Goal: Task Accomplishment & Management: Manage account settings

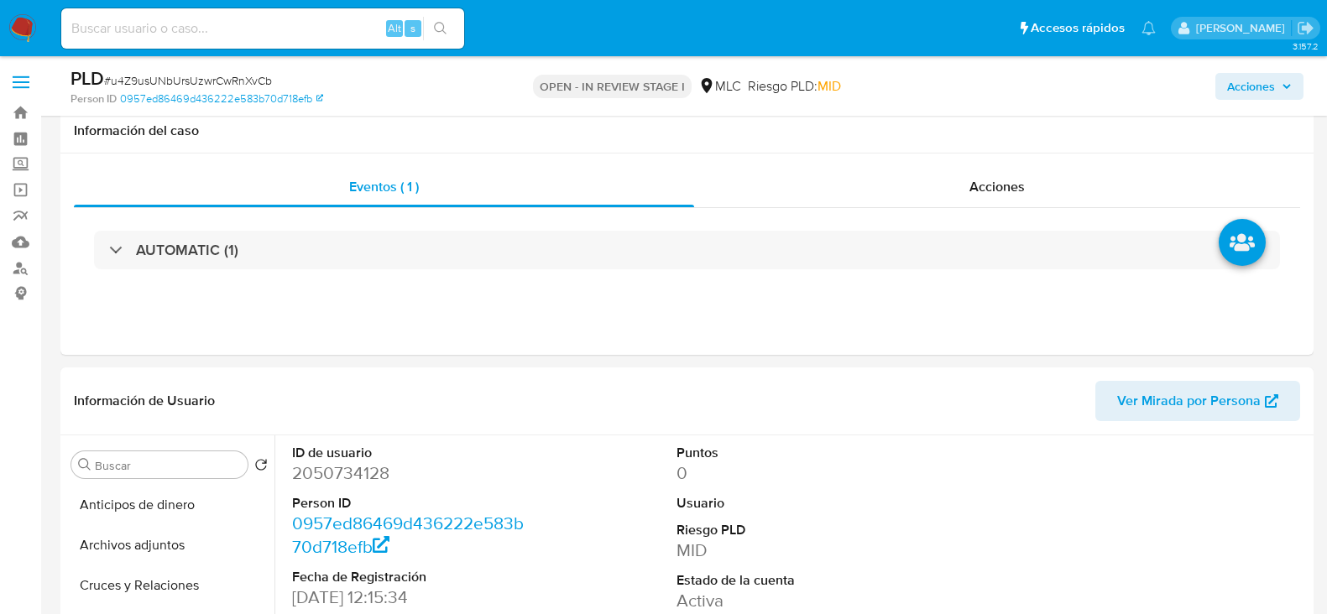
select select "10"
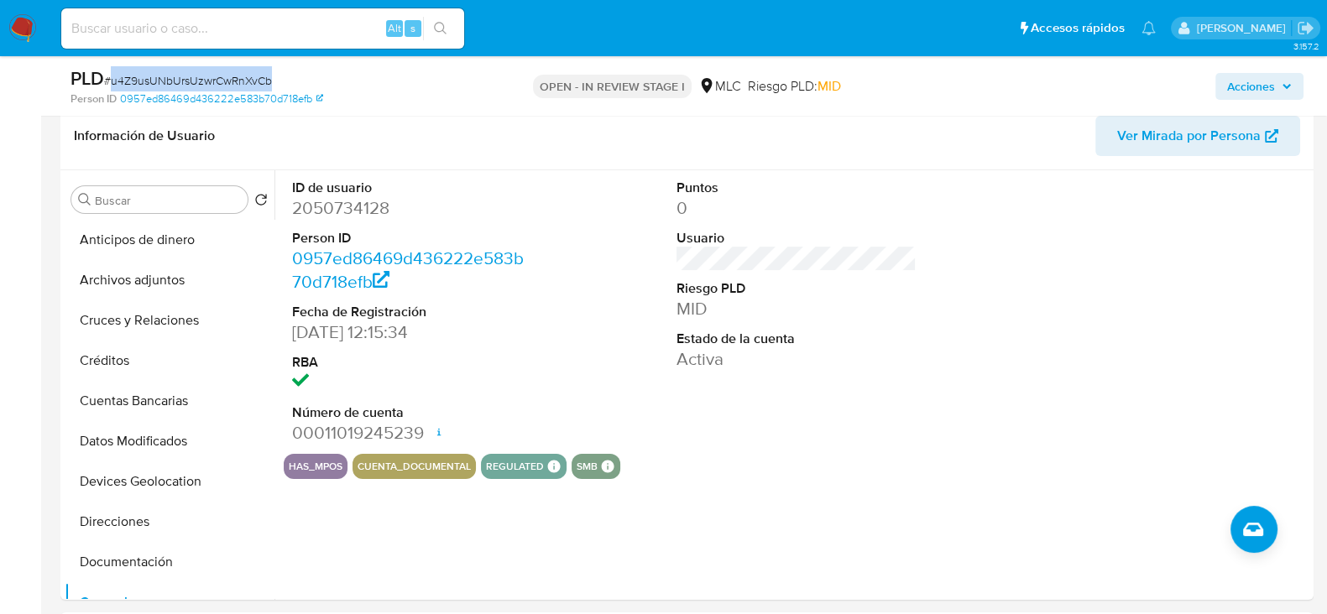
scroll to position [644, 0]
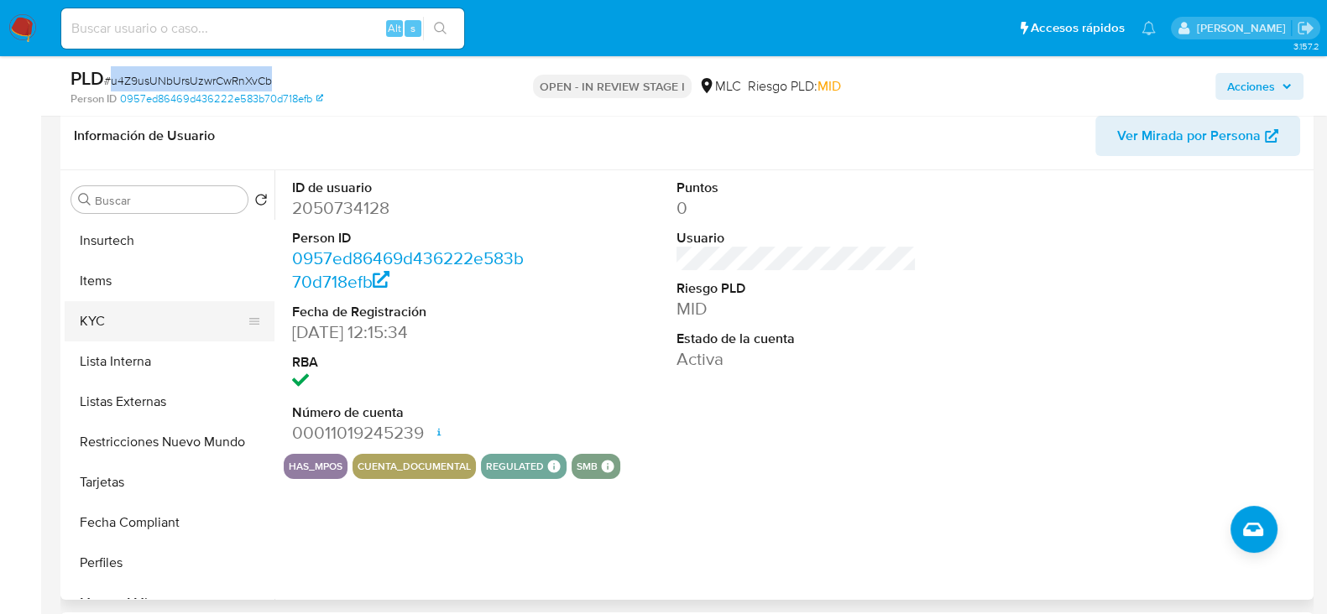
click at [105, 318] on button "KYC" at bounding box center [163, 321] width 196 height 40
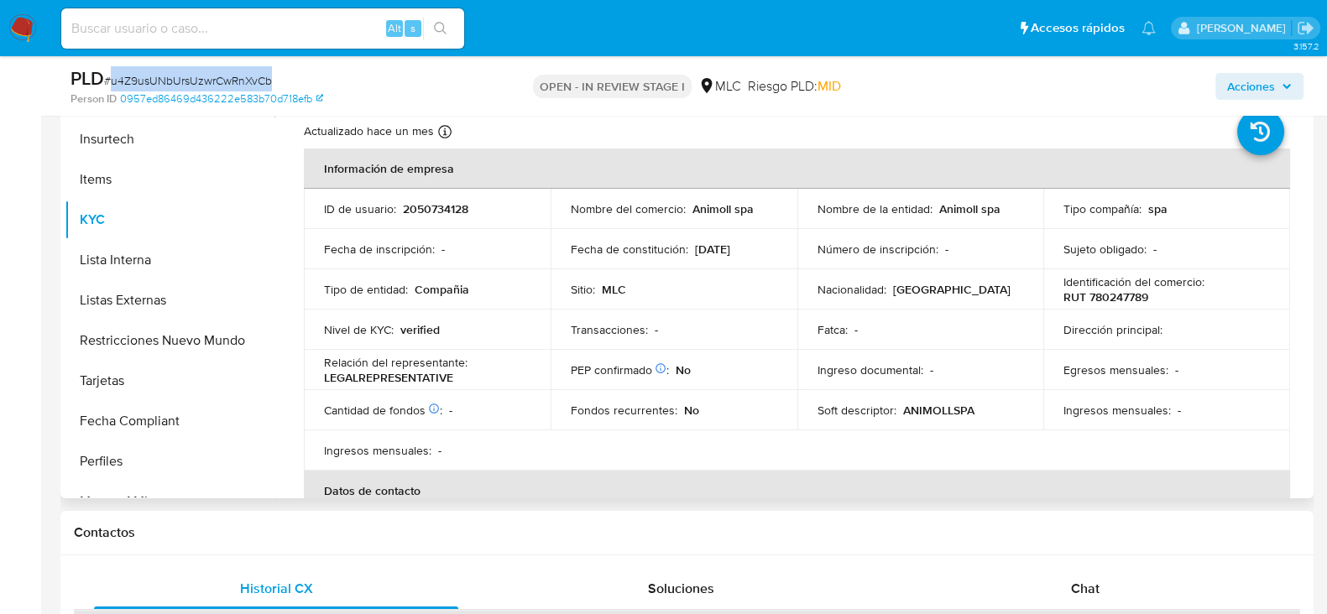
scroll to position [349, 0]
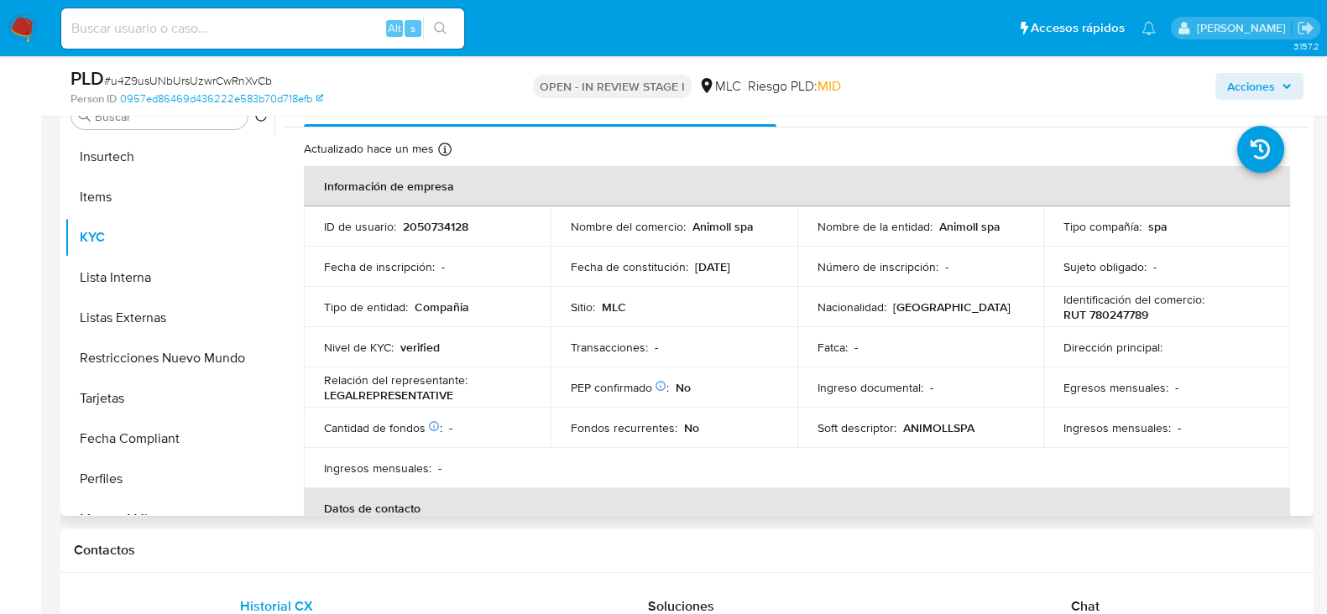
click at [1107, 307] on p "RUT 780247789" at bounding box center [1105, 314] width 85 height 15
copy p "780247789"
click at [1115, 310] on p "RUT 780247789" at bounding box center [1105, 314] width 85 height 15
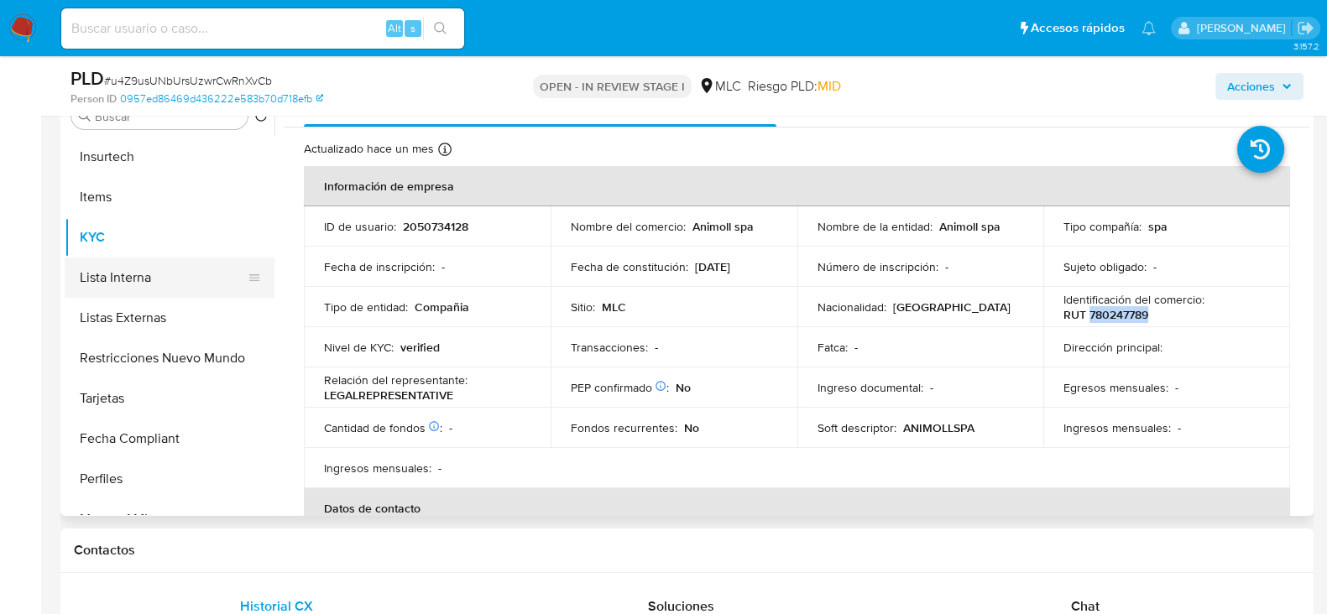
scroll to position [0, 0]
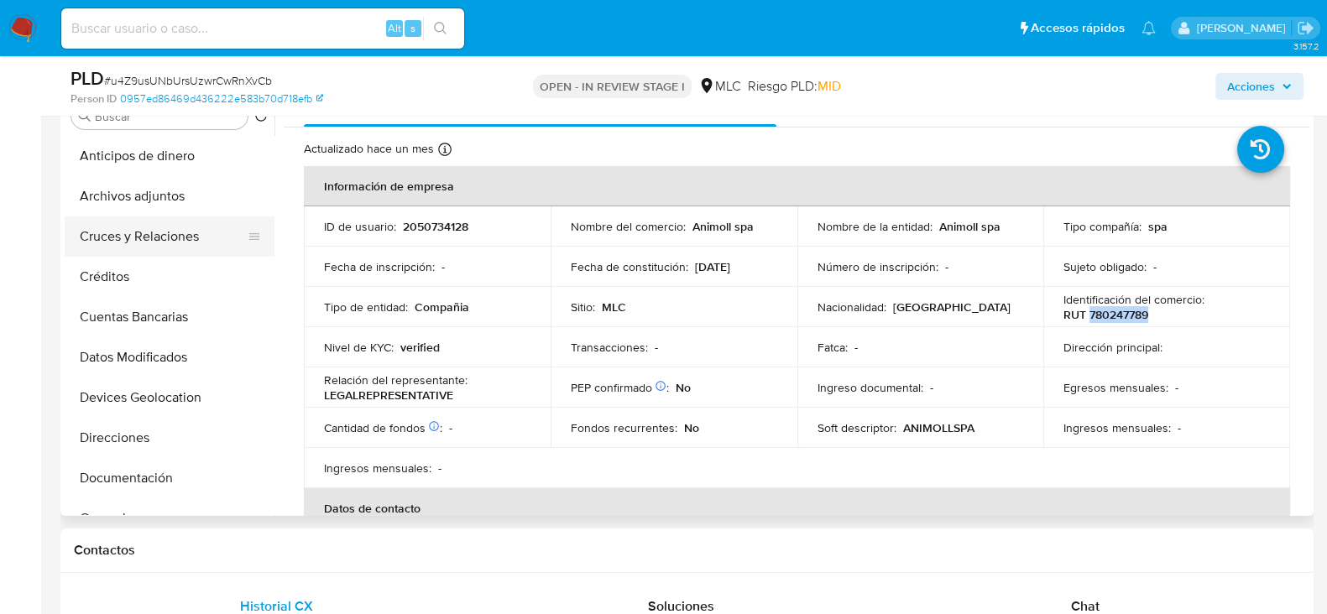
click at [149, 239] on button "Cruces y Relaciones" at bounding box center [163, 236] width 196 height 40
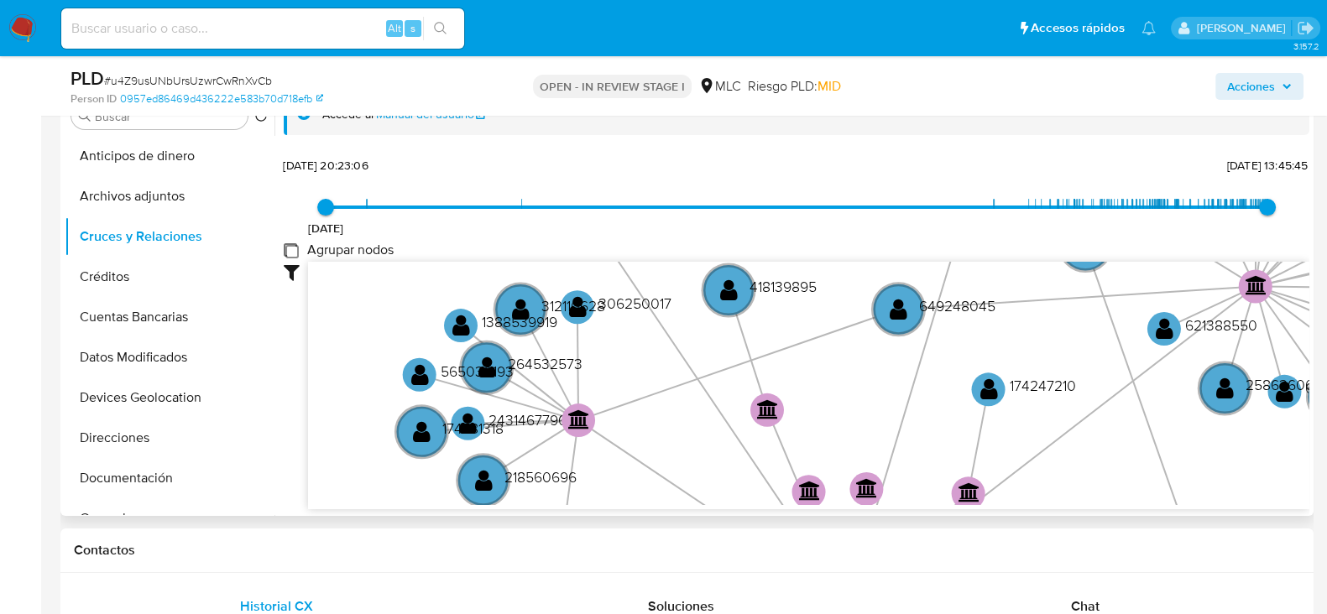
click at [292, 249] on group_nodes "Agrupar nodos" at bounding box center [290, 249] width 13 height 13
checkbox group_nodes "true"
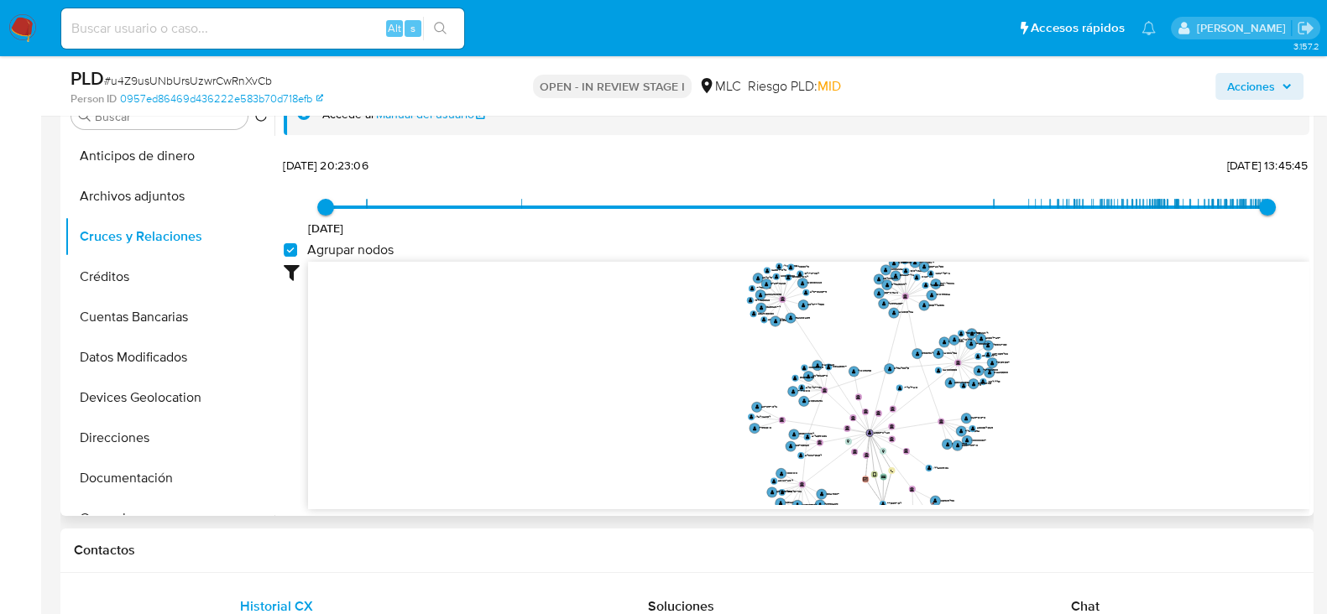
drag, startPoint x: 1007, startPoint y: 310, endPoint x: 999, endPoint y: 375, distance: 65.1
click at [999, 375] on icon "device-626dcd6308813b0018d5f872  user-775097154  775097154 user-2050734128  …" at bounding box center [808, 383] width 1001 height 243
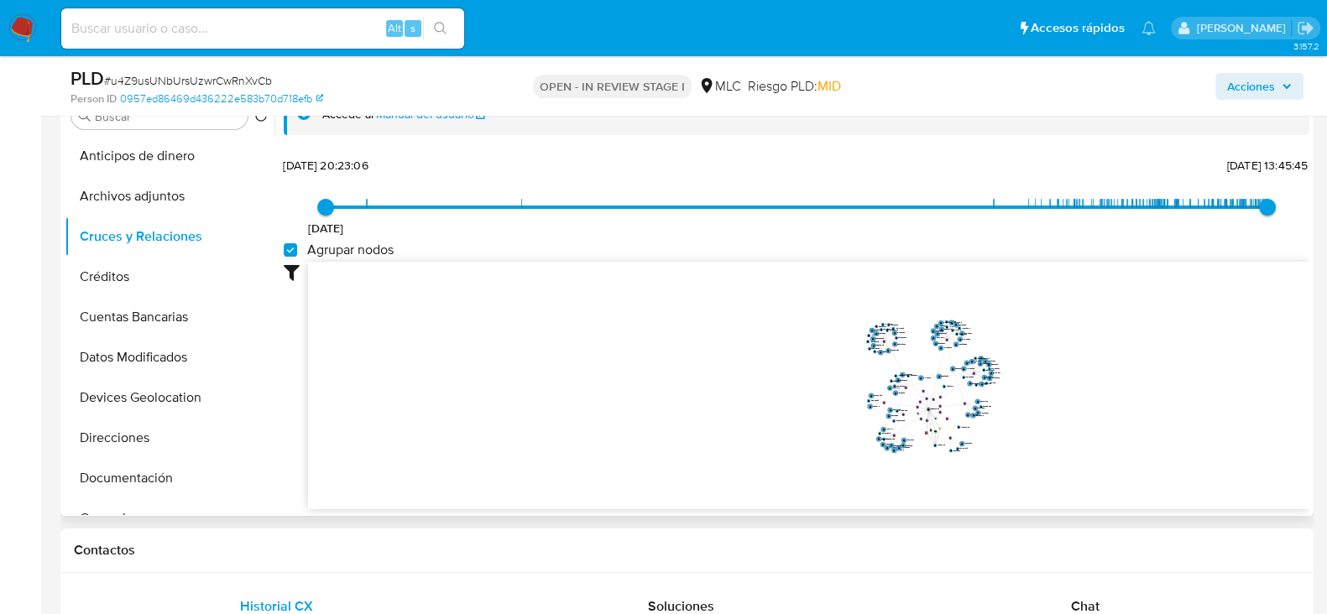
drag, startPoint x: 1052, startPoint y: 379, endPoint x: 1015, endPoint y: 376, distance: 37.1
click at [1015, 376] on icon "device-626dcd6308813b0018d5f872  user-775097154  775097154 user-2050734128  …" at bounding box center [808, 383] width 1001 height 243
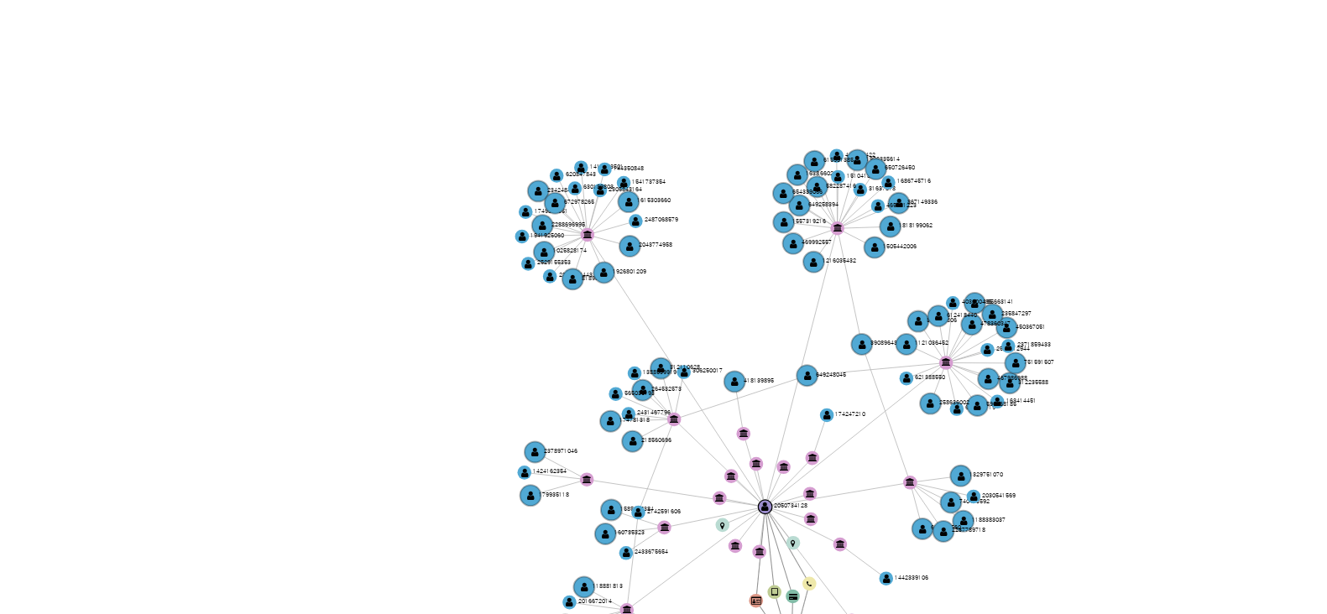
scroll to position [349, 0]
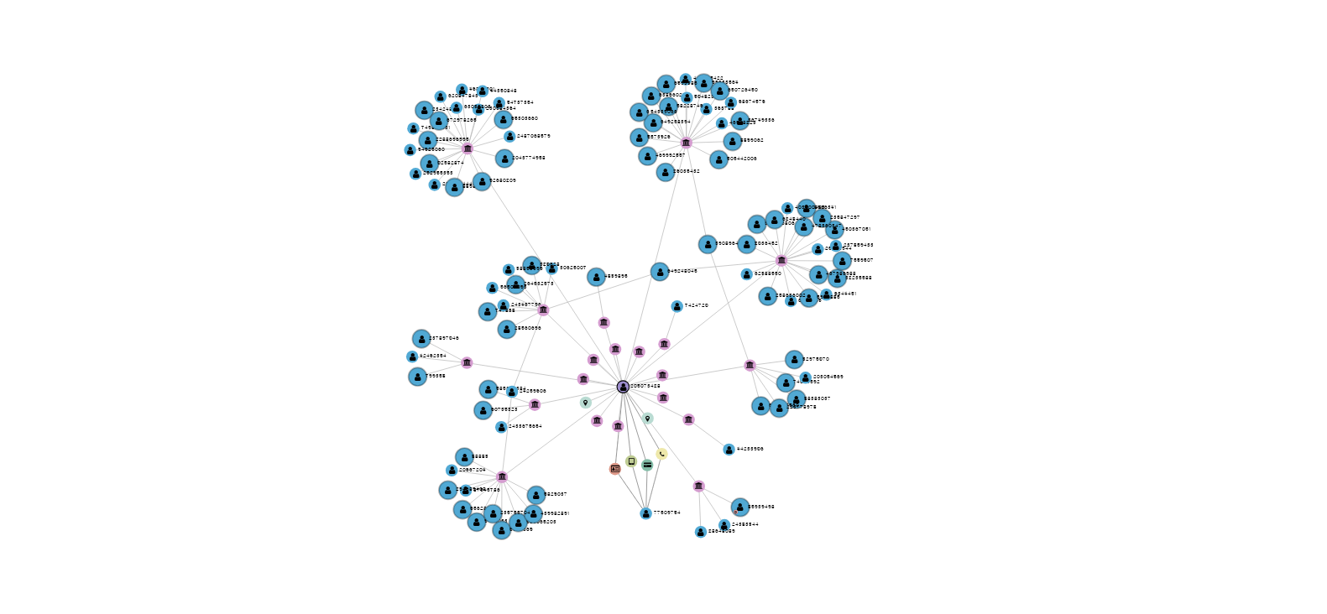
drag, startPoint x: 982, startPoint y: 349, endPoint x: 938, endPoint y: 336, distance: 45.7
click at [938, 336] on icon "device-626dcd6308813b0018d5f872  user-775097154  775097154 user-2050734128  …" at bounding box center [808, 380] width 1001 height 243
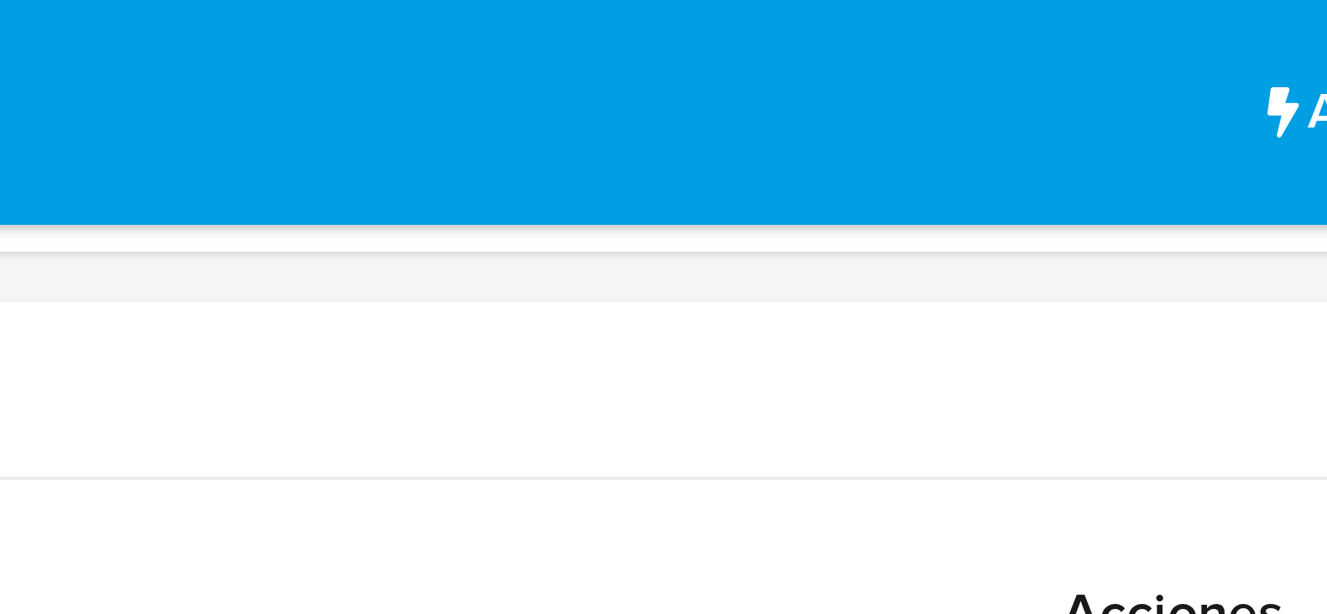
scroll to position [0, 0]
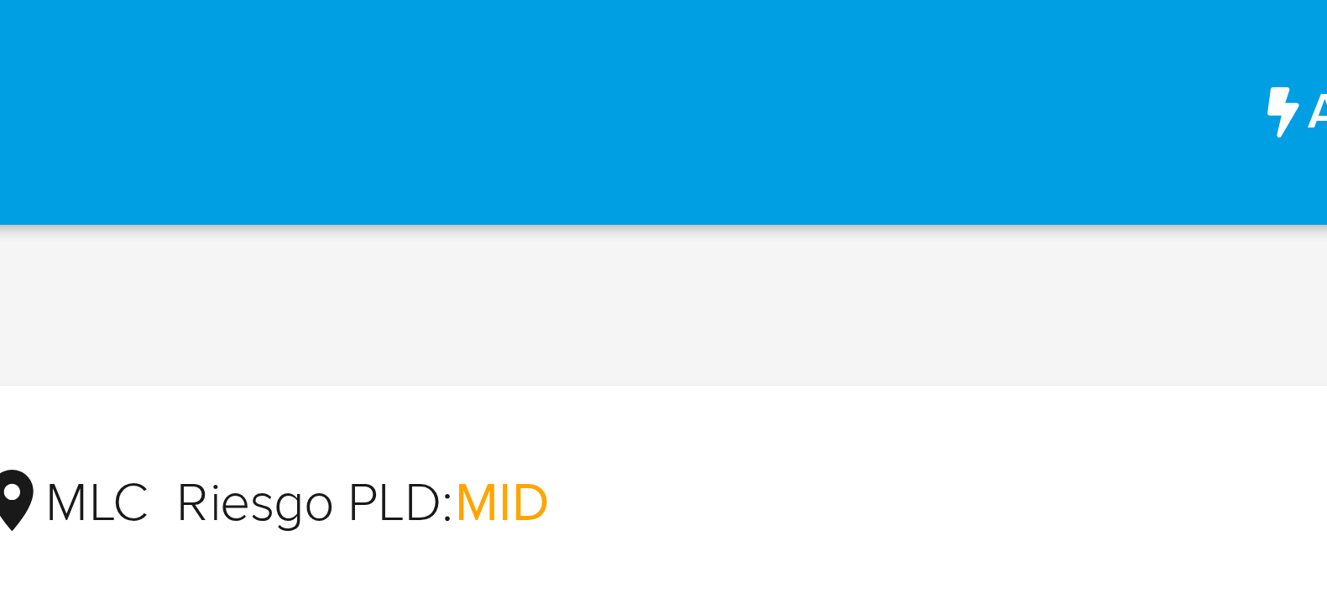
drag, startPoint x: 1039, startPoint y: 321, endPoint x: 962, endPoint y: 47, distance: 284.8
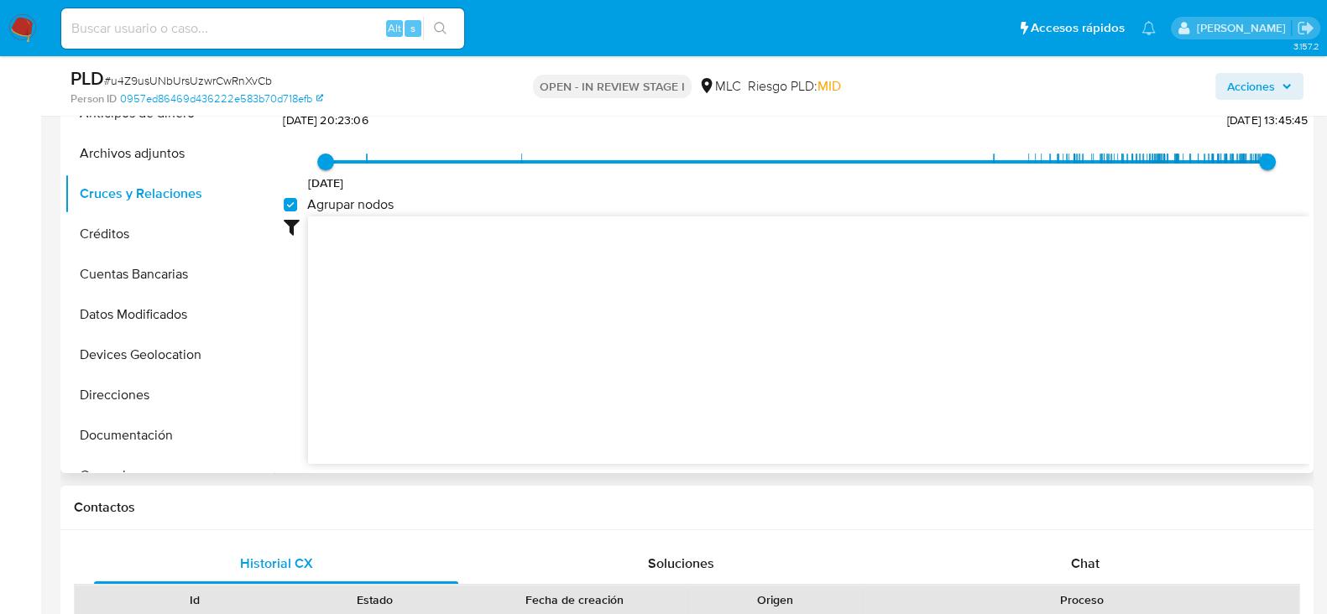
scroll to position [419, 0]
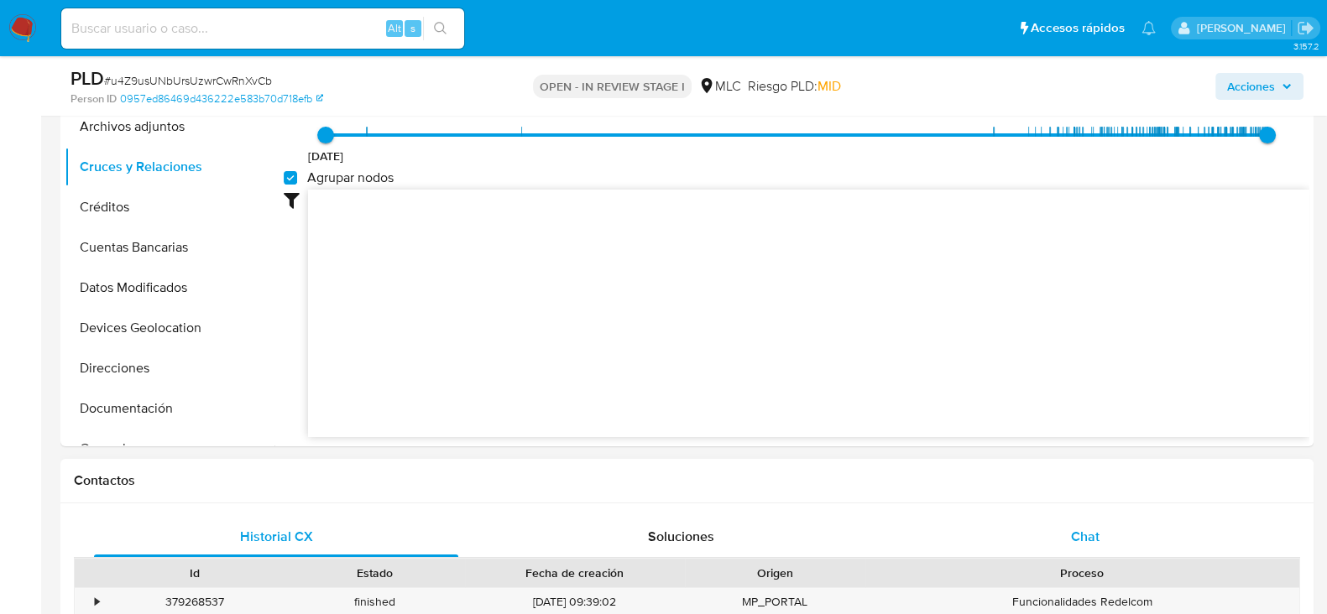
click at [1075, 527] on span "Chat" at bounding box center [1085, 536] width 29 height 19
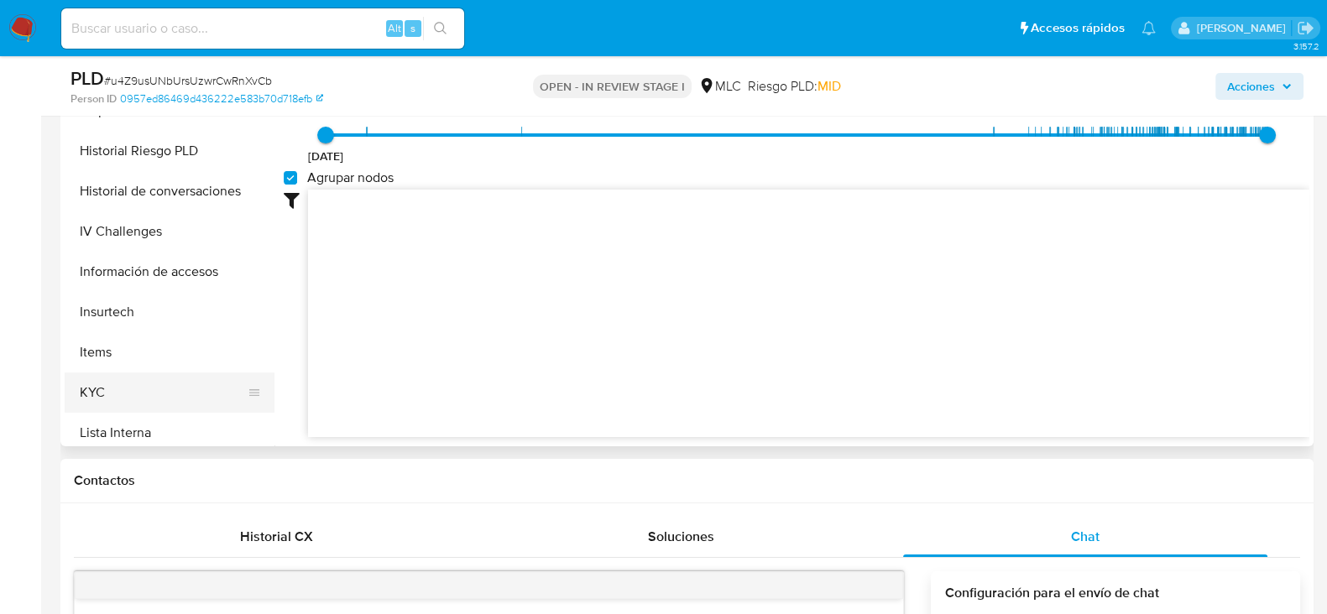
click at [99, 397] on button "KYC" at bounding box center [163, 393] width 196 height 40
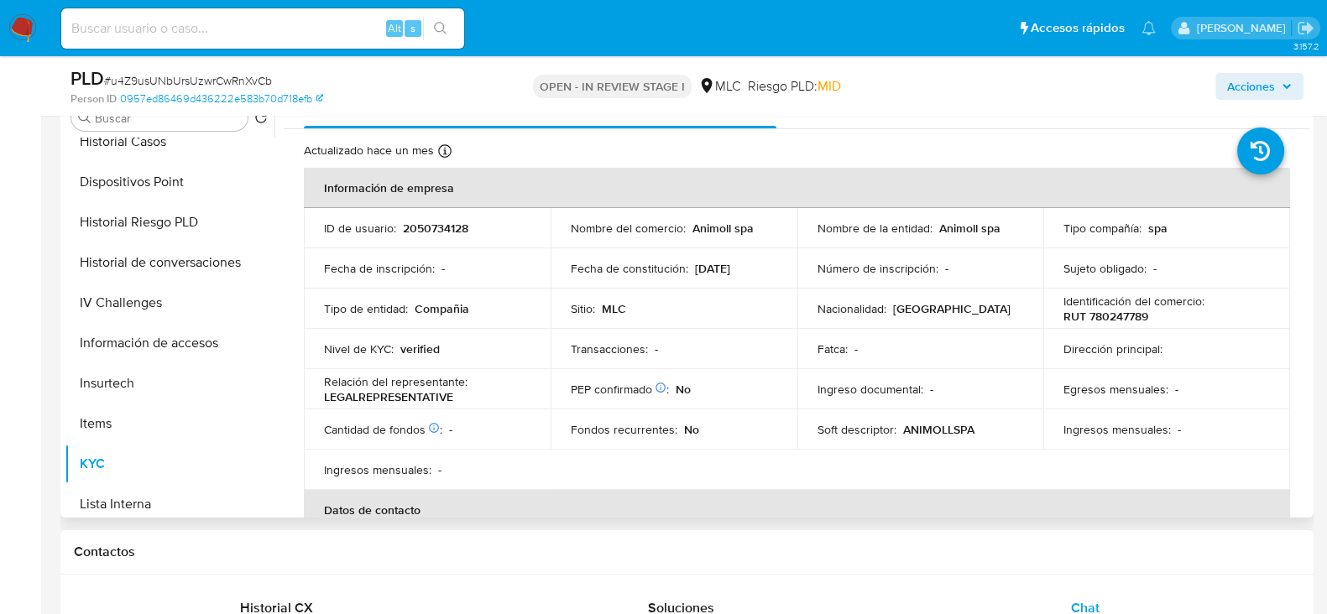
scroll to position [315, 0]
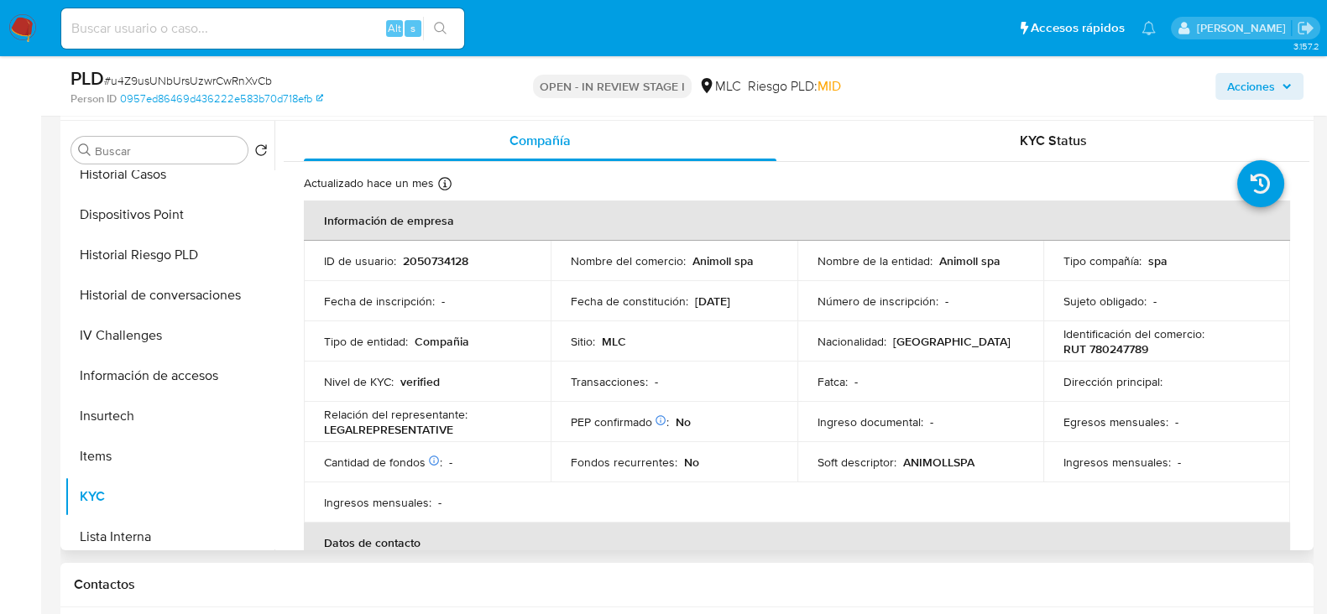
click at [705, 262] on p "Animoll spa" at bounding box center [722, 260] width 61 height 15
copy p "Animoll"
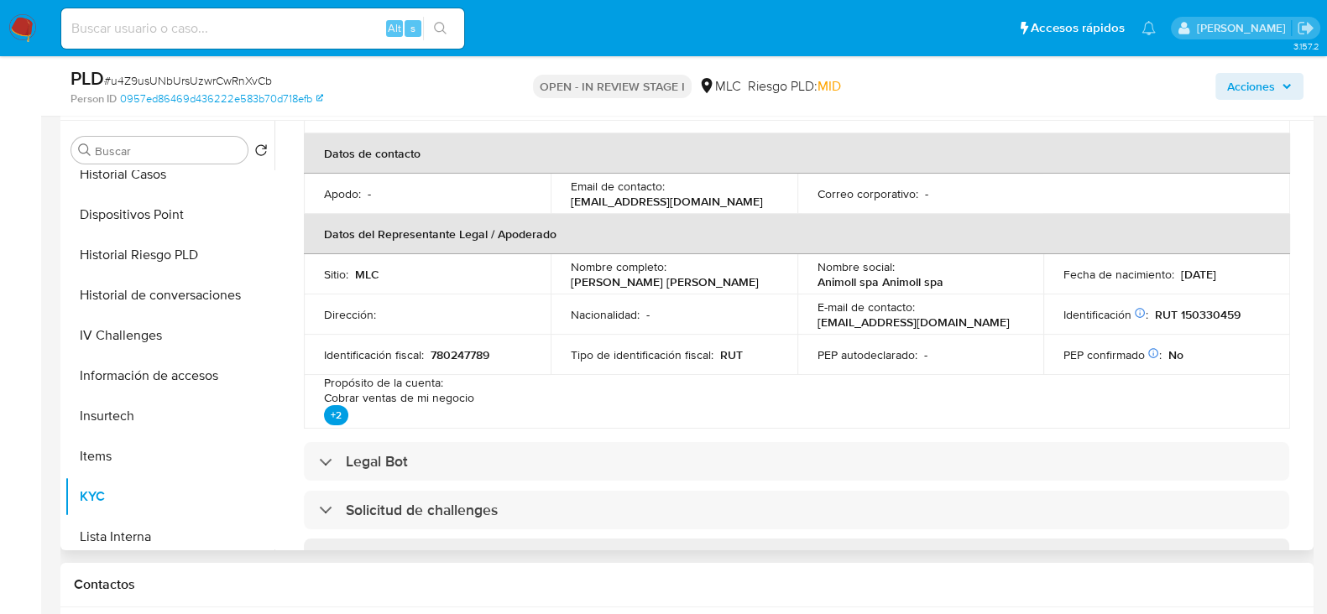
scroll to position [419, 0]
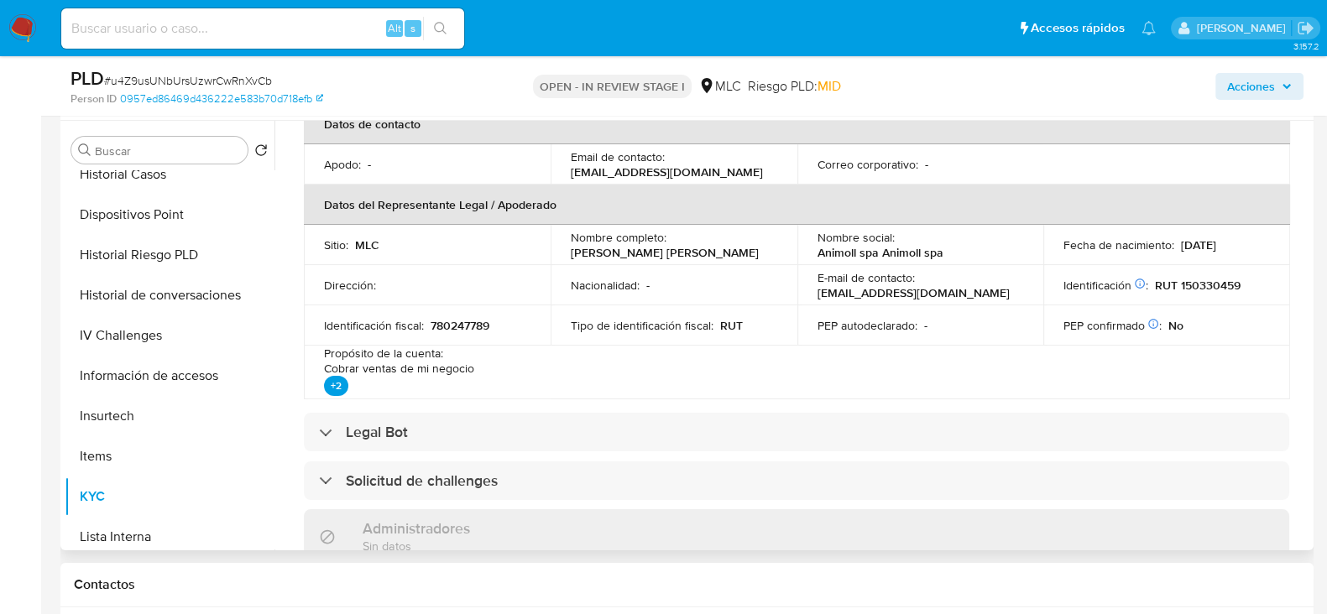
drag, startPoint x: 743, startPoint y: 247, endPoint x: 557, endPoint y: 253, distance: 186.4
click at [557, 253] on td "Nombre completo : María Angélica Órdenes Duarte" at bounding box center [673, 245] width 247 height 40
copy p "María Angélica Órdenes Duarte"
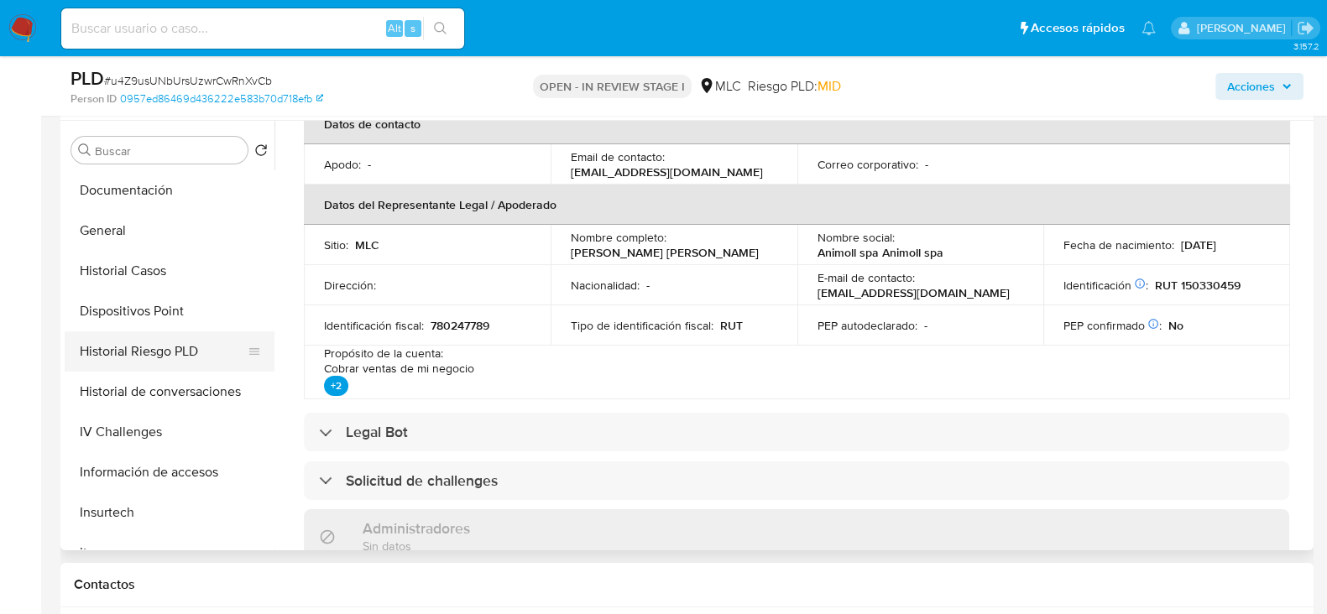
scroll to position [209, 0]
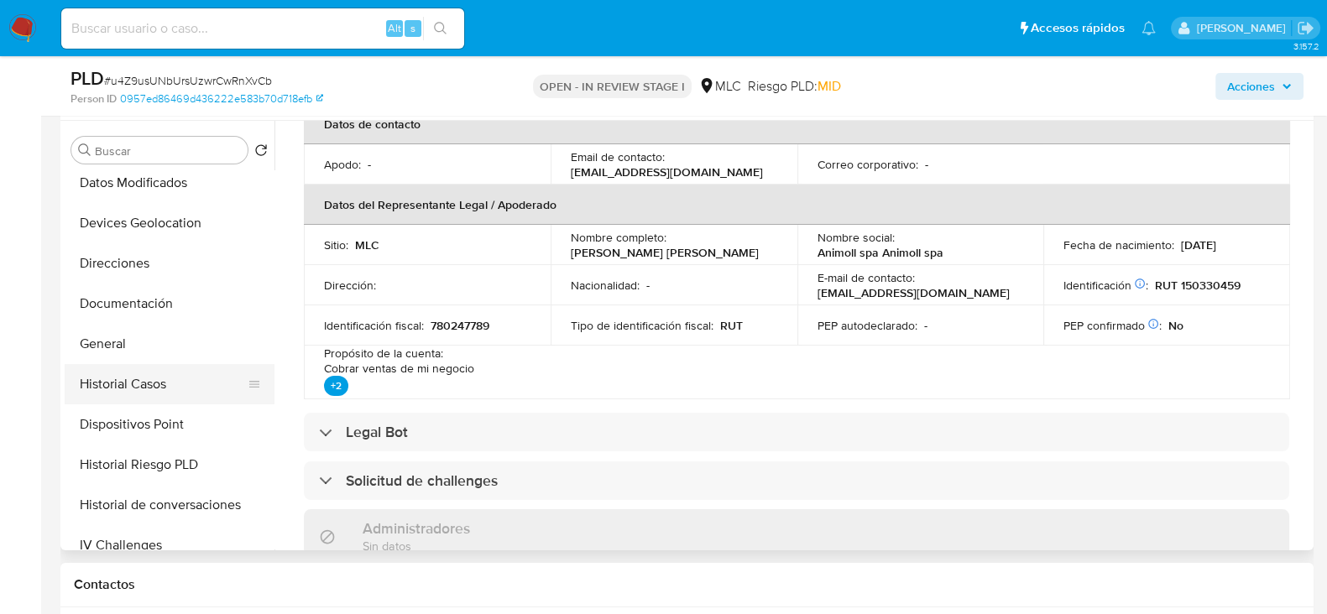
click at [143, 388] on button "Historial Casos" at bounding box center [163, 384] width 196 height 40
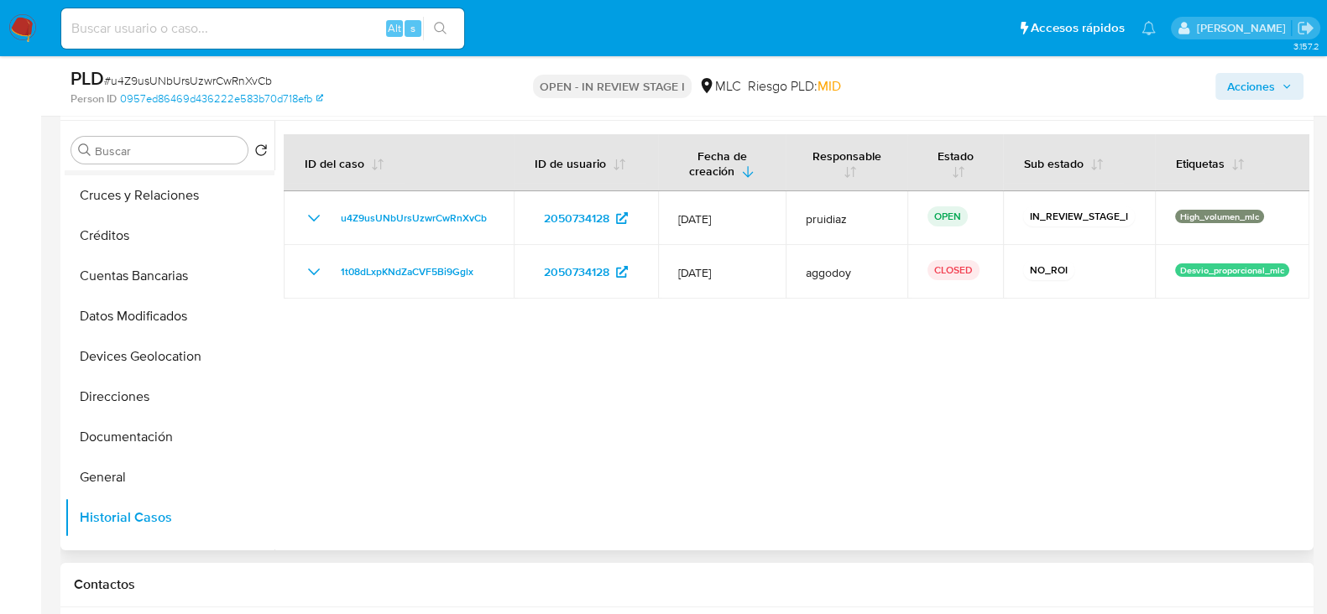
scroll to position [0, 0]
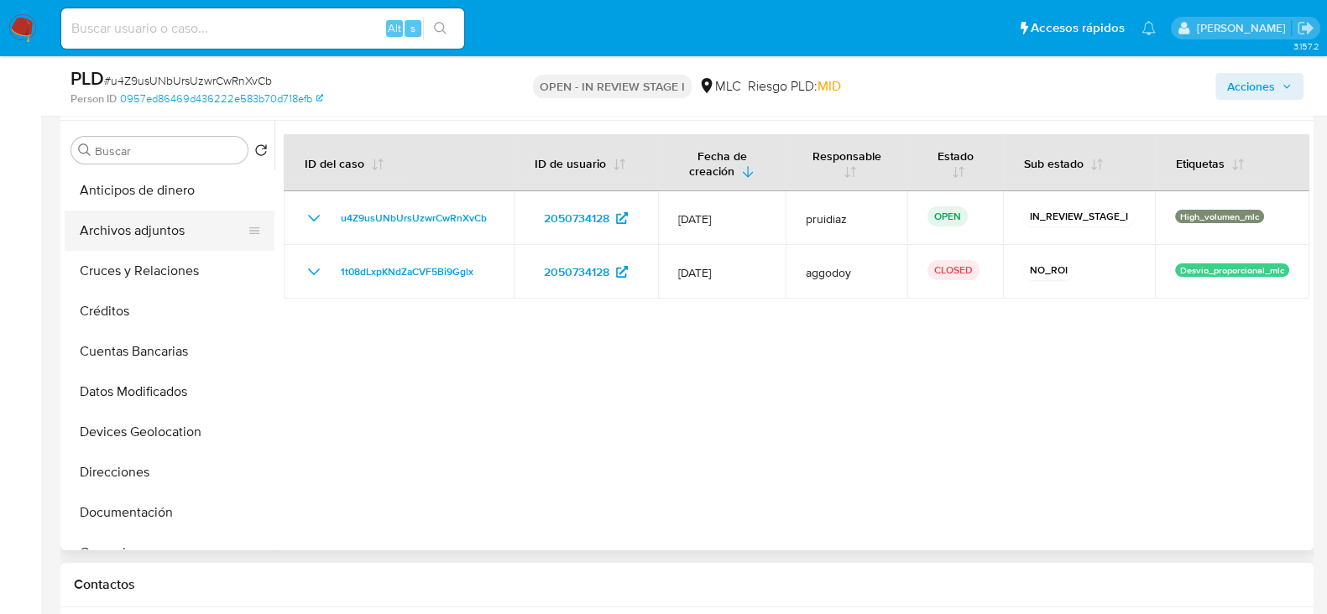
click at [174, 241] on button "Archivos adjuntos" at bounding box center [163, 231] width 196 height 40
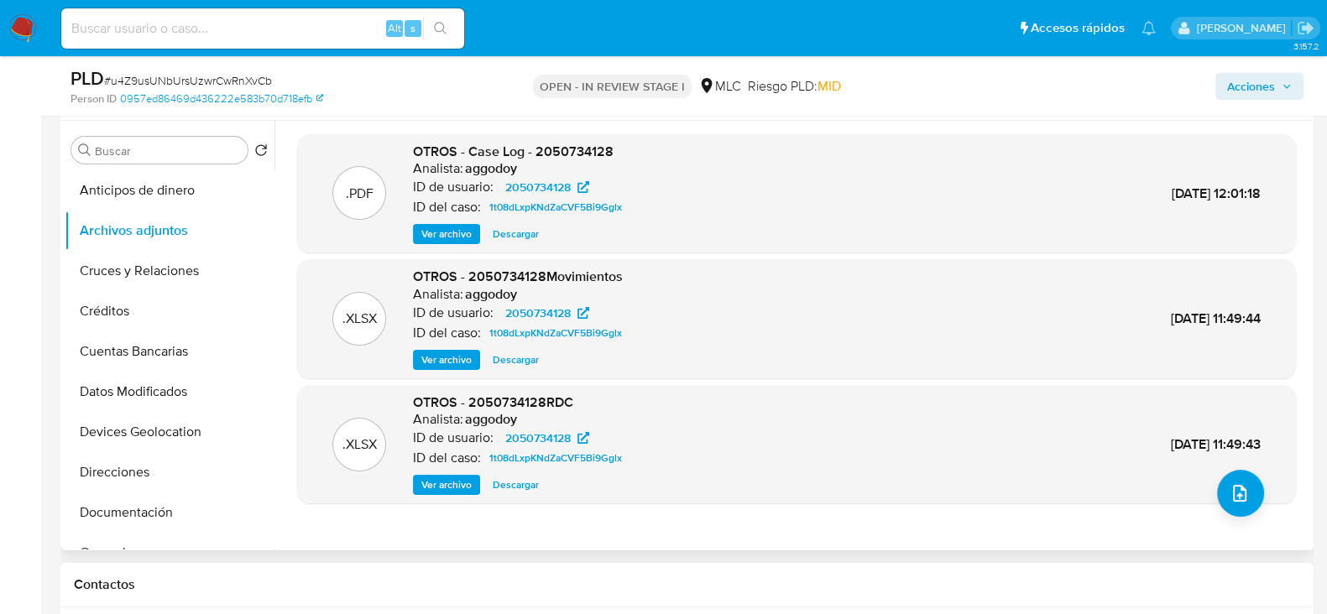
click at [435, 230] on span "Ver archivo" at bounding box center [446, 234] width 50 height 17
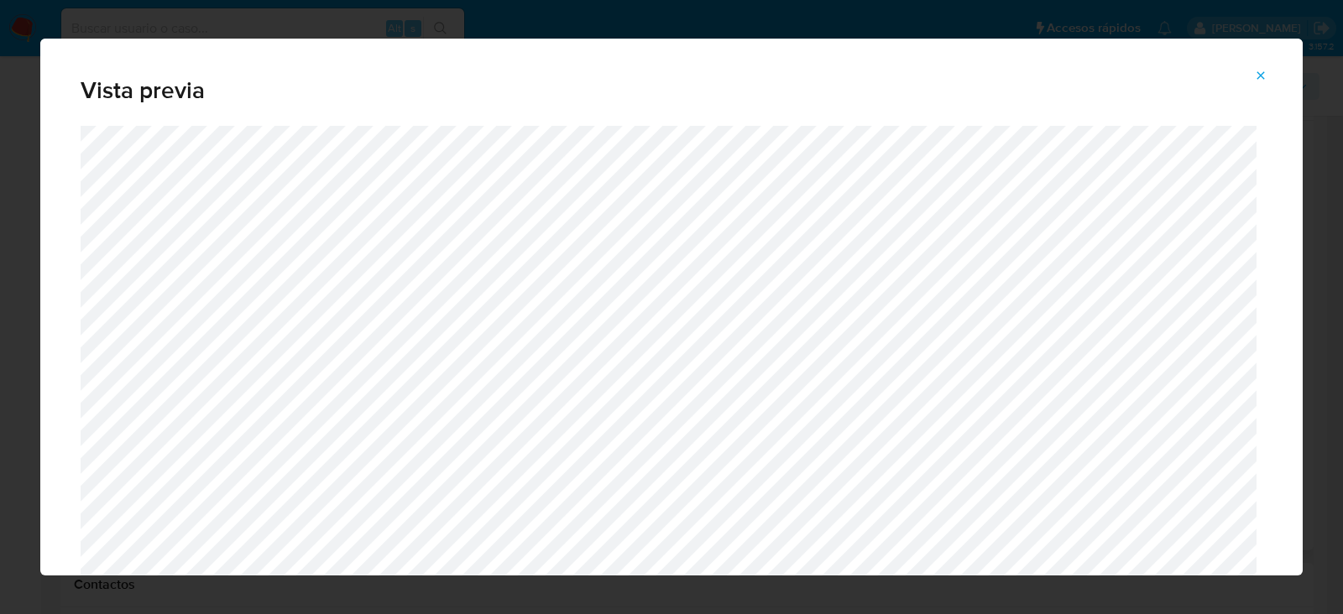
click at [1250, 77] on button "Attachment preview" at bounding box center [1260, 75] width 37 height 27
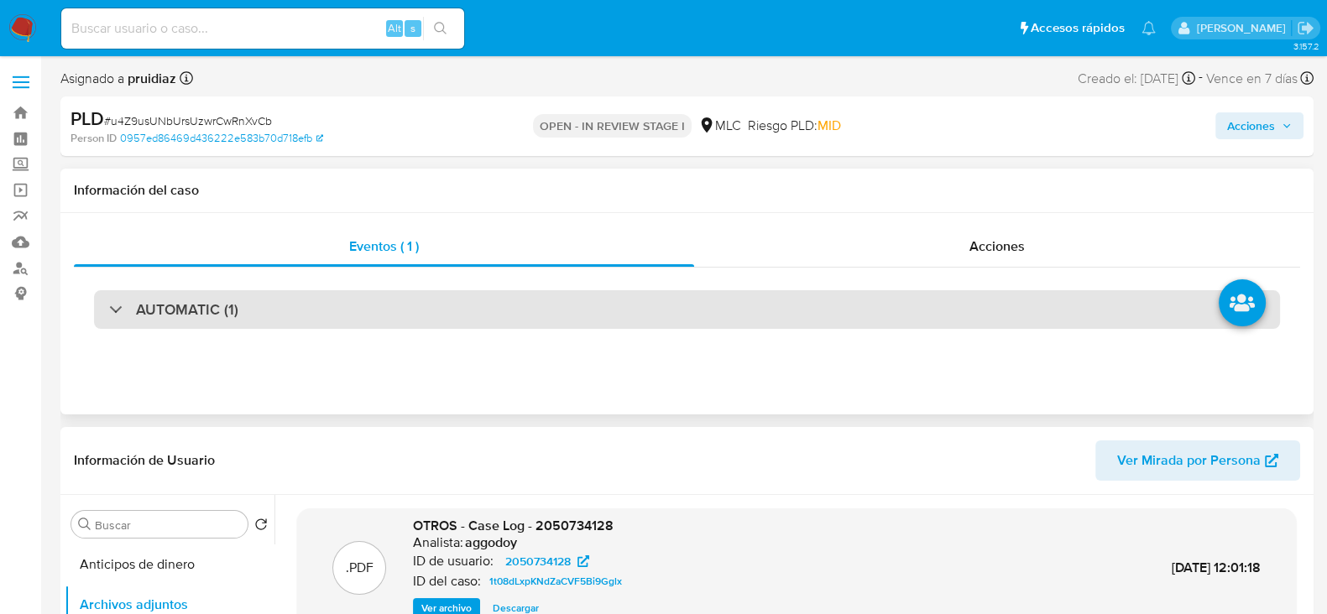
click at [200, 312] on h3 "AUTOMATIC (1)" at bounding box center [187, 309] width 102 height 18
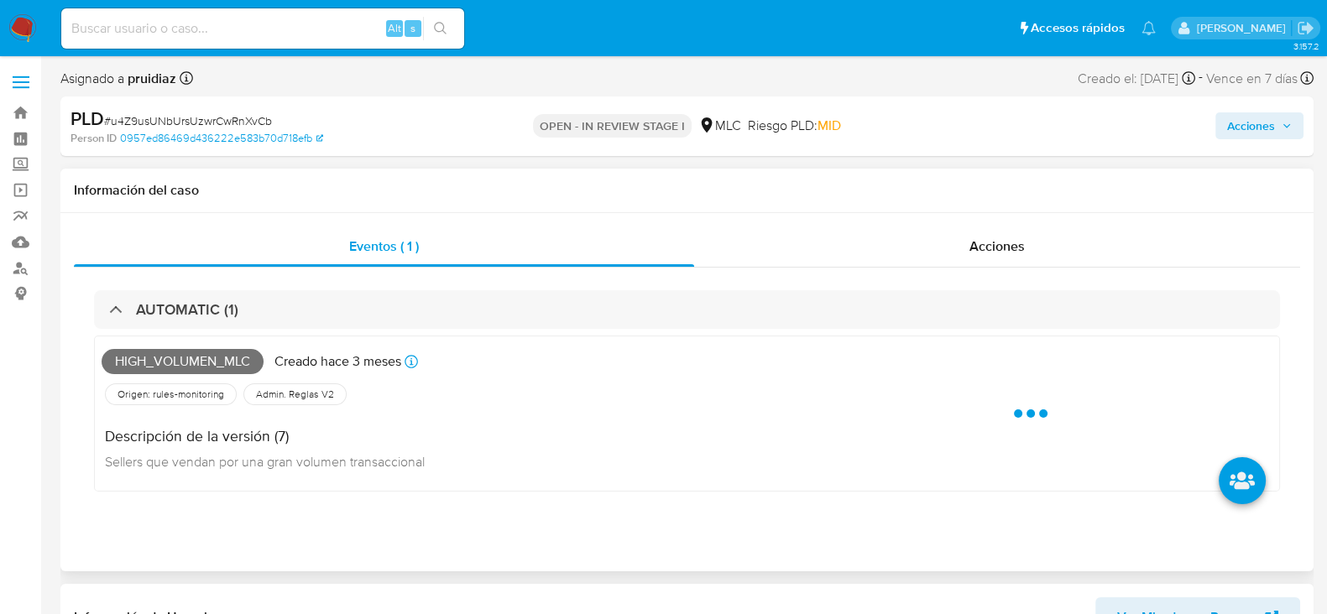
click at [161, 360] on span "High_volumen_mlc" at bounding box center [183, 361] width 162 height 25
copy span "High_volumen_mlc"
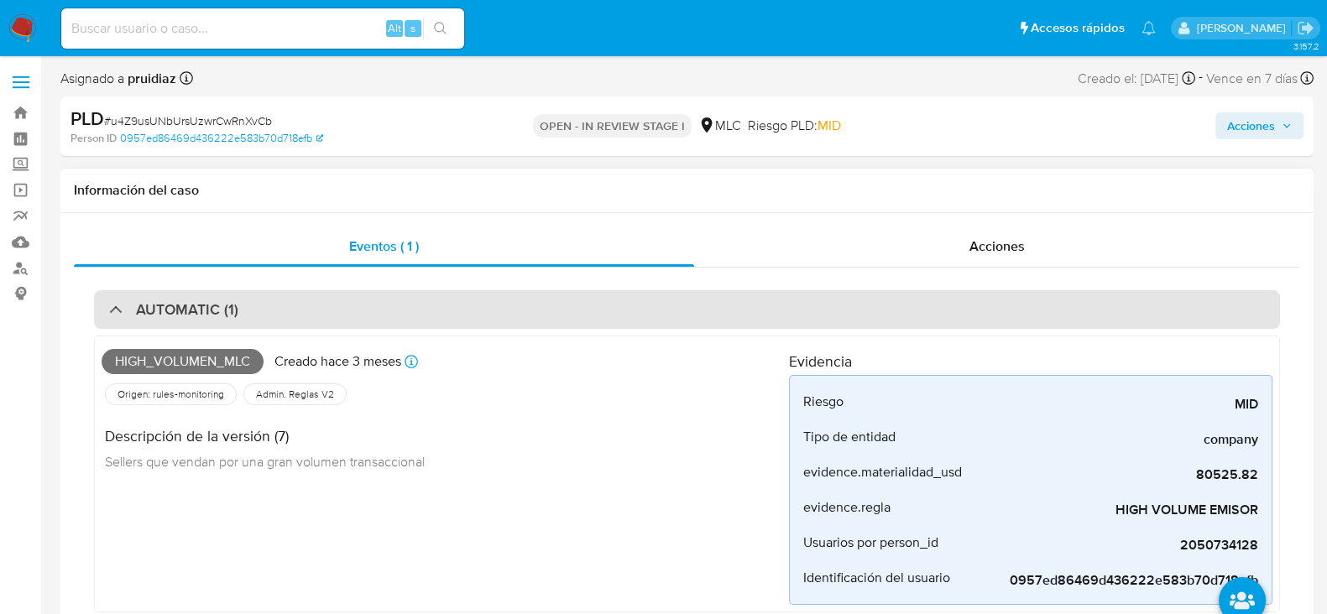
click at [279, 296] on div "AUTOMATIC (1)" at bounding box center [687, 309] width 1186 height 39
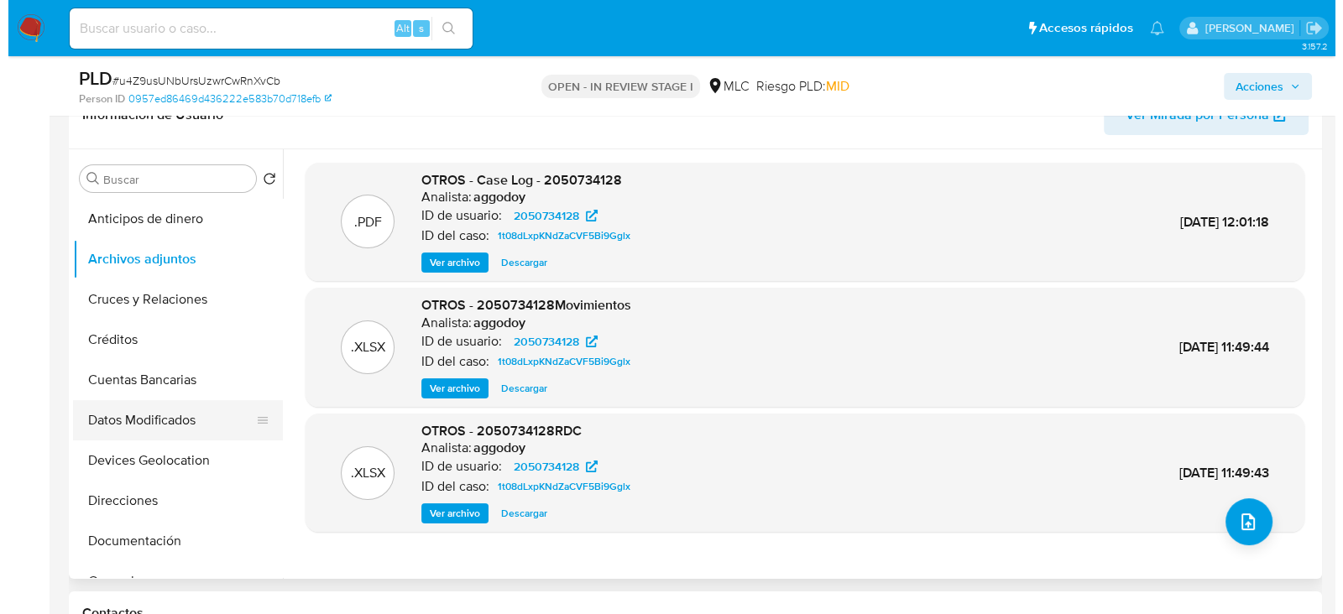
scroll to position [419, 0]
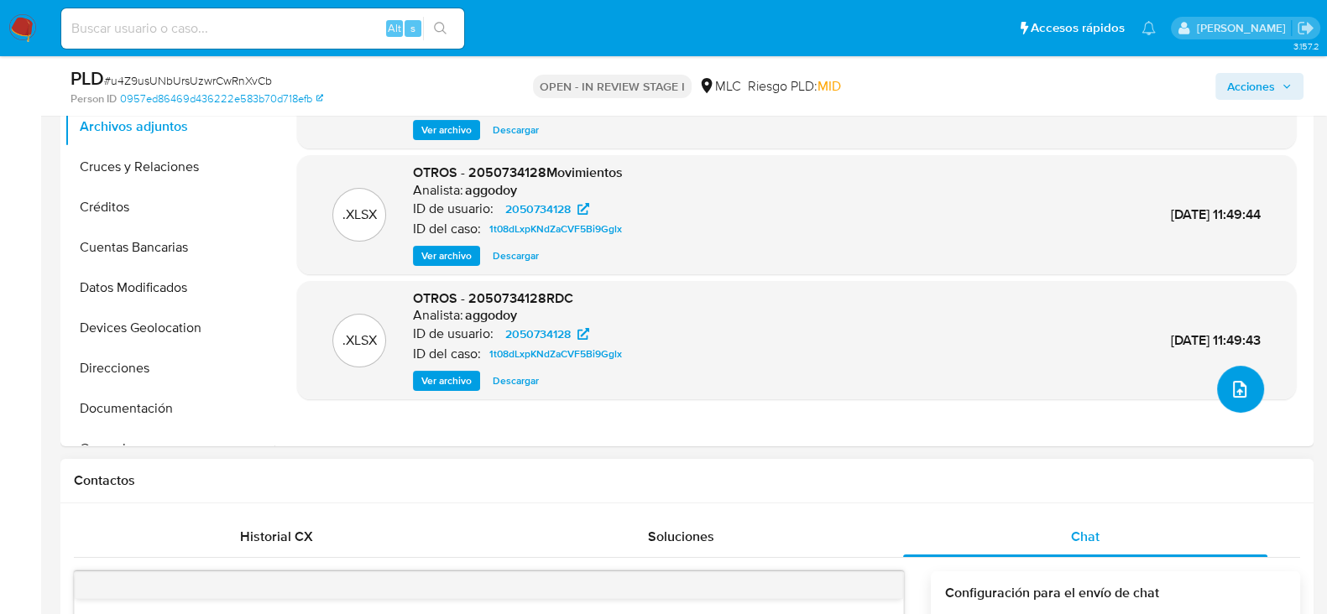
click at [1221, 376] on button "upload-file" at bounding box center [1240, 389] width 47 height 47
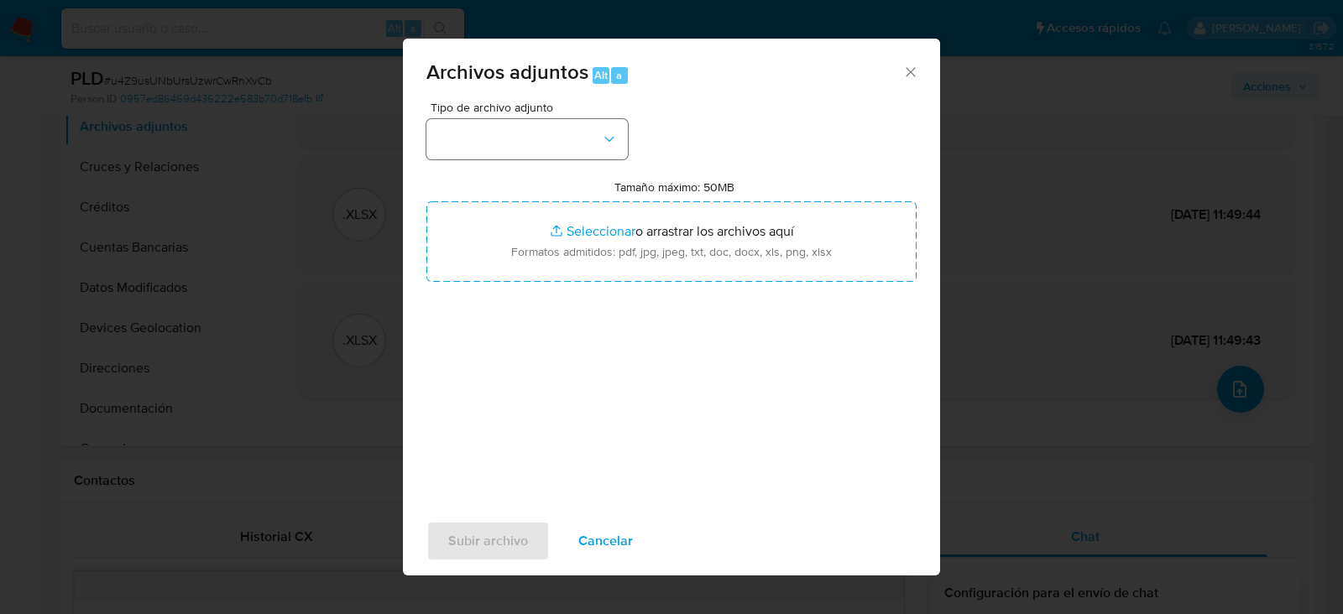
drag, startPoint x: 630, startPoint y: 140, endPoint x: 562, endPoint y: 138, distance: 68.0
click at [630, 141] on div "Tipo de archivo adjunto Tamaño máximo: 50MB Seleccionar archivos Seleccionar o …" at bounding box center [671, 300] width 490 height 396
click at [556, 136] on button "button" at bounding box center [526, 139] width 201 height 40
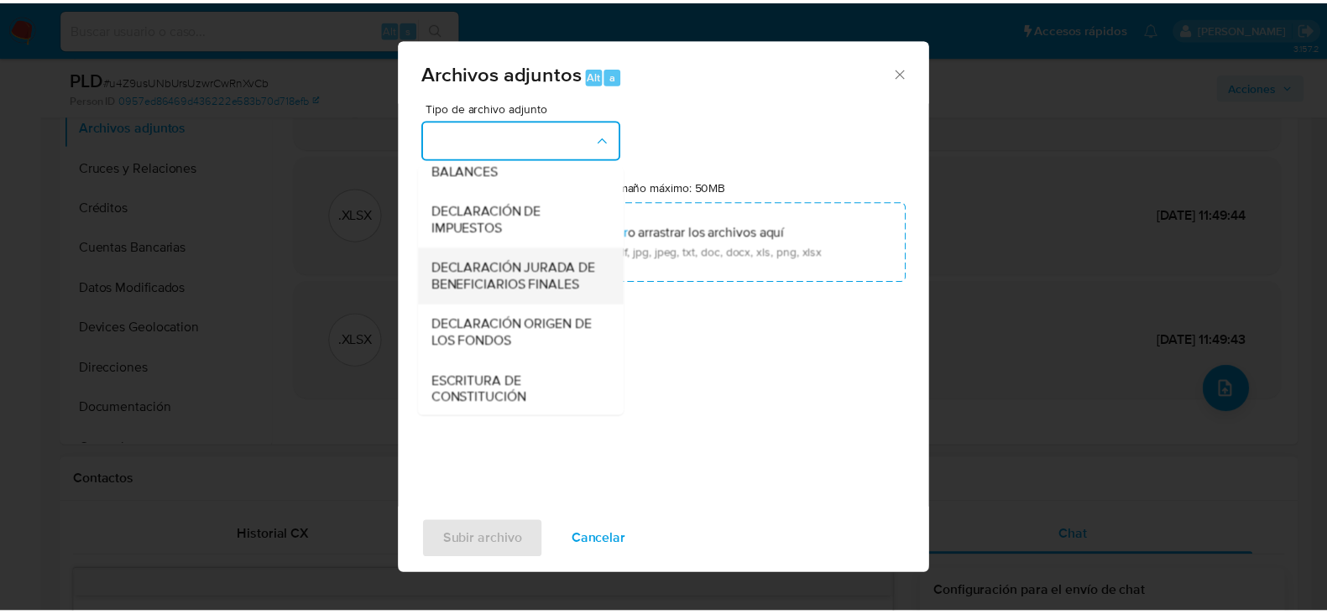
scroll to position [278, 0]
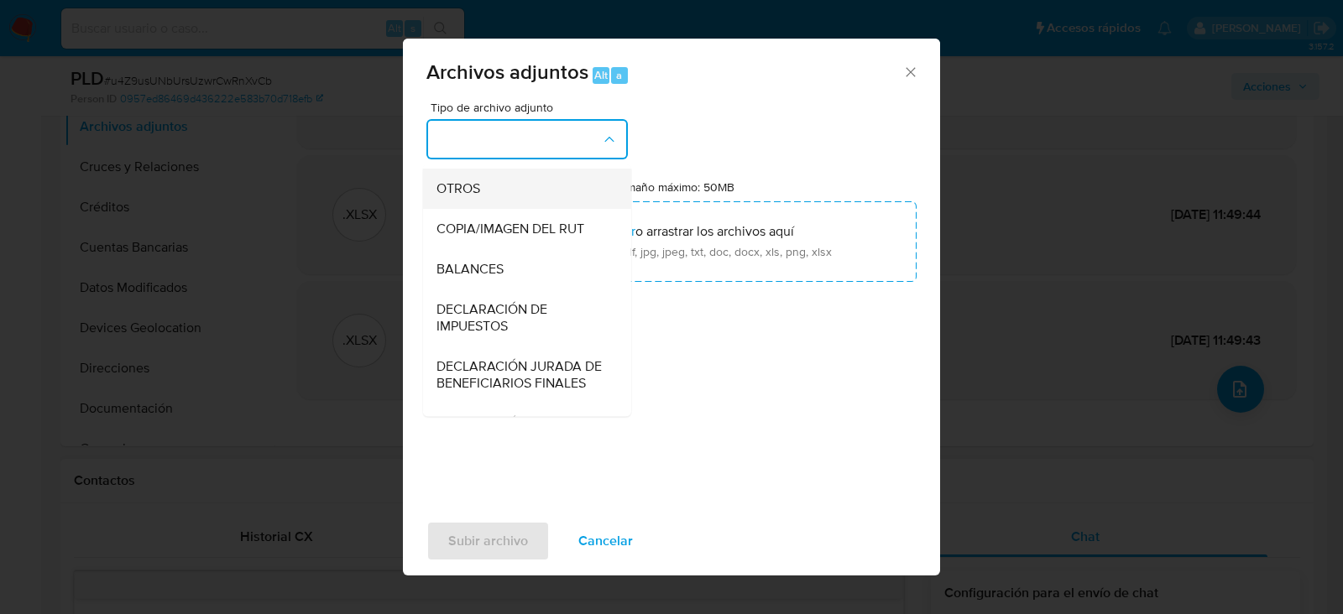
click at [446, 188] on div "OTROS" at bounding box center [521, 189] width 171 height 40
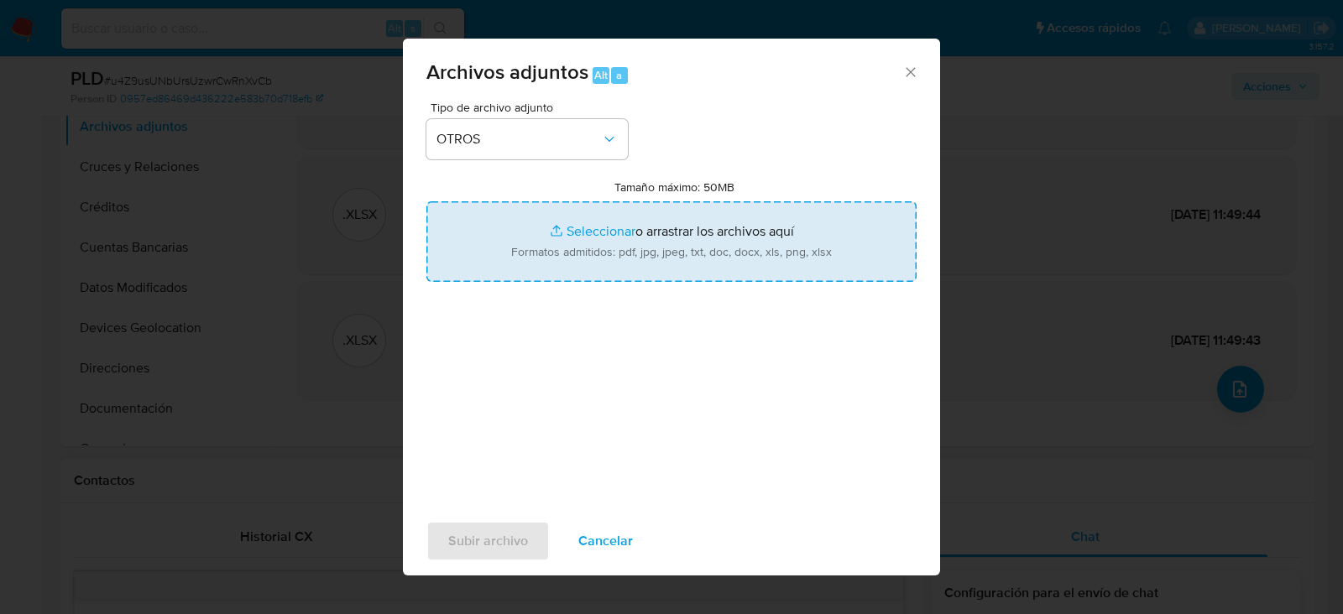
click at [619, 241] on input "Tamaño máximo: 50MB Seleccionar archivos" at bounding box center [671, 241] width 490 height 81
type input "C:\fakepath\2050734128 - 03_09_2025.xlsx"
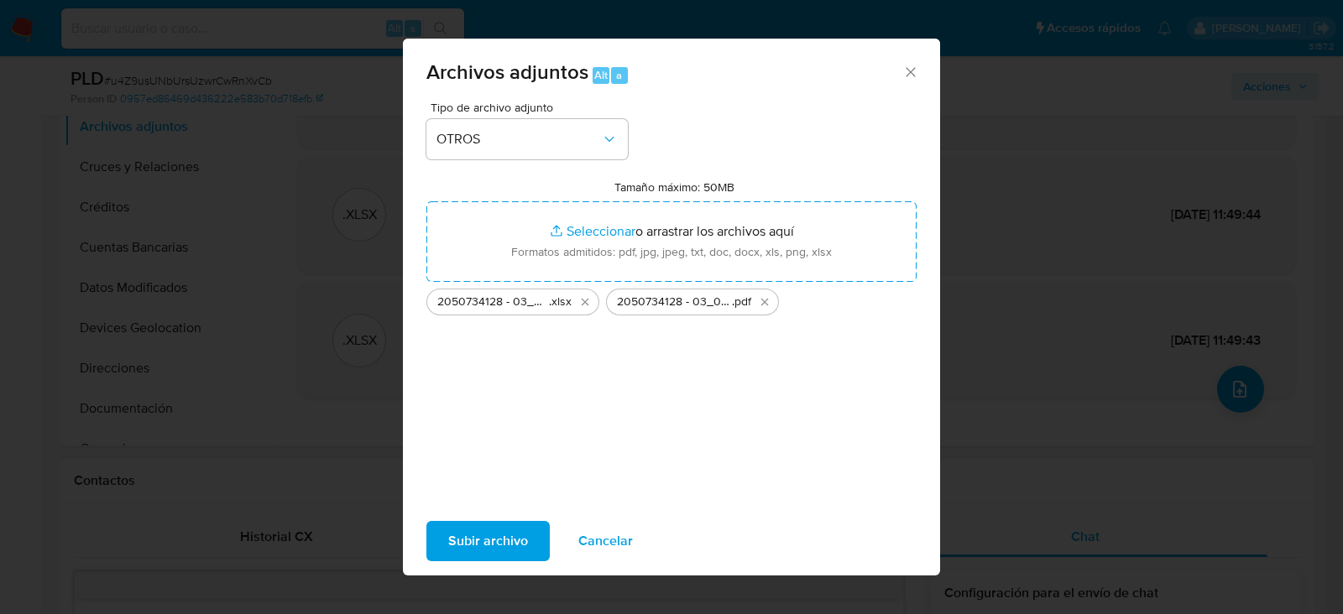
click at [474, 529] on span "Subir archivo" at bounding box center [488, 541] width 80 height 37
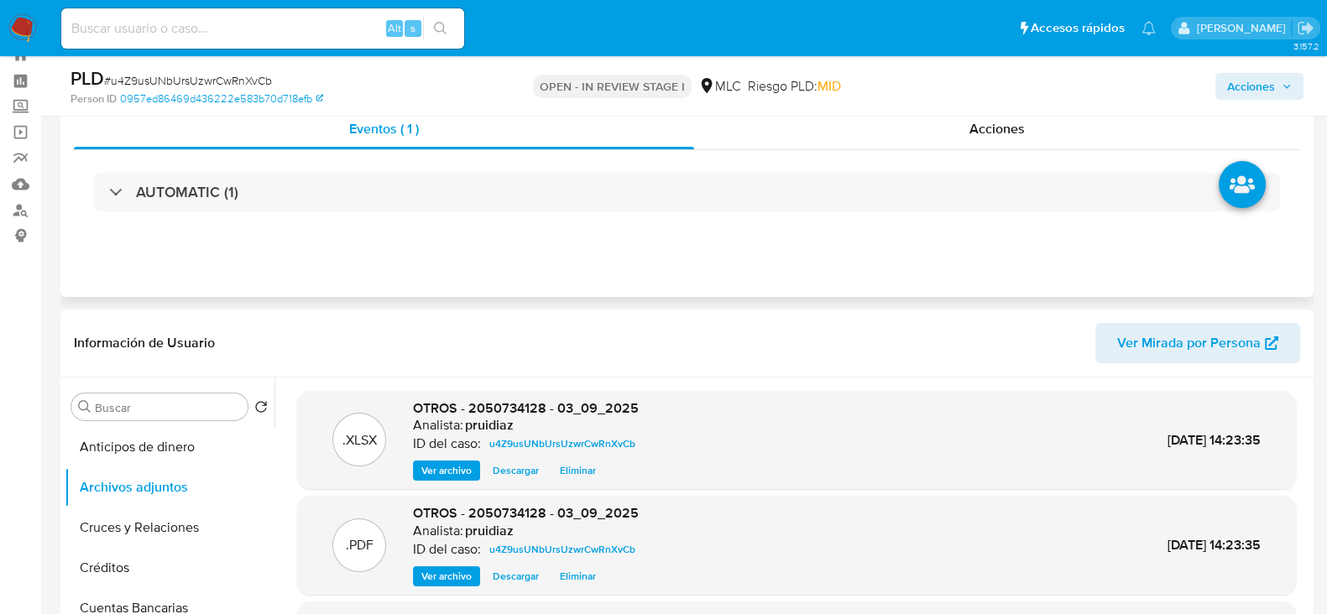
scroll to position [0, 0]
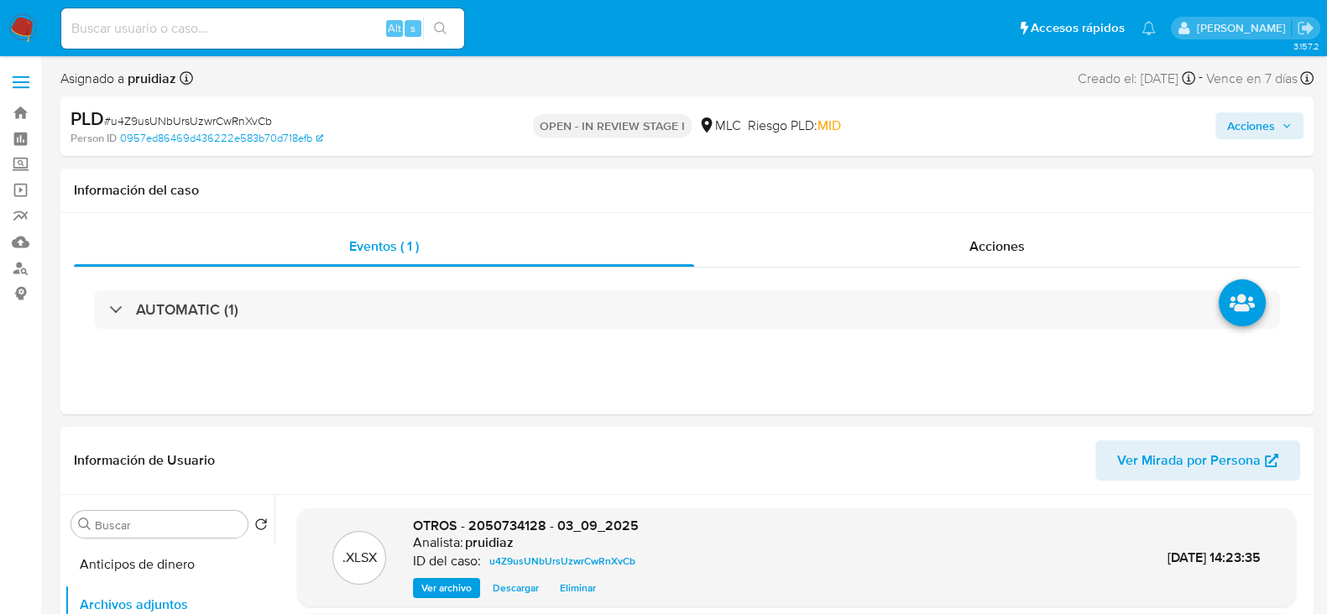
drag, startPoint x: 1250, startPoint y: 118, endPoint x: 1224, endPoint y: 140, distance: 34.0
click at [1250, 120] on span "Acciones" at bounding box center [1251, 125] width 48 height 27
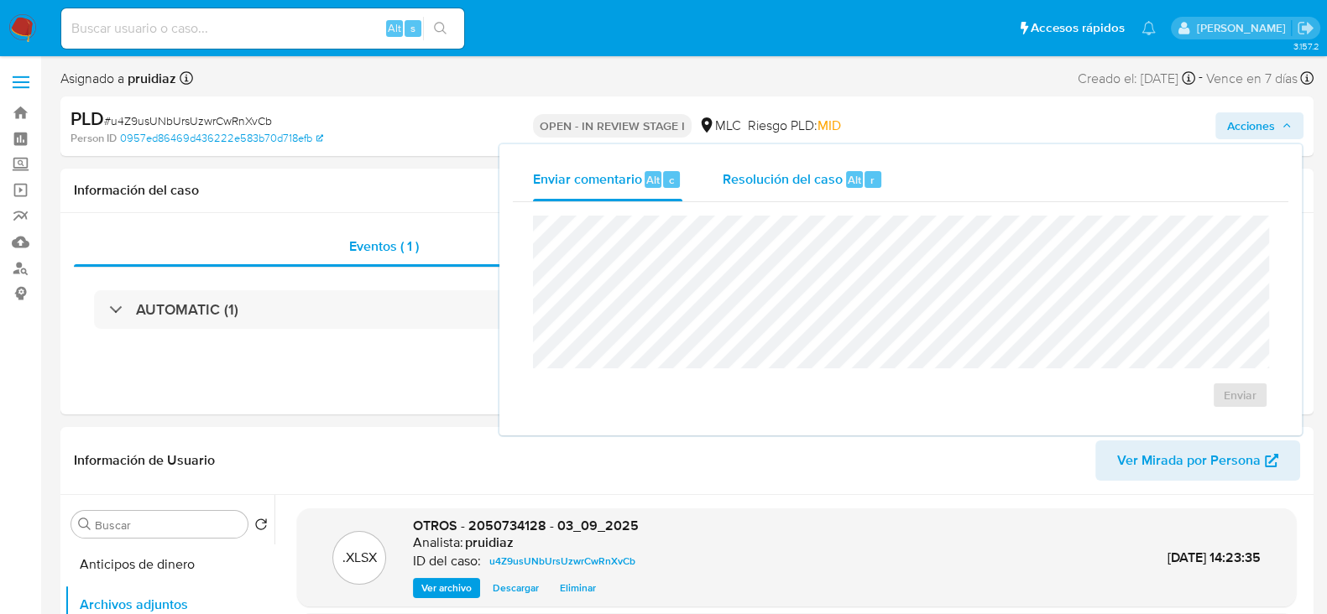
click at [837, 178] on span "Resolución del caso" at bounding box center [782, 179] width 120 height 19
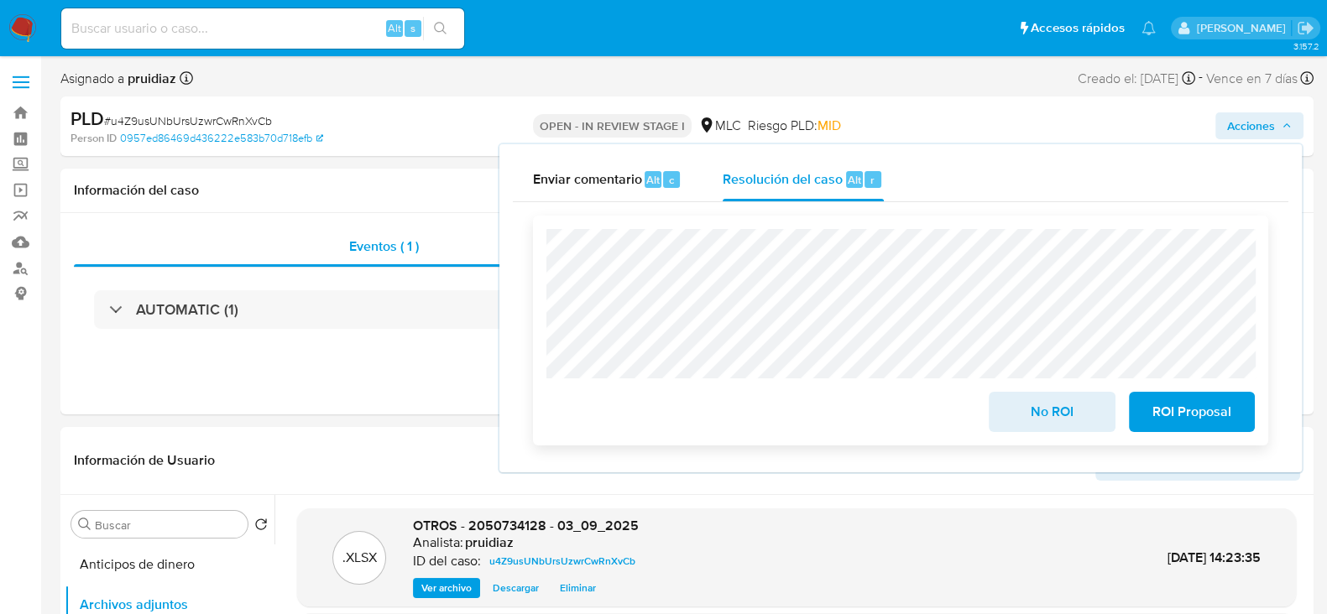
click at [1059, 404] on span "No ROI" at bounding box center [1051, 412] width 82 height 37
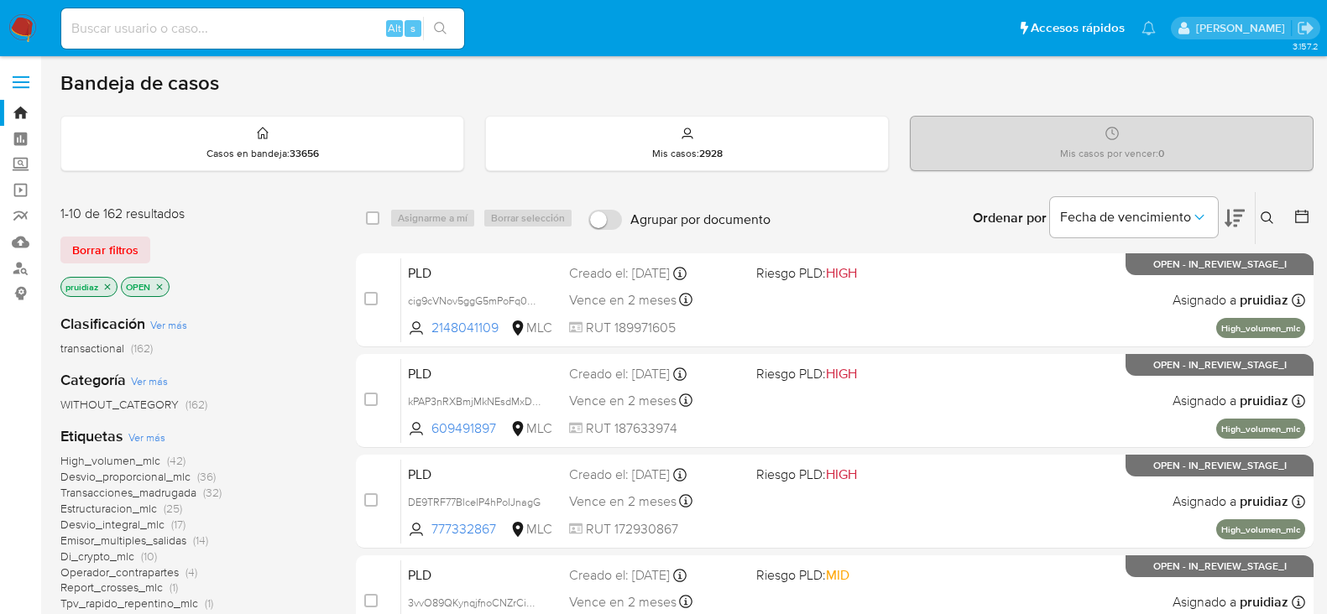
click at [14, 18] on img at bounding box center [22, 28] width 29 height 29
click at [1244, 220] on icon at bounding box center [1234, 218] width 20 height 20
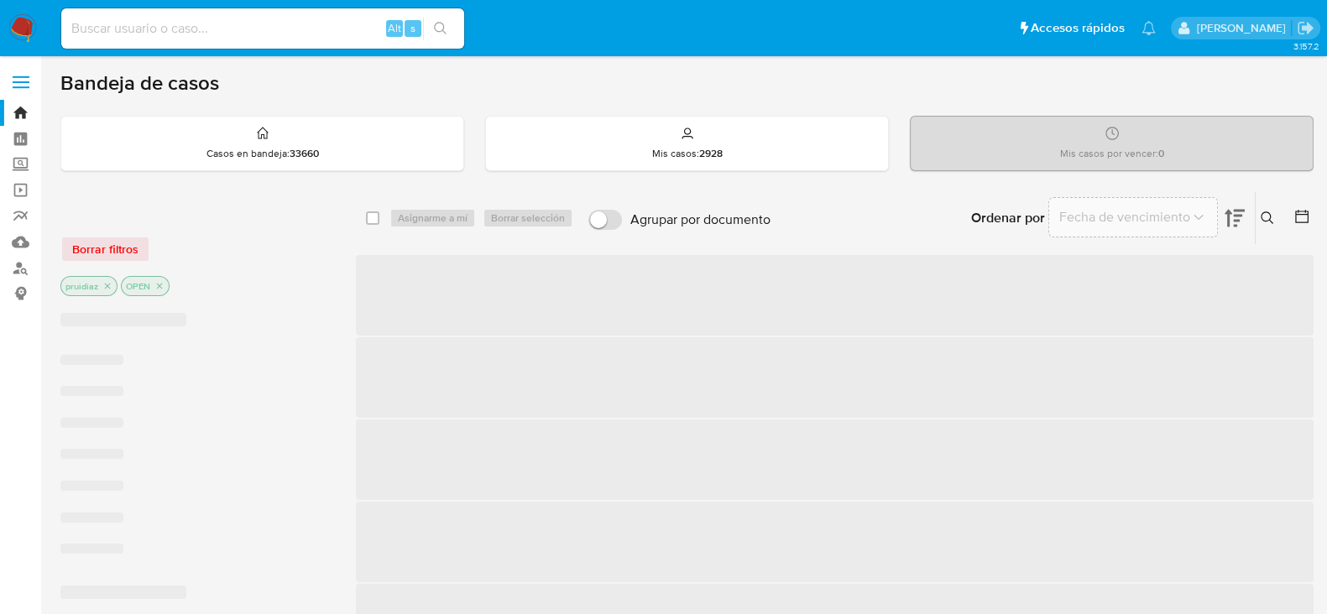
click at [1238, 220] on icon at bounding box center [1234, 219] width 20 height 18
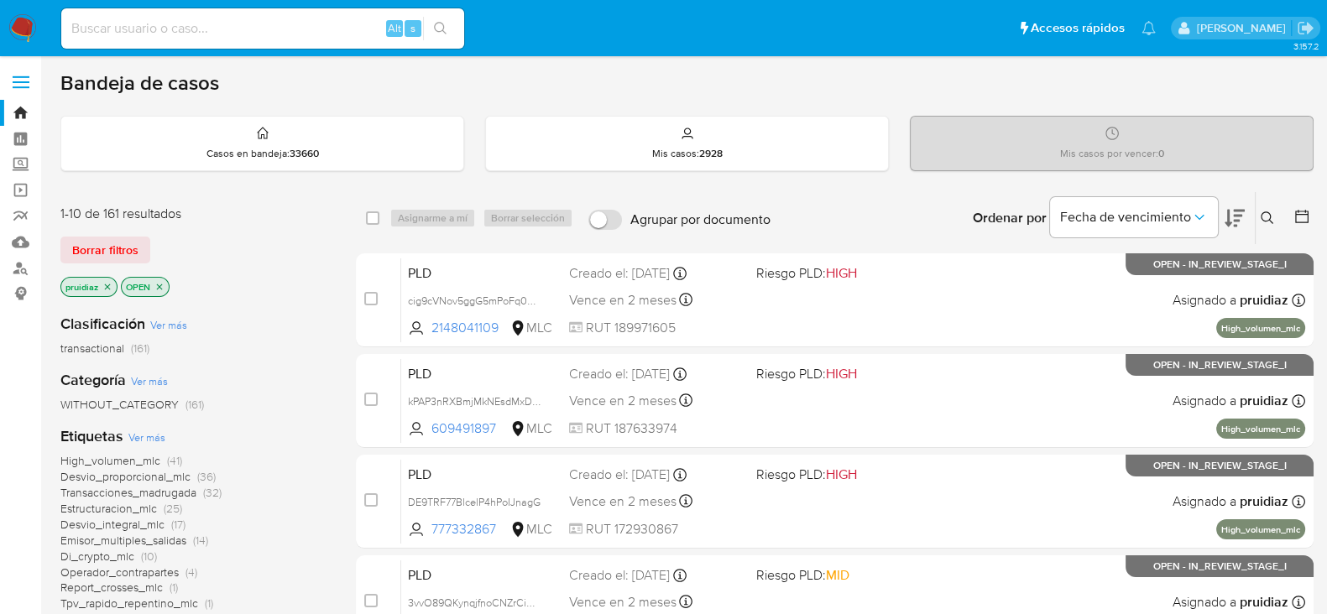
click at [1238, 220] on icon at bounding box center [1234, 219] width 20 height 18
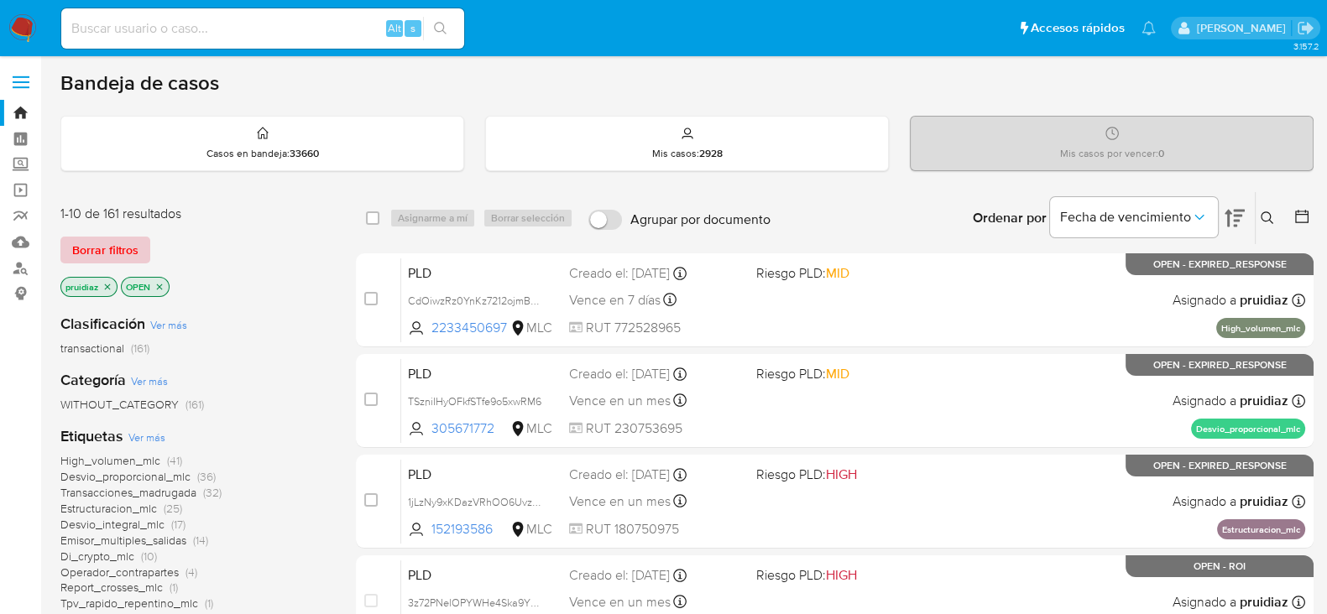
click at [108, 253] on span "Borrar filtros" at bounding box center [105, 249] width 66 height 23
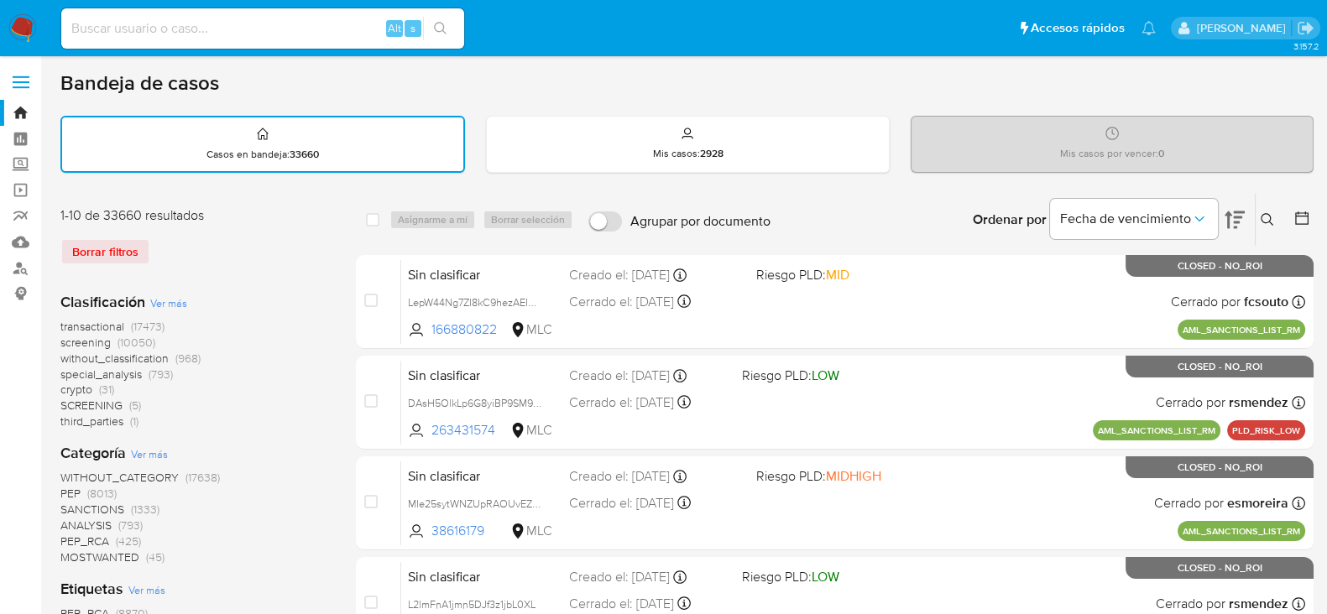
click at [1290, 214] on div at bounding box center [1298, 220] width 30 height 52
click at [1295, 216] on icon at bounding box center [1301, 218] width 17 height 17
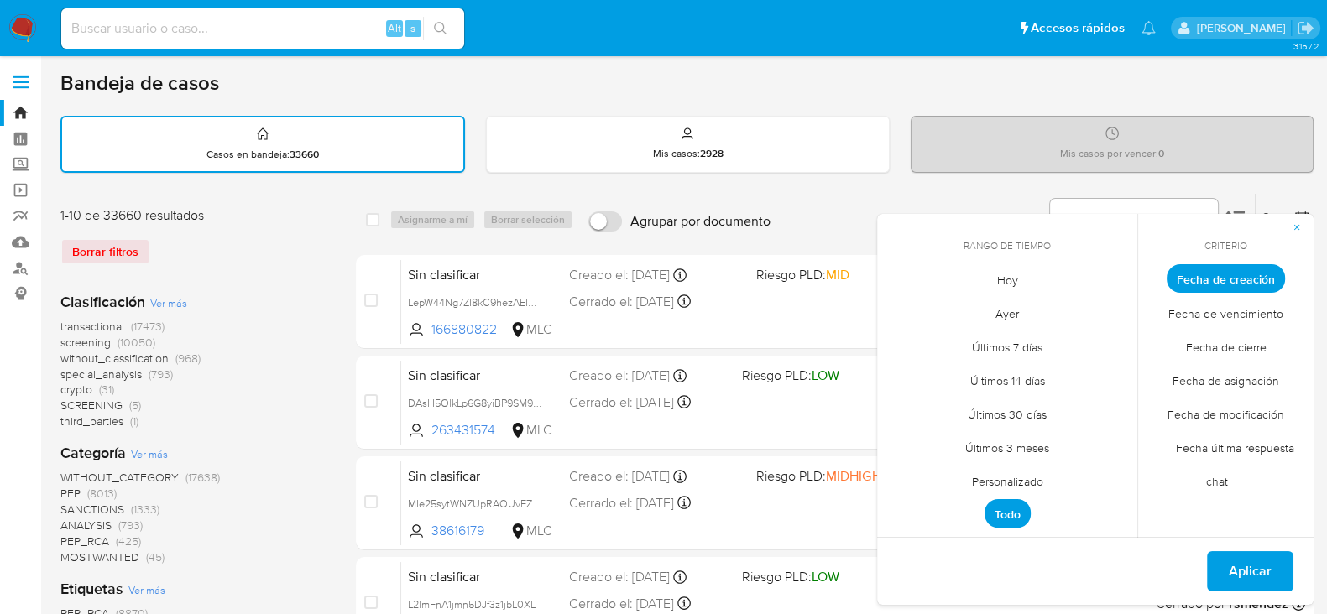
click at [1009, 483] on span "Personalizado" at bounding box center [1007, 481] width 107 height 34
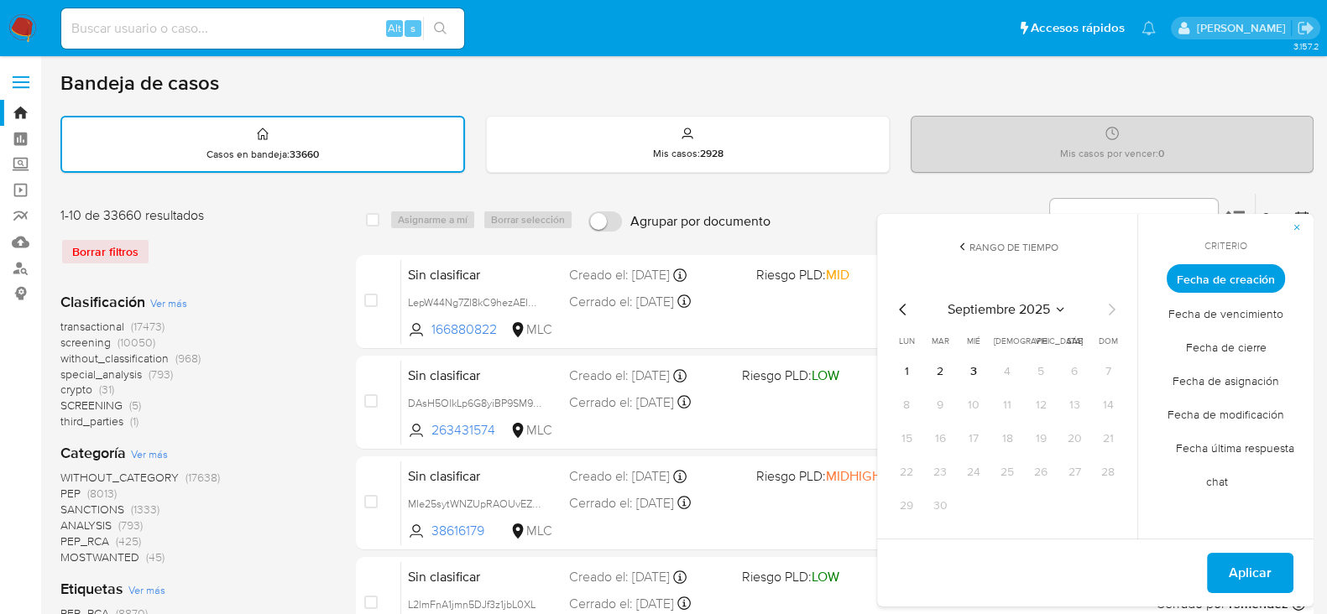
click at [898, 305] on icon "Mes anterior" at bounding box center [903, 310] width 20 height 20
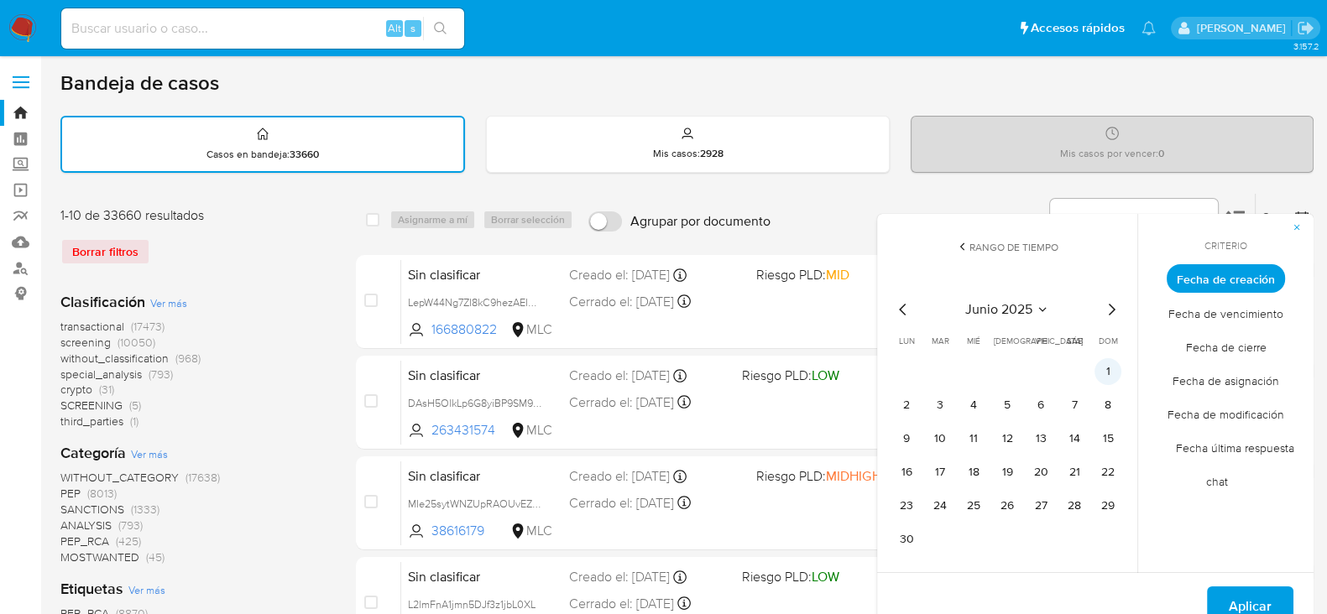
click at [1119, 373] on button "1" at bounding box center [1107, 371] width 27 height 27
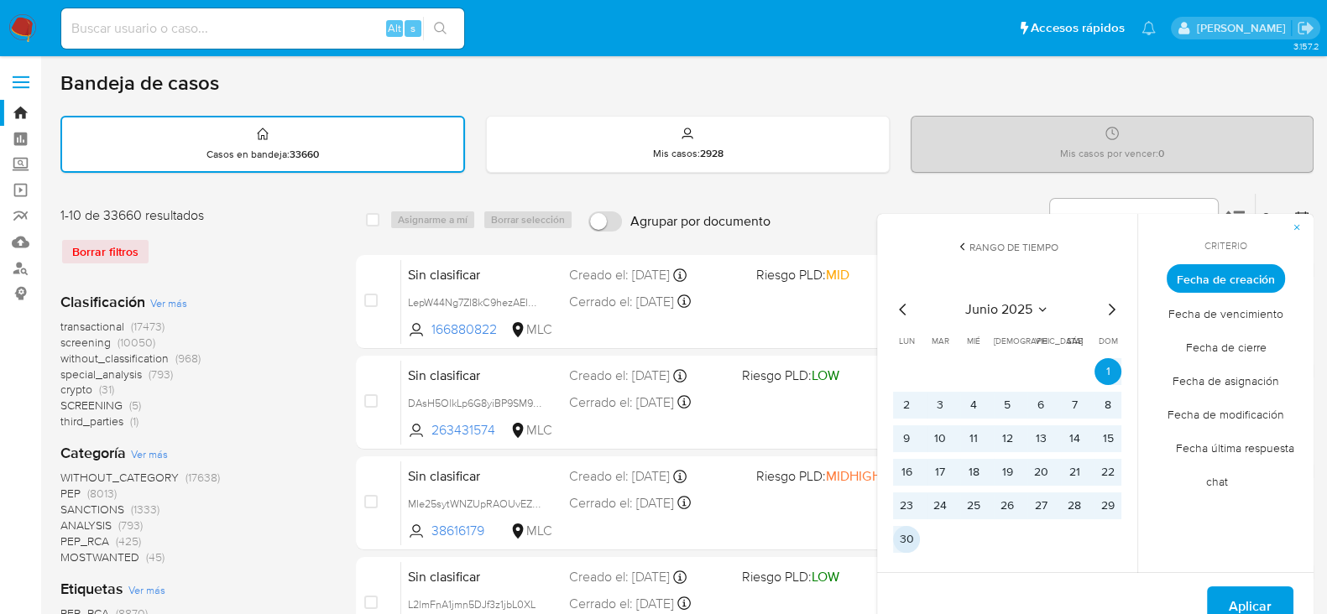
click at [902, 539] on button "30" at bounding box center [906, 539] width 27 height 27
click at [1255, 606] on span "Aplicar" at bounding box center [1249, 606] width 43 height 37
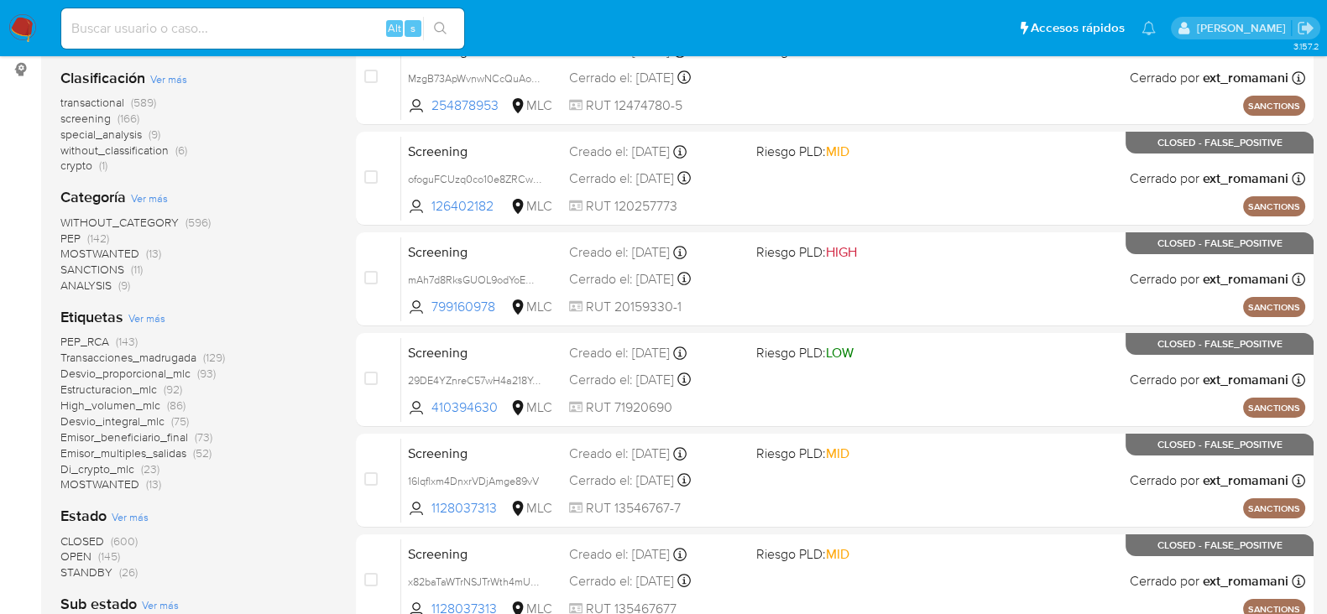
scroll to position [315, 0]
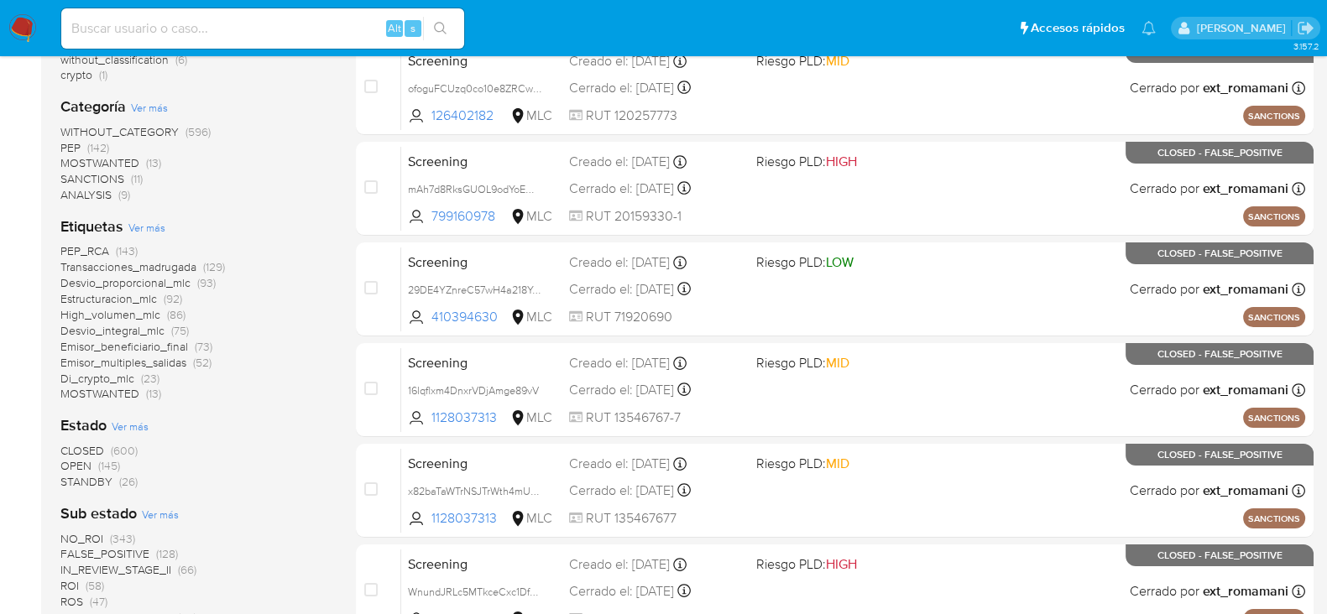
click at [78, 462] on span "OPEN" at bounding box center [75, 465] width 31 height 17
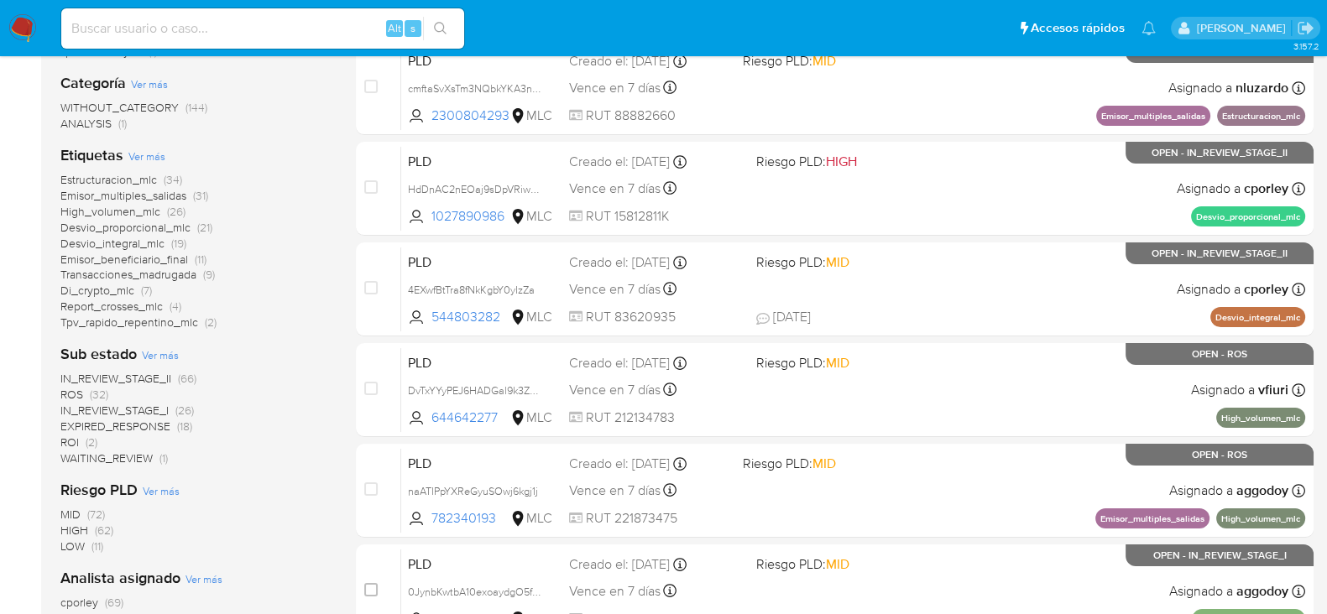
scroll to position [524, 0]
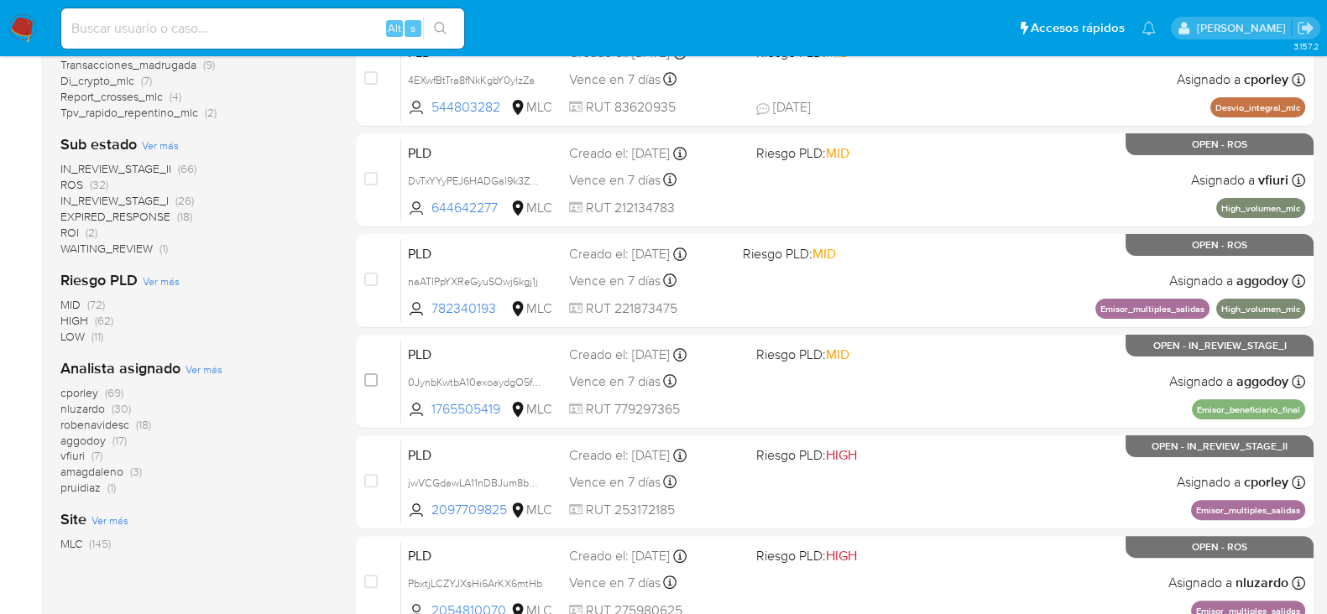
click at [88, 409] on span "nluzardo" at bounding box center [82, 408] width 44 height 17
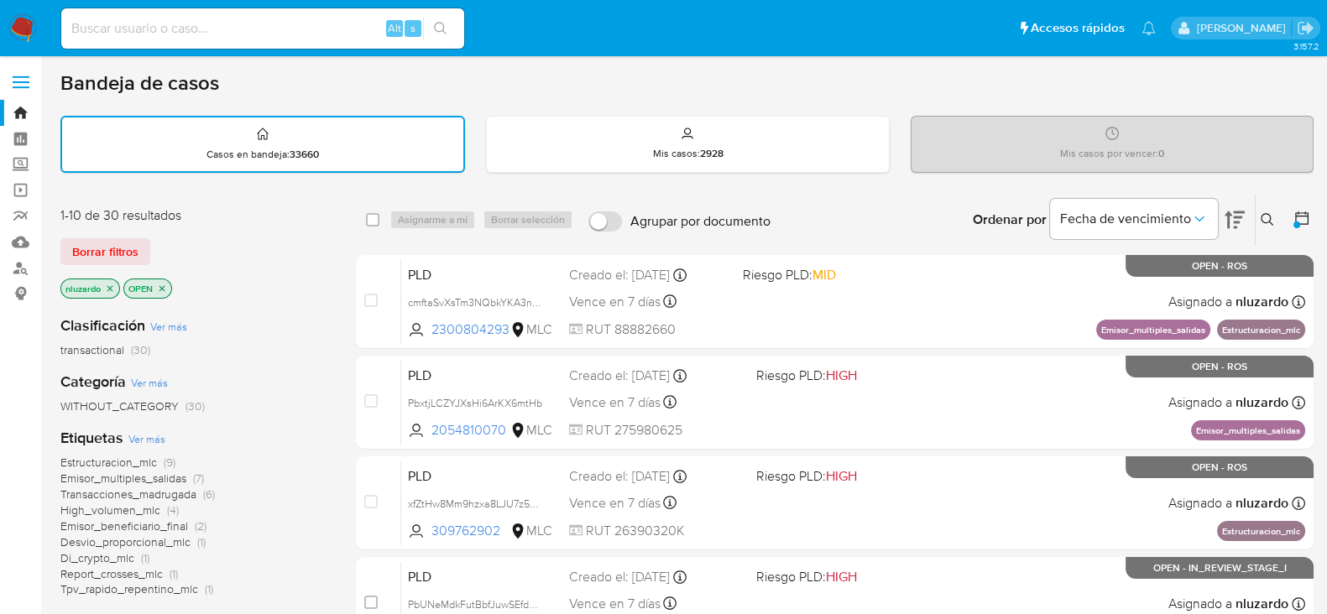
scroll to position [209, 0]
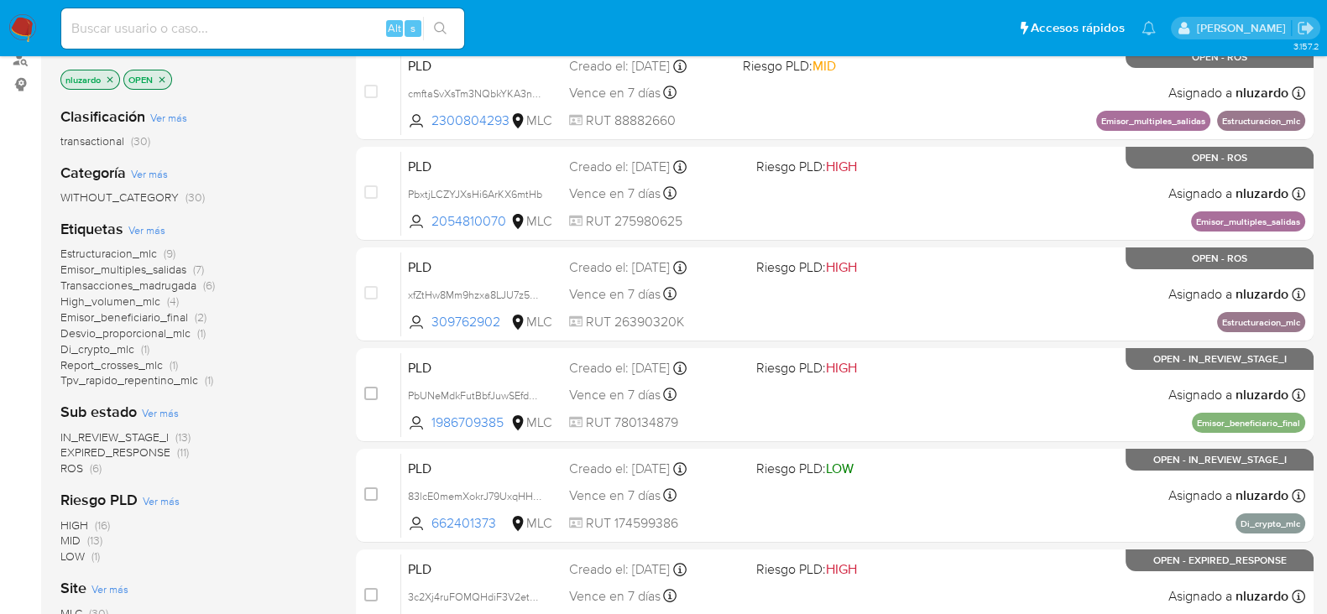
click at [166, 336] on span "Desvio_proporcional_mlc" at bounding box center [125, 333] width 130 height 17
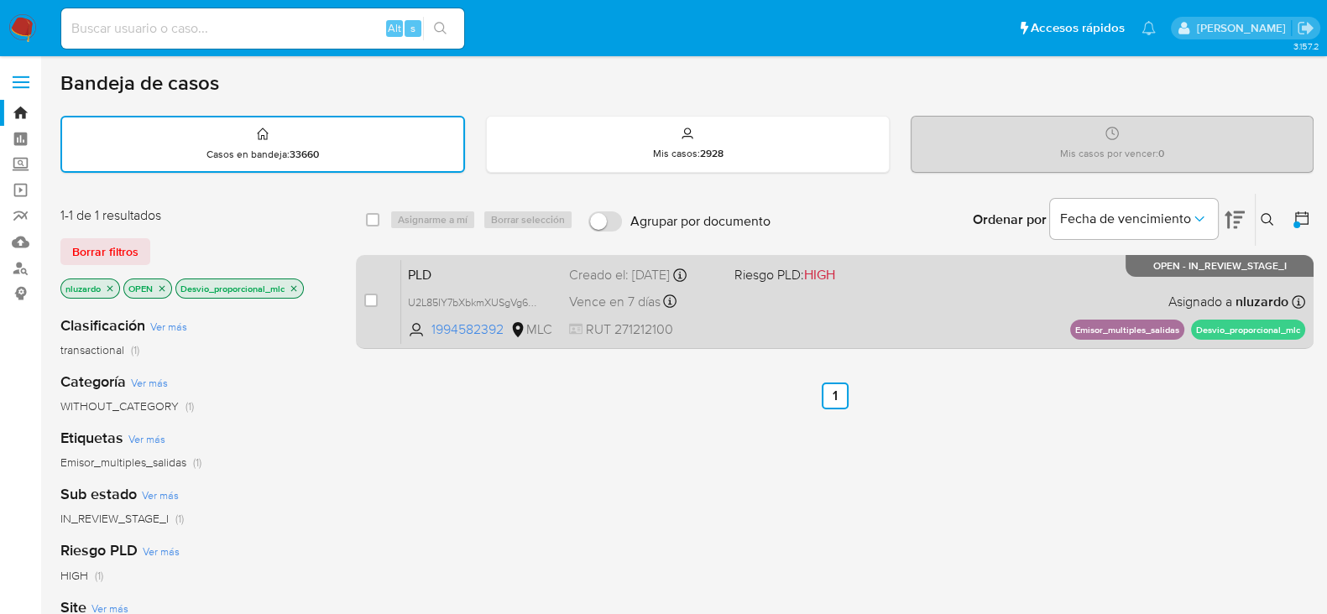
click at [936, 320] on div "PLD U2L85IY7bXbkmXUSgVg6CvlC 1994582392 MLC Riesgo PLD: HIGH Creado el: 12/06/2…" at bounding box center [853, 301] width 904 height 85
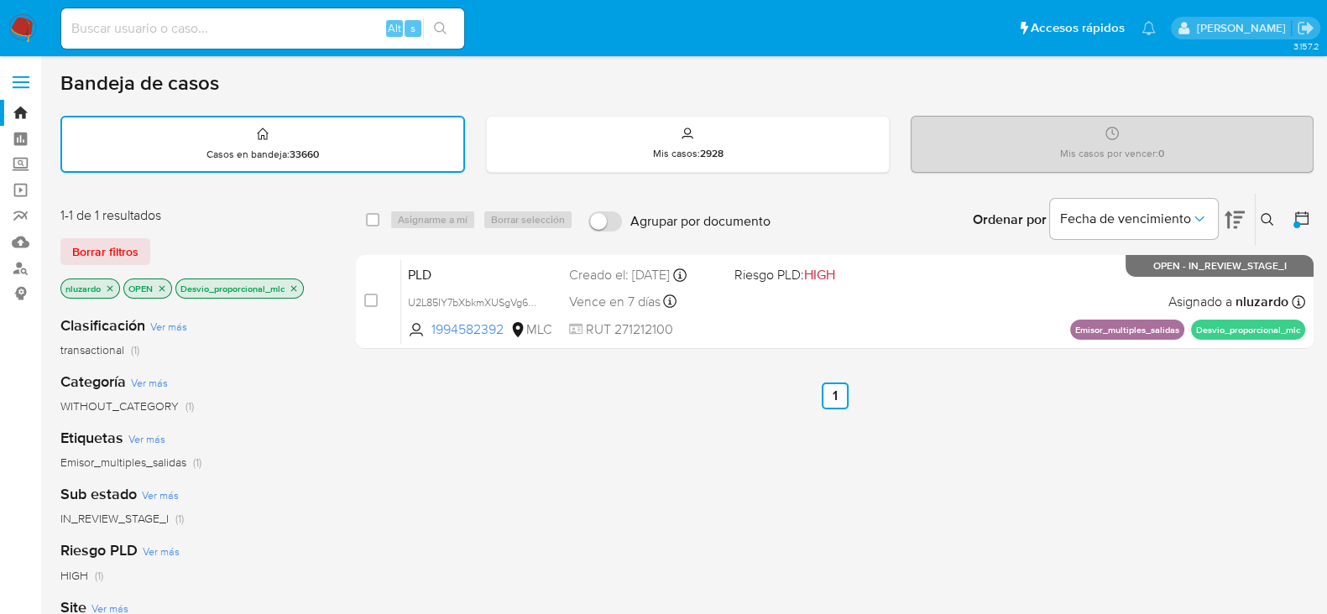
click at [292, 285] on icon "close-filter" at bounding box center [294, 289] width 10 height 10
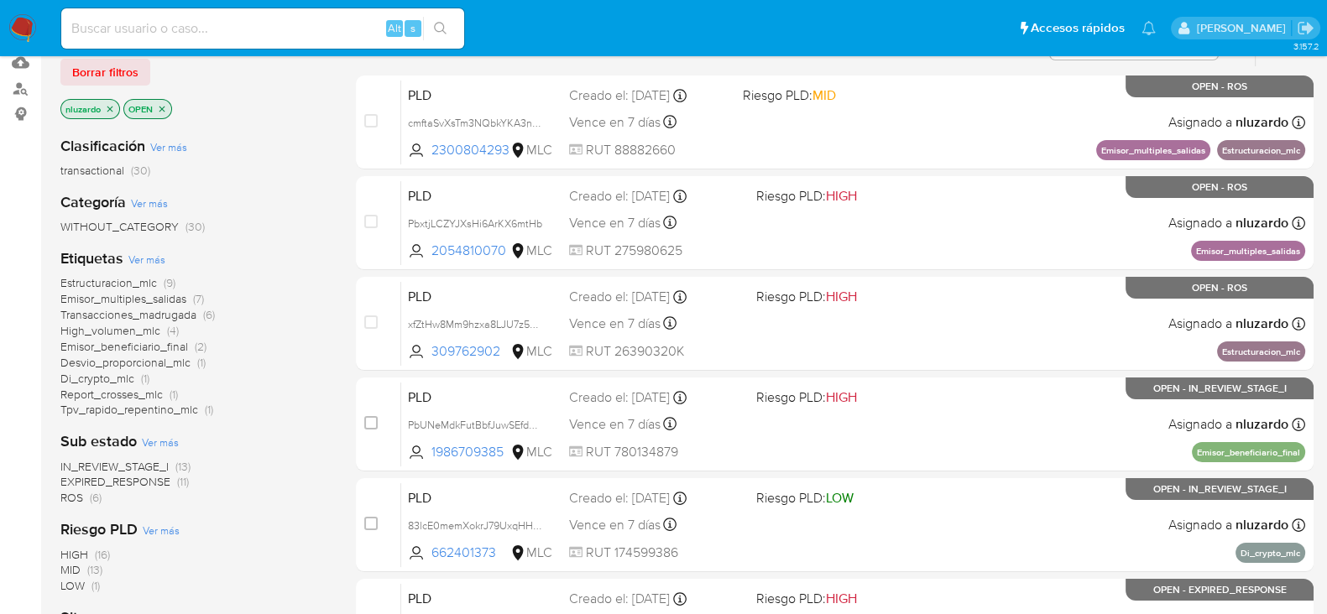
scroll to position [209, 0]
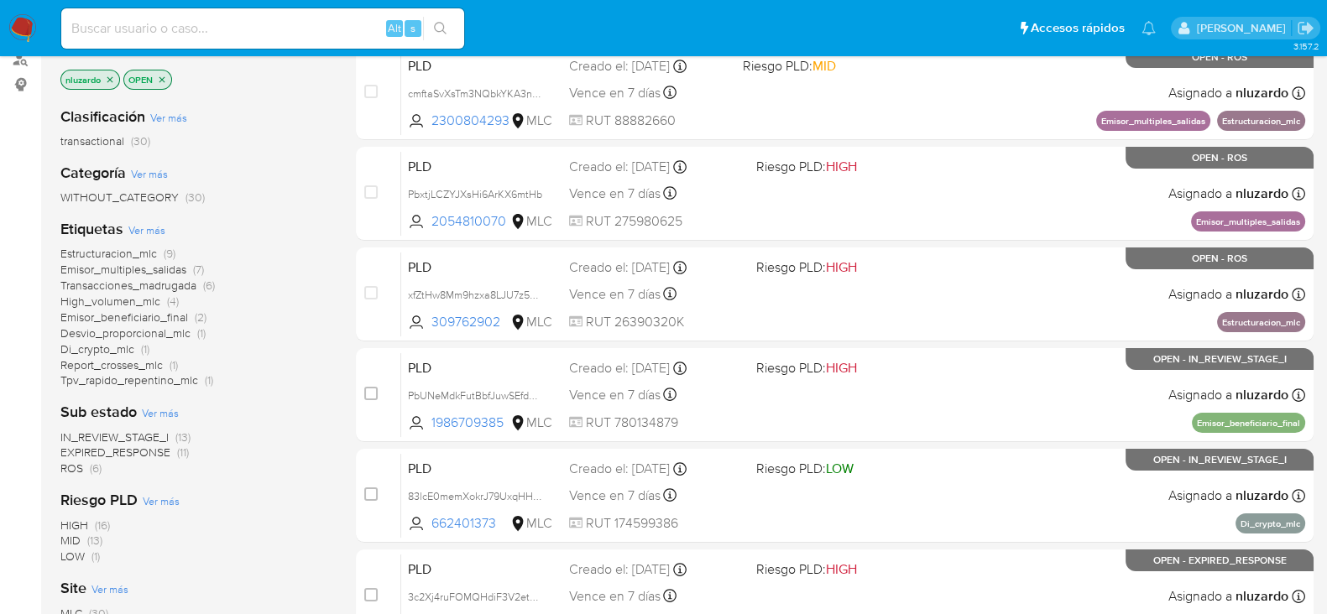
click at [147, 444] on span "EXPIRED_RESPONSE" at bounding box center [115, 452] width 110 height 17
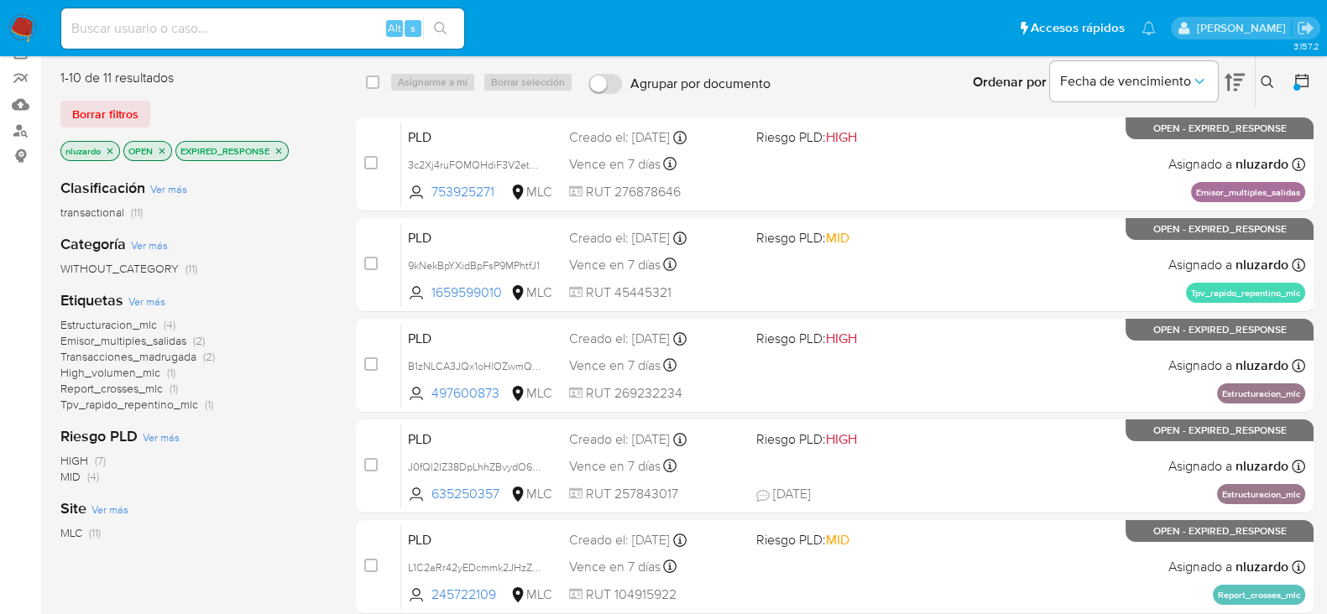
scroll to position [104, 0]
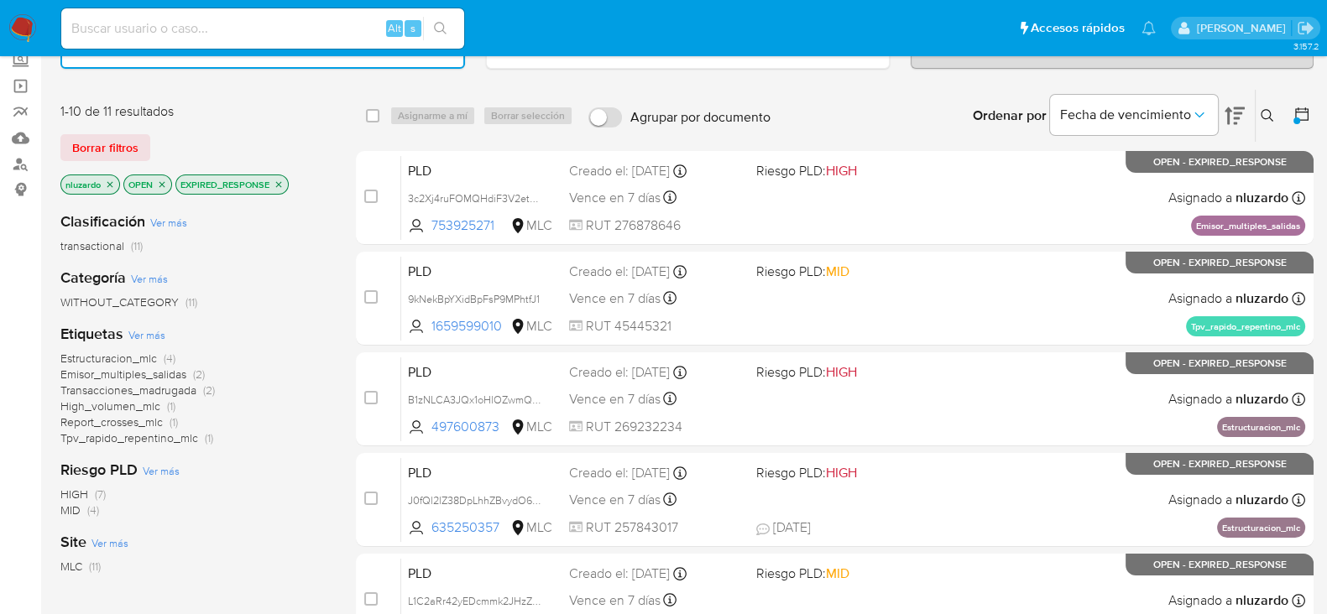
click at [138, 356] on span "Estructuracion_mlc" at bounding box center [108, 358] width 97 height 17
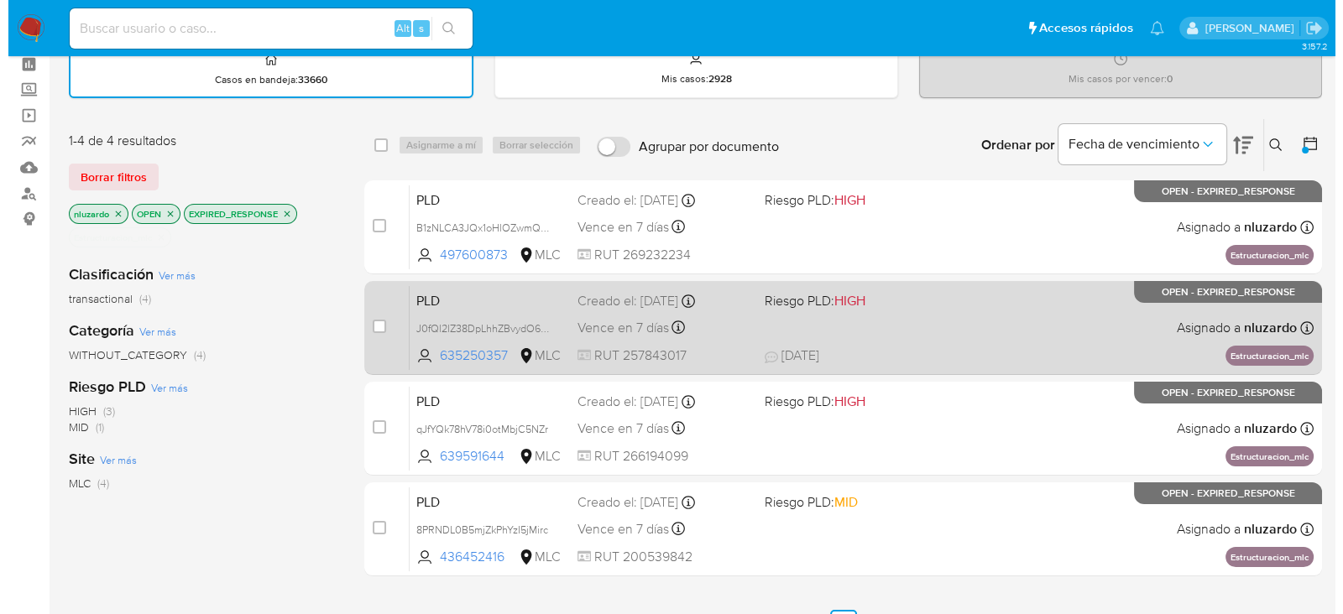
scroll to position [104, 0]
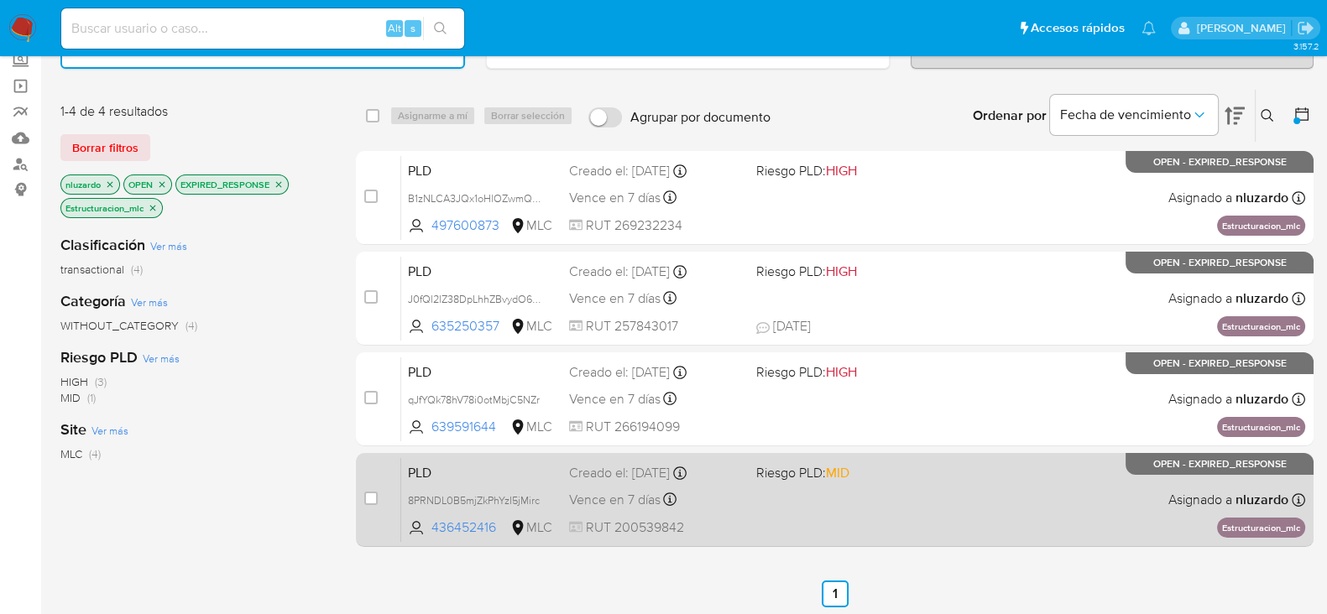
click at [909, 491] on div "PLD 8PRNDL0B5mjZkPhYzI5jMirc 436452416 MLC Riesgo PLD: MID Creado el: 12/06/202…" at bounding box center [853, 499] width 904 height 85
click at [378, 497] on div "case-item-checkbox No es posible asignar el caso" at bounding box center [382, 499] width 37 height 85
click at [364, 490] on div "case-item-checkbox" at bounding box center [370, 498] width 13 height 17
click at [373, 494] on input "checkbox" at bounding box center [370, 498] width 13 height 13
checkbox input "true"
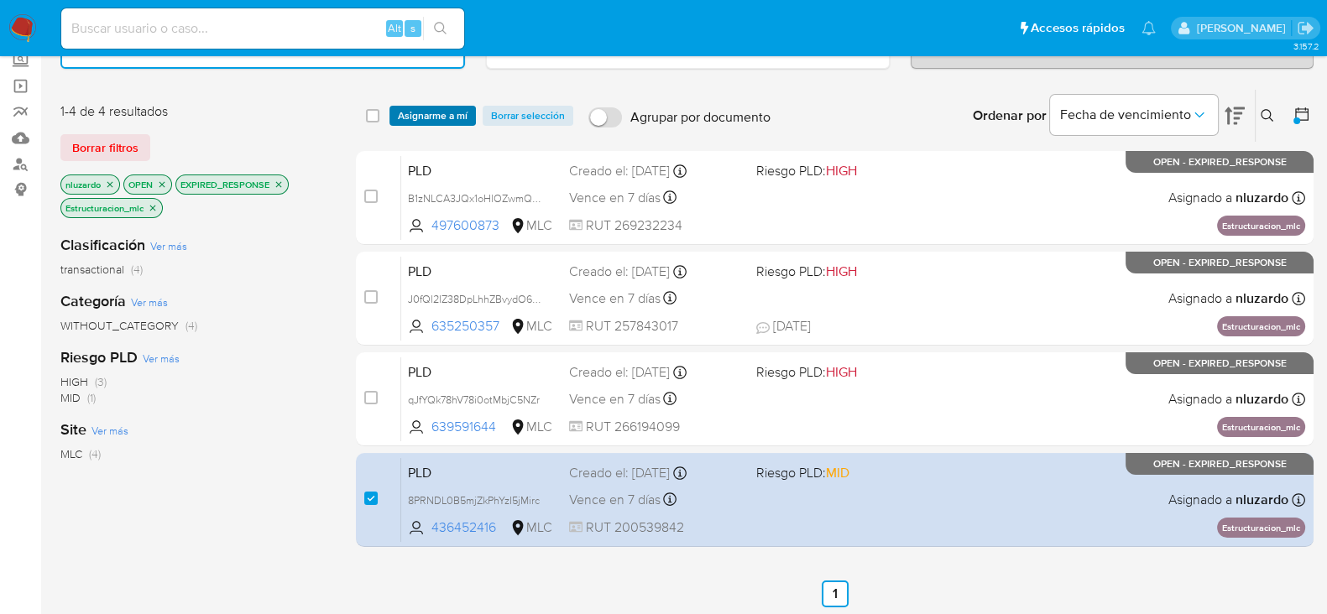
click at [450, 110] on span "Asignarme a mí" at bounding box center [433, 115] width 70 height 17
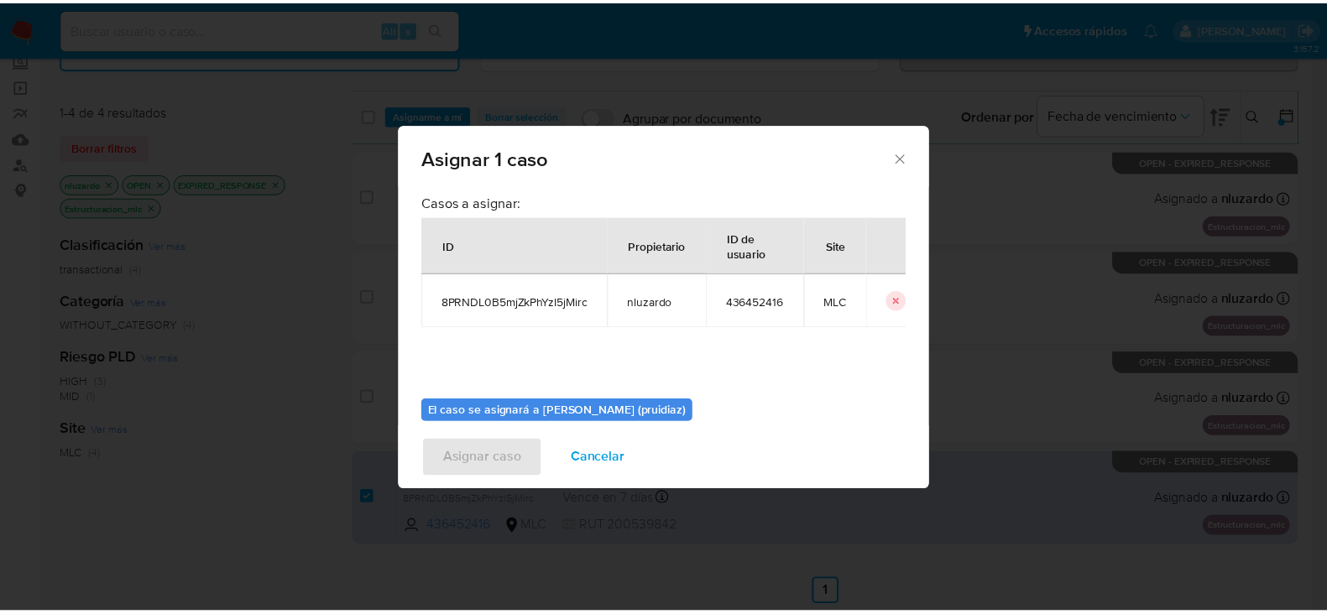
scroll to position [86, 0]
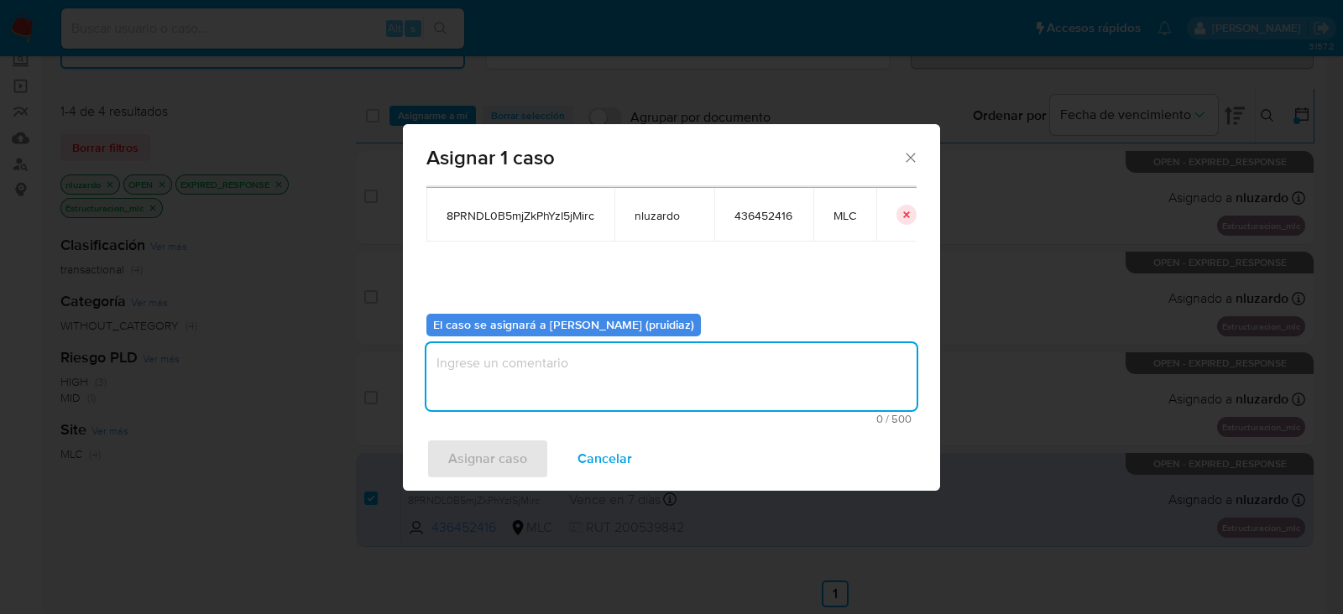
click at [717, 367] on textarea "assign-modal" at bounding box center [671, 376] width 490 height 67
type textarea "-"
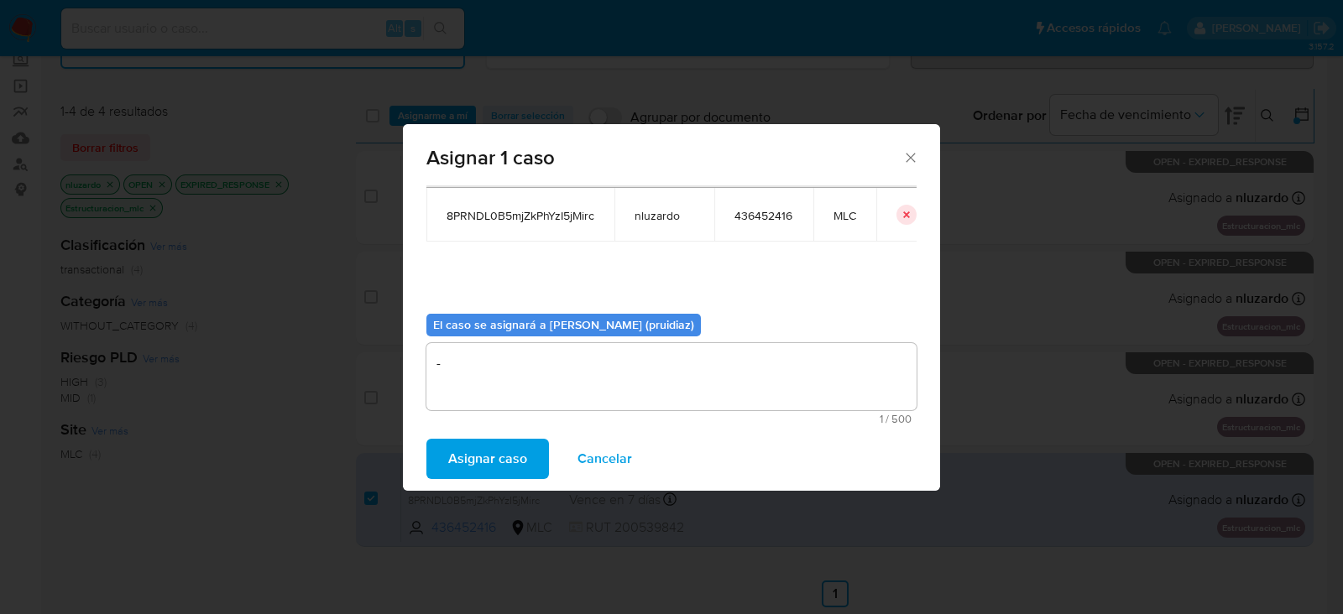
click at [498, 451] on span "Asignar caso" at bounding box center [487, 459] width 79 height 37
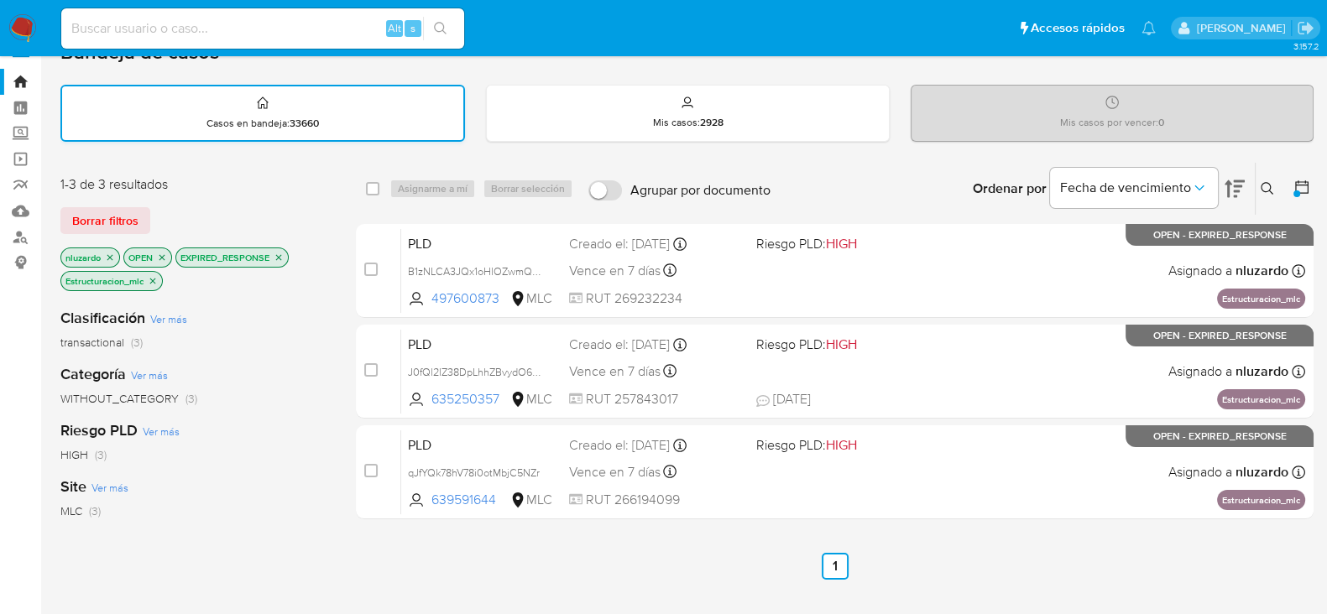
scroll to position [0, 0]
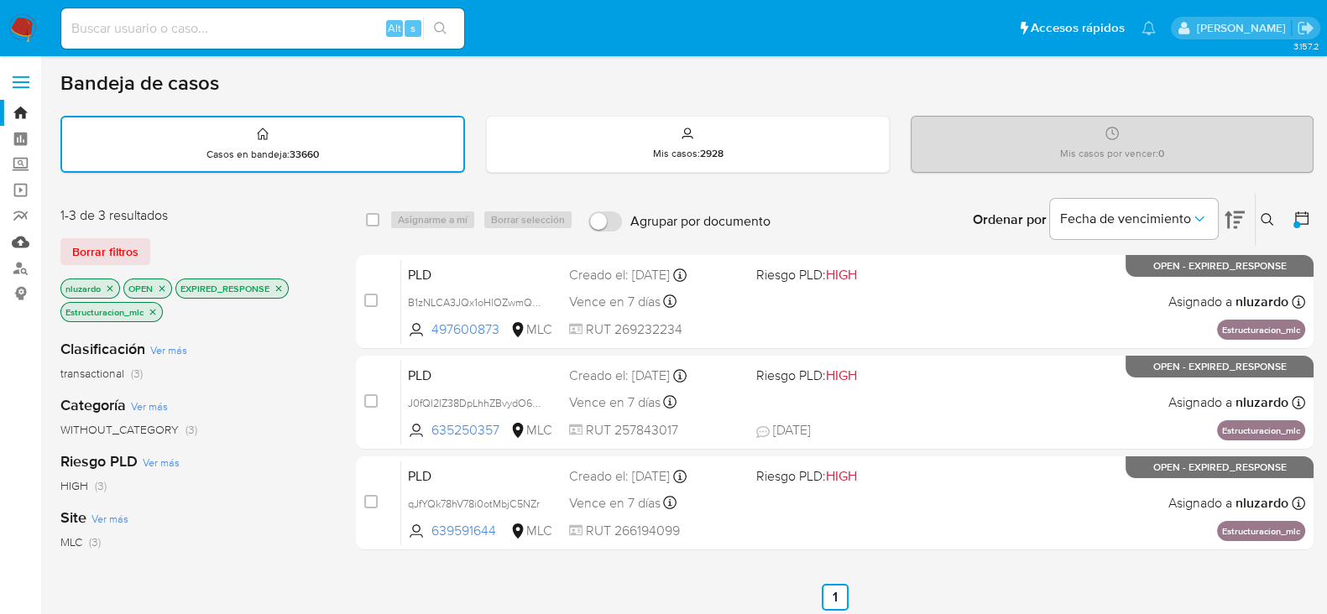
click at [22, 240] on link "Mulan" at bounding box center [100, 242] width 200 height 26
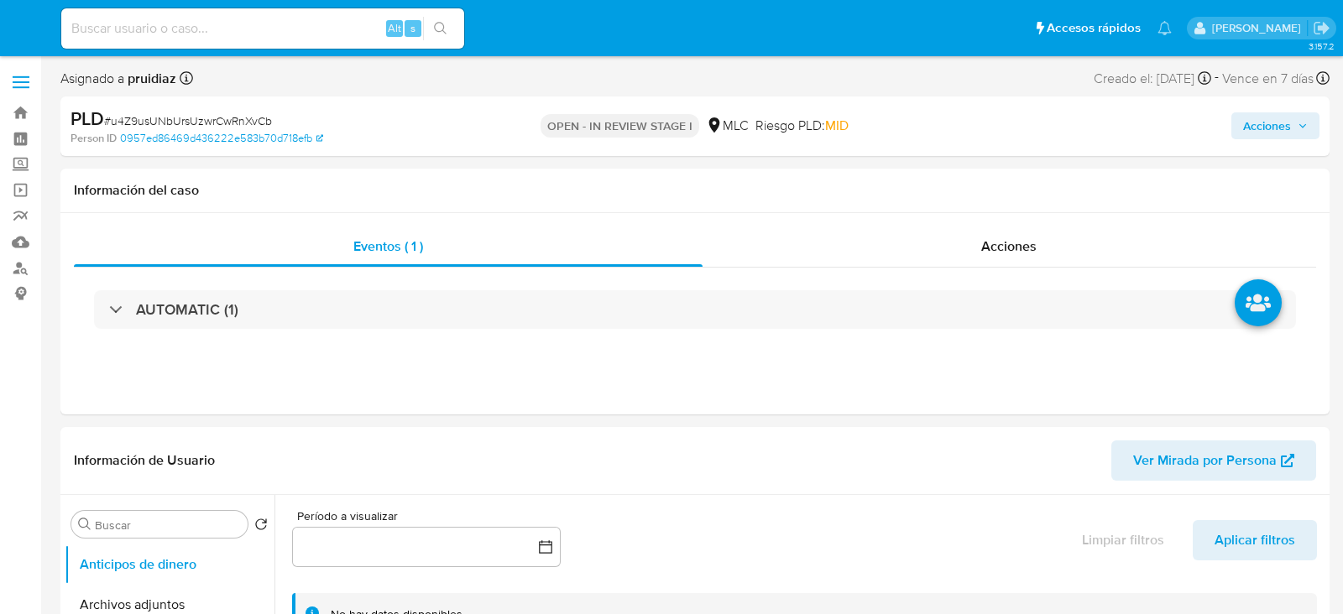
select select "10"
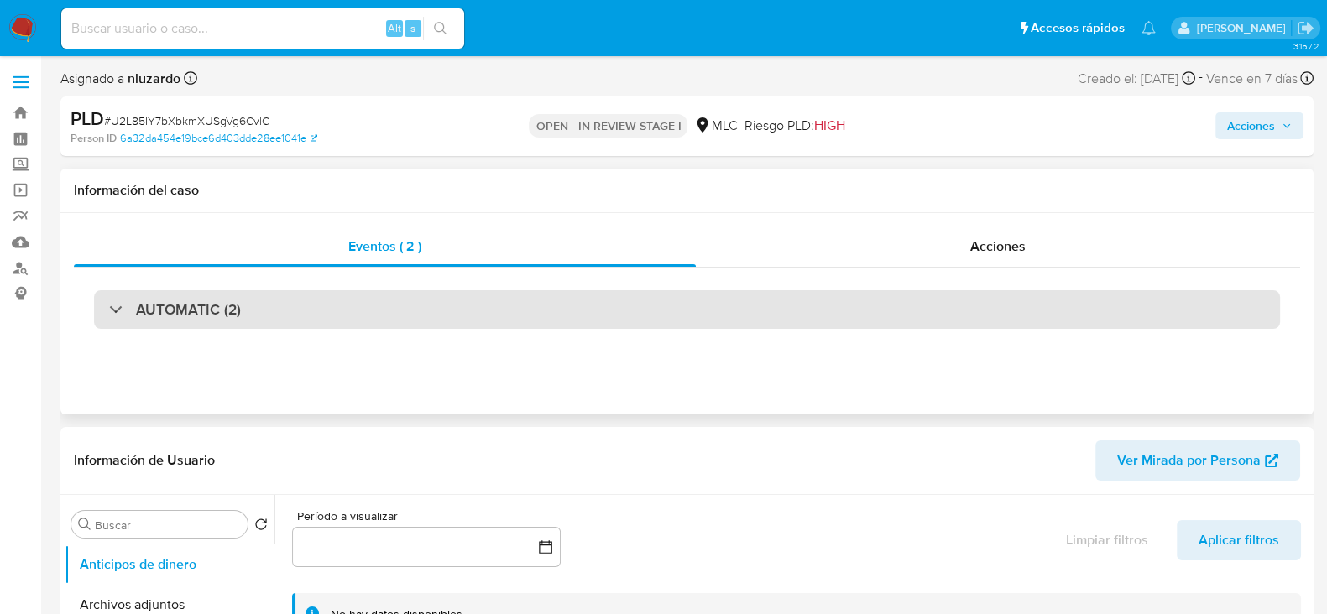
click at [153, 300] on h3 "AUTOMATIC (2)" at bounding box center [188, 309] width 105 height 18
select select "10"
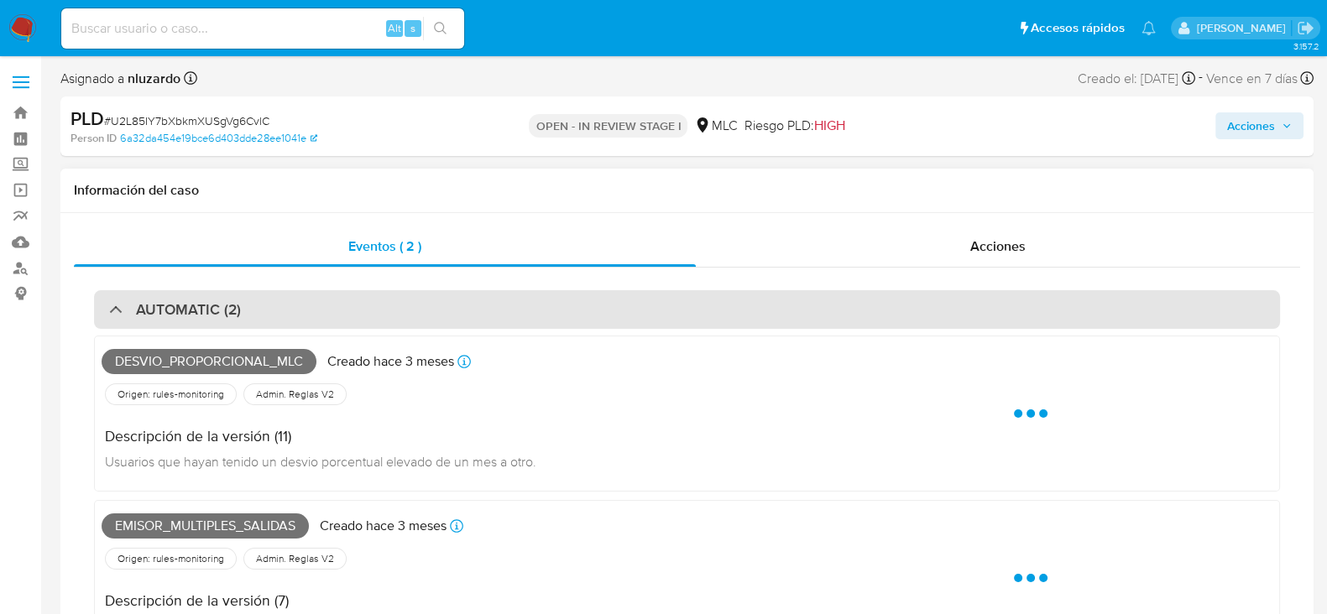
click at [153, 302] on h3 "AUTOMATIC (2)" at bounding box center [188, 309] width 105 height 18
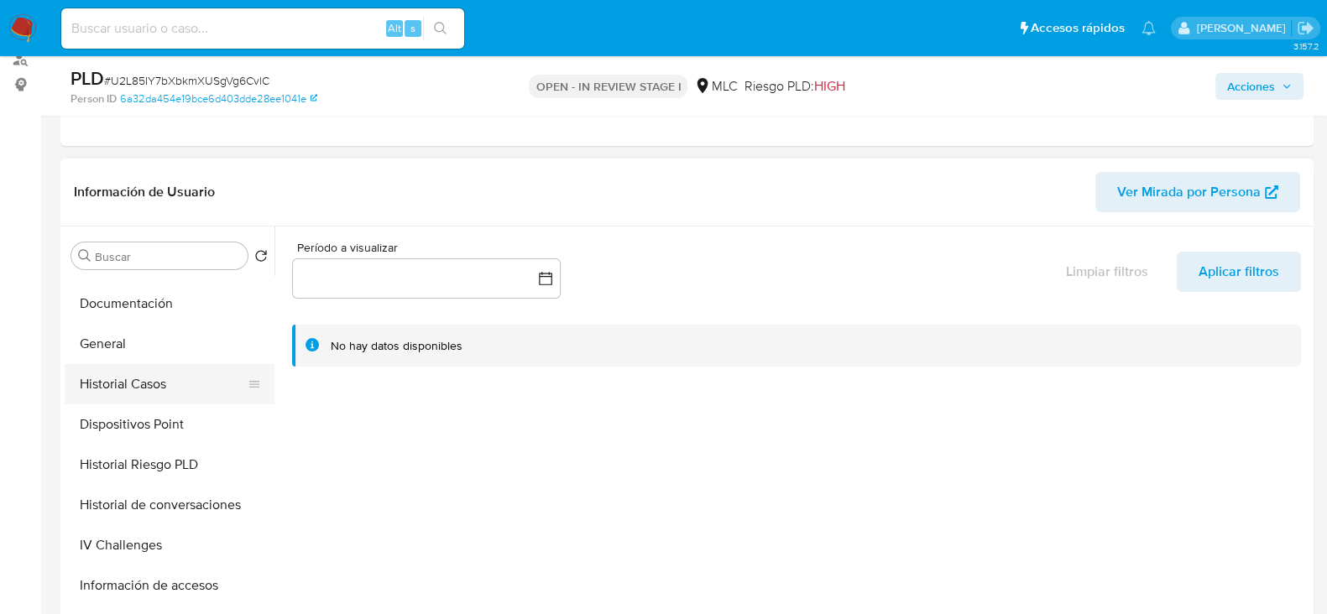
scroll to position [314, 0]
click at [153, 369] on button "Historial Casos" at bounding box center [163, 385] width 196 height 40
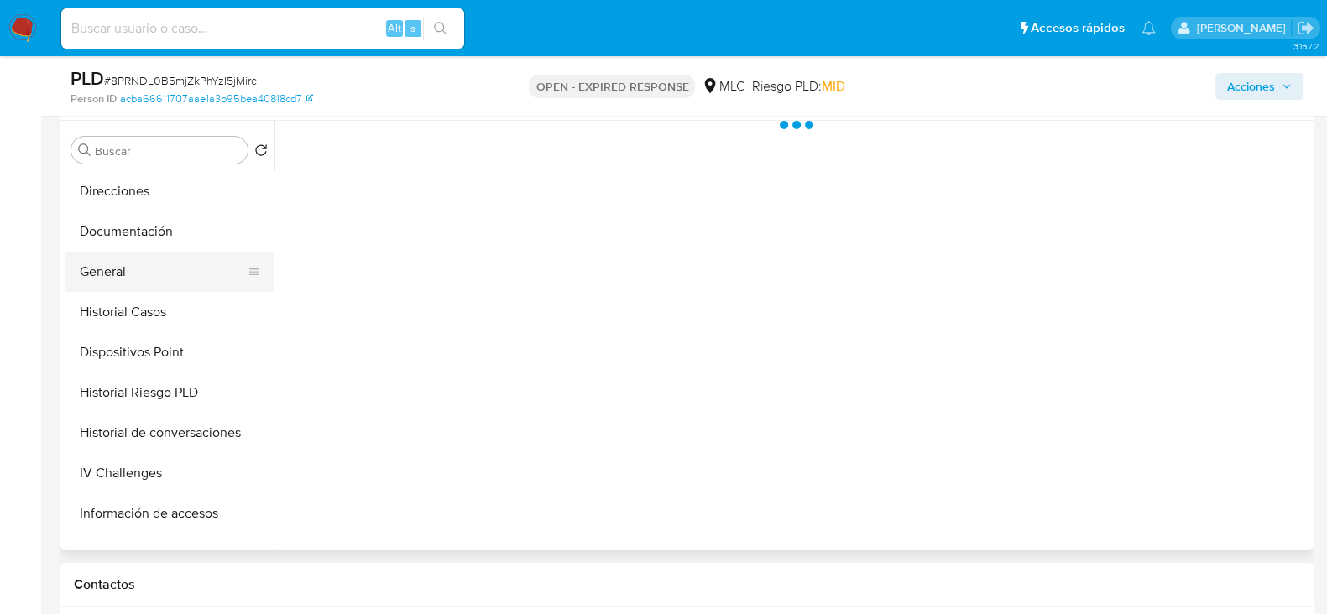
scroll to position [315, 0]
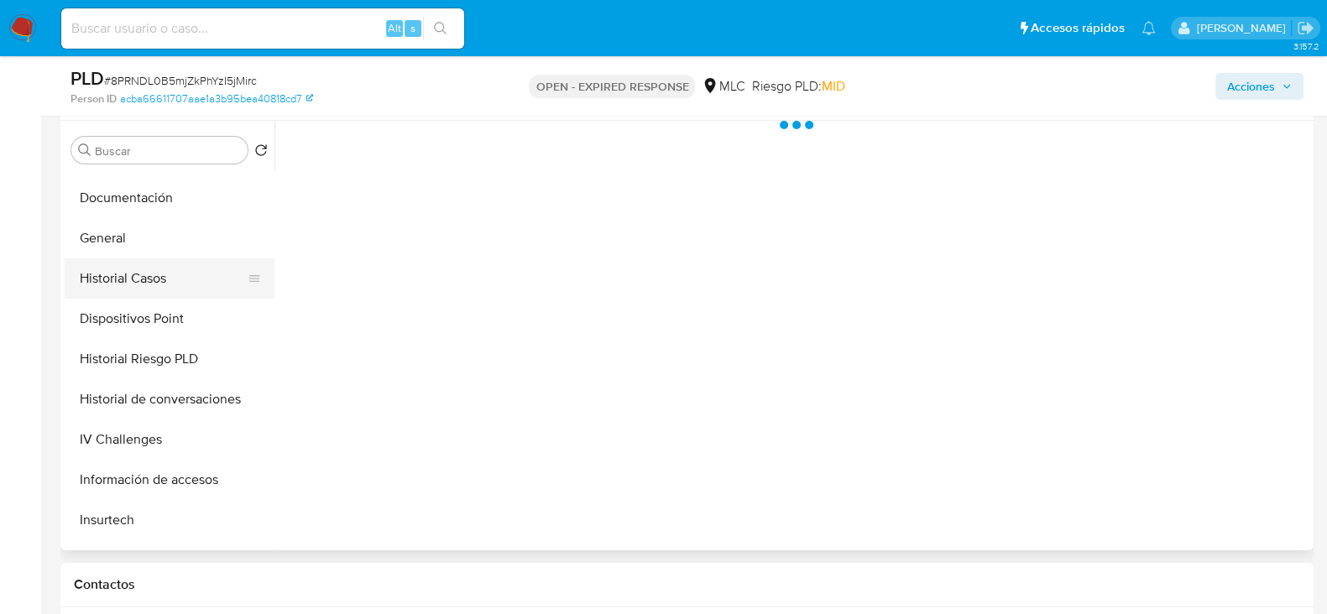
click at [133, 279] on button "Historial Casos" at bounding box center [163, 278] width 196 height 40
select select "10"
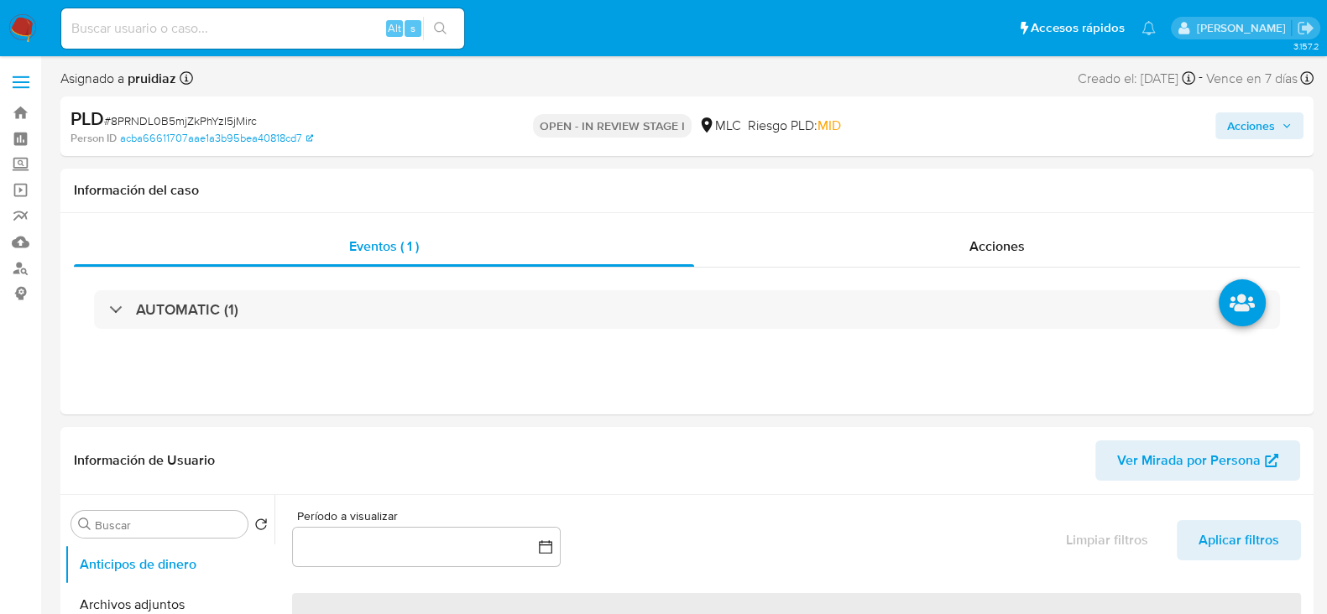
select select "10"
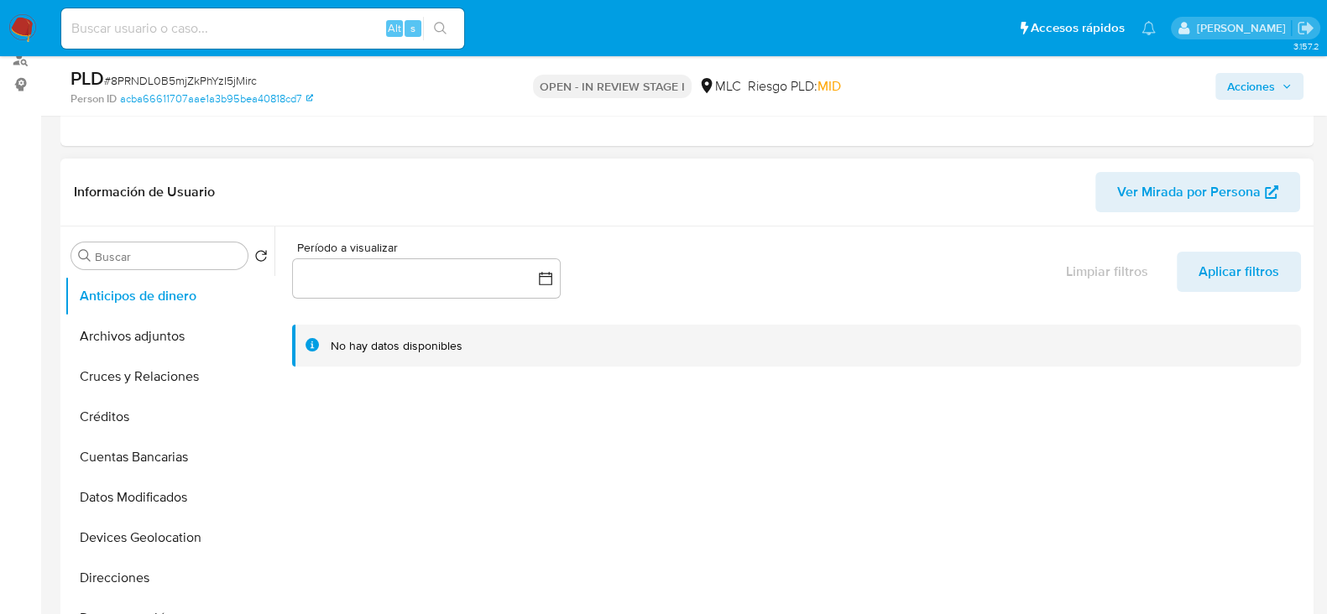
scroll to position [314, 0]
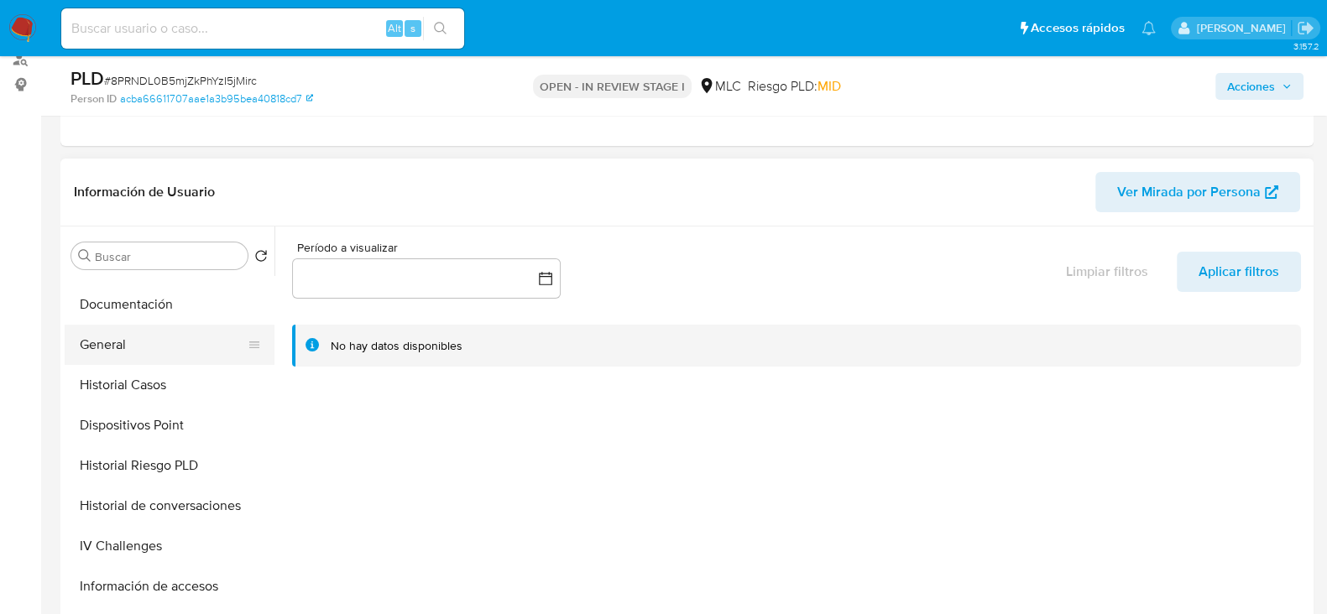
click at [138, 333] on button "General" at bounding box center [163, 345] width 196 height 40
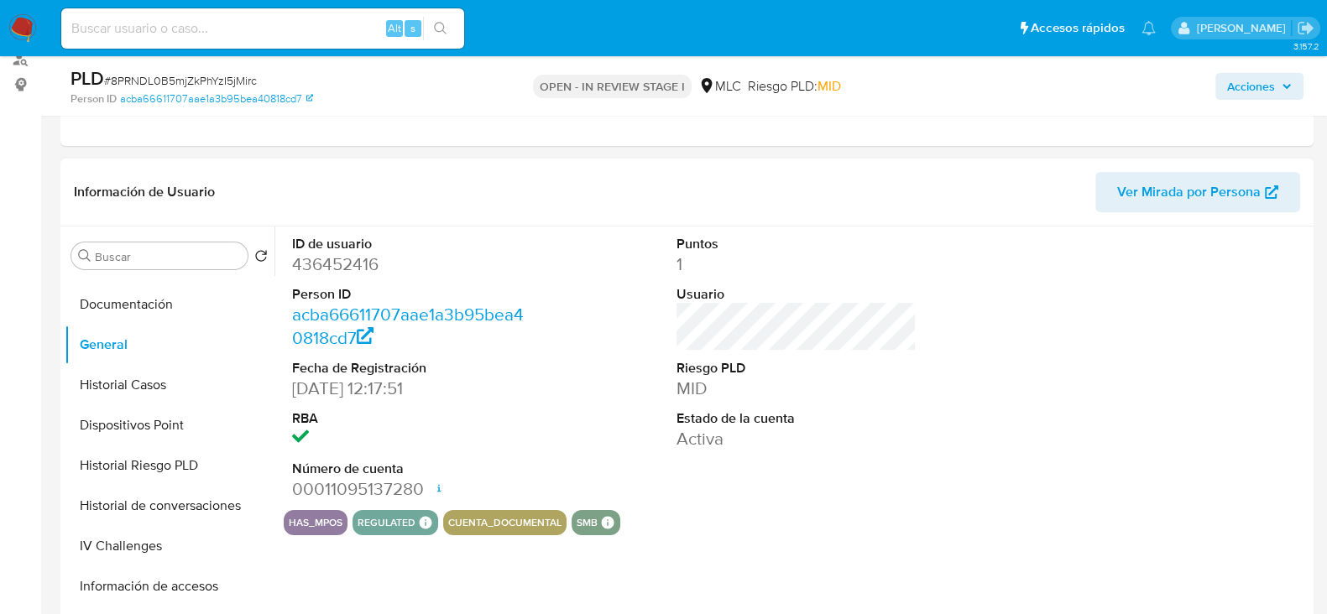
click at [363, 266] on dd "436452416" at bounding box center [412, 264] width 240 height 23
click at [363, 267] on dd "436452416" at bounding box center [412, 264] width 240 height 23
copy dd "436452416"
click at [328, 263] on dd "436452416" at bounding box center [412, 264] width 240 height 23
click at [328, 265] on dd "436452416" at bounding box center [412, 264] width 240 height 23
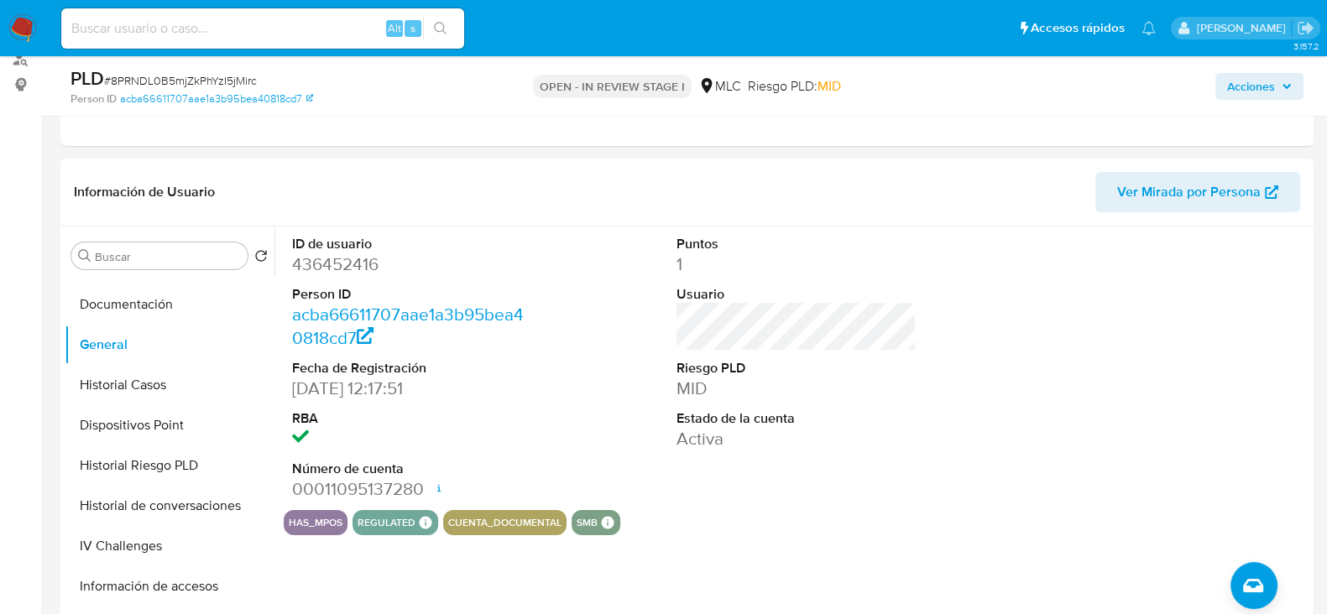
drag, startPoint x: 328, startPoint y: 265, endPoint x: 765, endPoint y: 156, distance: 450.6
click at [370, 262] on dd "436452416" at bounding box center [412, 264] width 240 height 23
click at [371, 262] on dd "436452416" at bounding box center [412, 264] width 240 height 23
copy dd "436452416"
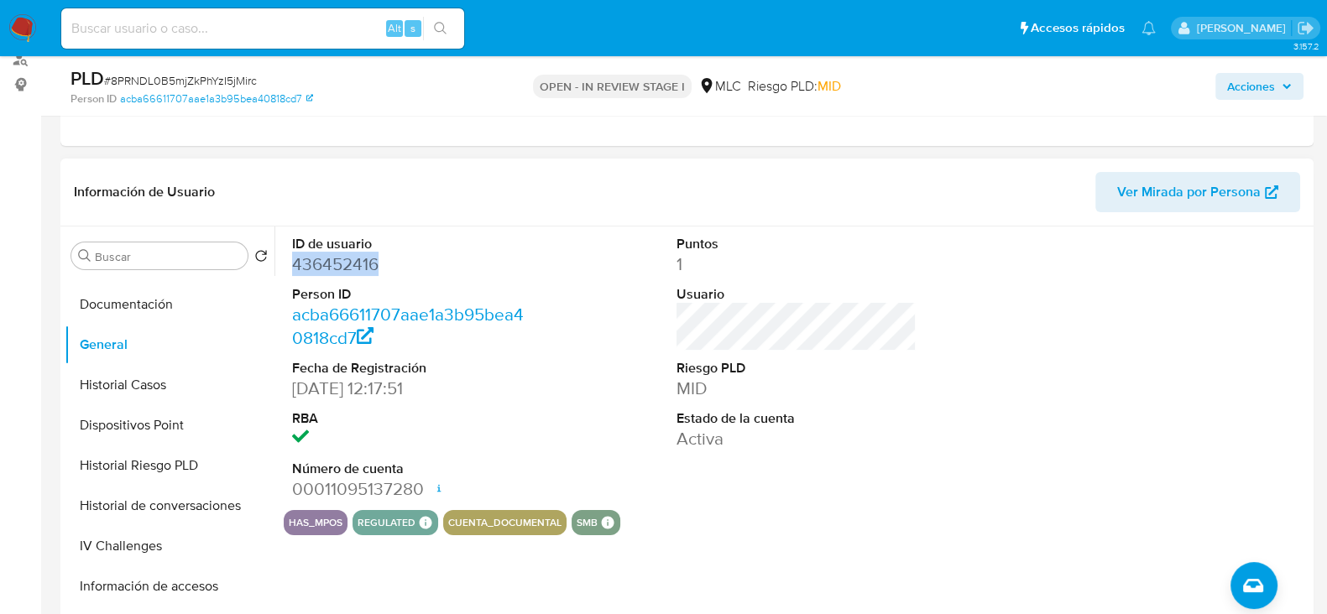
copy dd "436452416"
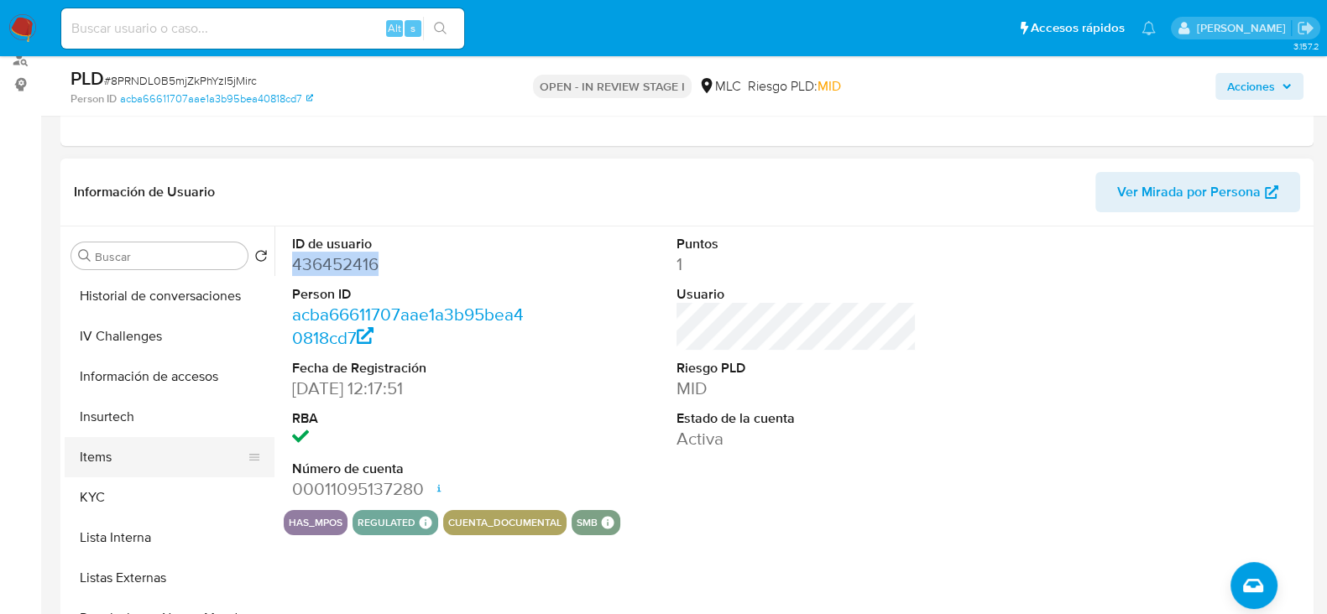
scroll to position [523, 0]
click at [118, 493] on button "KYC" at bounding box center [163, 498] width 196 height 40
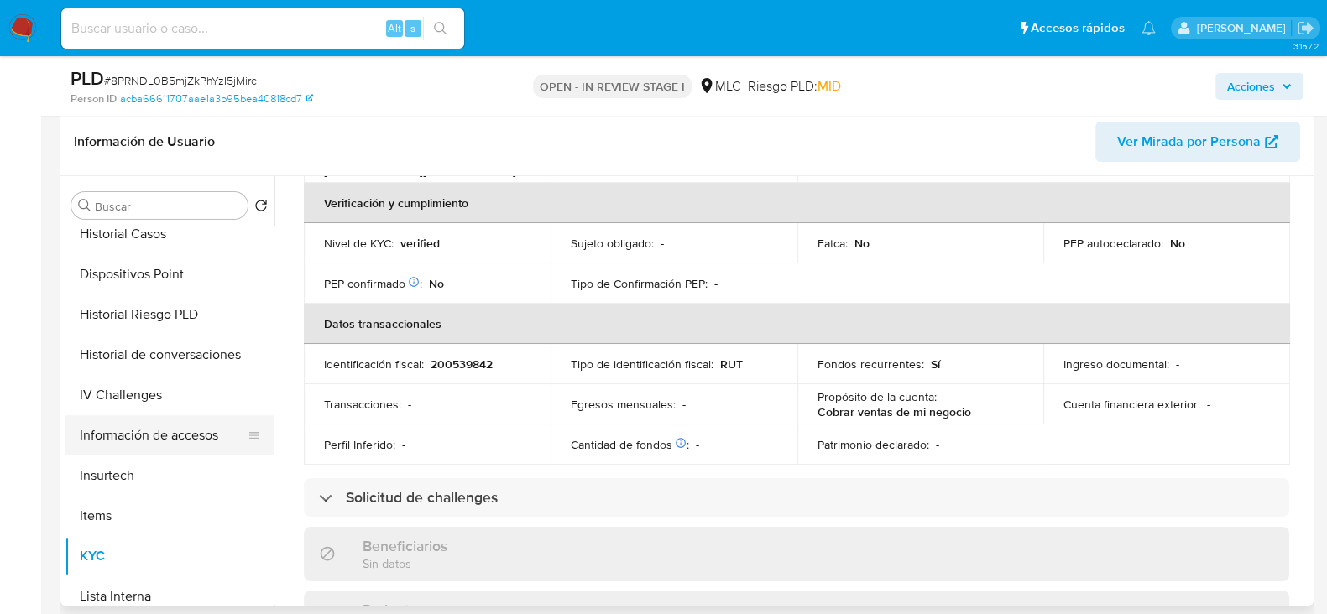
scroll to position [313, 0]
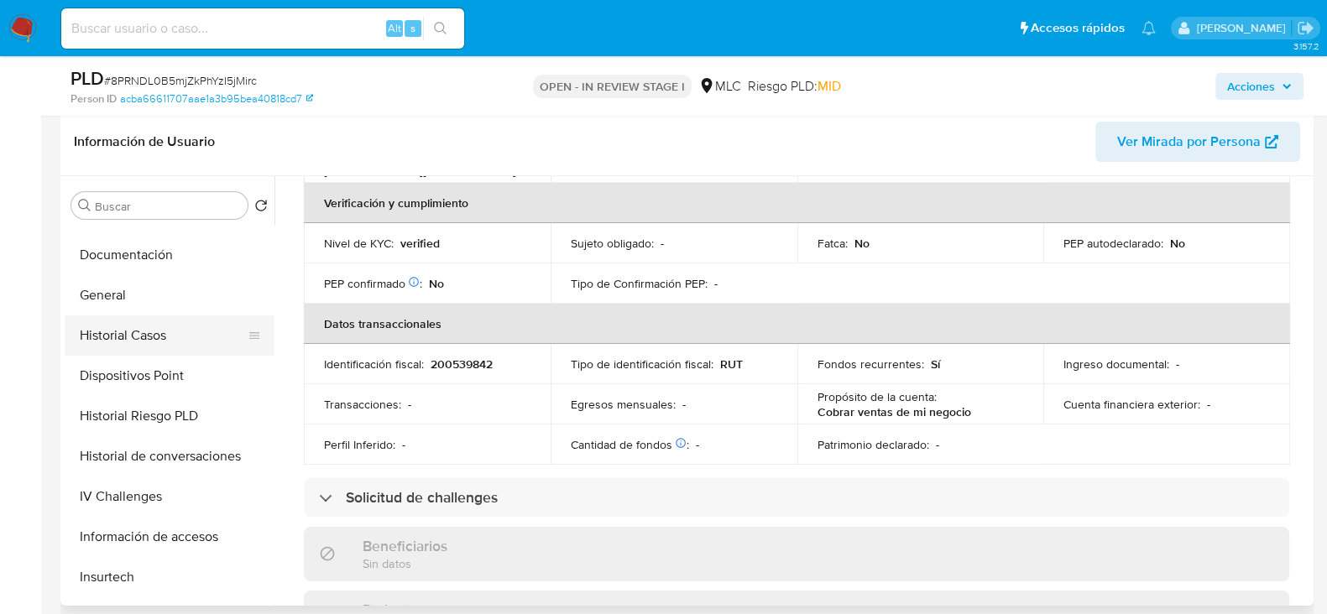
click at [160, 345] on button "Historial Casos" at bounding box center [163, 336] width 196 height 40
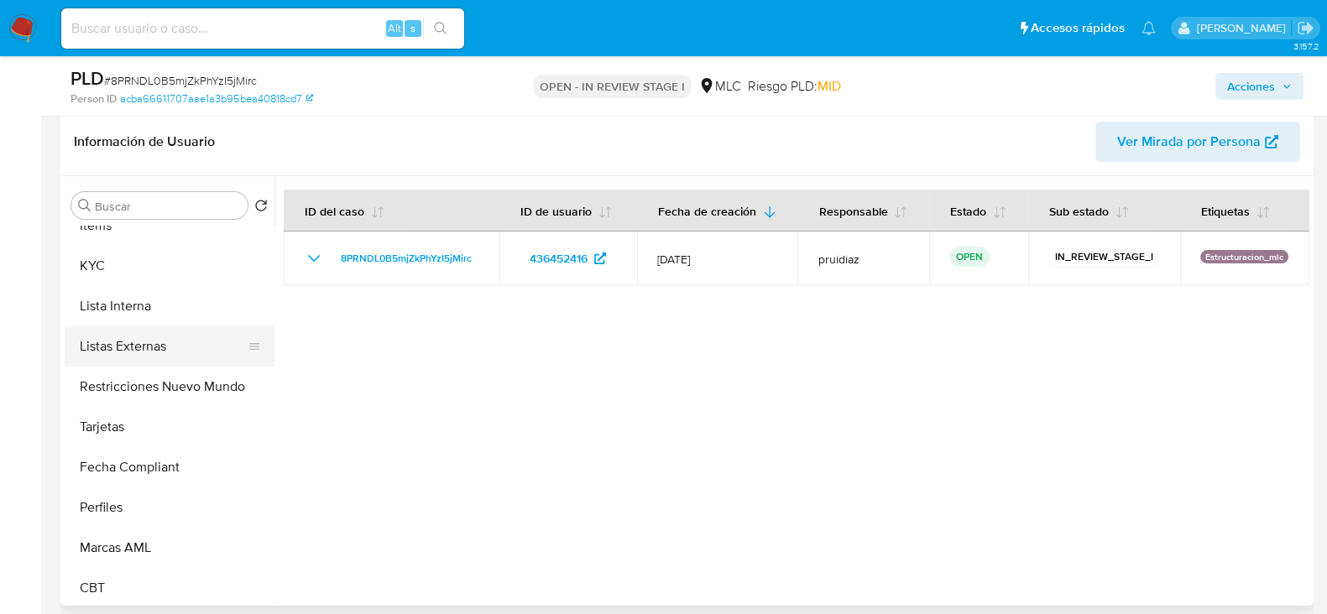
scroll to position [708, 0]
click at [107, 255] on button "KYC" at bounding box center [163, 263] width 196 height 40
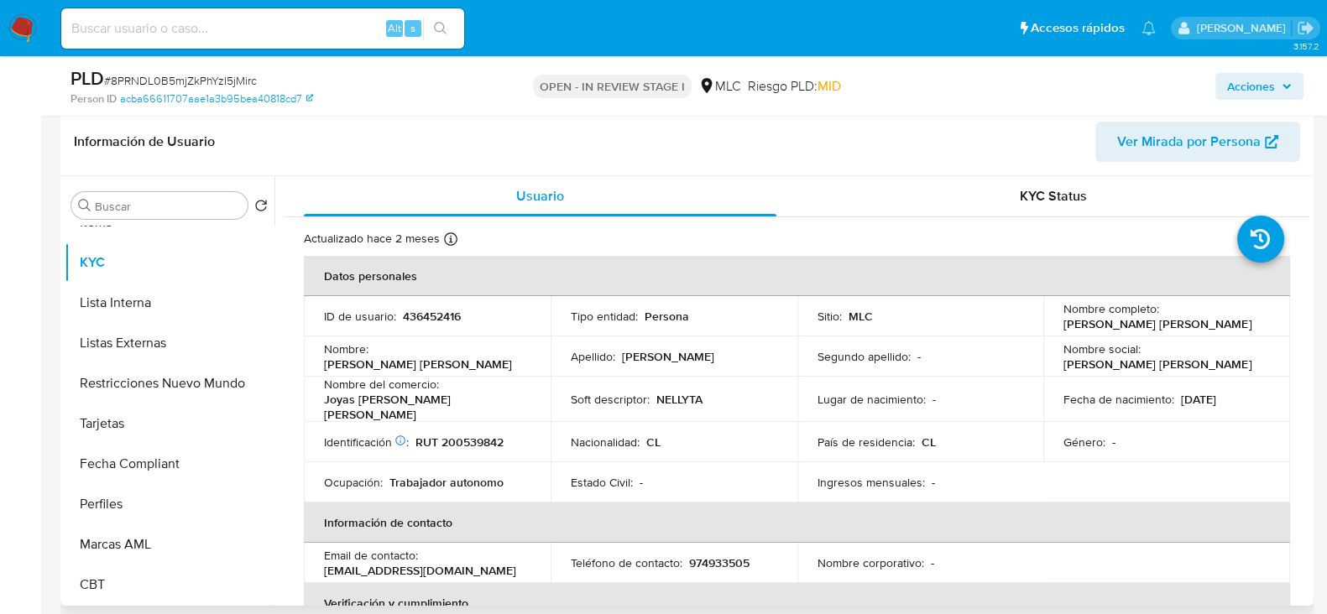
click at [487, 435] on p "RUT 200539842" at bounding box center [459, 442] width 88 height 15
copy p "200539842"
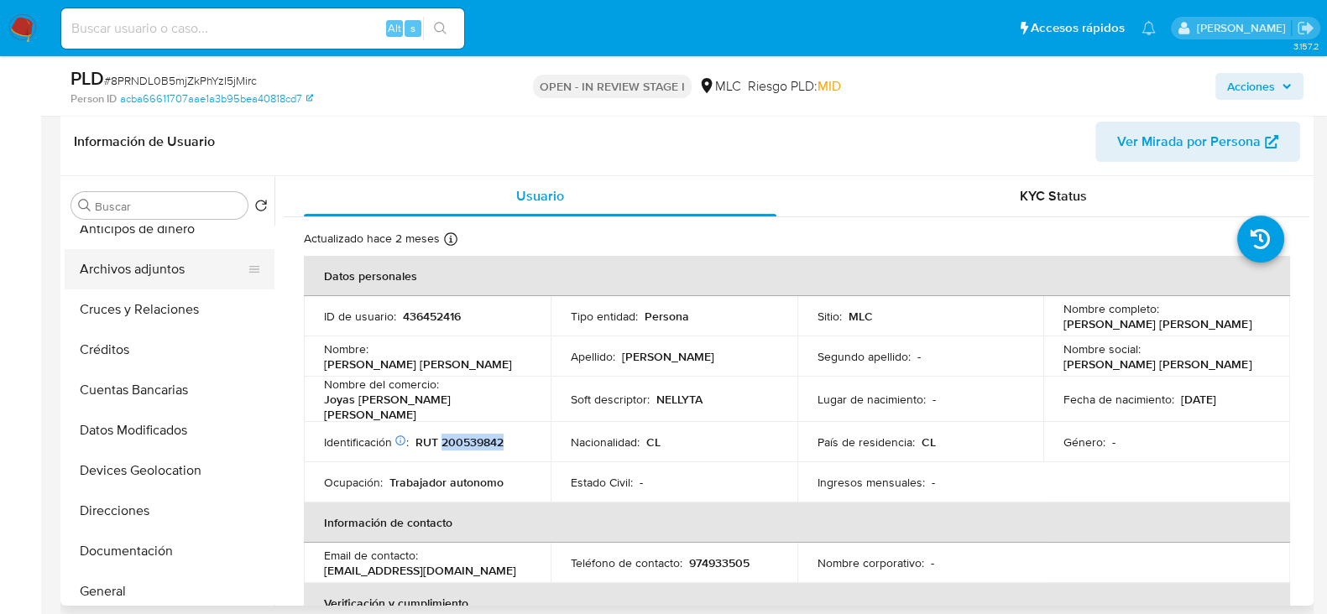
scroll to position [0, 0]
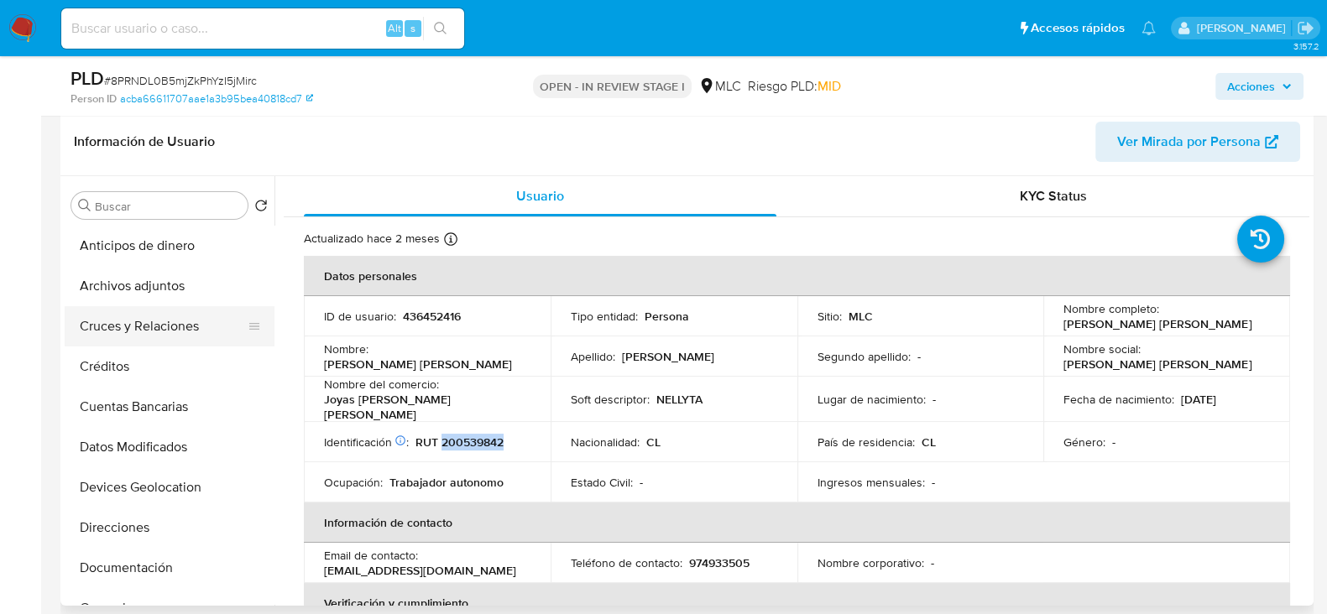
click at [149, 338] on button "Cruces y Relaciones" at bounding box center [163, 326] width 196 height 40
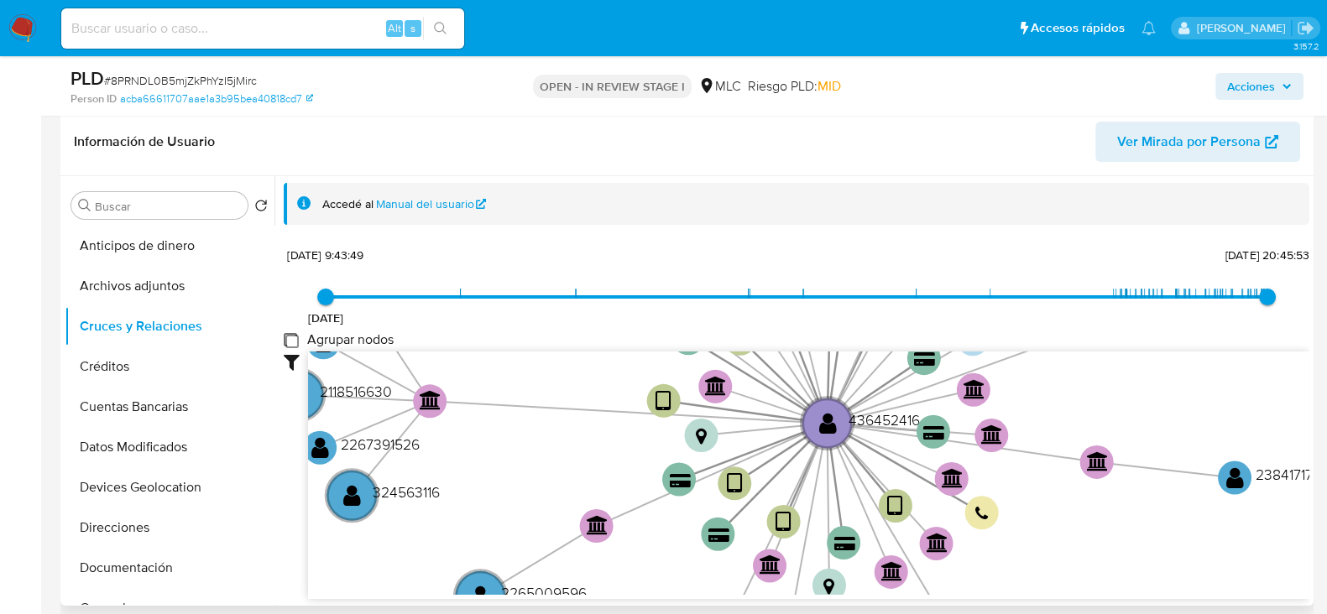
click at [287, 342] on group_nodes "Agrupar nodos" at bounding box center [290, 339] width 13 height 13
checkbox group_nodes "true"
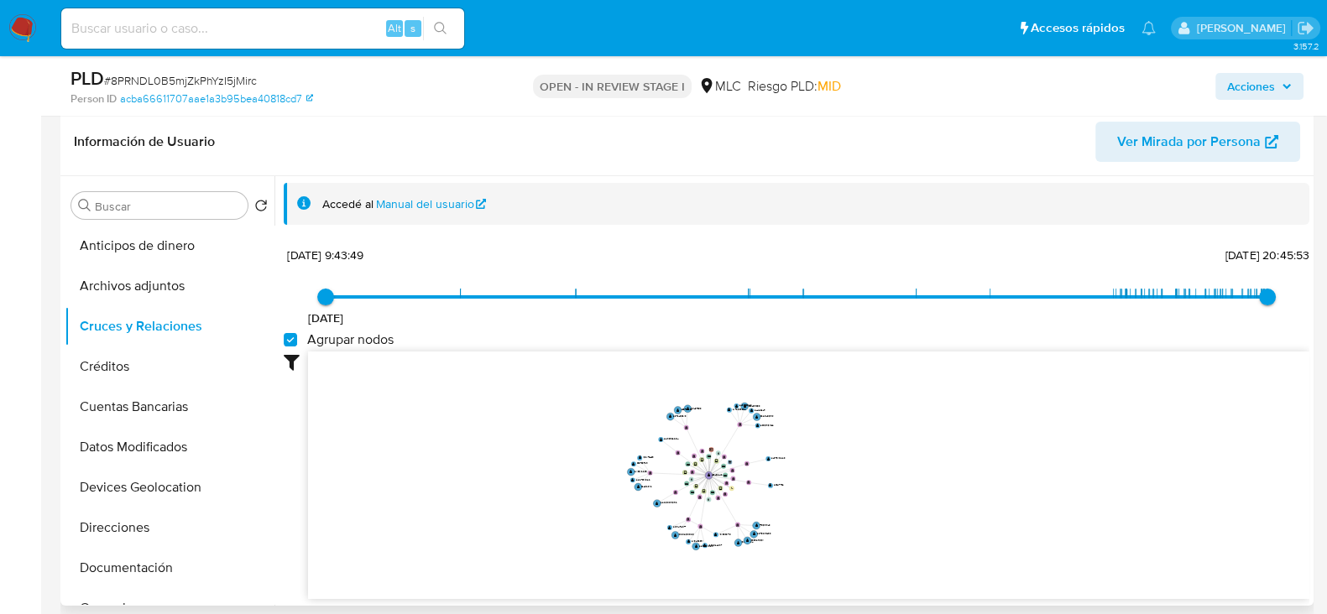
drag, startPoint x: 789, startPoint y: 472, endPoint x: 795, endPoint y: 525, distance: 54.0
click at [787, 543] on icon "user-436452416  436452416 device-681e2e89cea590568a4be84f  device-66d207750d0…" at bounding box center [808, 473] width 1001 height 243
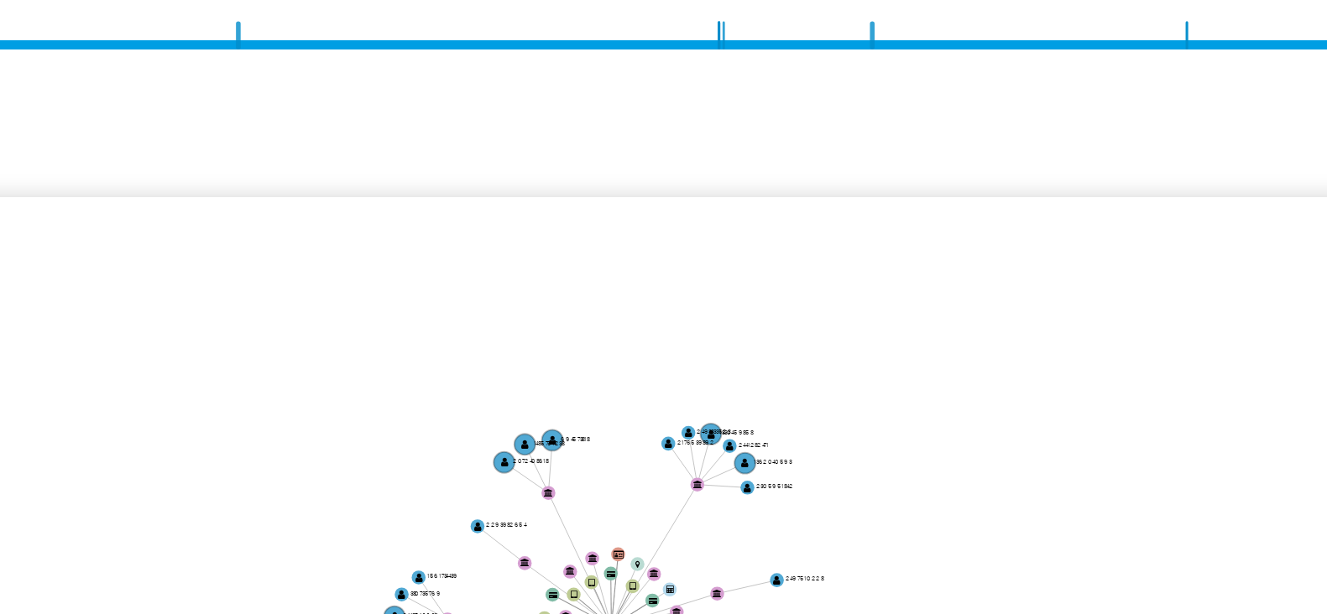
scroll to position [259, 0]
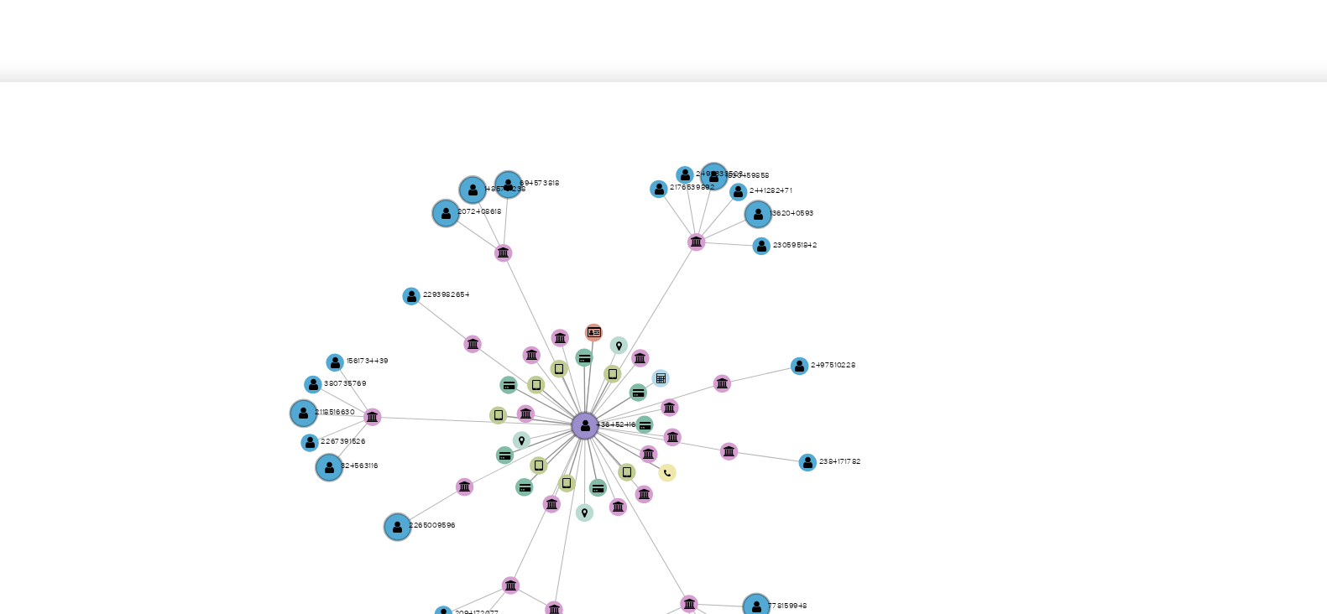
drag, startPoint x: 755, startPoint y: 414, endPoint x: 762, endPoint y: 346, distance: 68.3
click at [762, 346] on div "23/8/2023 23/8/2023, 9:43:49 27/8/2025, 20:45:53 Agrupar nodos Filtros Confianz…" at bounding box center [796, 418] width 1025 height 357
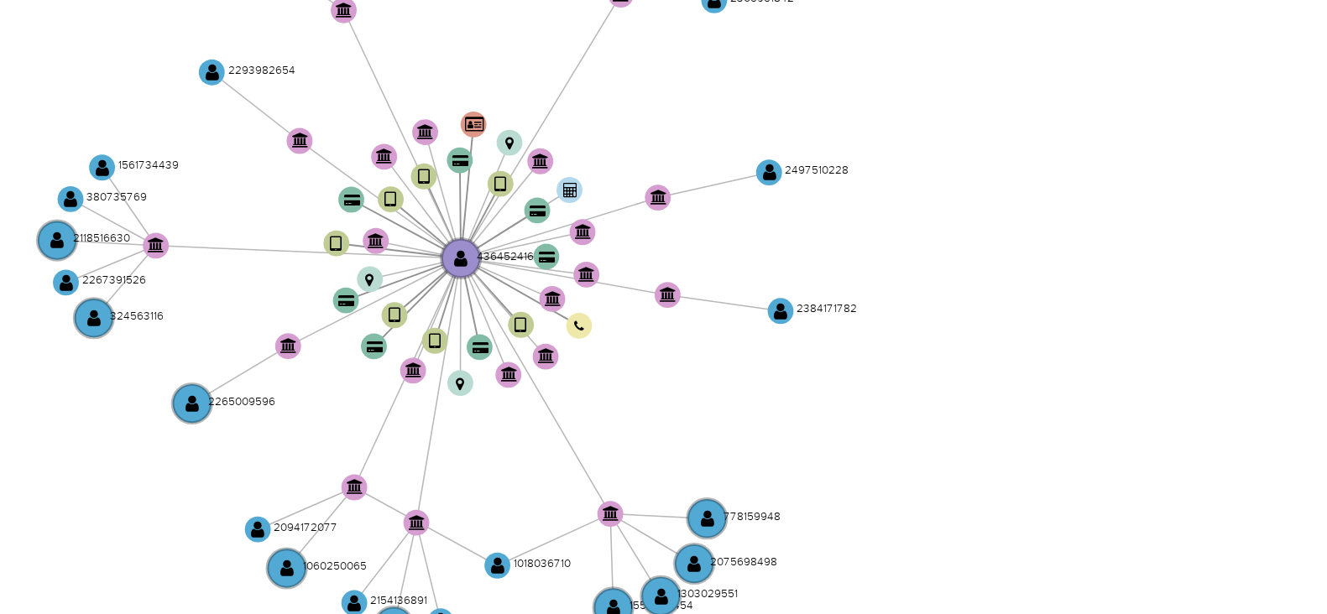
scroll to position [258, 0]
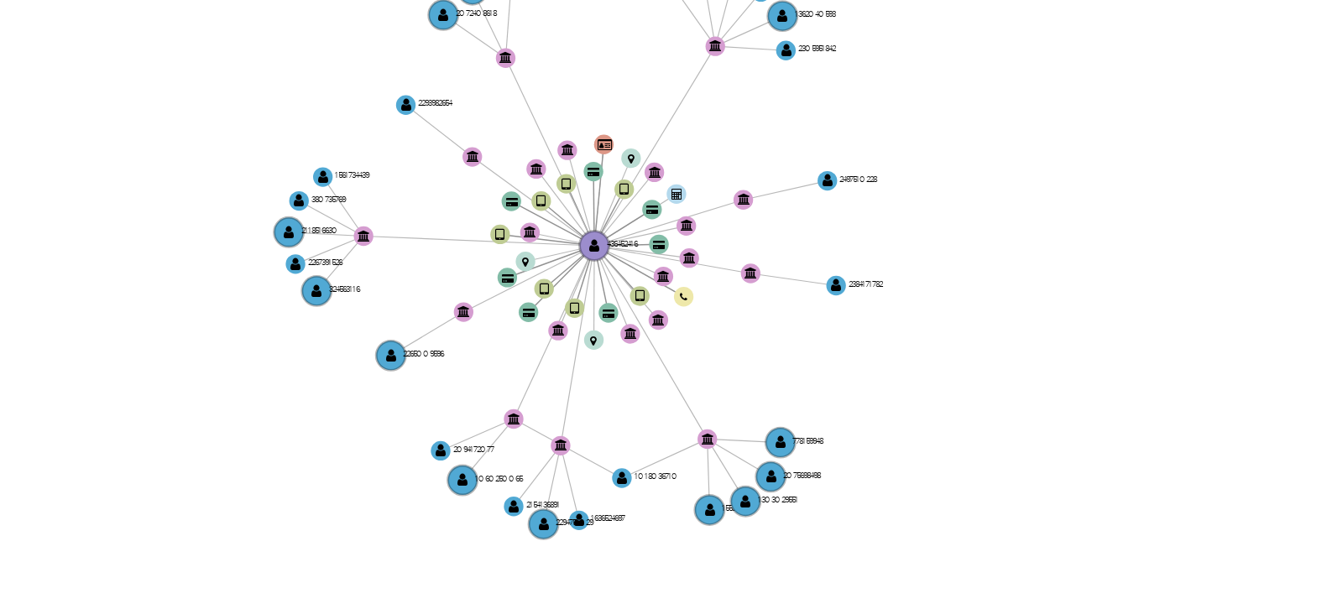
click at [837, 459] on icon "user-436452416  436452416 device-681e2e89cea590568a4be84f  device-66d207750d0…" at bounding box center [808, 471] width 1001 height 243
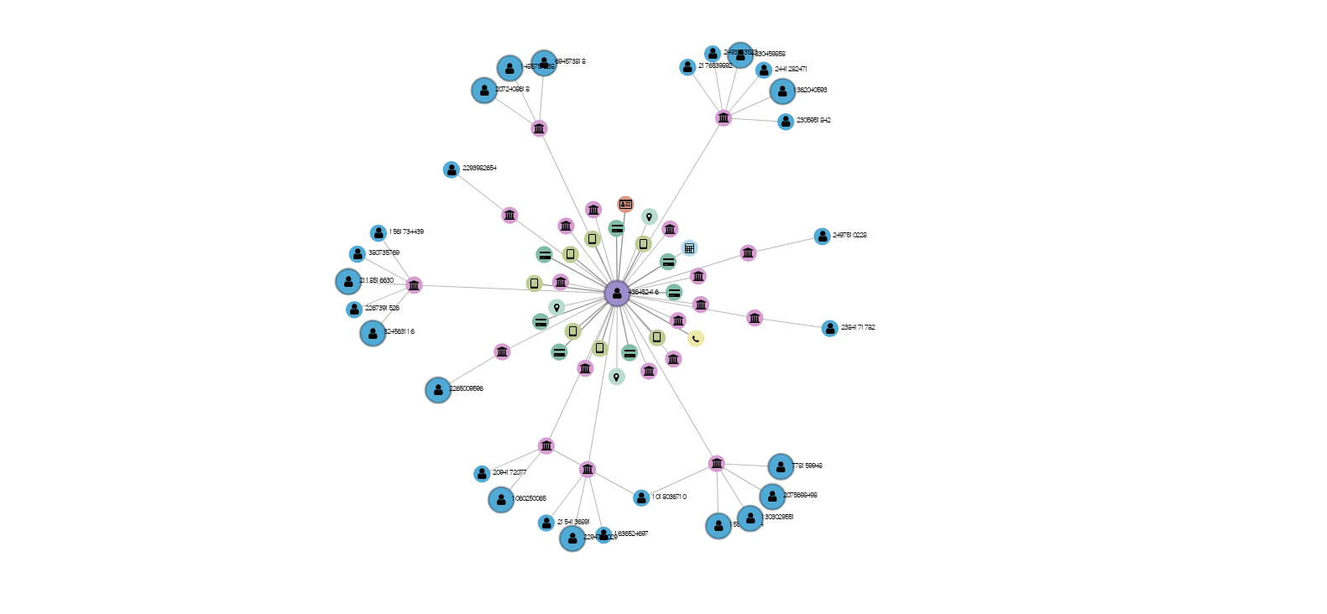
drag, startPoint x: 837, startPoint y: 459, endPoint x: 832, endPoint y: 467, distance: 10.2
click at [832, 467] on icon "user-436452416  436452416 device-681e2e89cea590568a4be84f  device-66d207750d0…" at bounding box center [808, 471] width 1001 height 243
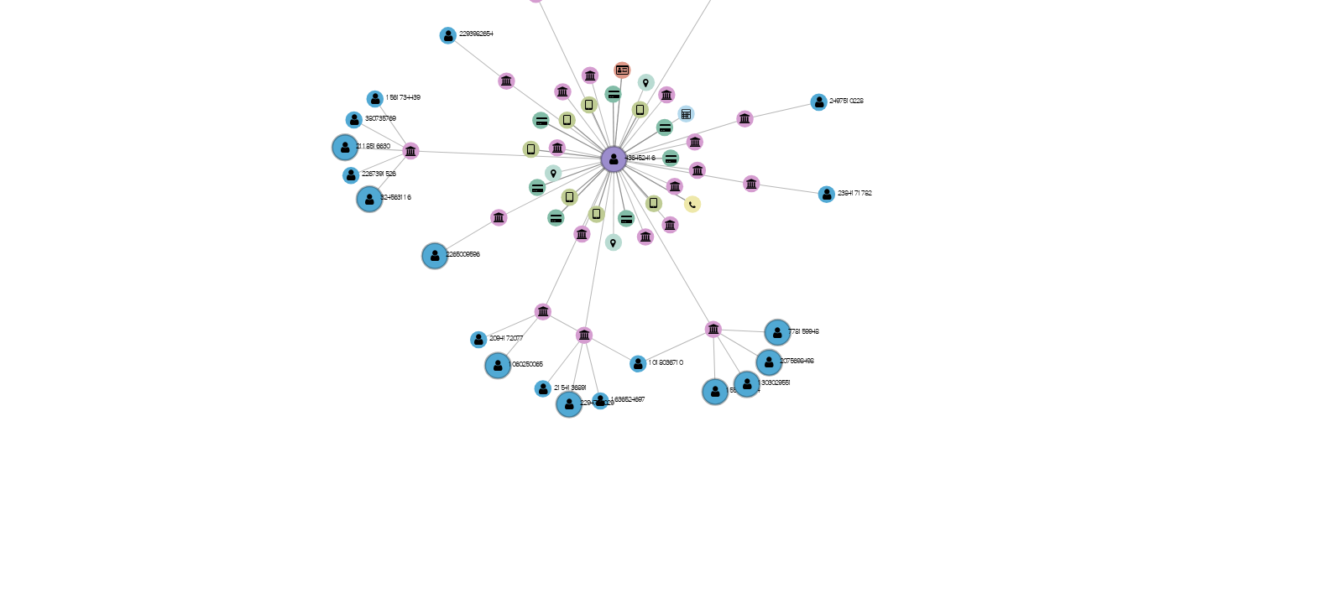
scroll to position [0, 0]
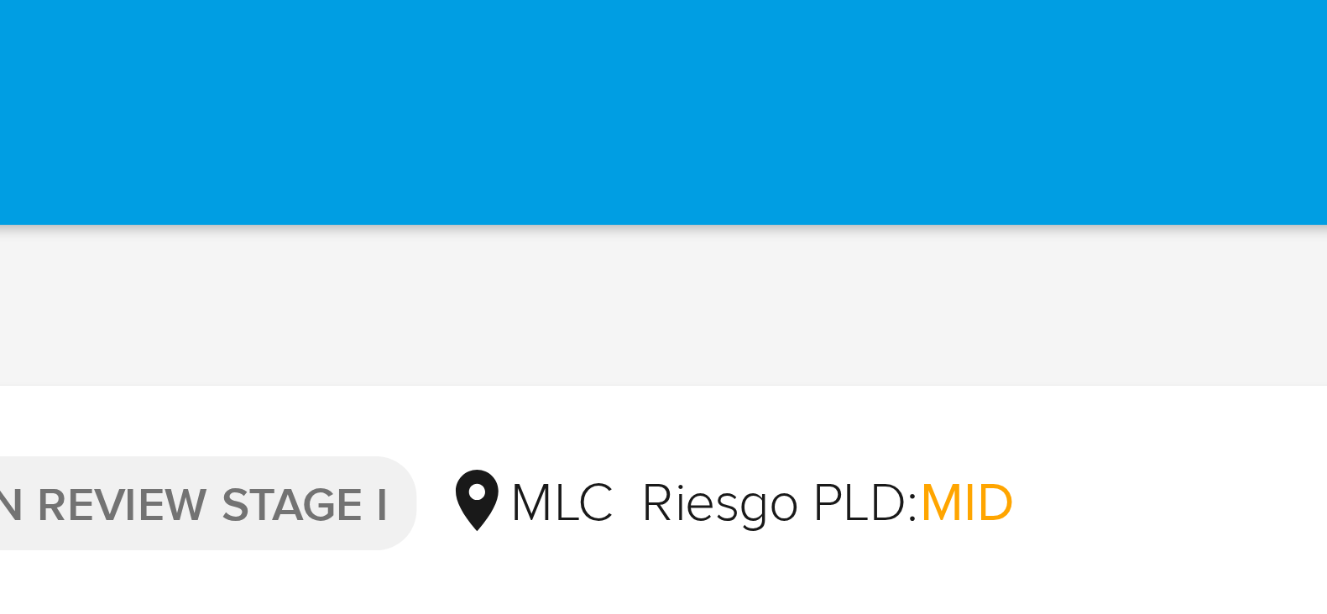
drag, startPoint x: 922, startPoint y: 471, endPoint x: 917, endPoint y: 4, distance: 466.6
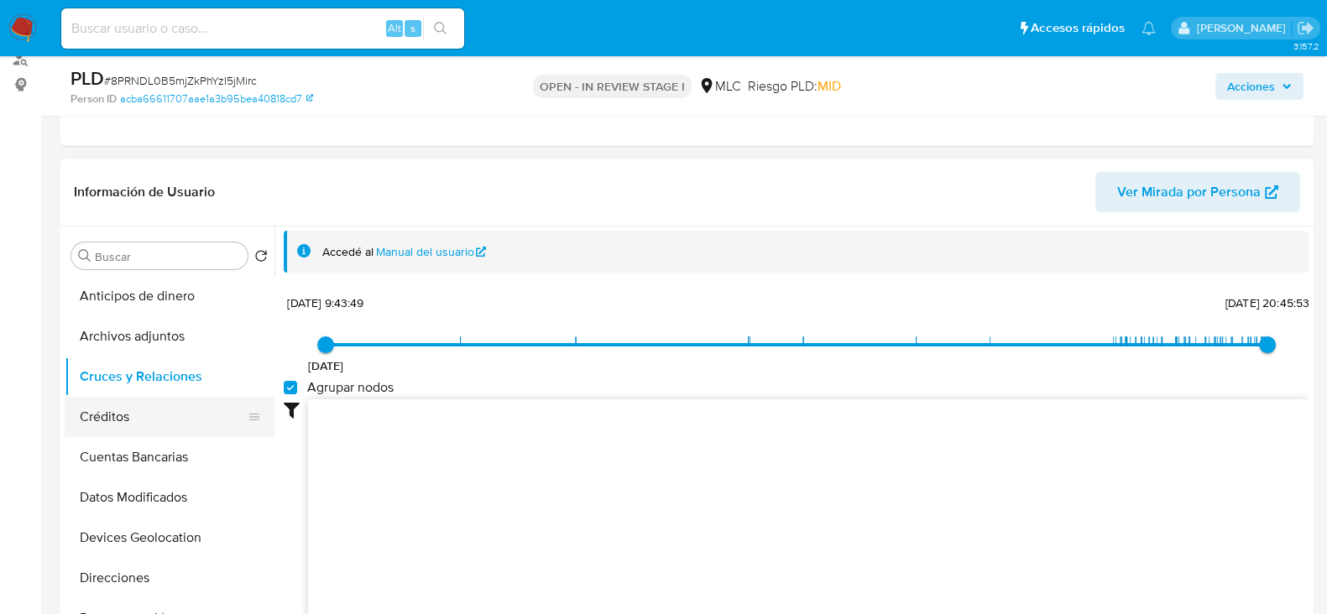
scroll to position [209, 0]
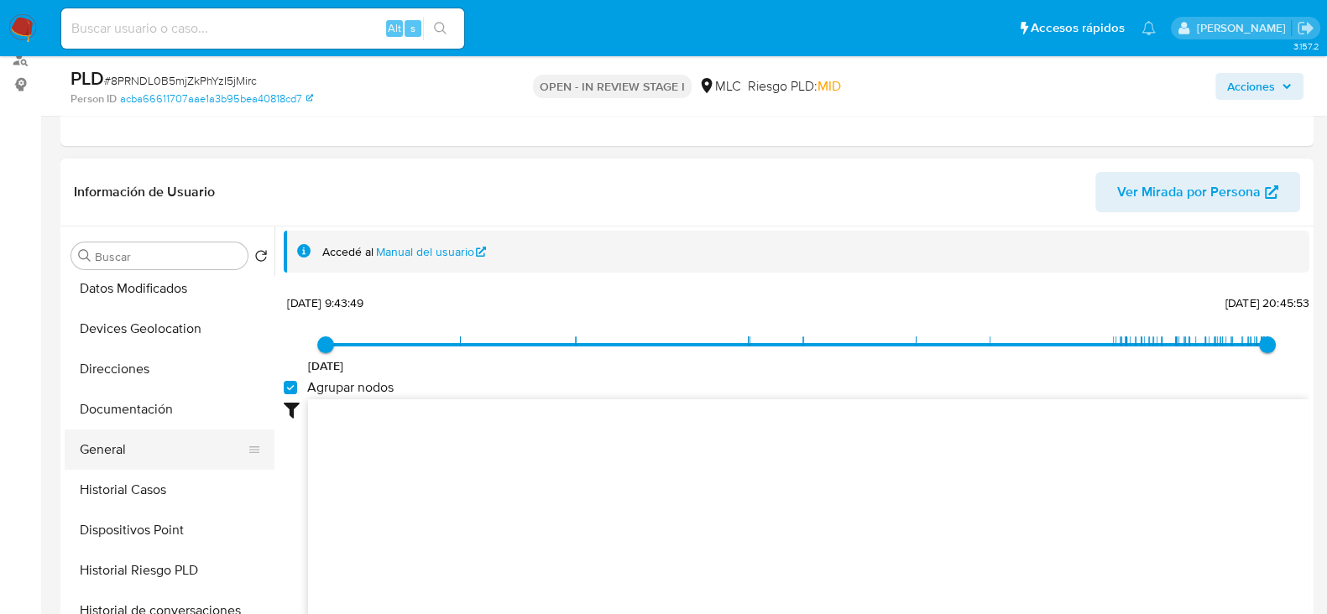
click at [105, 447] on button "General" at bounding box center [163, 450] width 196 height 40
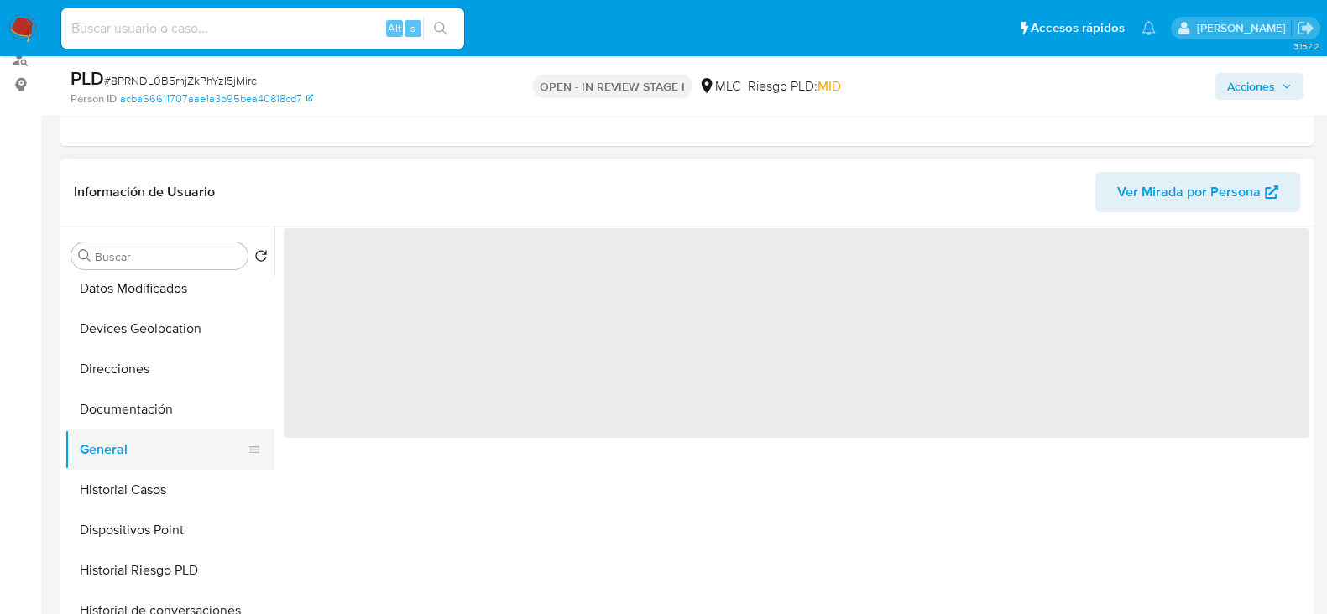
scroll to position [0, 0]
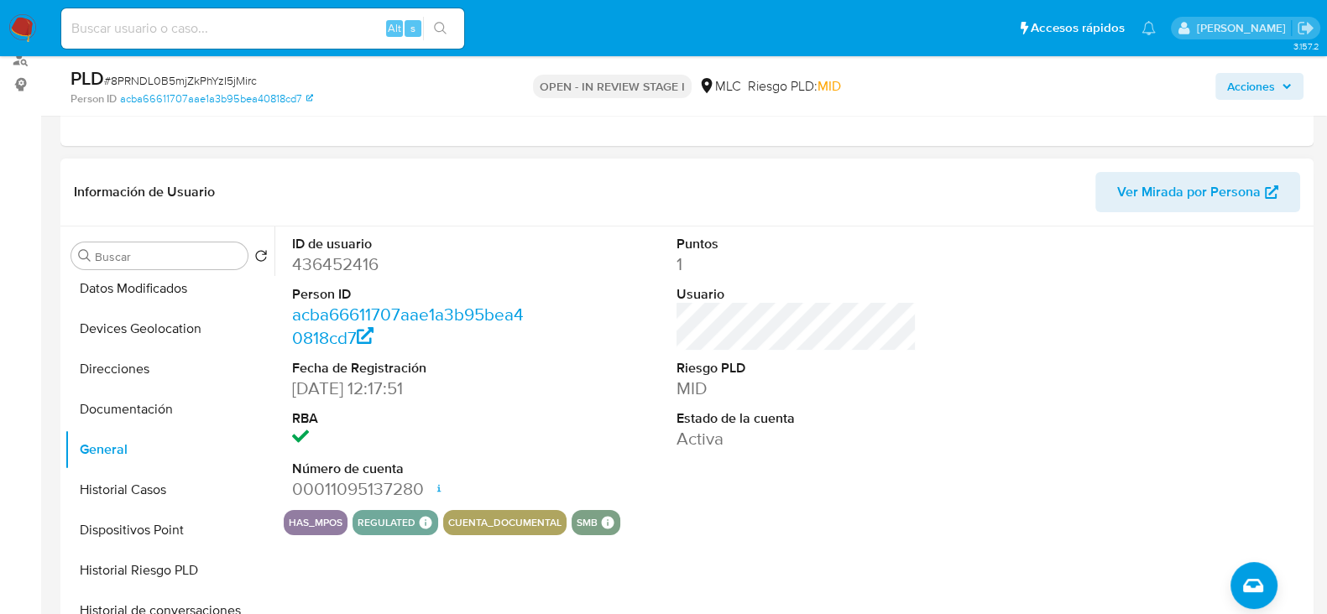
click at [331, 278] on dl "ID de usuario 436452416 Person ID acba66611707aae1a3b95bea40818cd7 Fecha de Reg…" at bounding box center [412, 368] width 240 height 267
click at [335, 270] on dd "436452416" at bounding box center [412, 264] width 240 height 23
copy dd "436452416"
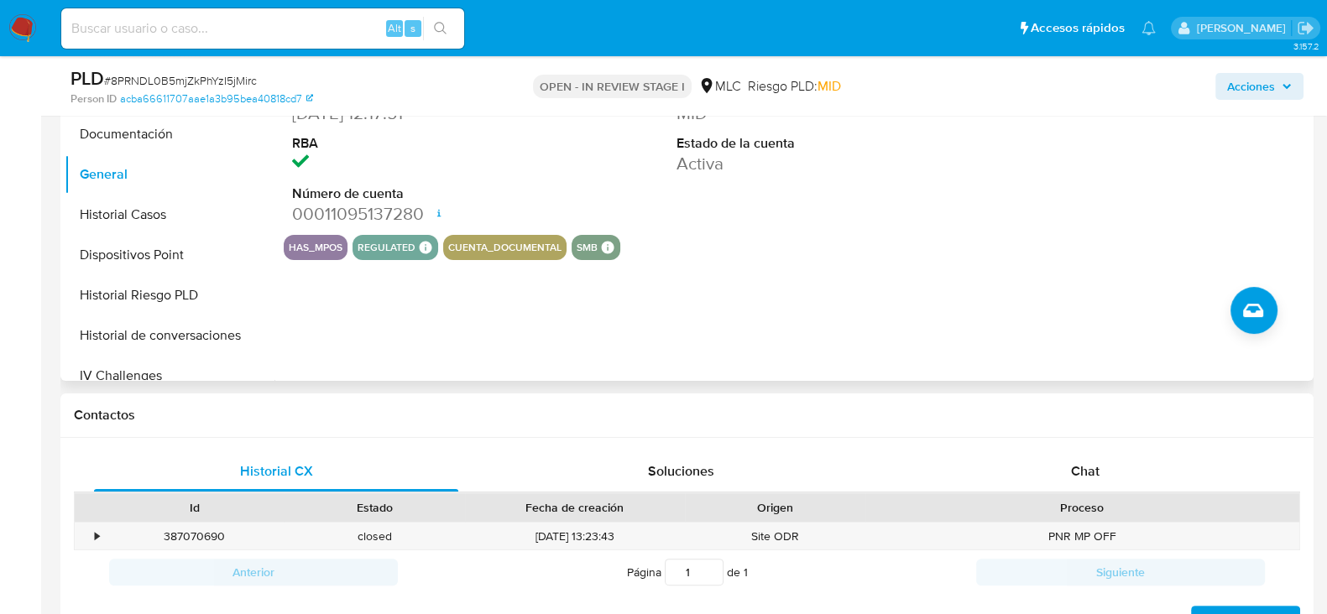
scroll to position [629, 0]
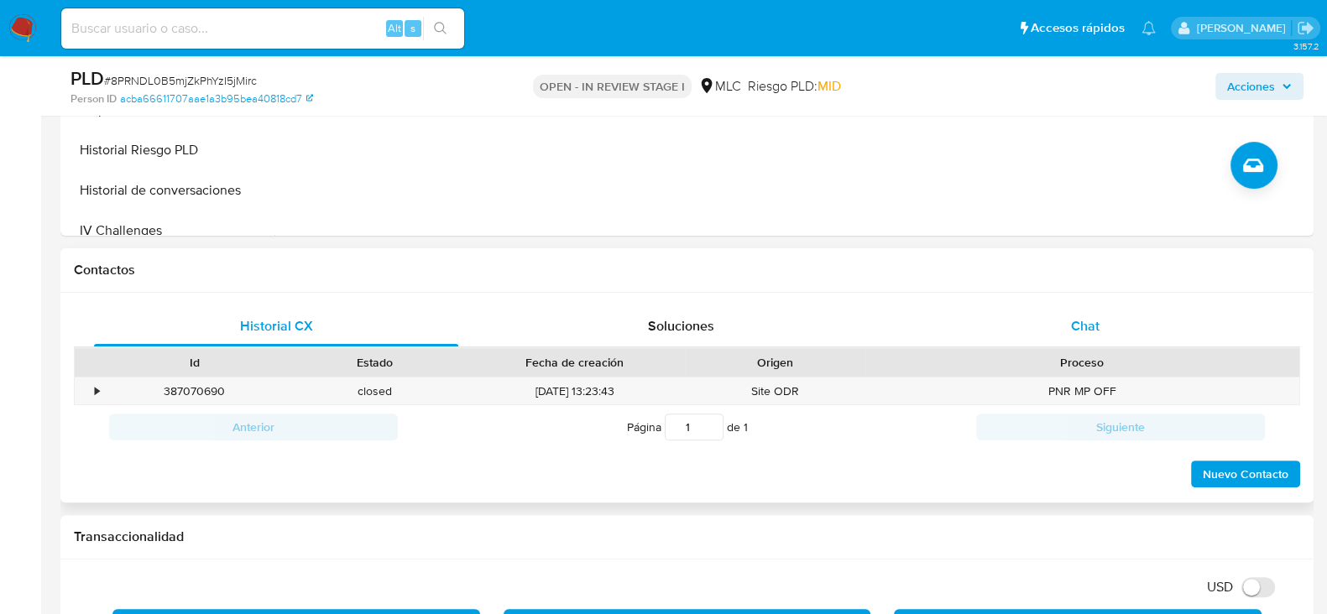
click at [1102, 321] on div "Chat" at bounding box center [1085, 326] width 364 height 40
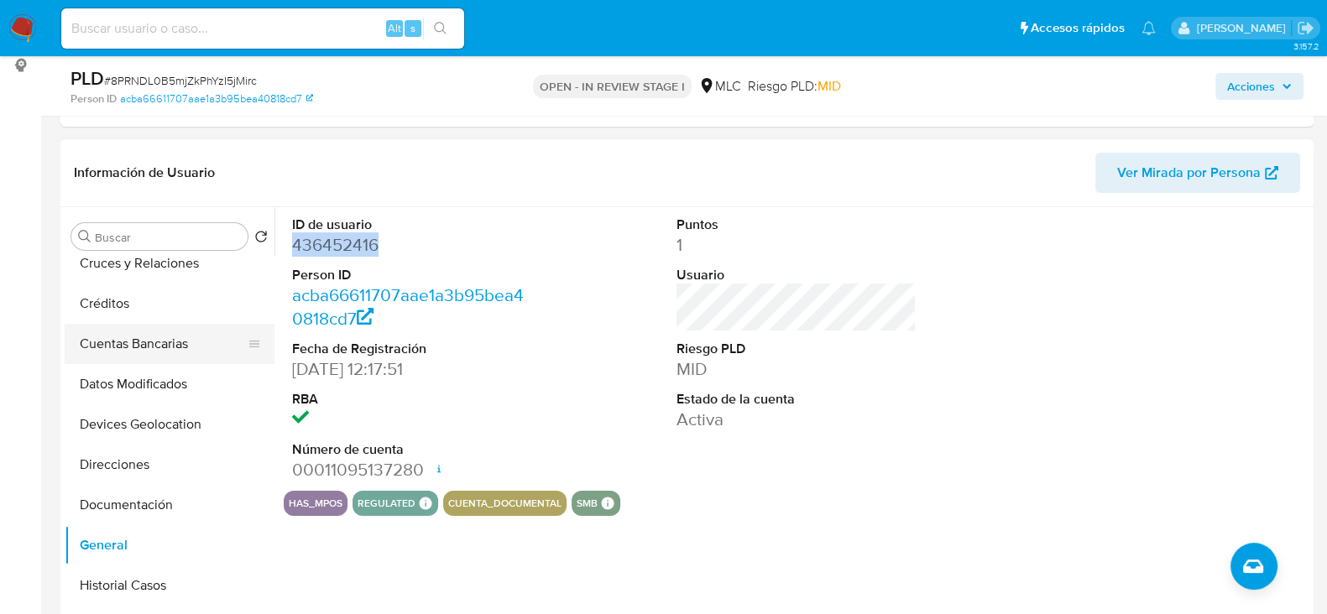
scroll to position [209, 0]
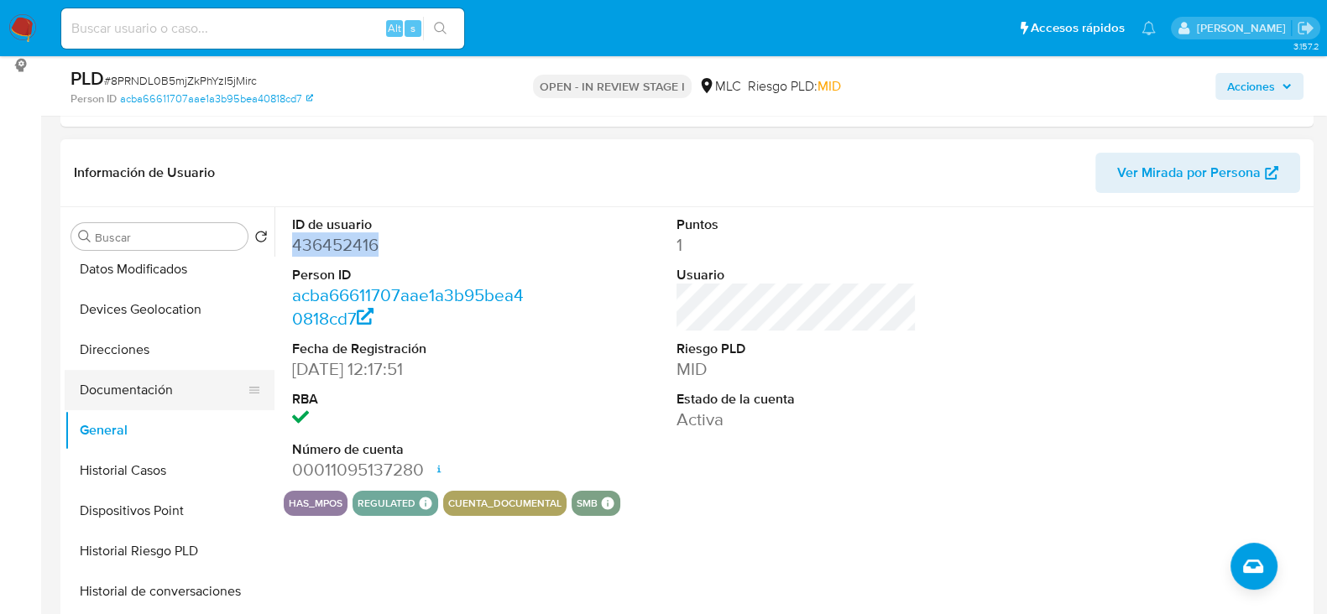
click at [121, 384] on button "Documentación" at bounding box center [163, 390] width 196 height 40
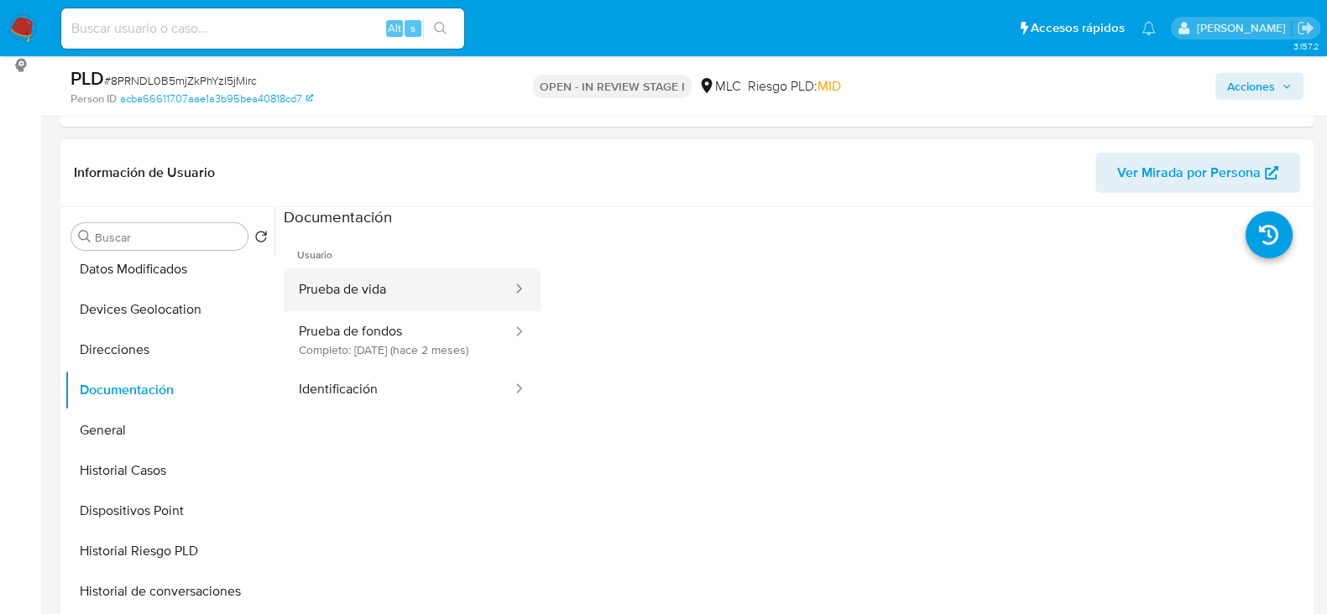
click at [403, 274] on button "Prueba de vida" at bounding box center [399, 290] width 230 height 43
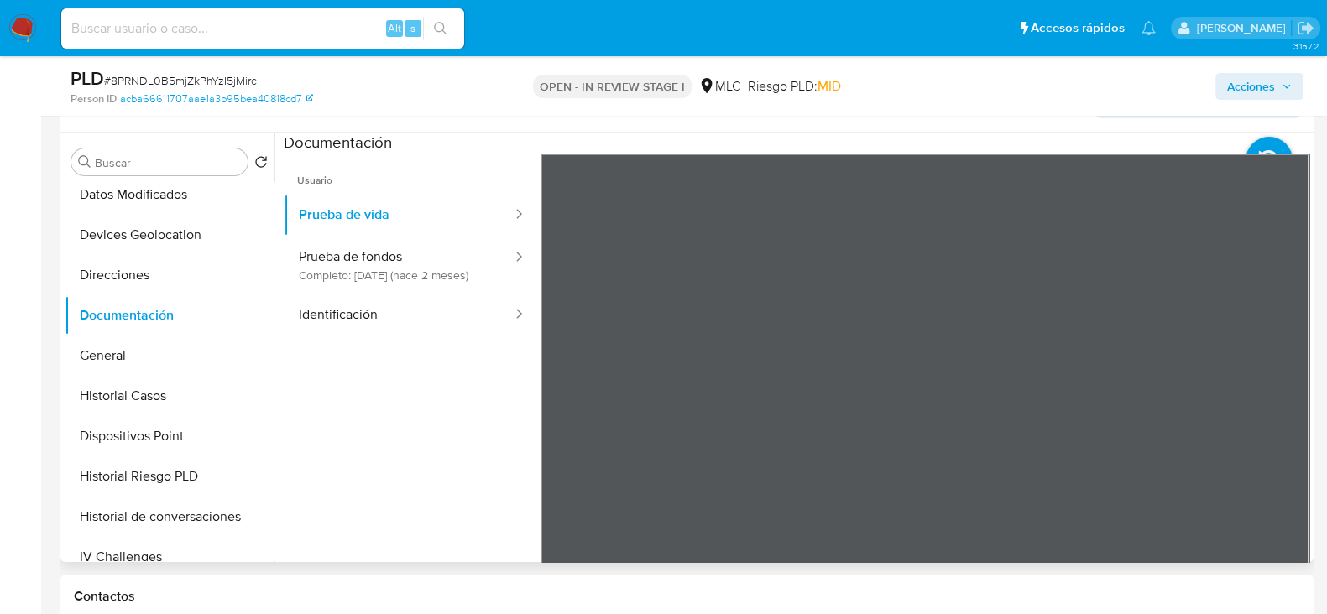
scroll to position [333, 0]
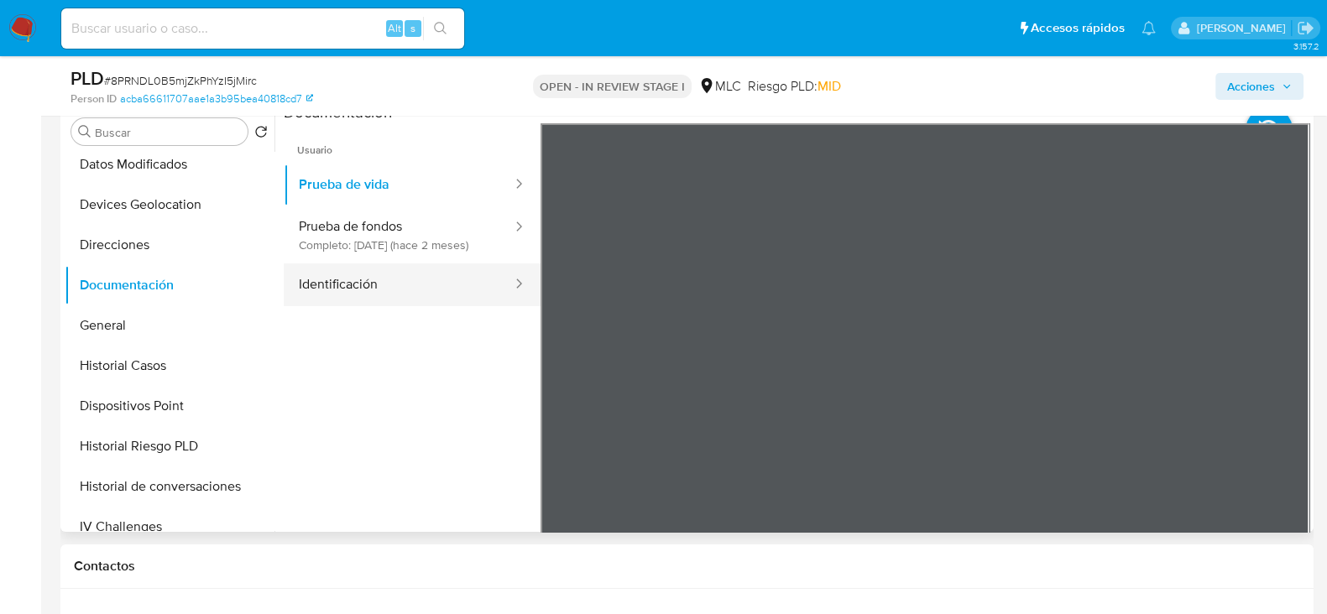
click at [409, 279] on button "Identificación" at bounding box center [399, 284] width 230 height 43
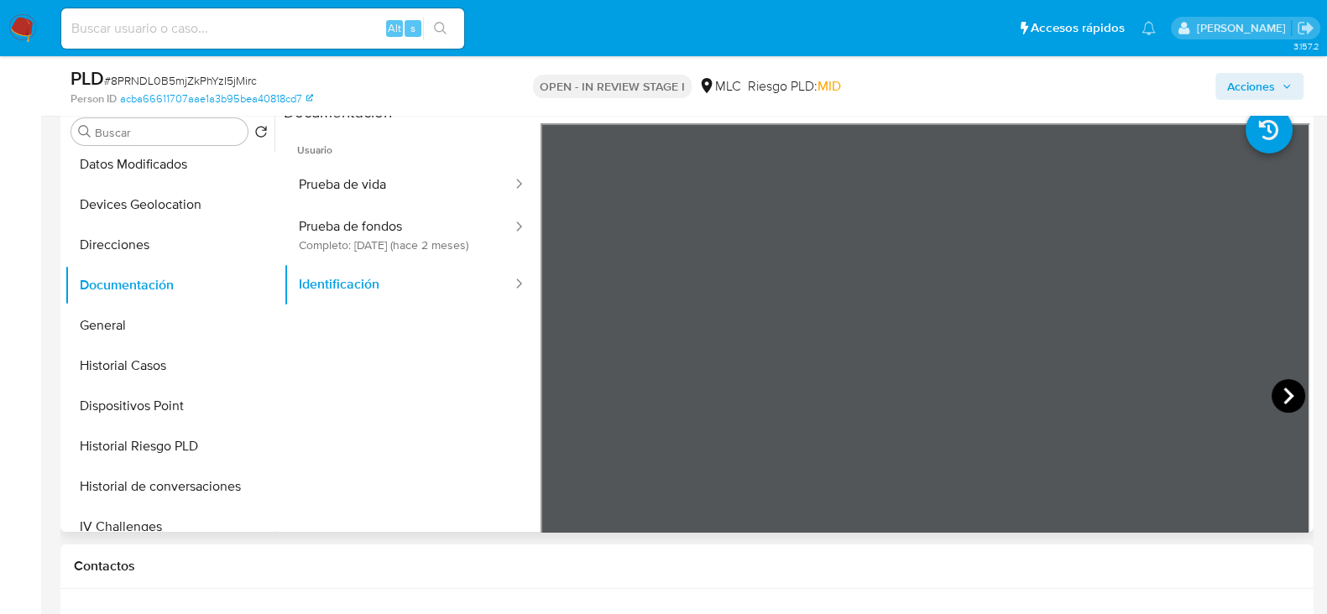
click at [1285, 383] on icon at bounding box center [1288, 396] width 34 height 34
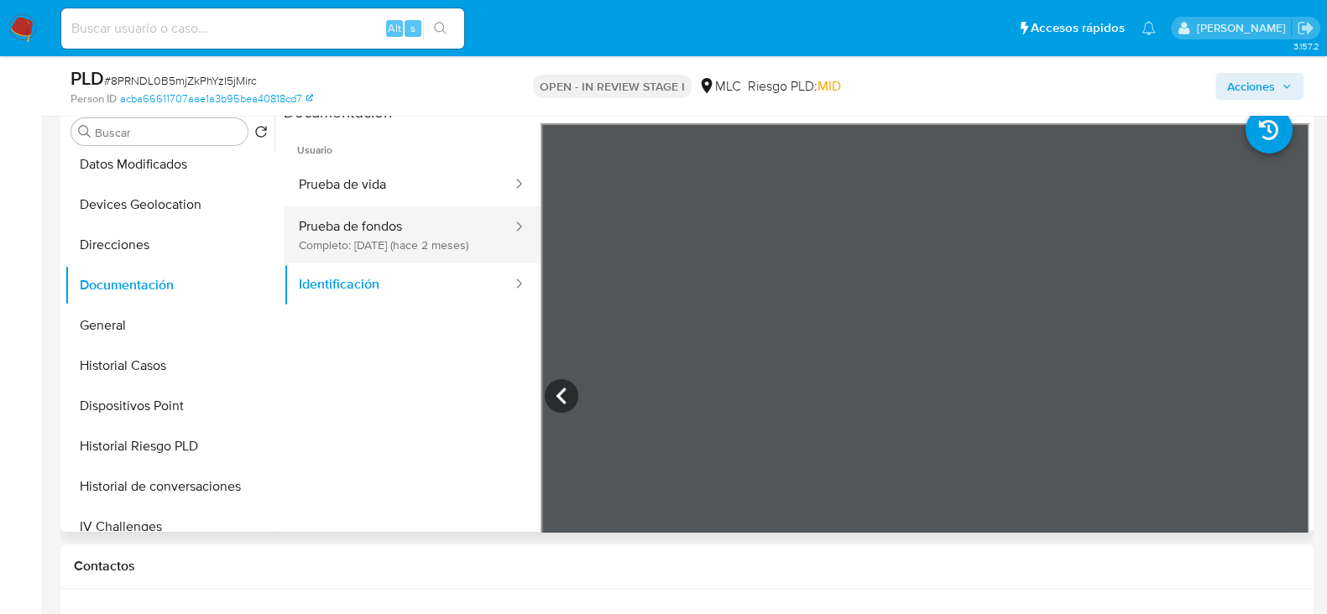
click at [397, 230] on button "Prueba de fondos Completo: 26/06/2025 (hace 2 meses)" at bounding box center [399, 234] width 230 height 57
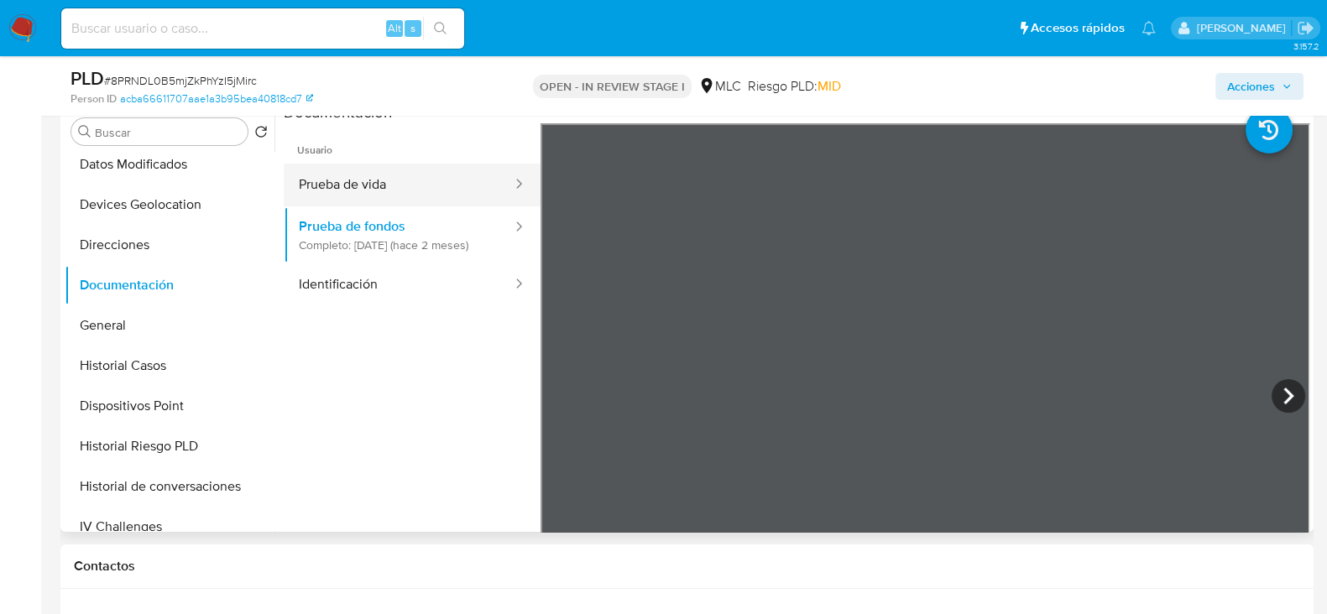
click at [407, 183] on button "Prueba de vida" at bounding box center [399, 185] width 230 height 43
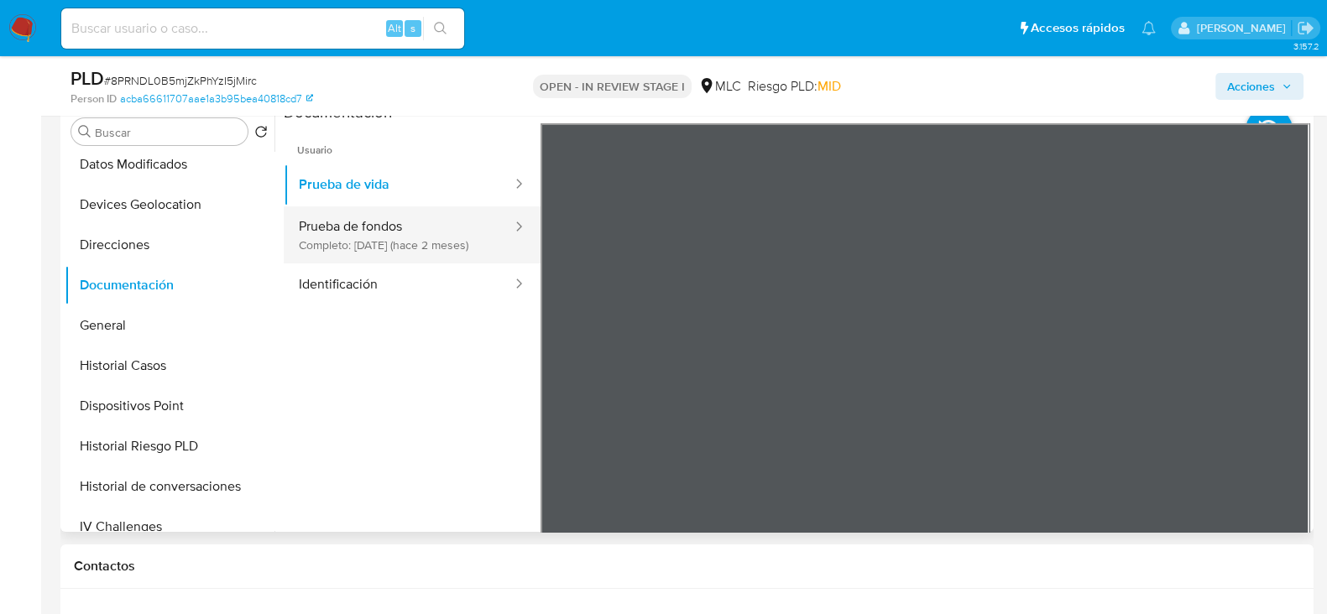
click at [347, 222] on button "Prueba de fondos Completo: 26/06/2025 (hace 2 meses)" at bounding box center [399, 234] width 230 height 57
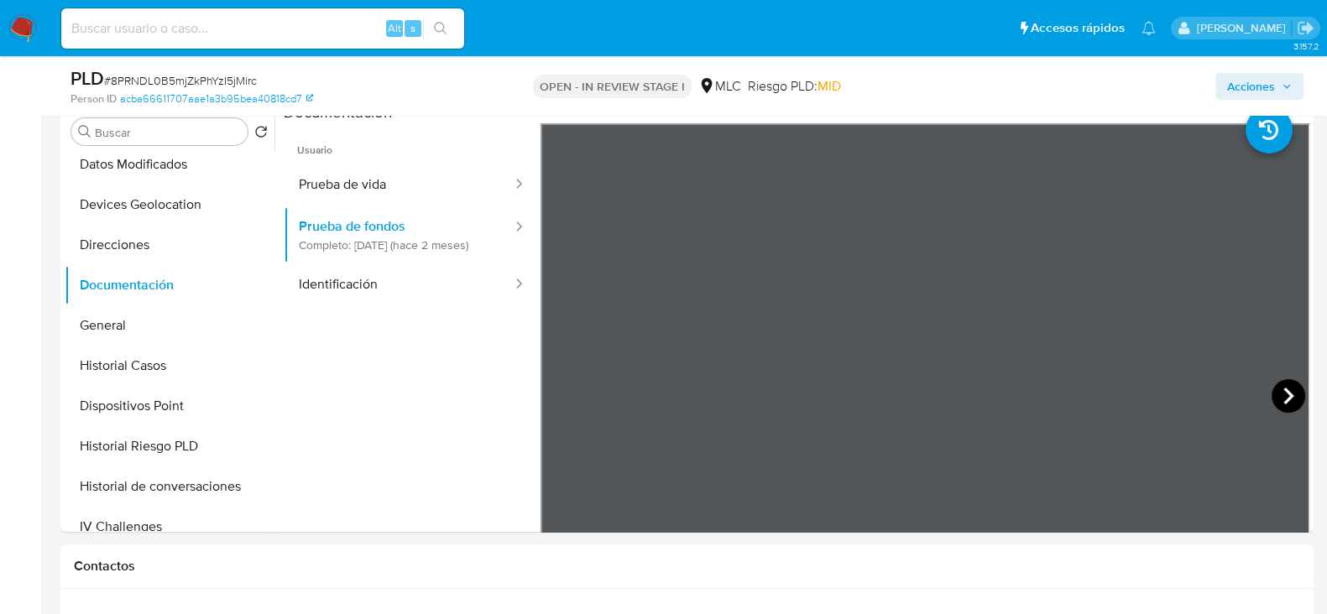
click at [1283, 390] on icon at bounding box center [1288, 396] width 10 height 17
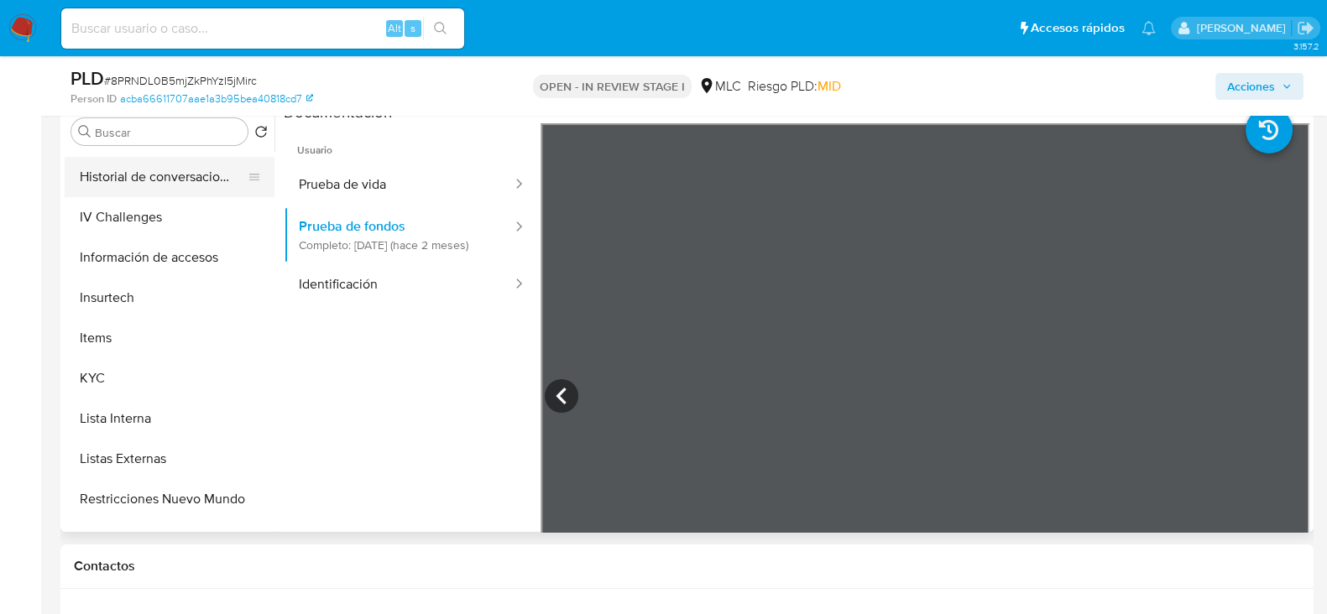
scroll to position [629, 0]
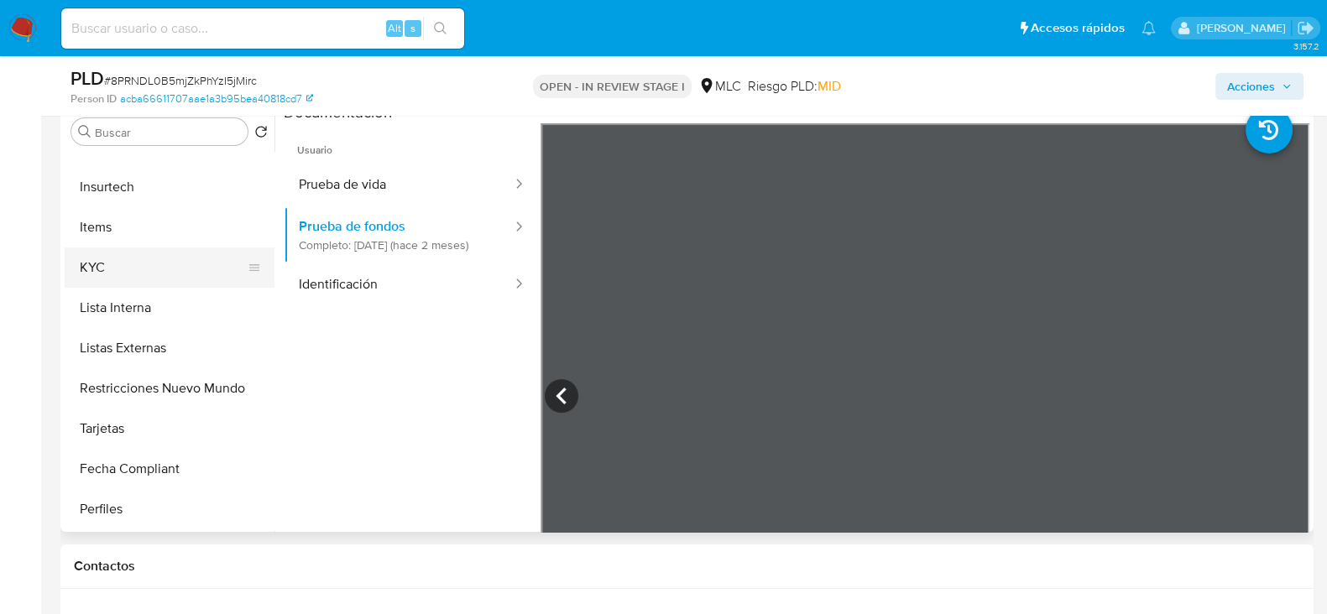
click at [106, 266] on button "KYC" at bounding box center [163, 268] width 196 height 40
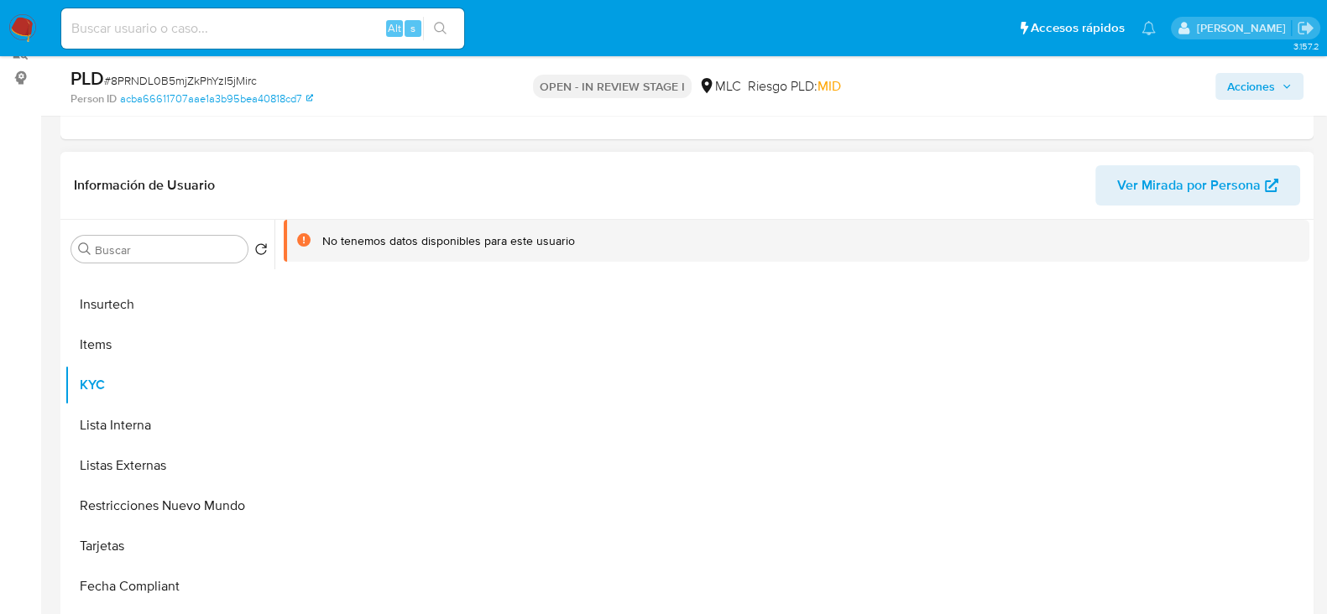
scroll to position [123, 0]
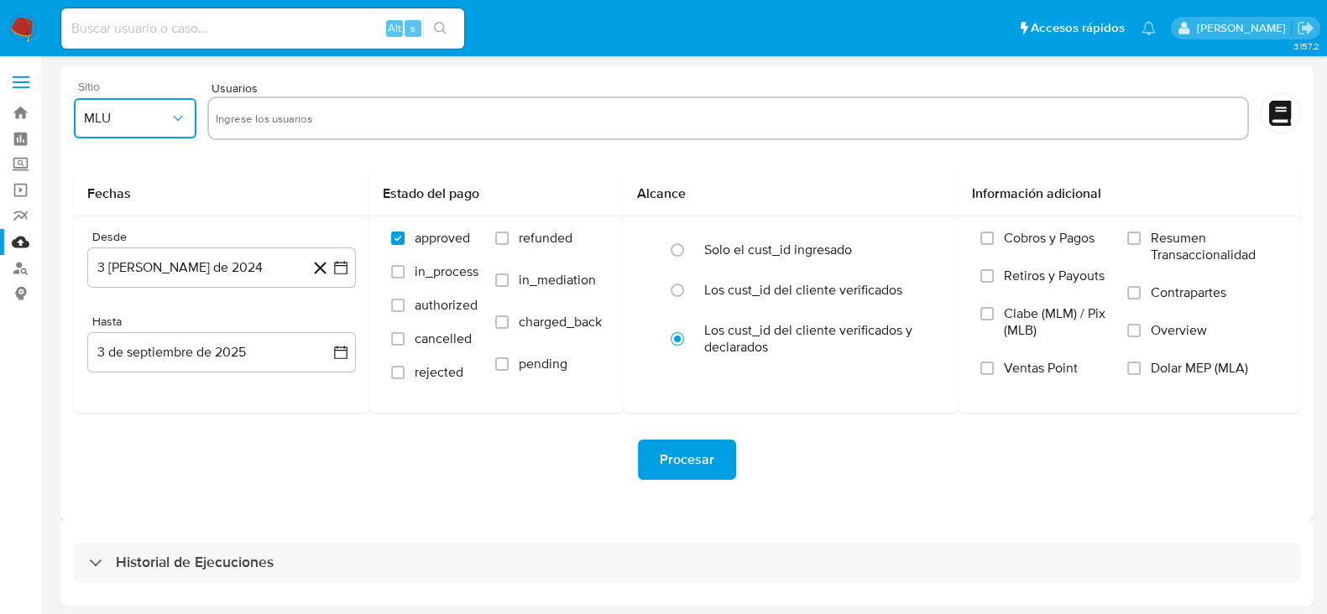
click at [154, 117] on span "MLU" at bounding box center [127, 118] width 86 height 17
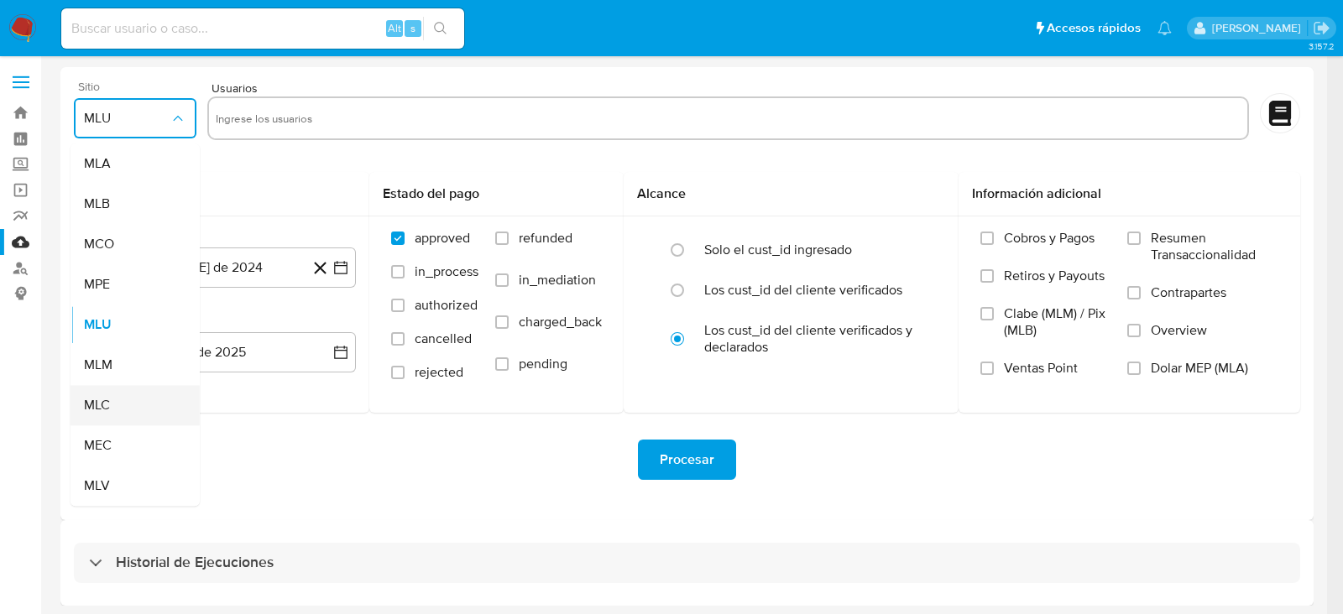
click at [97, 409] on span "MLC" at bounding box center [97, 405] width 26 height 17
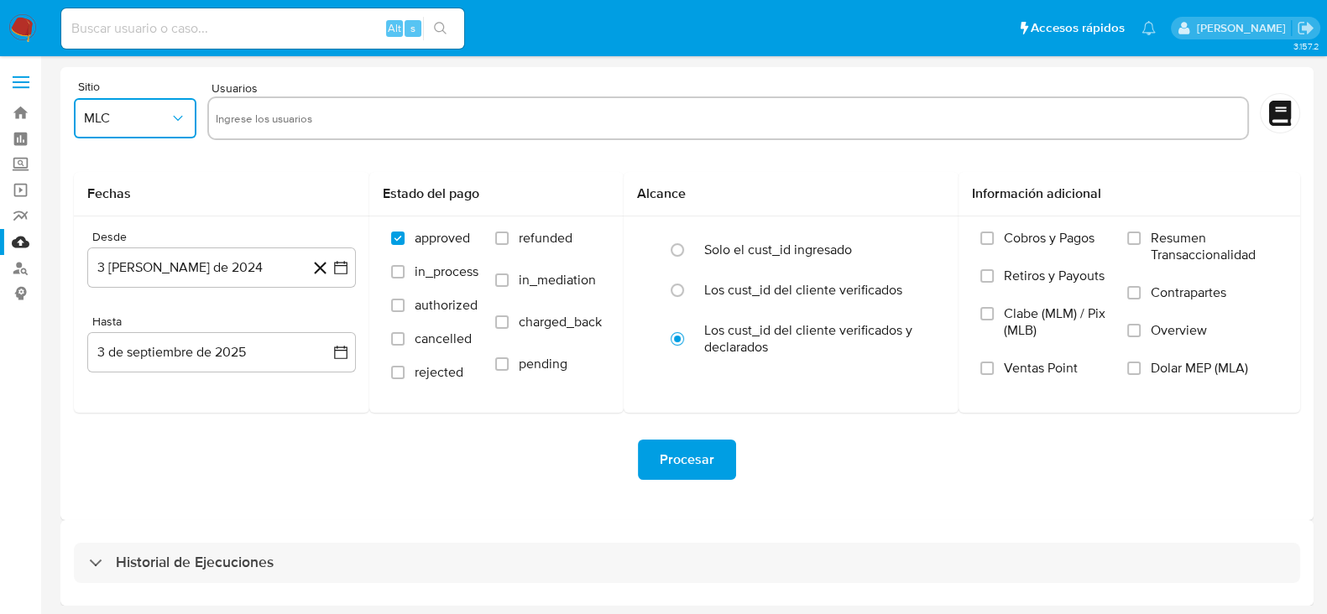
click at [314, 122] on input "text" at bounding box center [728, 118] width 1025 height 27
type input "436452416"
click at [348, 264] on icon "button" at bounding box center [340, 267] width 17 height 17
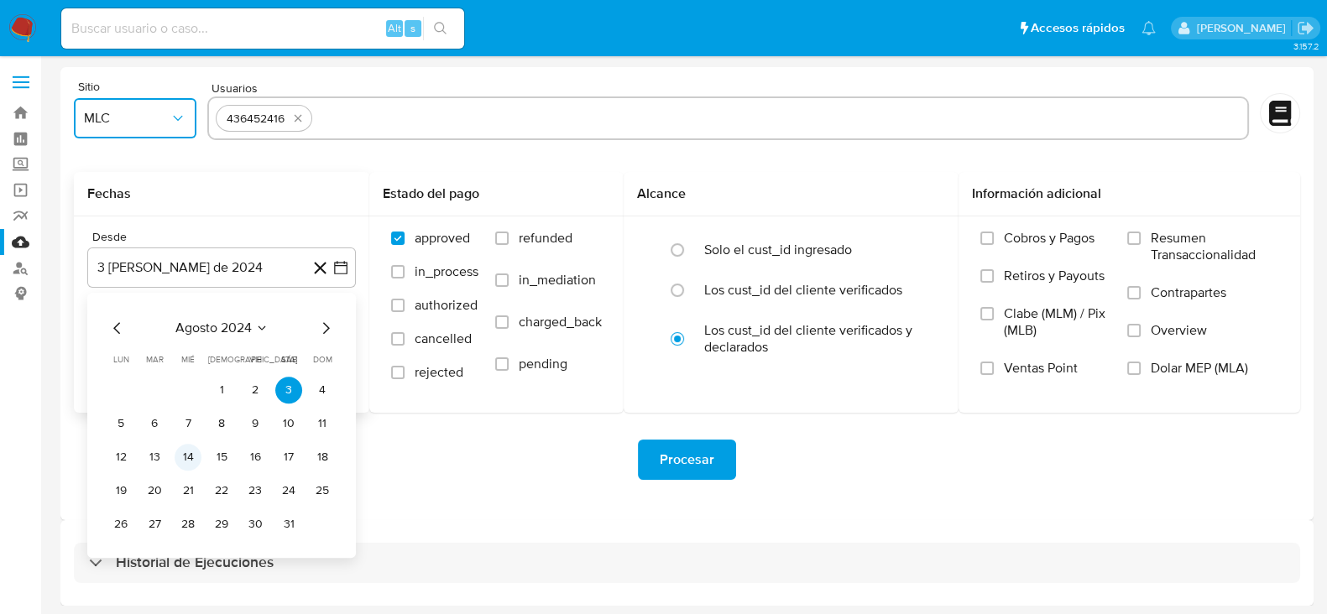
click at [185, 451] on button "14" at bounding box center [188, 457] width 27 height 27
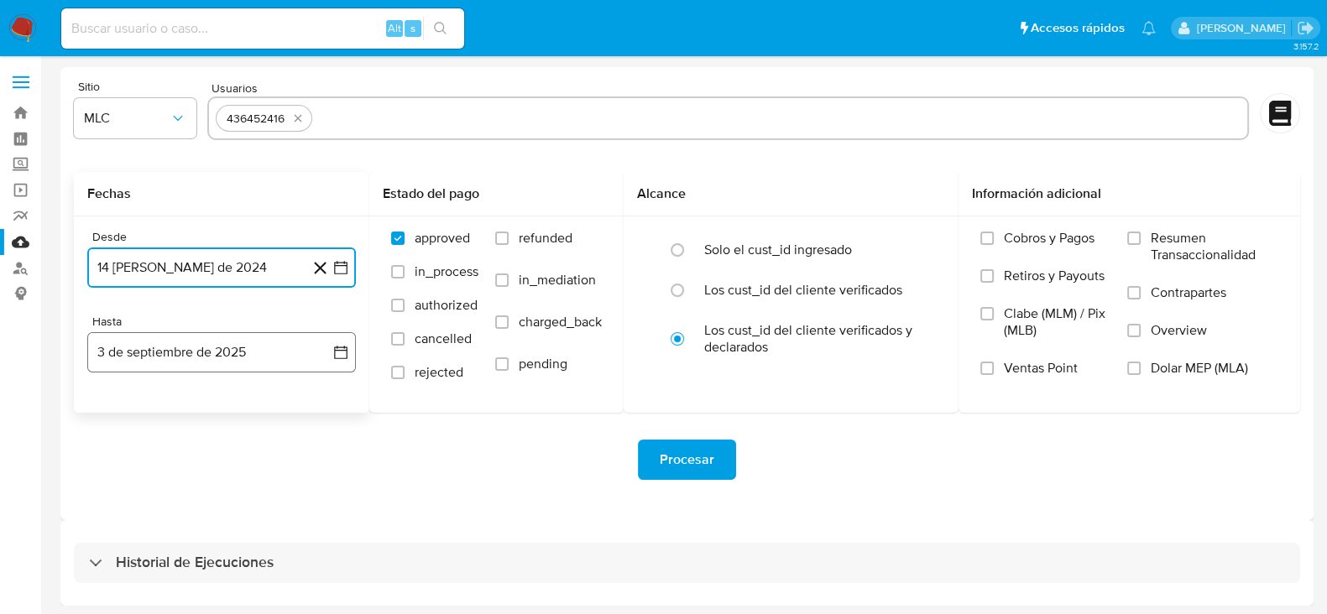
click at [347, 352] on icon "button" at bounding box center [340, 352] width 13 height 13
click at [117, 418] on icon "Mes anterior" at bounding box center [117, 413] width 20 height 20
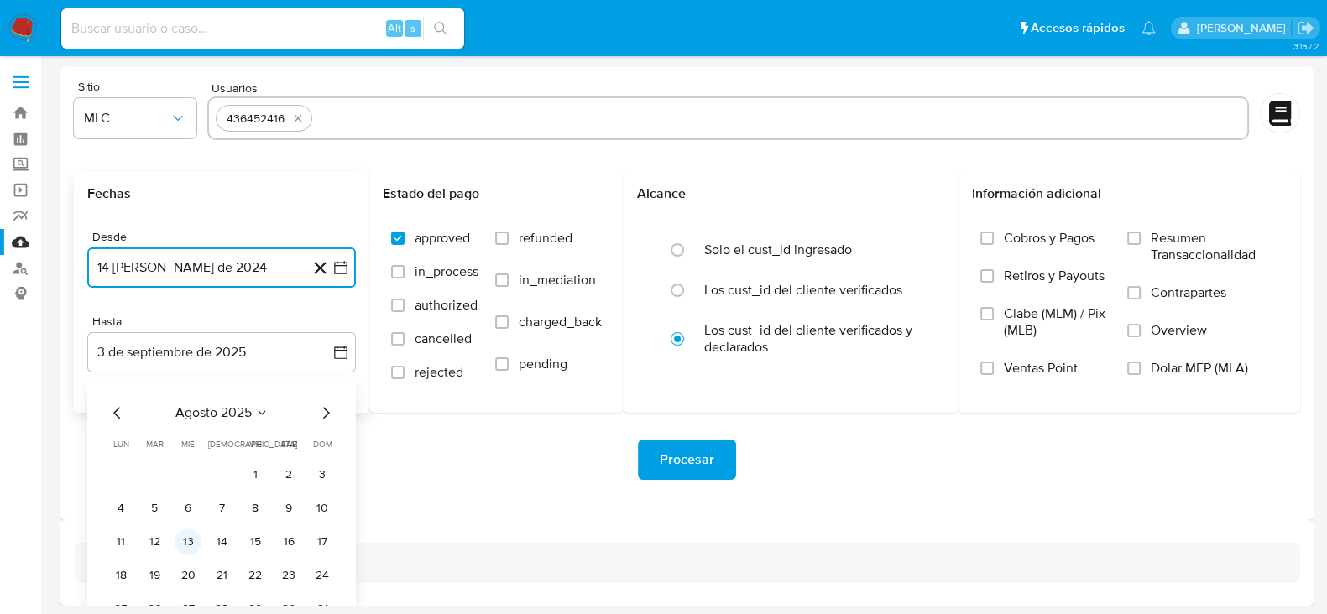
click at [189, 539] on button "13" at bounding box center [188, 542] width 27 height 27
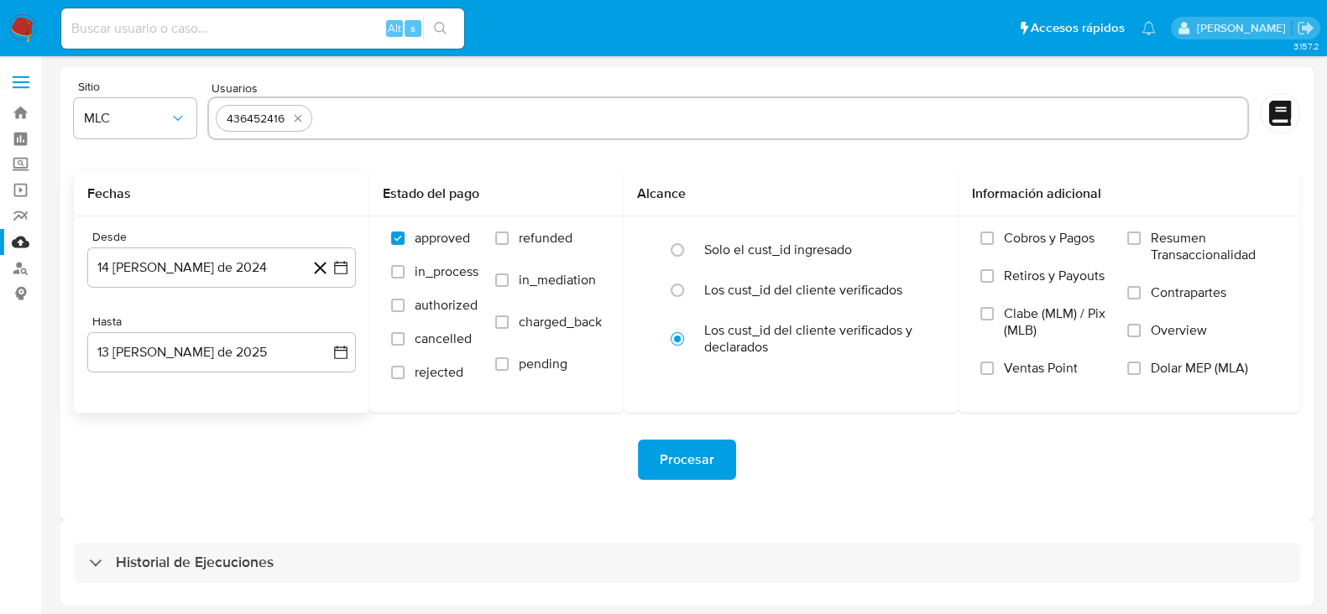
click at [327, 514] on div "Sitio MLC Usuarios 436452416 Fechas Desde 14 [PERSON_NAME] de 2024 [DATE] Hasta…" at bounding box center [686, 293] width 1253 height 453
click at [686, 457] on span "Procesar" at bounding box center [687, 459] width 55 height 37
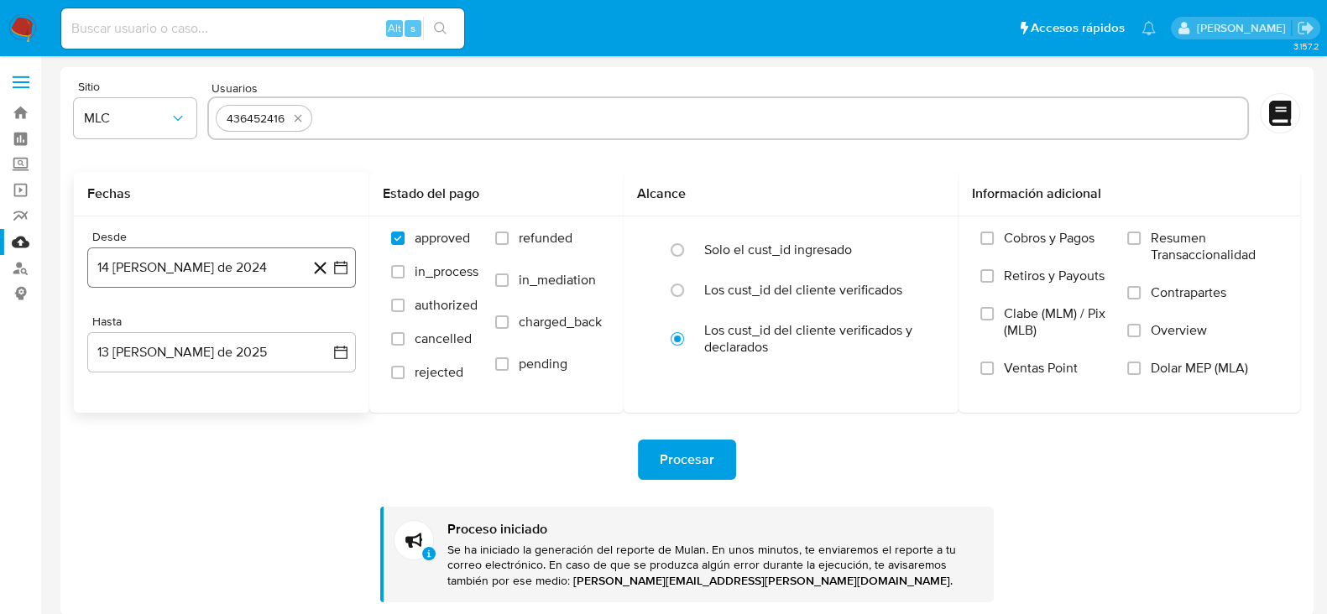
scroll to position [98, 0]
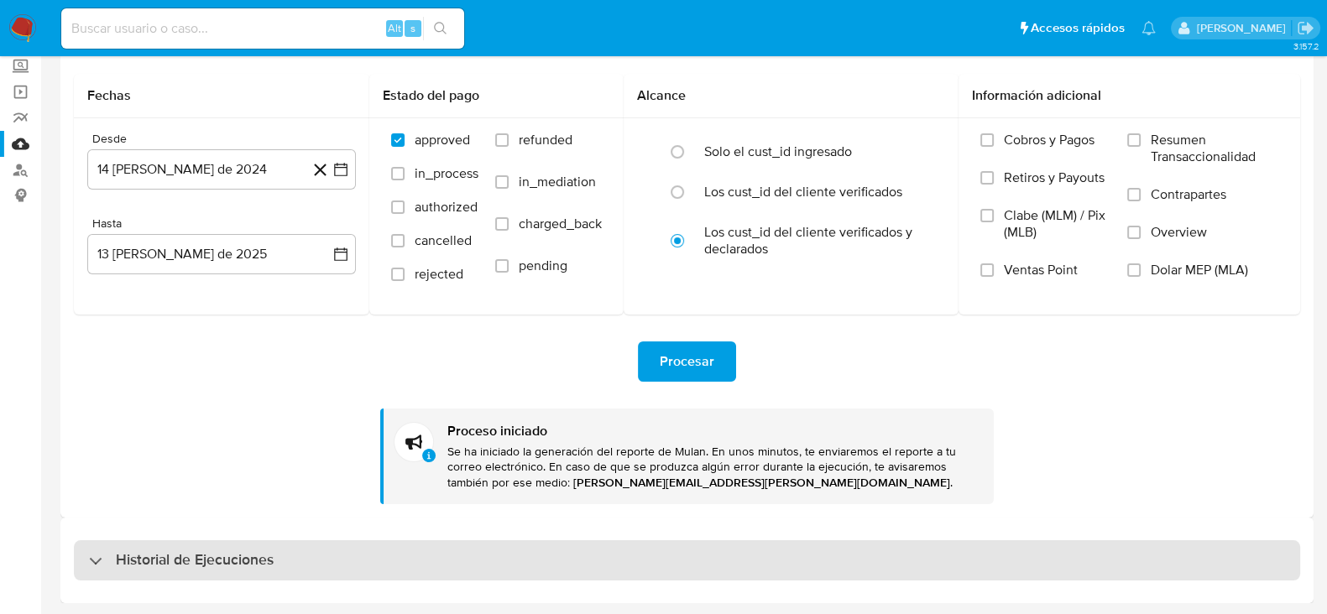
click at [169, 555] on h3 "Historial de Ejecuciones" at bounding box center [195, 560] width 158 height 20
select select "10"
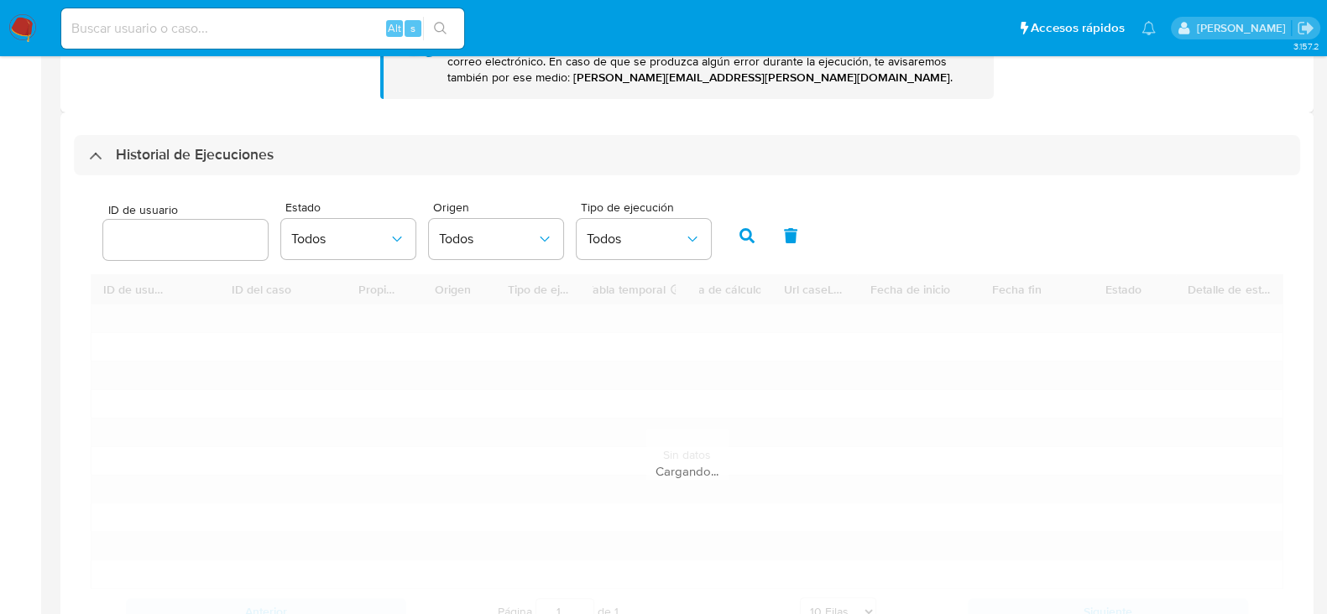
scroll to position [518, 0]
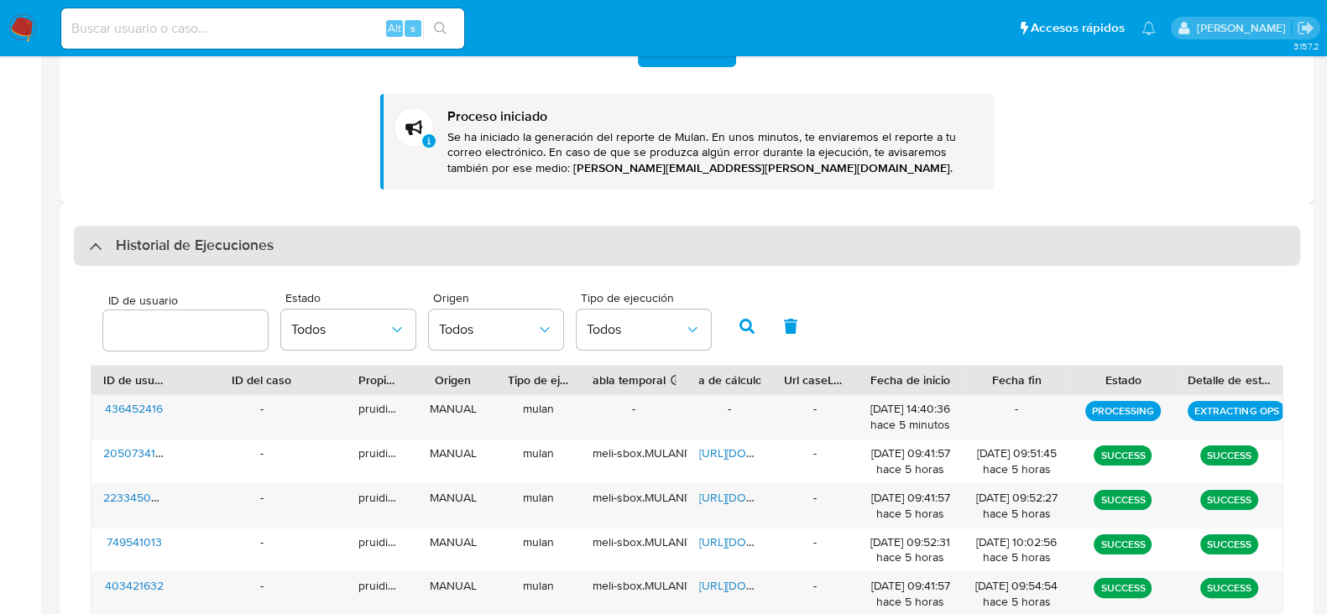
click at [299, 247] on div "Historial de Ejecuciones" at bounding box center [687, 246] width 1226 height 40
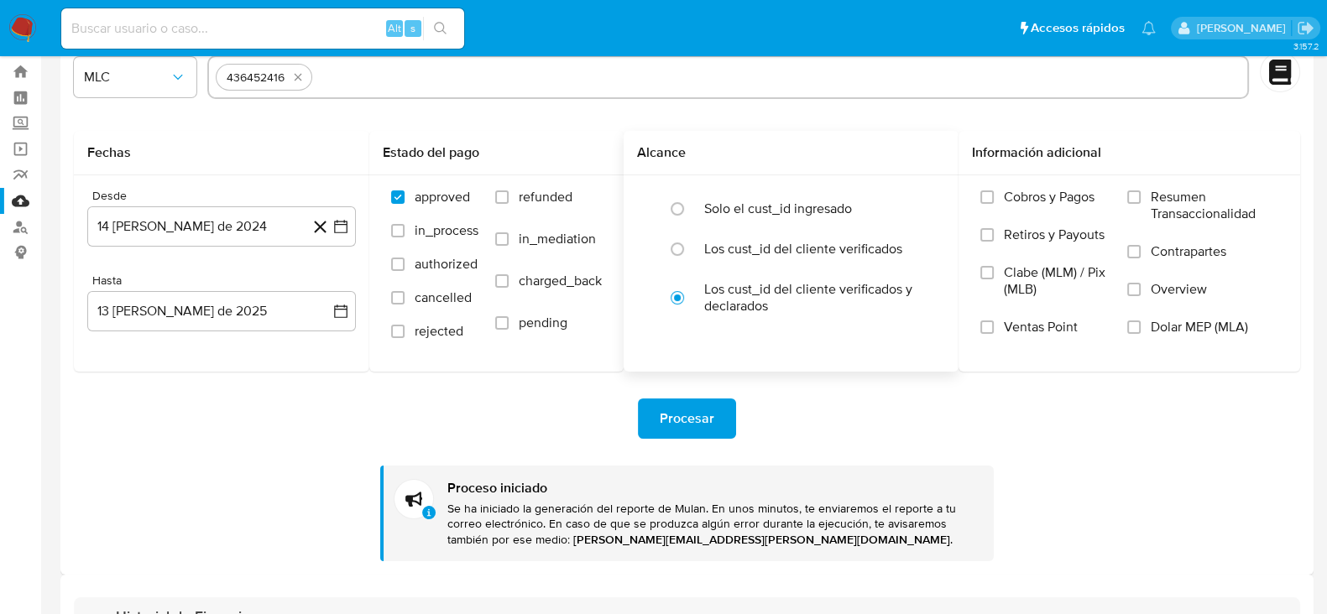
scroll to position [0, 0]
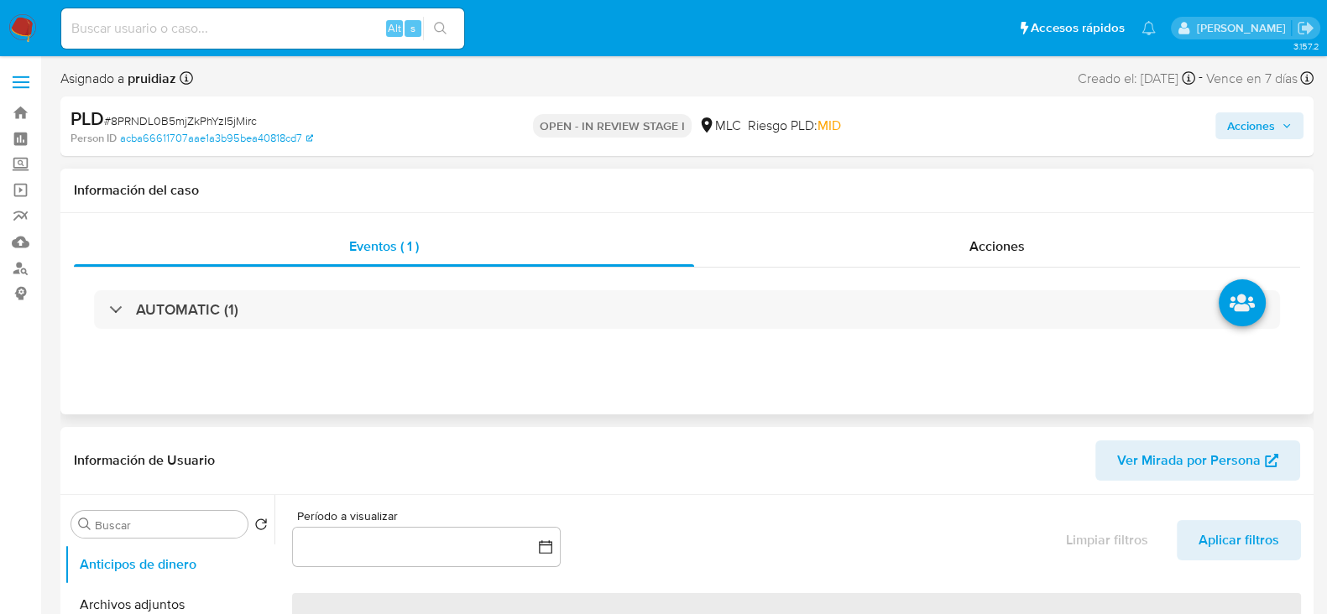
select select "10"
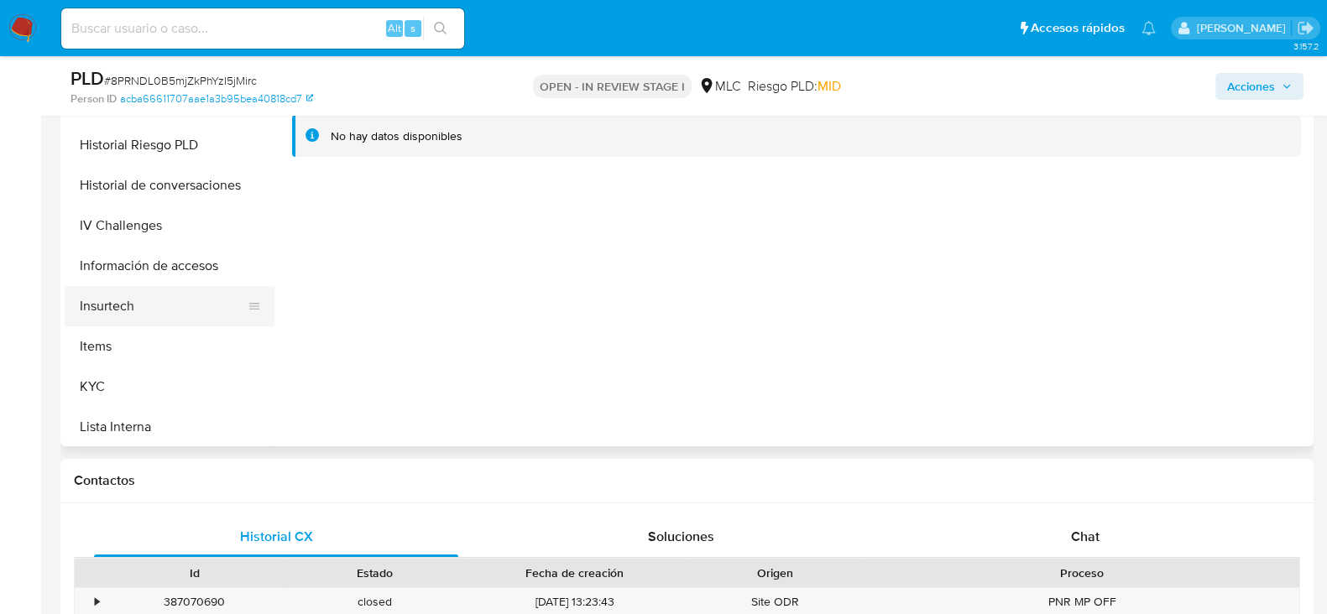
scroll to position [524, 0]
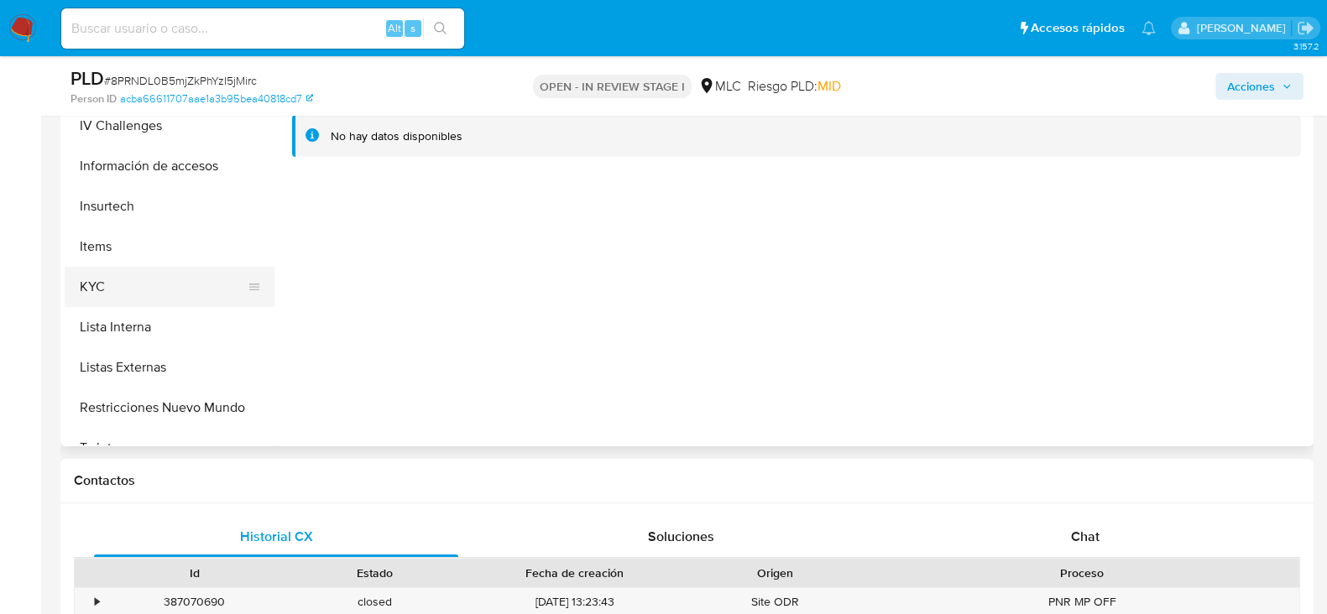
click at [101, 285] on button "KYC" at bounding box center [163, 287] width 196 height 40
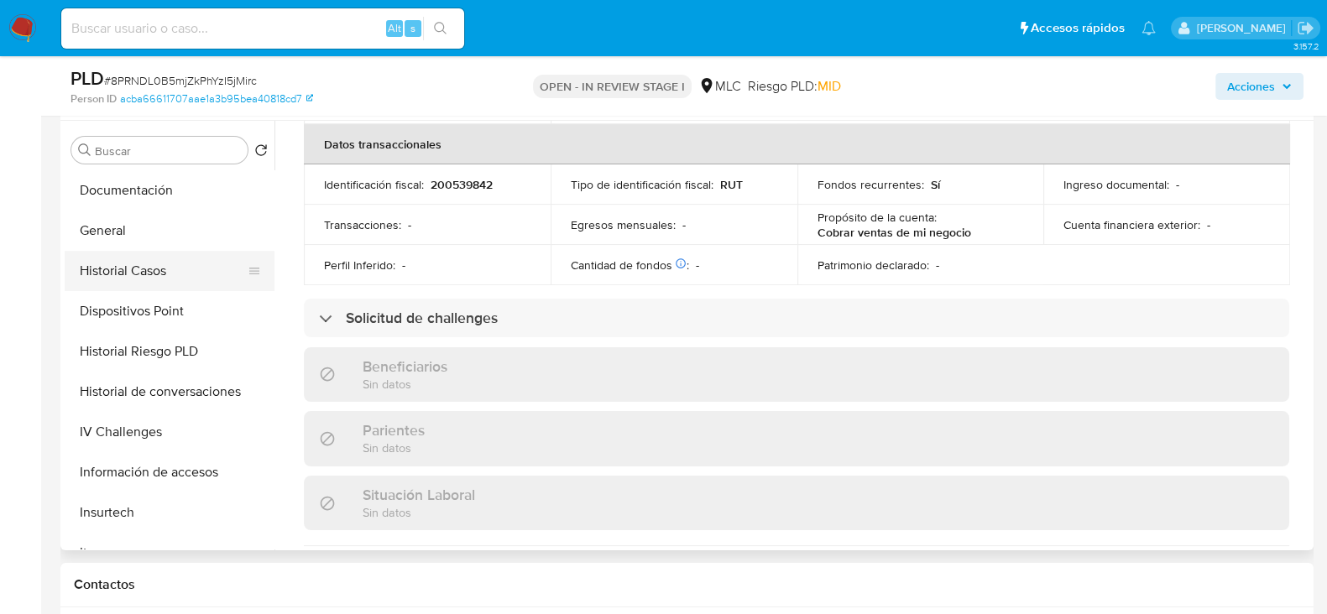
scroll to position [315, 0]
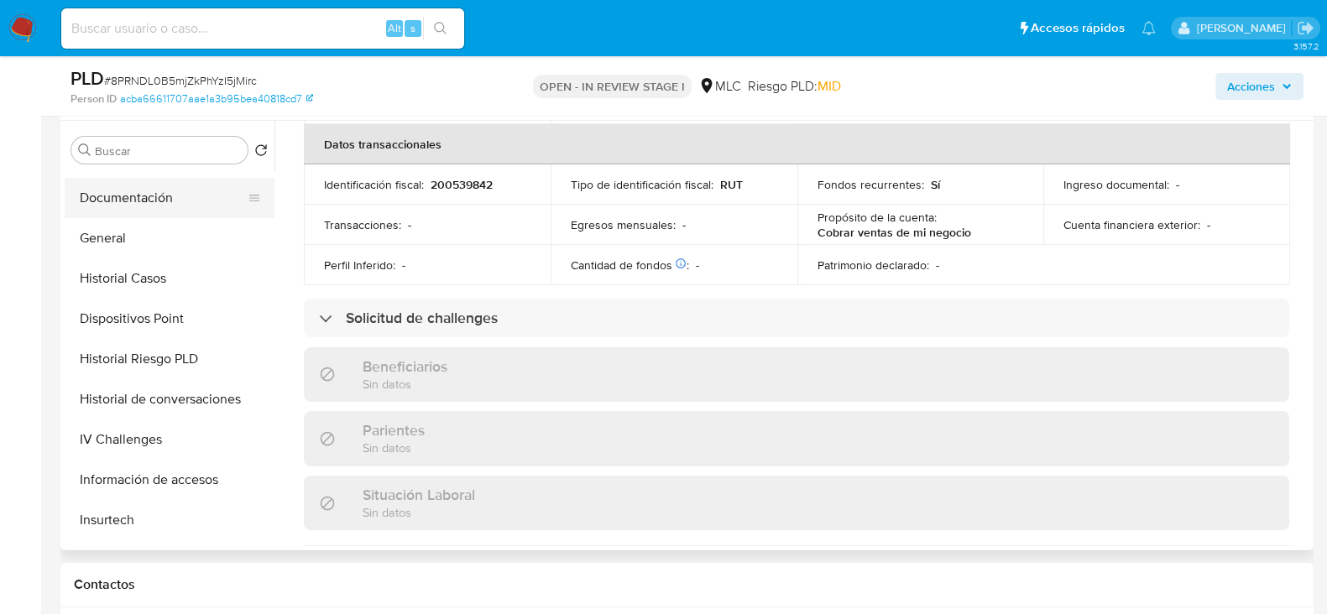
drag, startPoint x: 148, startPoint y: 192, endPoint x: 263, endPoint y: 216, distance: 118.2
click at [148, 191] on button "Documentación" at bounding box center [163, 198] width 196 height 40
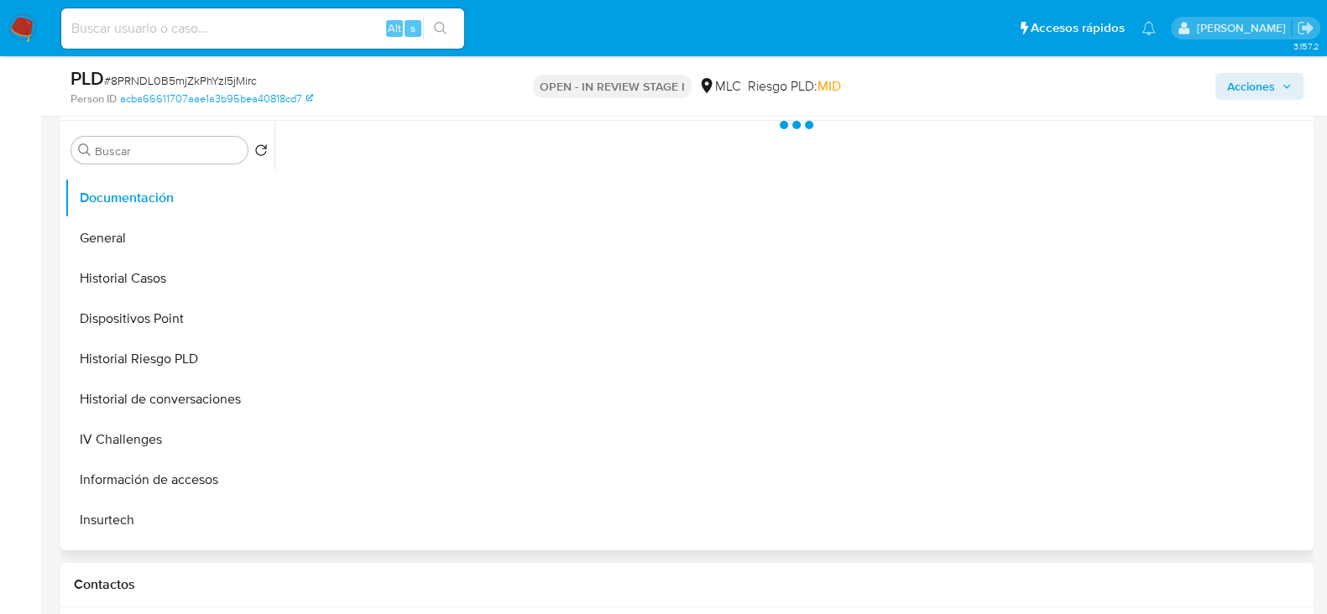
scroll to position [0, 0]
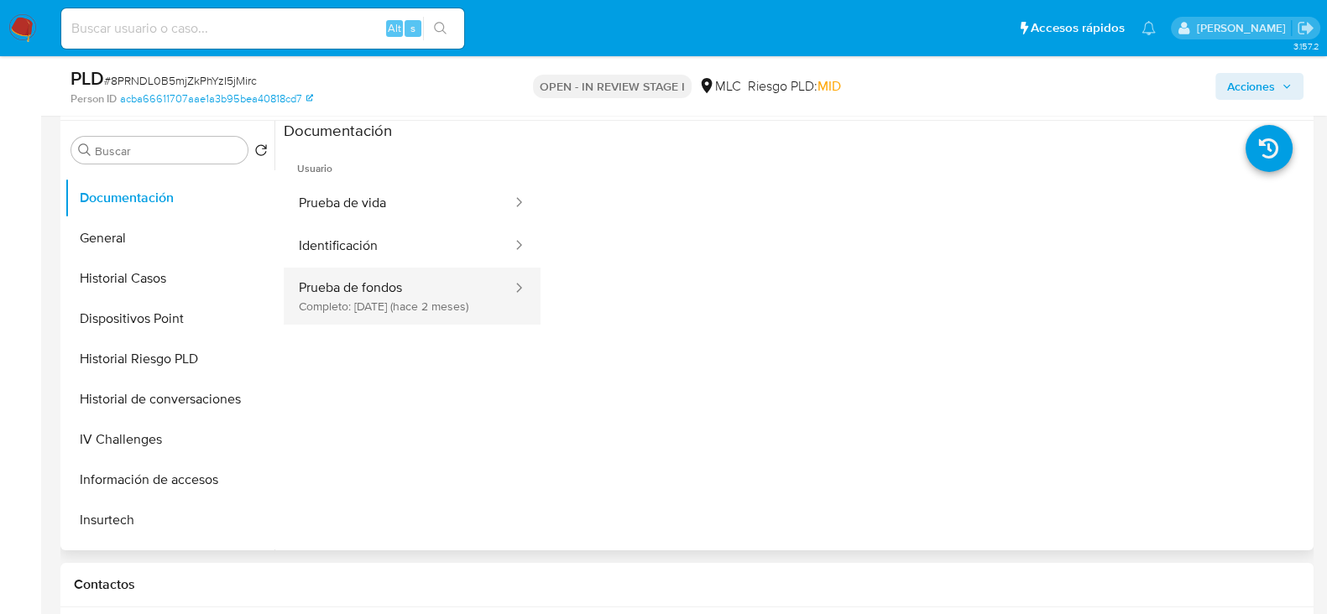
click at [381, 284] on button "Prueba de fondos Completo: [DATE] (hace 2 meses)" at bounding box center [399, 296] width 230 height 57
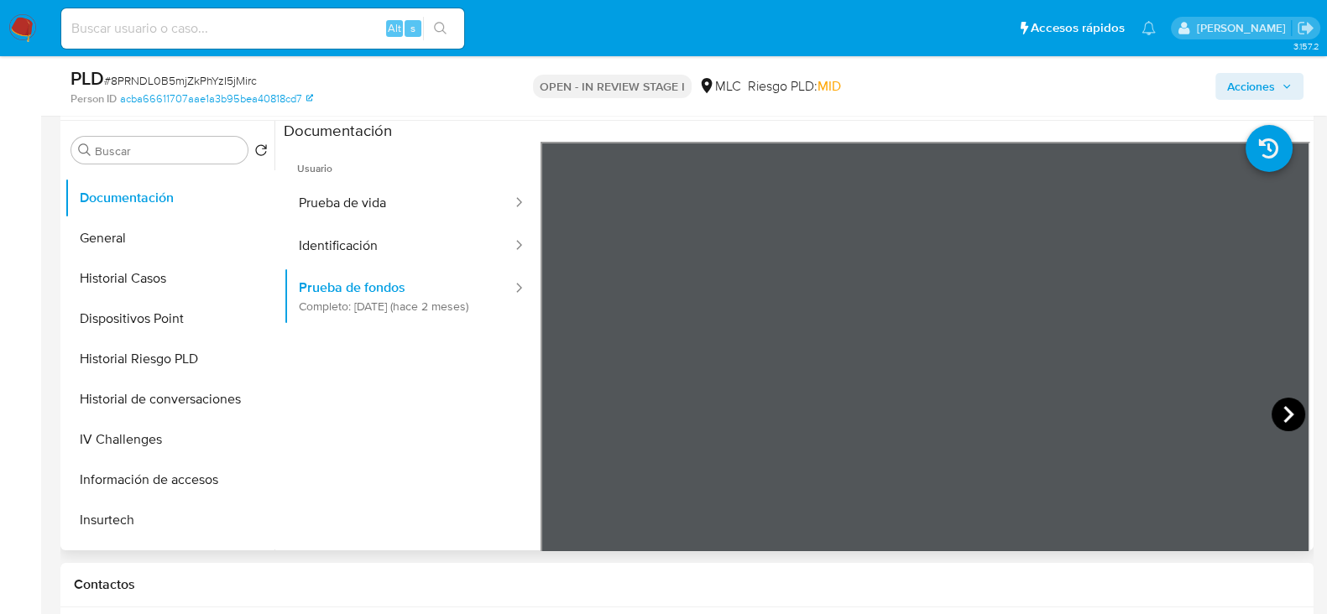
click at [1280, 416] on icon at bounding box center [1288, 415] width 34 height 34
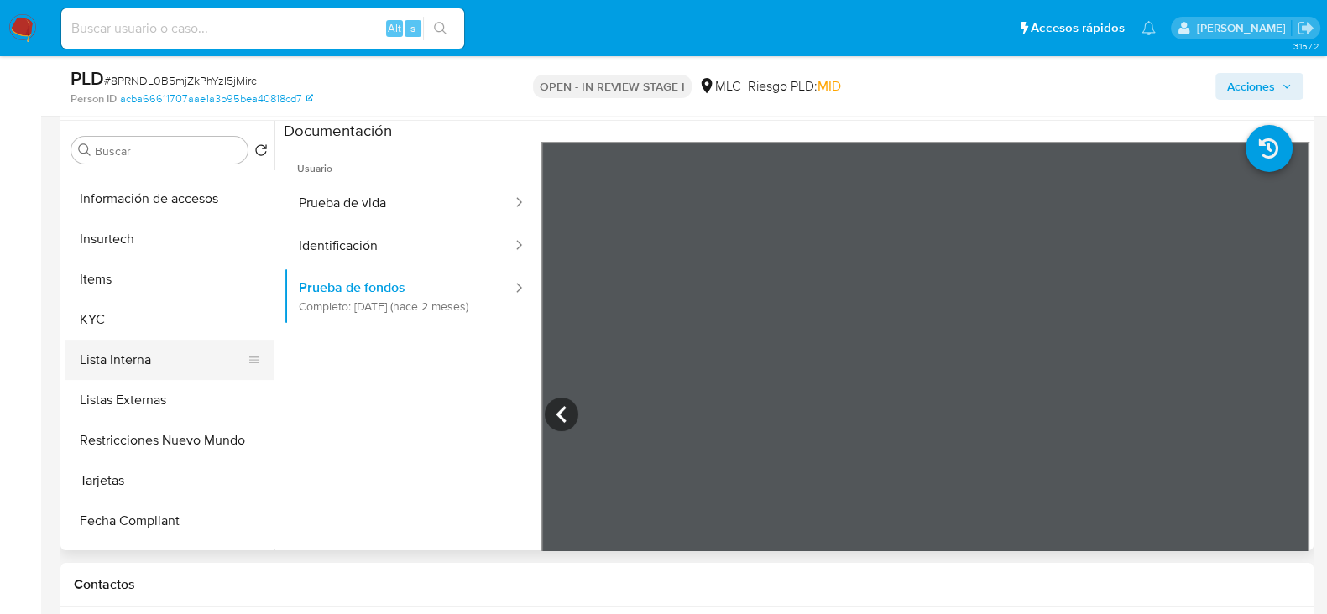
scroll to position [629, 0]
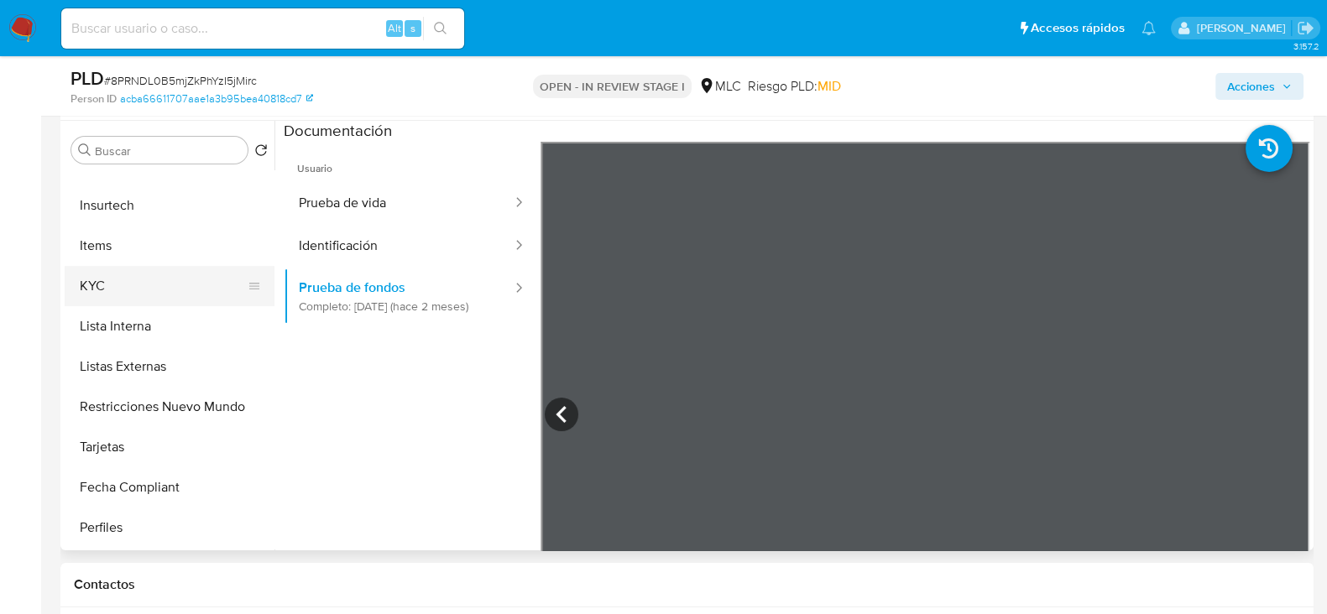
click at [79, 294] on button "KYC" at bounding box center [163, 286] width 196 height 40
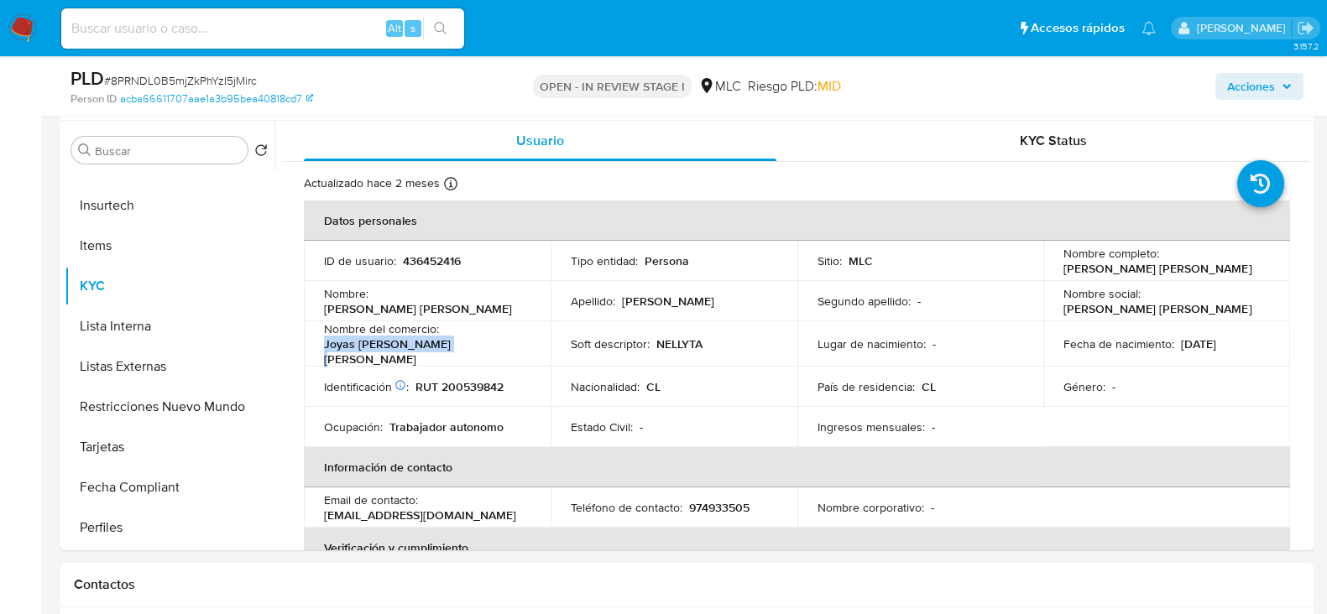
drag, startPoint x: 441, startPoint y: 352, endPoint x: 321, endPoint y: 348, distance: 119.2
click at [321, 348] on td "Nombre del comercio : Joyas [PERSON_NAME] [PERSON_NAME]" at bounding box center [427, 343] width 247 height 45
copy p "Joyas [PERSON_NAME] [PERSON_NAME]"
click at [664, 342] on p "NELLYTA" at bounding box center [679, 343] width 46 height 15
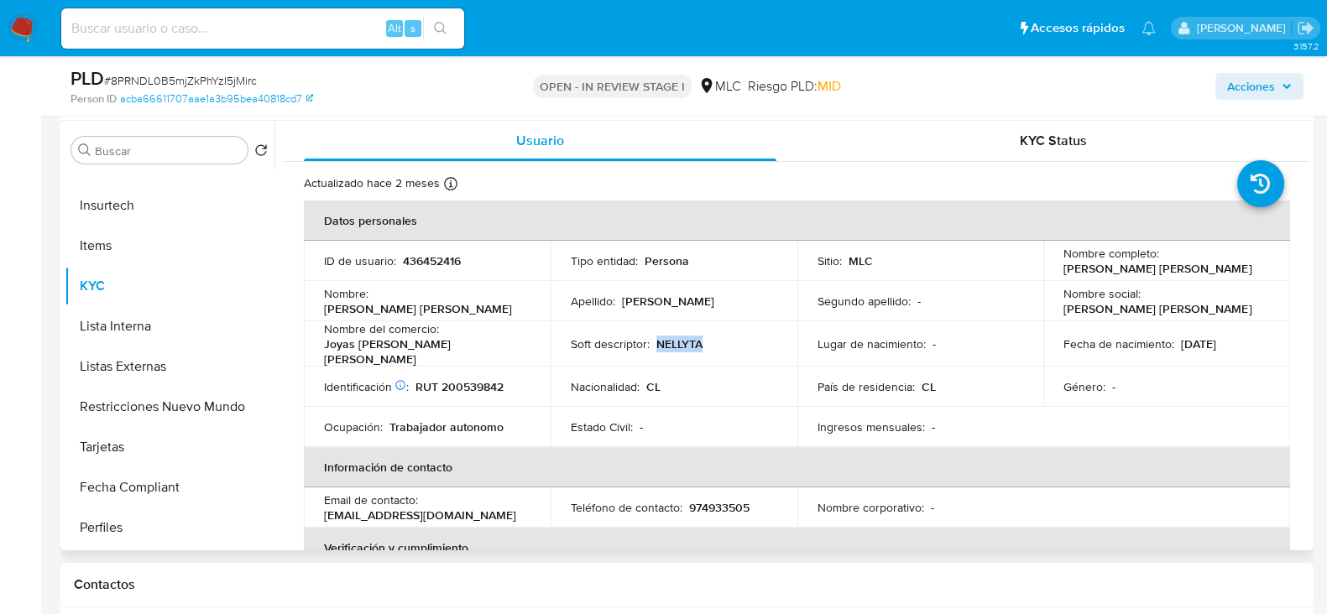
copy p "NELLYTA"
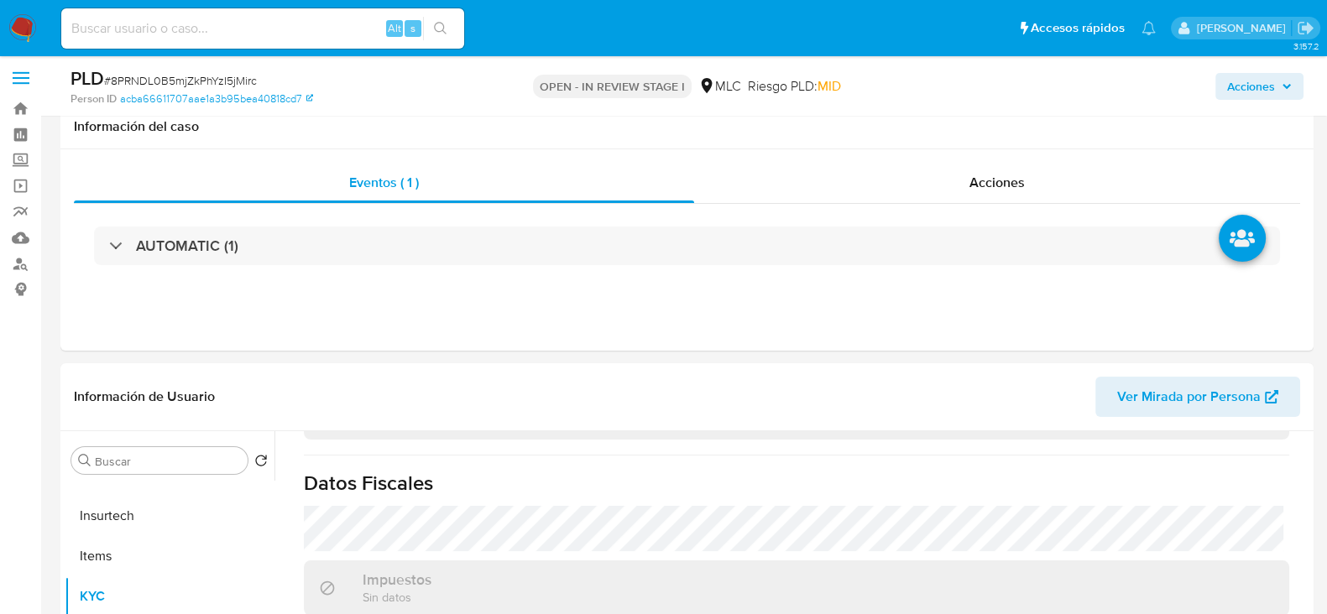
scroll to position [0, 0]
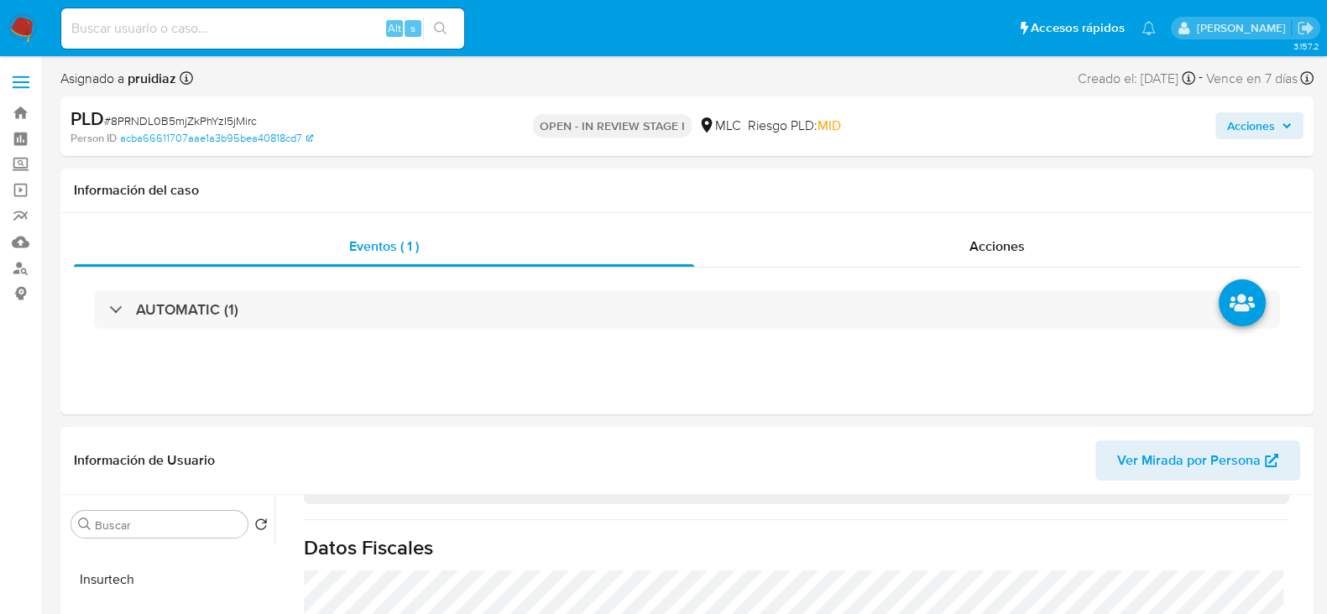
click at [181, 124] on span "# 8PRNDL0B5mjZkPhYzI5jMirc" at bounding box center [180, 120] width 153 height 17
copy span "8PRNDL0B5mjZkPhYzI5jMirc"
click at [197, 113] on span "# 8PRNDL0B5mjZkPhYzI5jMirc" at bounding box center [180, 120] width 153 height 17
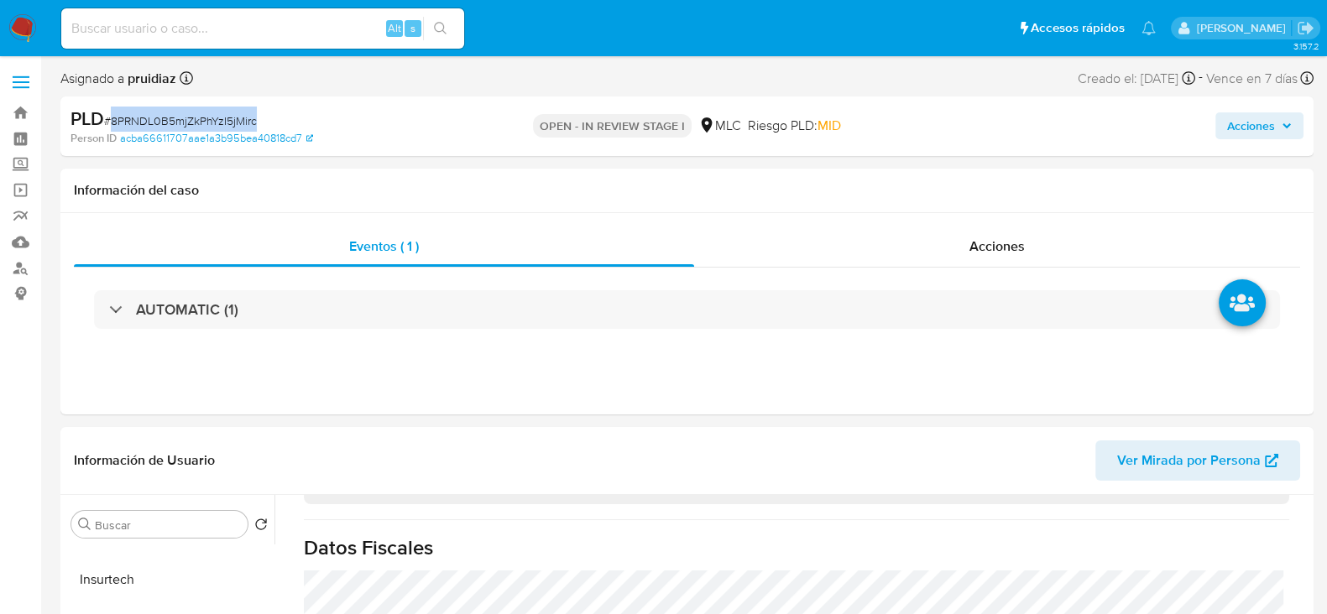
copy span "8PRNDL0B5mjZkPhYzI5jMirc"
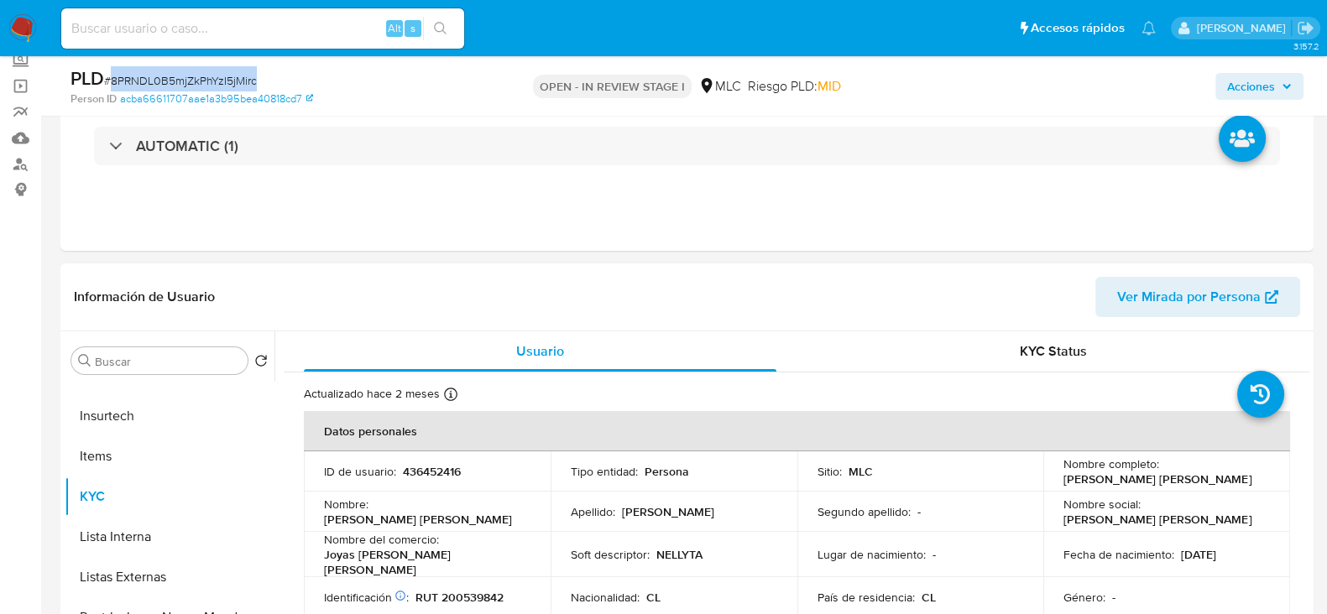
scroll to position [315, 0]
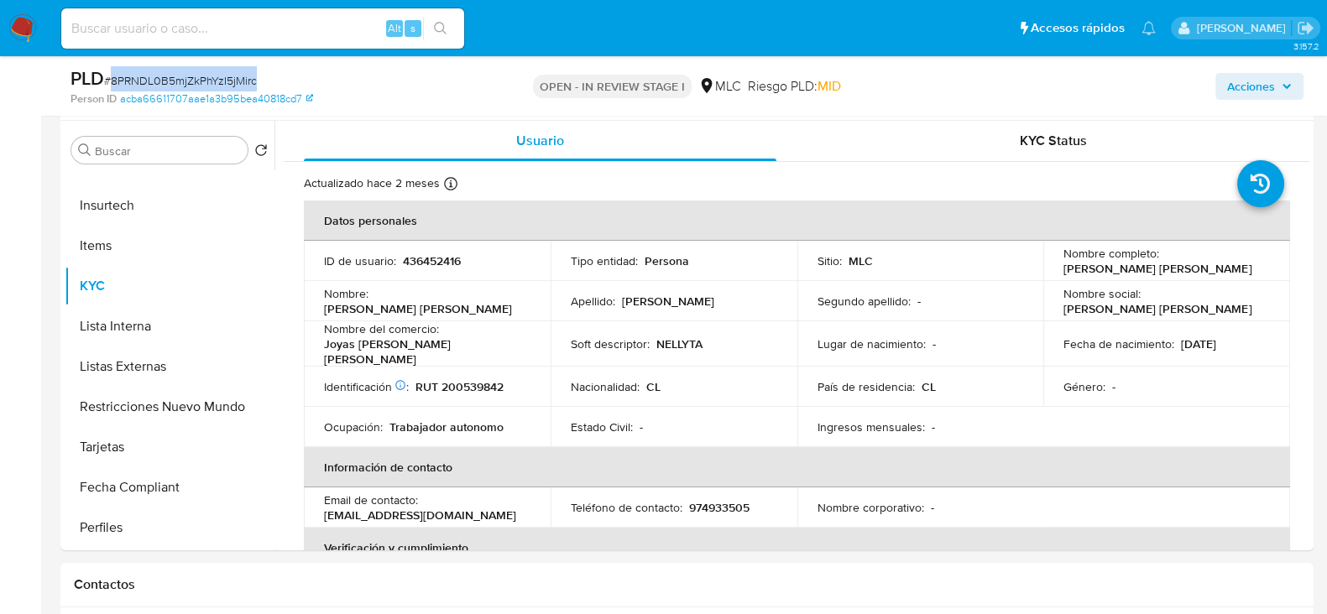
click at [185, 77] on span "# 8PRNDL0B5mjZkPhYzI5jMirc" at bounding box center [180, 80] width 153 height 17
click at [176, 79] on span "# 8PRNDL0B5mjZkPhYzI5jMirc" at bounding box center [180, 80] width 153 height 17
click at [196, 76] on span "# 8PRNDL0B5mjZkPhYzI5jMirc" at bounding box center [180, 80] width 153 height 17
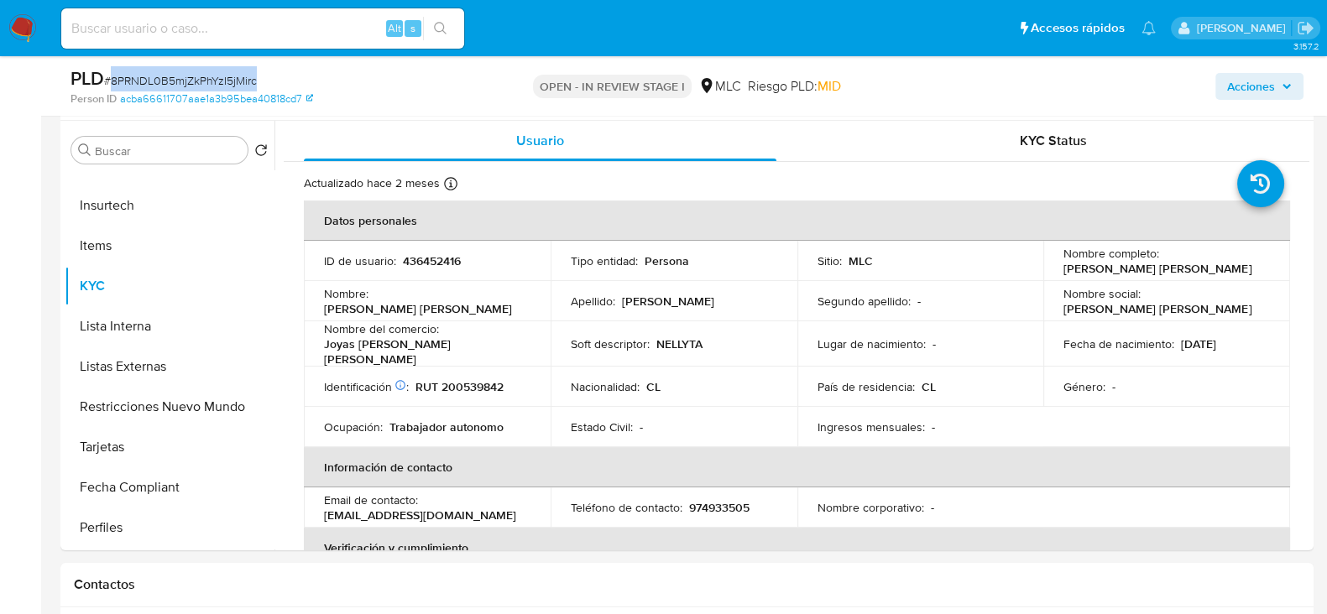
click at [196, 76] on span "# 8PRNDL0B5mjZkPhYzI5jMirc" at bounding box center [180, 80] width 153 height 17
drag, startPoint x: 321, startPoint y: 346, endPoint x: 436, endPoint y: 351, distance: 115.9
click at [436, 351] on td "Nombre del comercio : Joyas nelly valentina" at bounding box center [427, 343] width 247 height 45
copy p "Joyas nelly valentina"
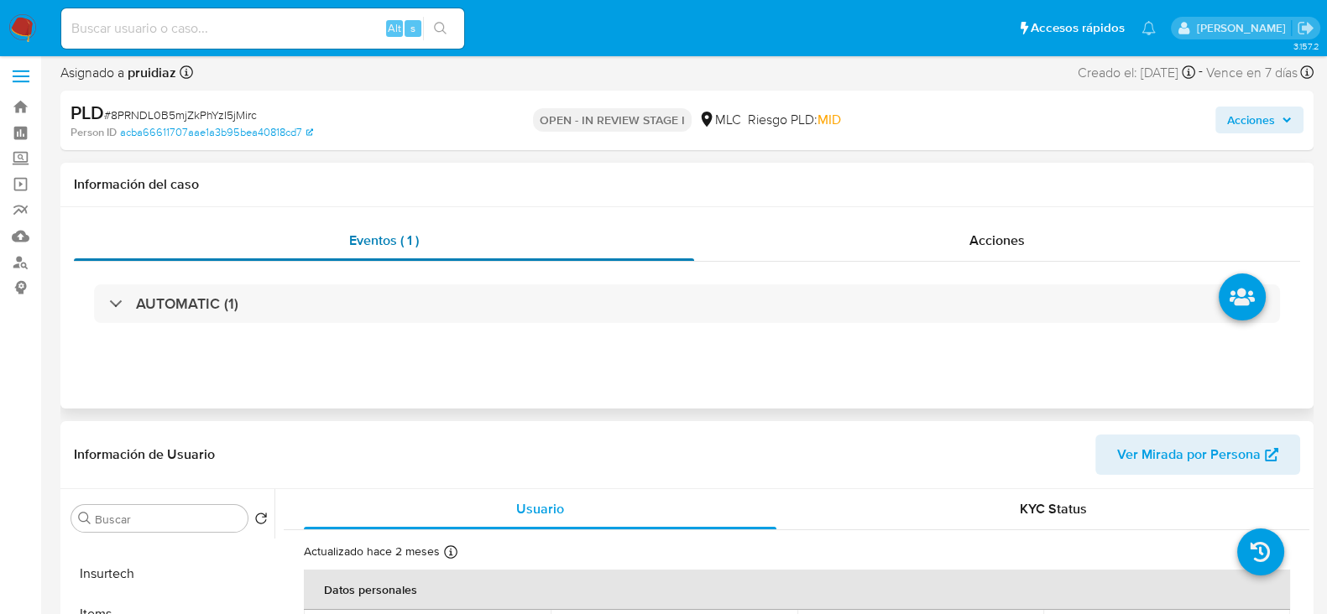
scroll to position [0, 0]
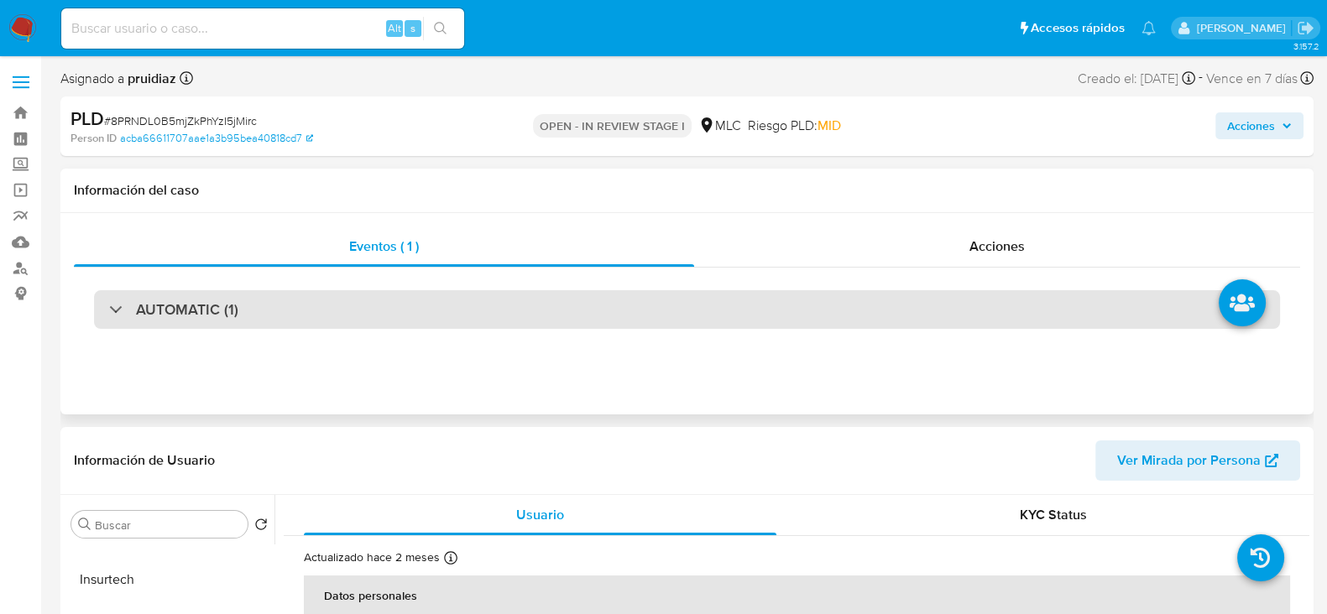
click at [168, 312] on h3 "AUTOMATIC (1)" at bounding box center [187, 309] width 102 height 18
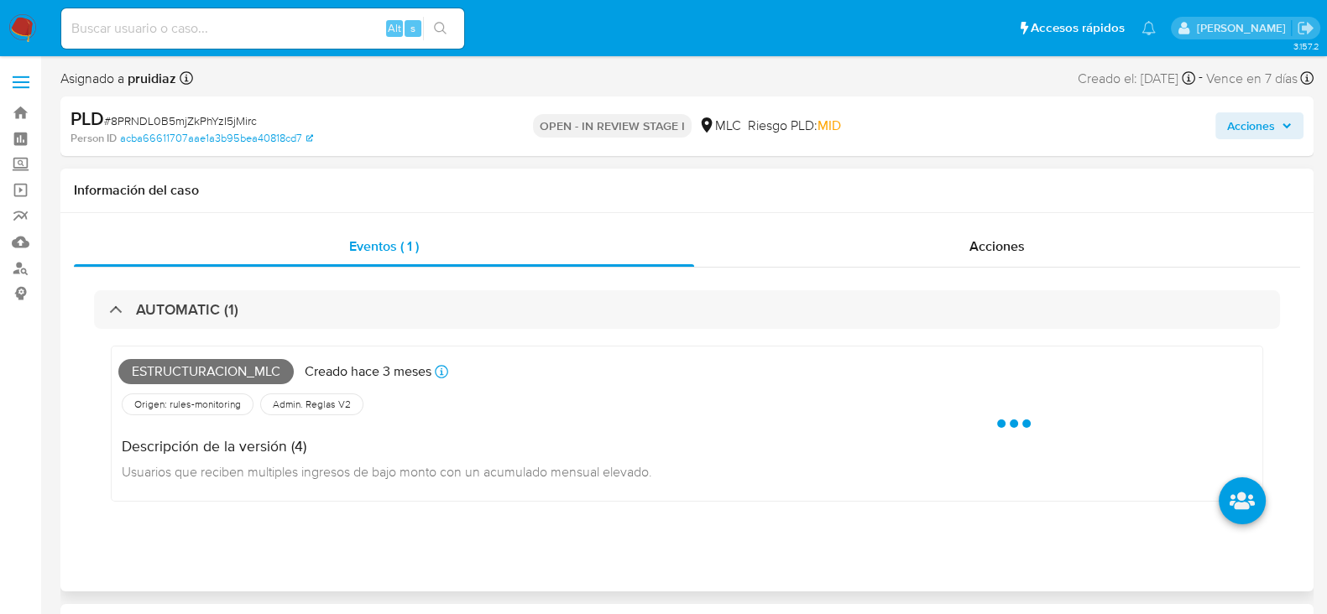
click at [172, 376] on span "Estructuracion_mlc" at bounding box center [205, 371] width 175 height 25
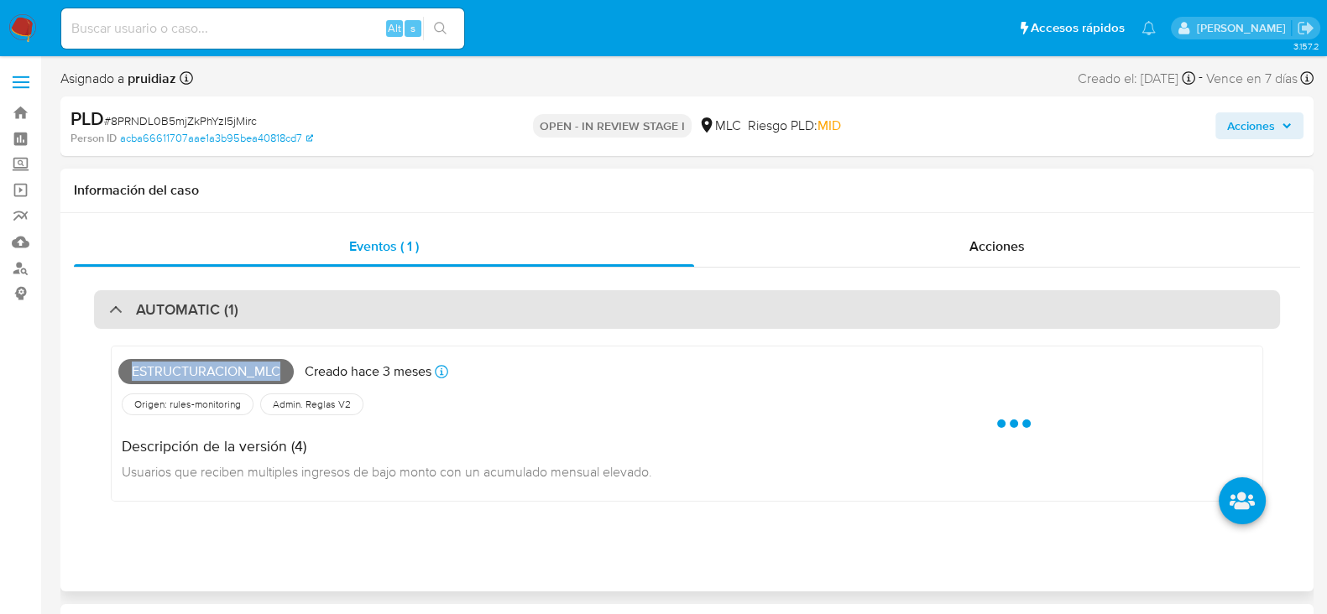
copy span "Estructuracion_mlc"
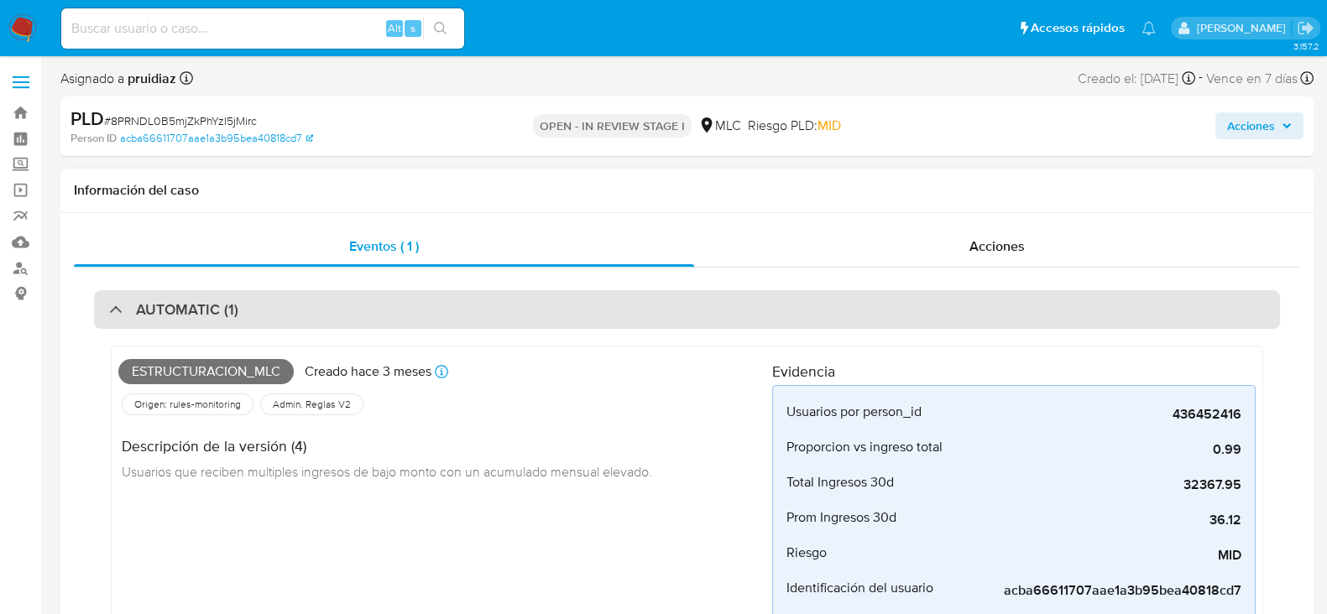
click at [224, 316] on h3 "AUTOMATIC (1)" at bounding box center [187, 309] width 102 height 18
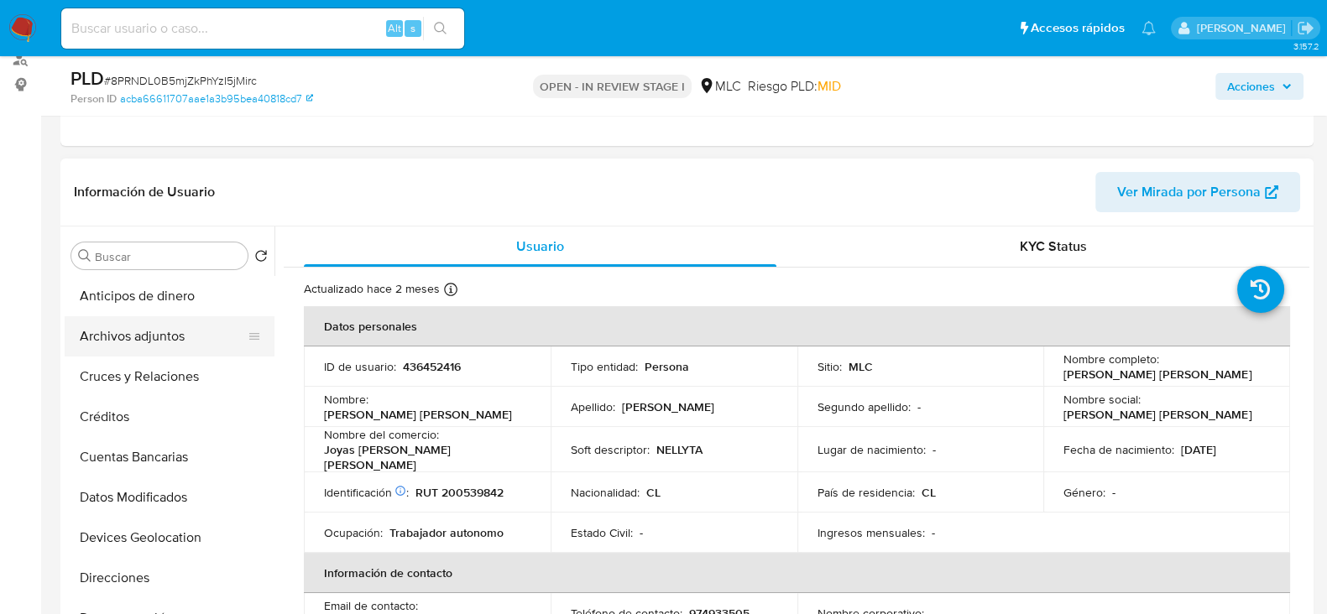
click at [128, 340] on button "Archivos adjuntos" at bounding box center [163, 336] width 196 height 40
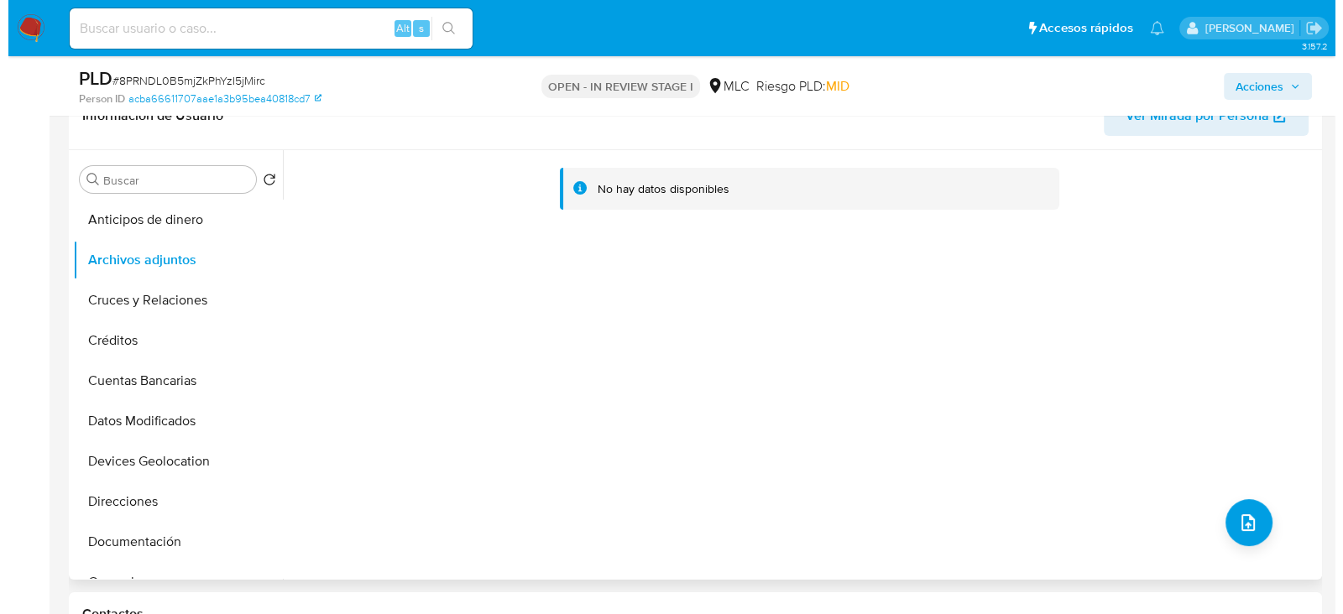
scroll to position [315, 0]
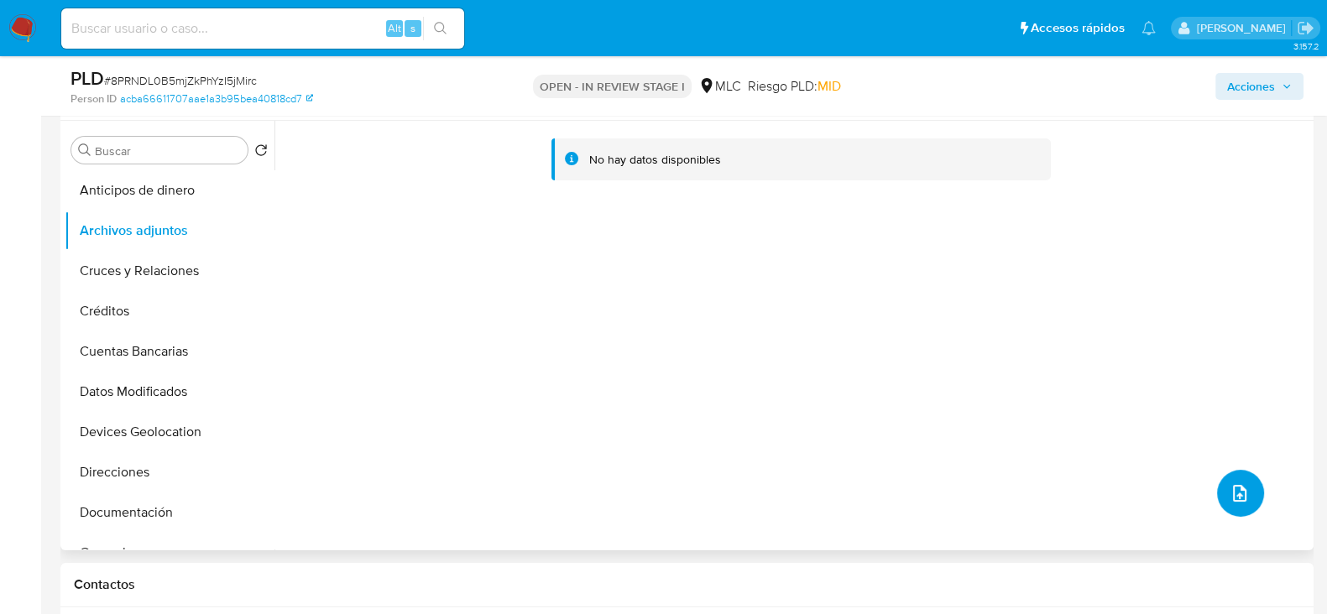
click at [1231, 485] on icon "upload-file" at bounding box center [1239, 493] width 20 height 20
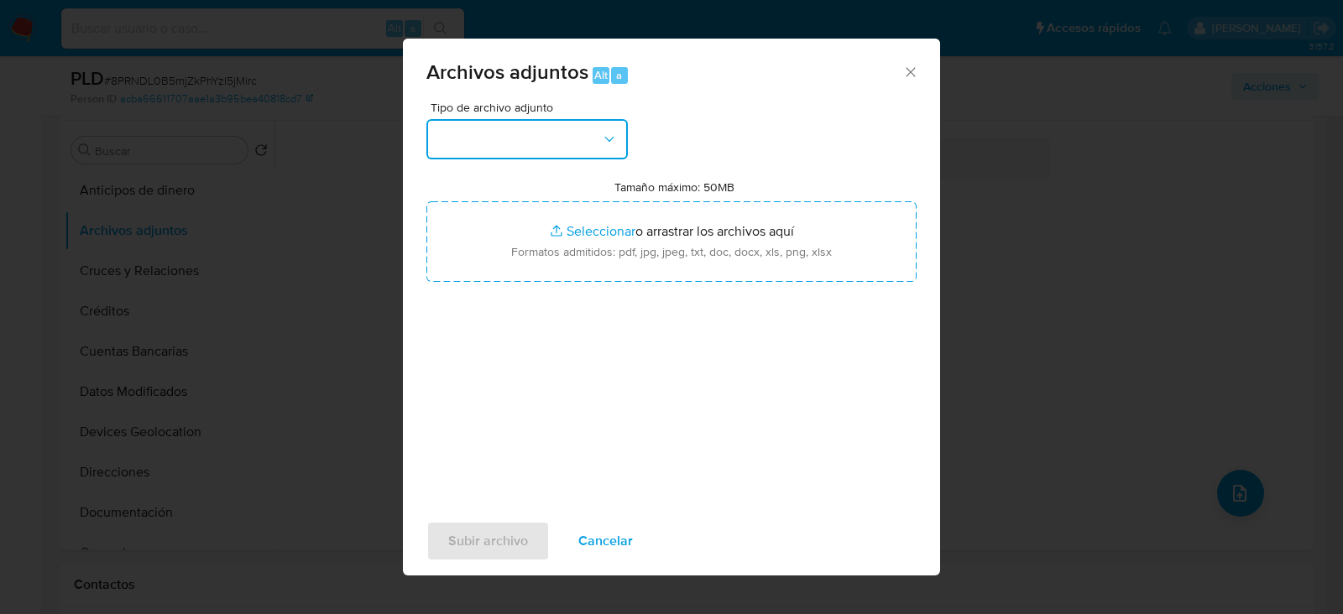
click at [499, 144] on button "button" at bounding box center [526, 139] width 201 height 40
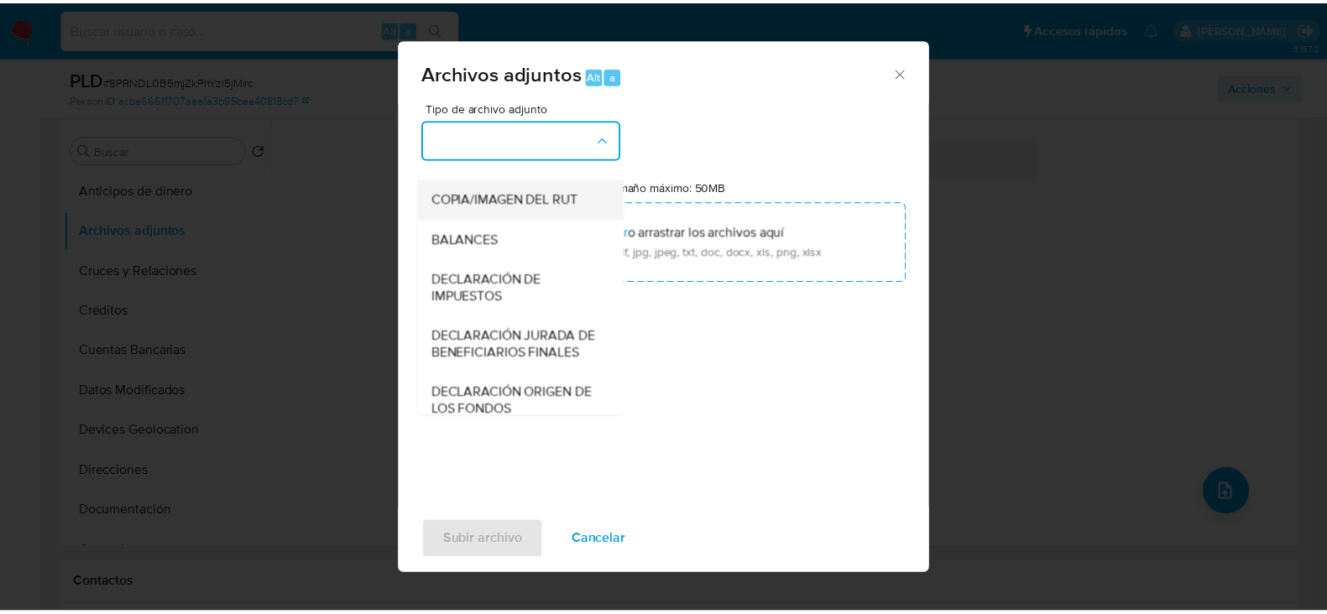
scroll to position [278, 0]
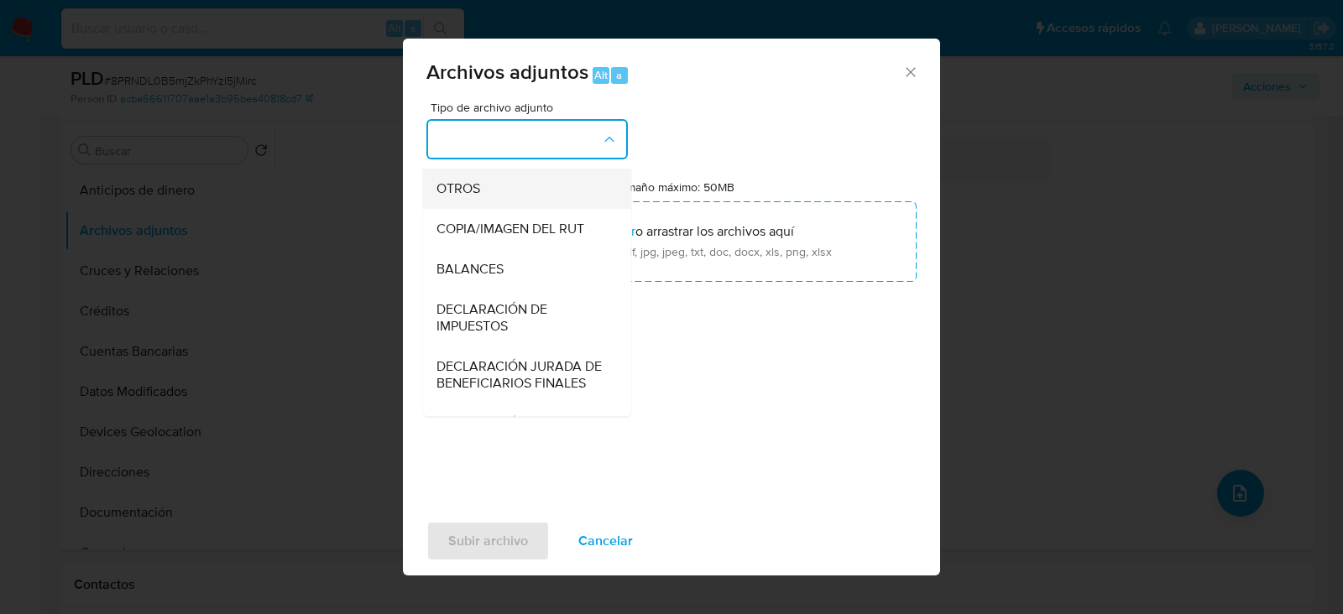
click at [460, 209] on div "OTROS" at bounding box center [521, 189] width 171 height 40
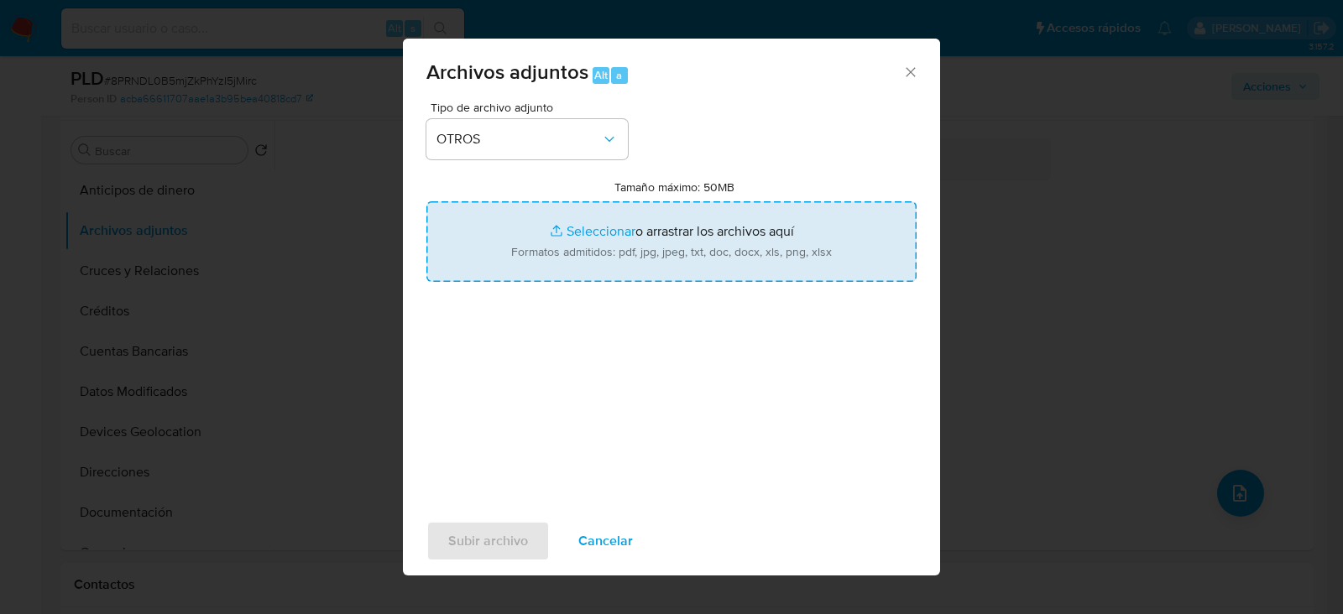
click at [603, 243] on input "Tamaño máximo: 50MB Seleccionar archivos" at bounding box center [671, 241] width 490 height 81
type input "C:\fakepath\436452416 - 03_09_2025.xlsx"
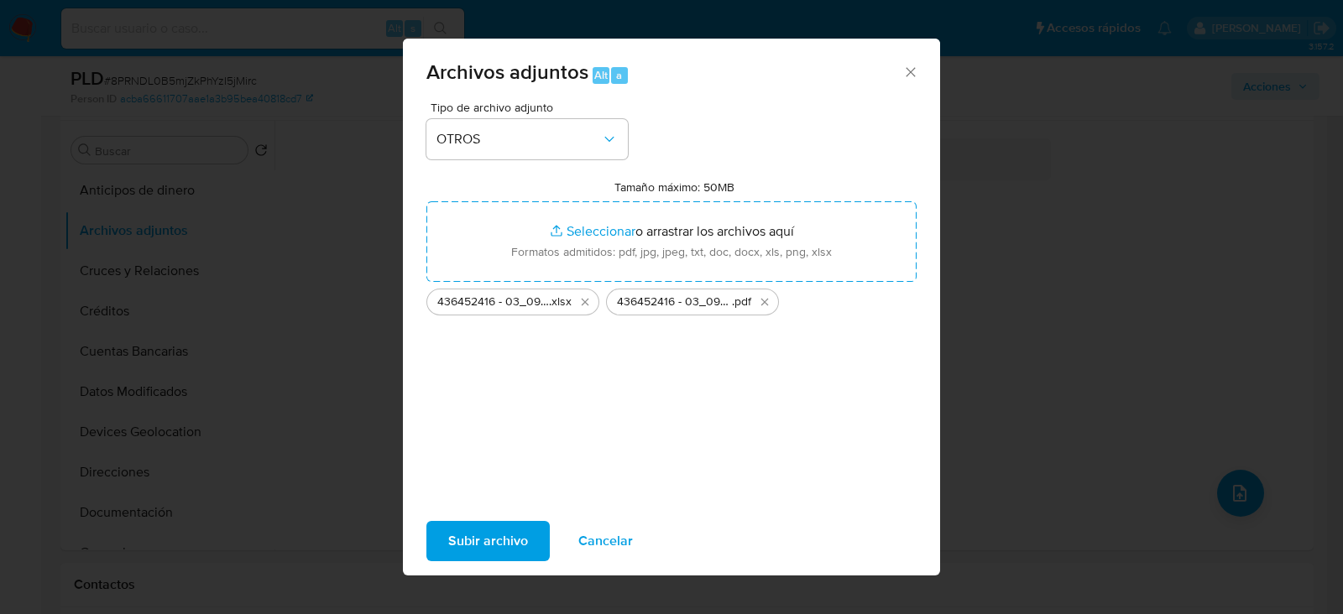
click at [489, 533] on span "Subir archivo" at bounding box center [488, 541] width 80 height 37
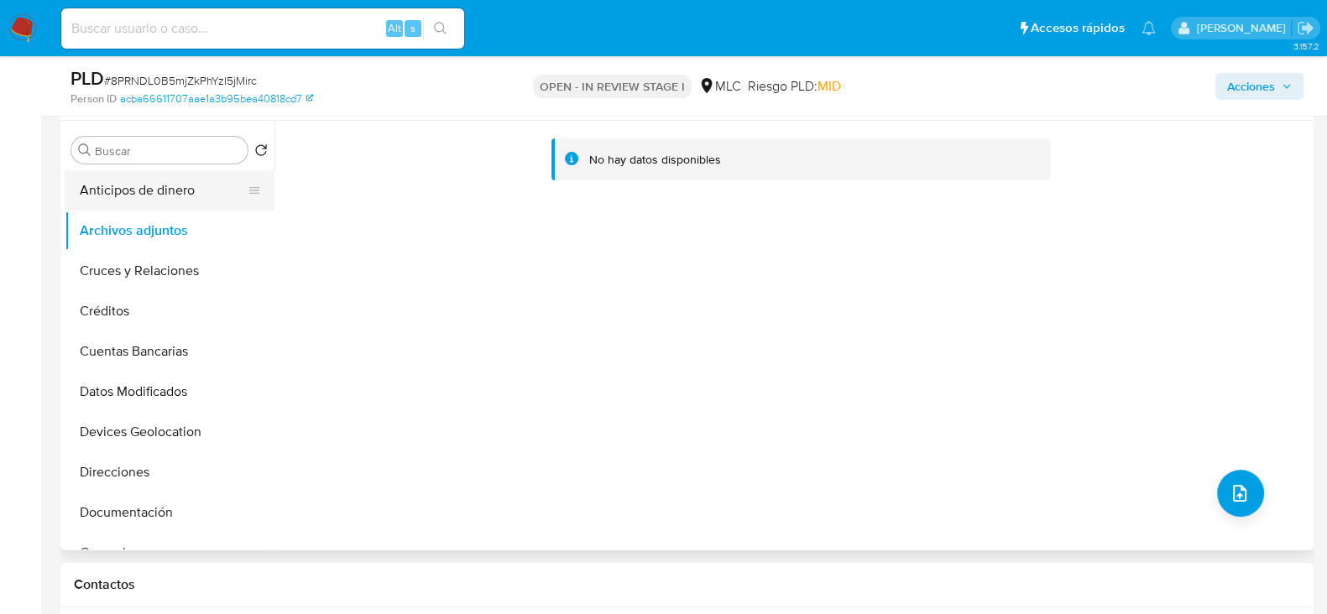
click at [138, 199] on button "Anticipos de dinero" at bounding box center [163, 190] width 196 height 40
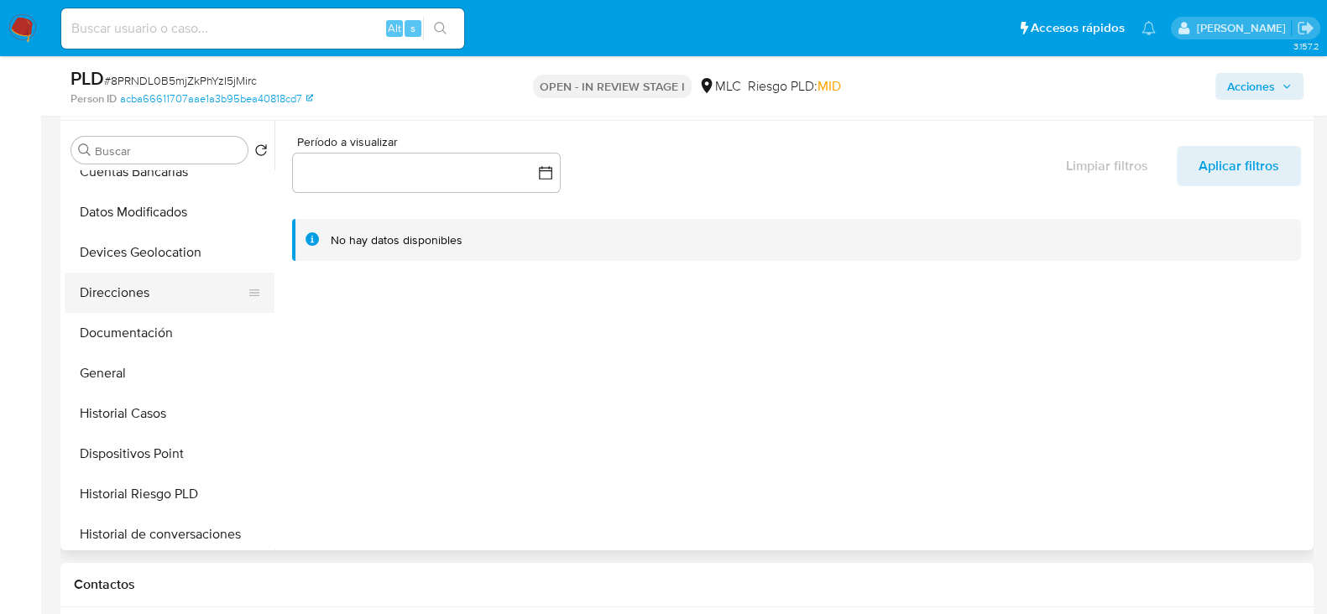
scroll to position [209, 0]
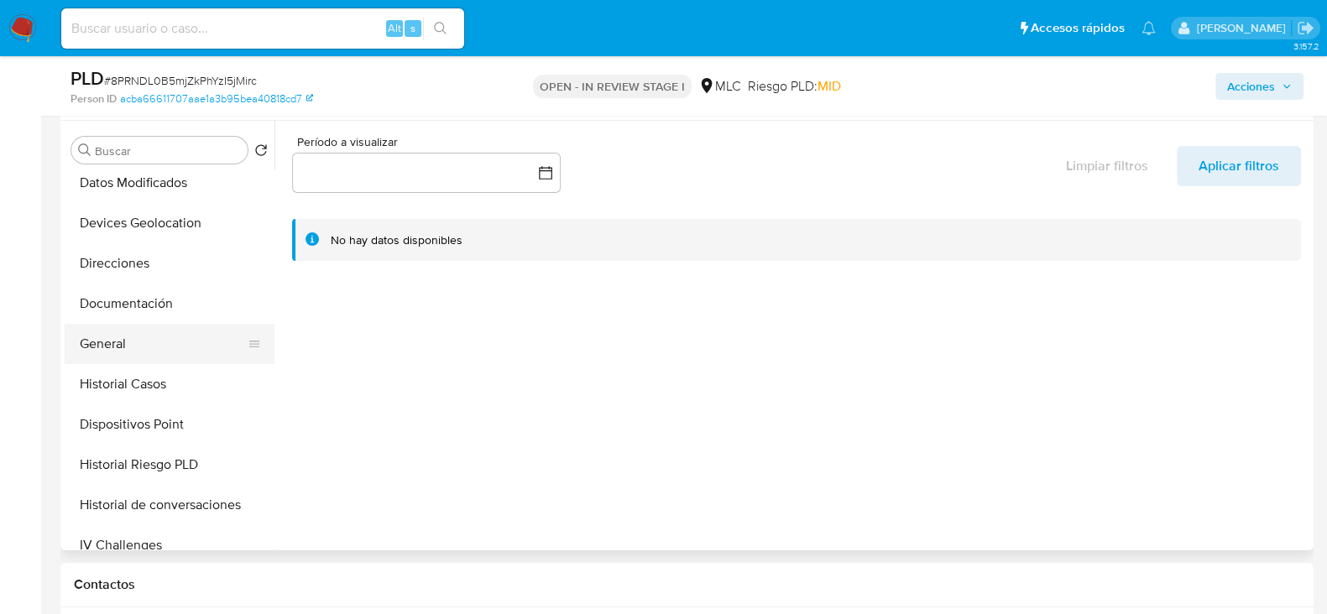
click at [105, 352] on button "General" at bounding box center [163, 344] width 196 height 40
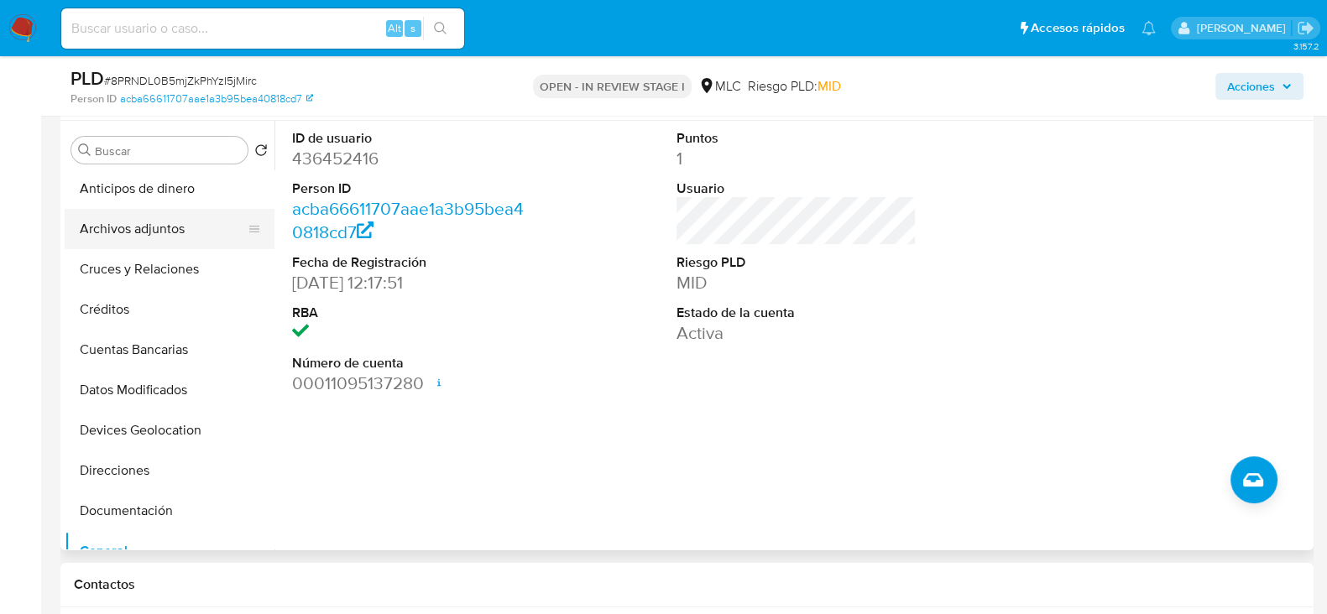
scroll to position [0, 0]
click at [164, 232] on button "Archivos adjuntos" at bounding box center [163, 231] width 196 height 40
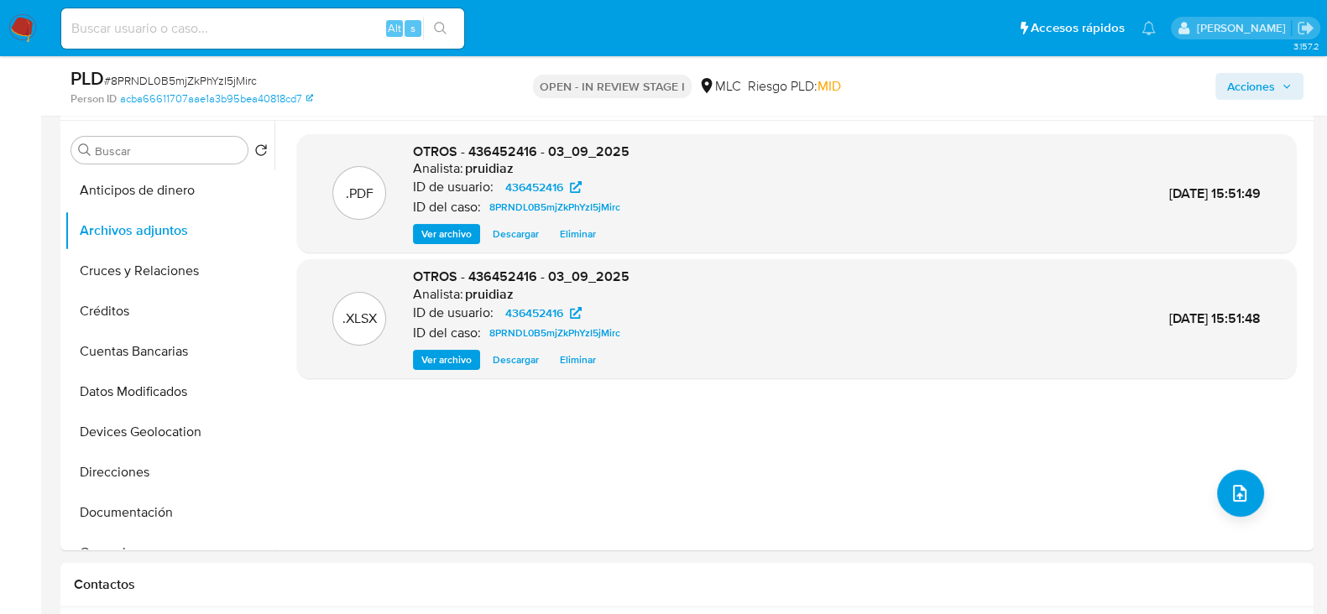
click at [1250, 76] on span "Acciones" at bounding box center [1251, 86] width 48 height 27
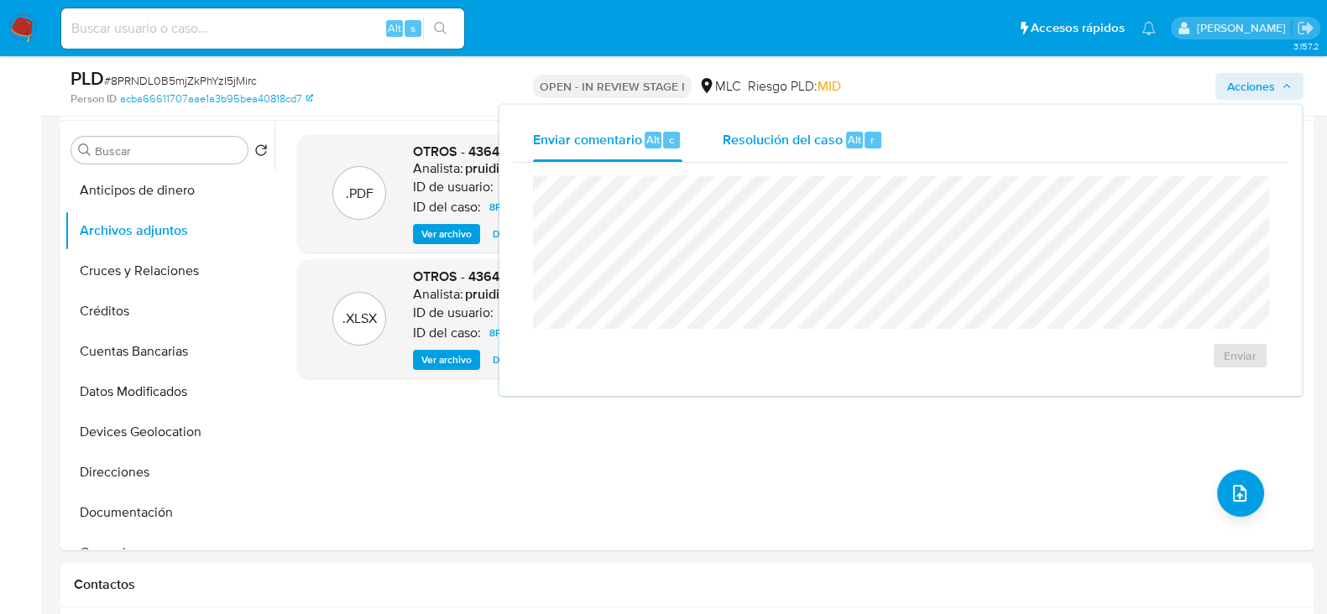
click at [816, 132] on span "Resolución del caso" at bounding box center [782, 138] width 120 height 19
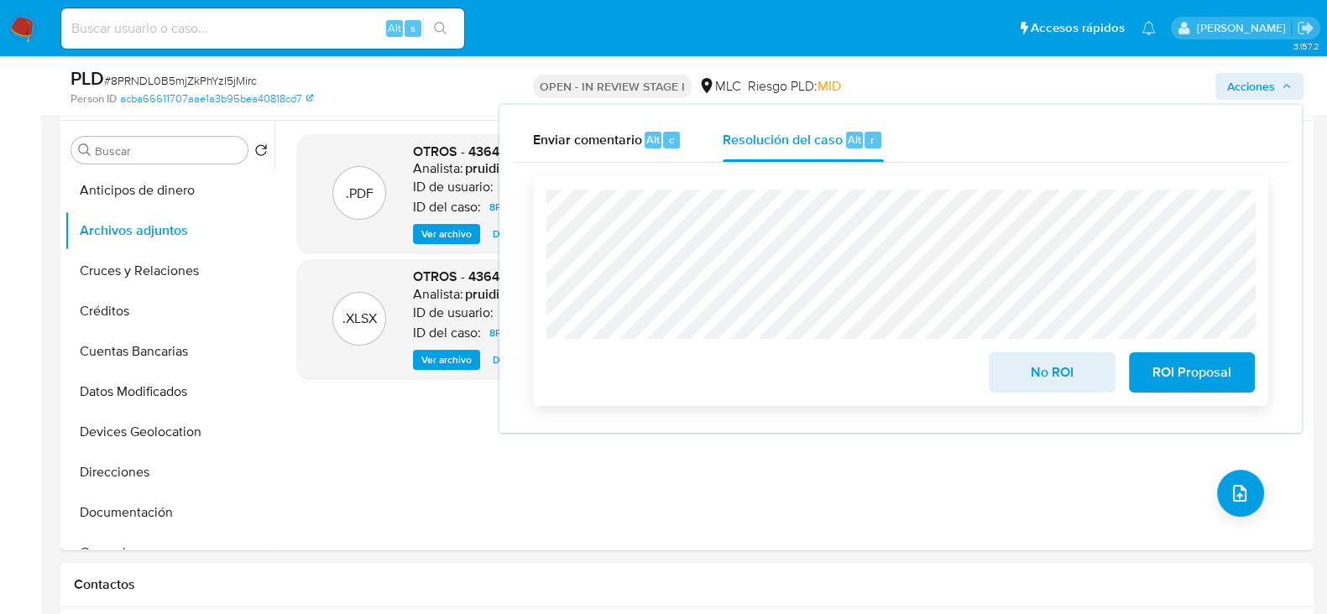
click at [1202, 363] on span "ROI Proposal" at bounding box center [1191, 372] width 82 height 37
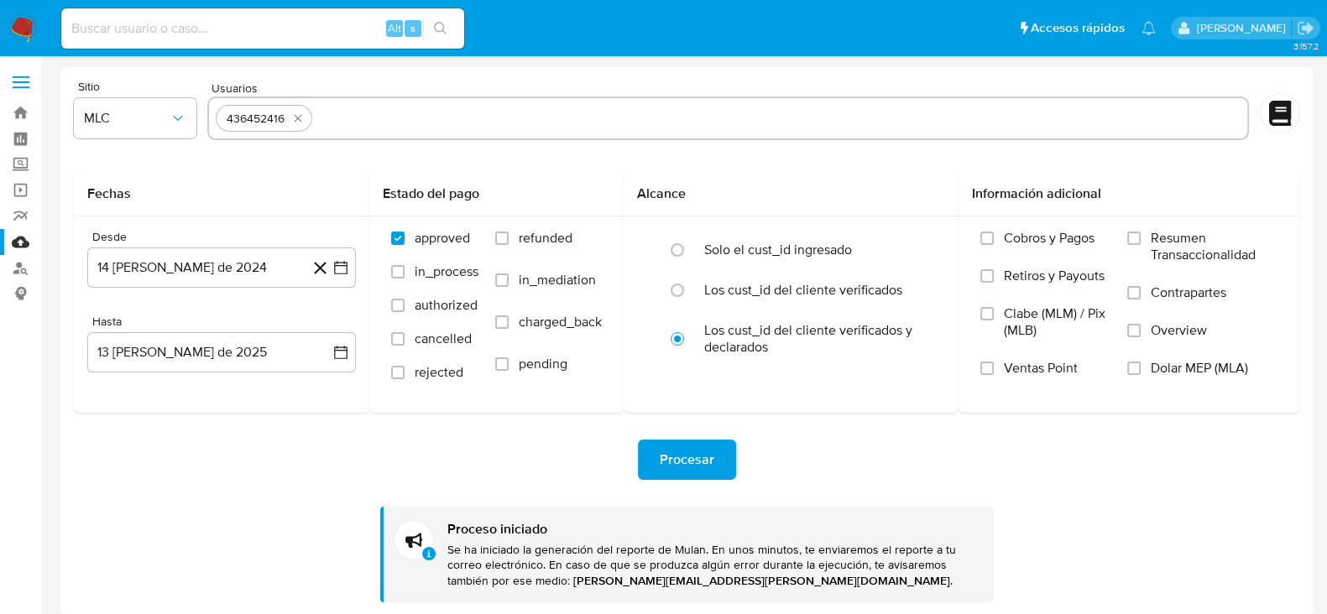
click at [23, 29] on img at bounding box center [22, 28] width 29 height 29
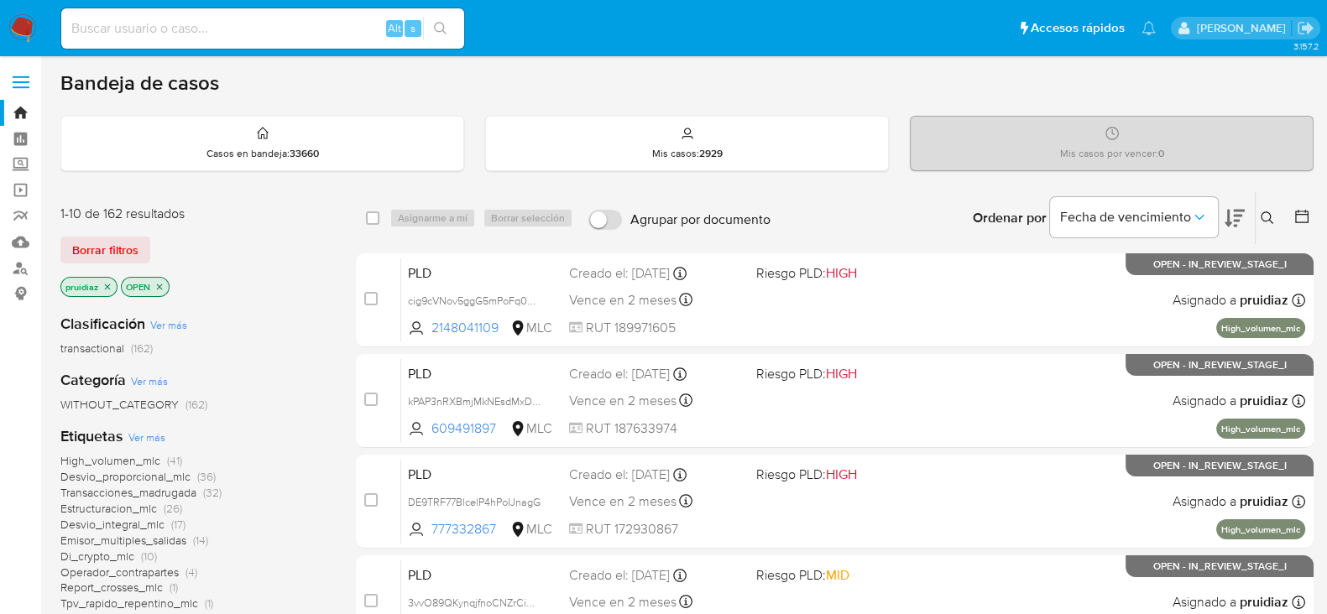
click at [1234, 222] on icon at bounding box center [1234, 218] width 20 height 20
click at [14, 29] on img at bounding box center [22, 28] width 29 height 29
click at [25, 12] on nav "Pausado Ver notificaciones Alt s Accesos rápidos Presiona las siguientes teclas…" at bounding box center [663, 28] width 1327 height 56
click at [32, 26] on img at bounding box center [22, 28] width 29 height 29
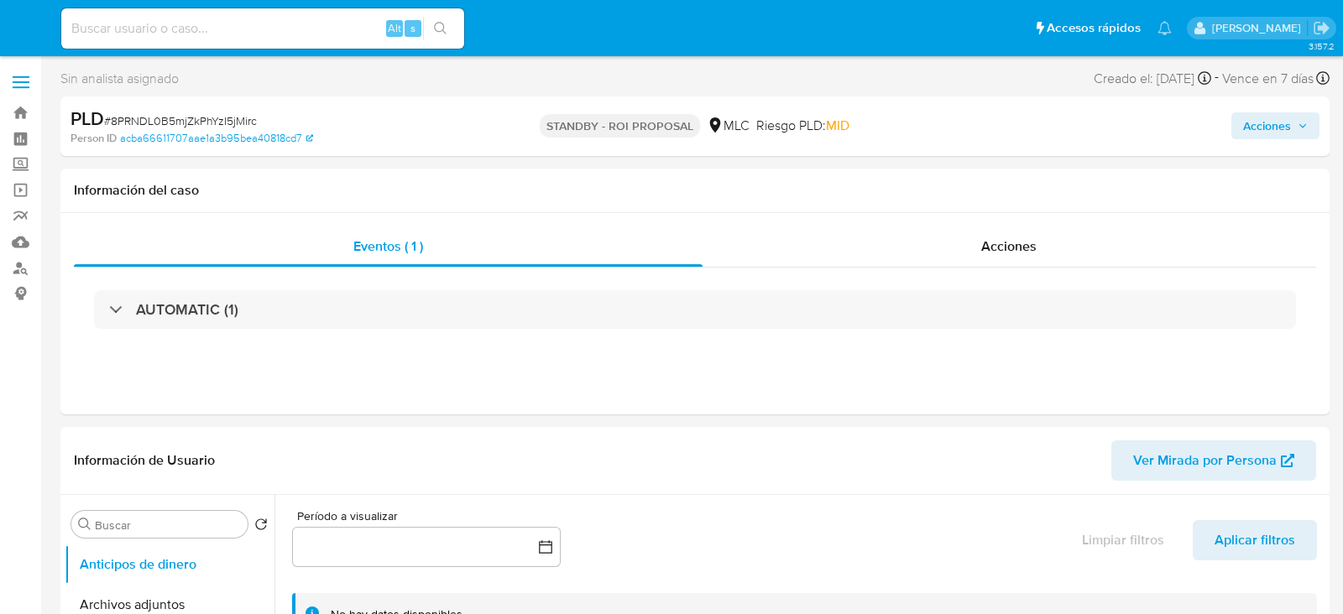
select select "10"
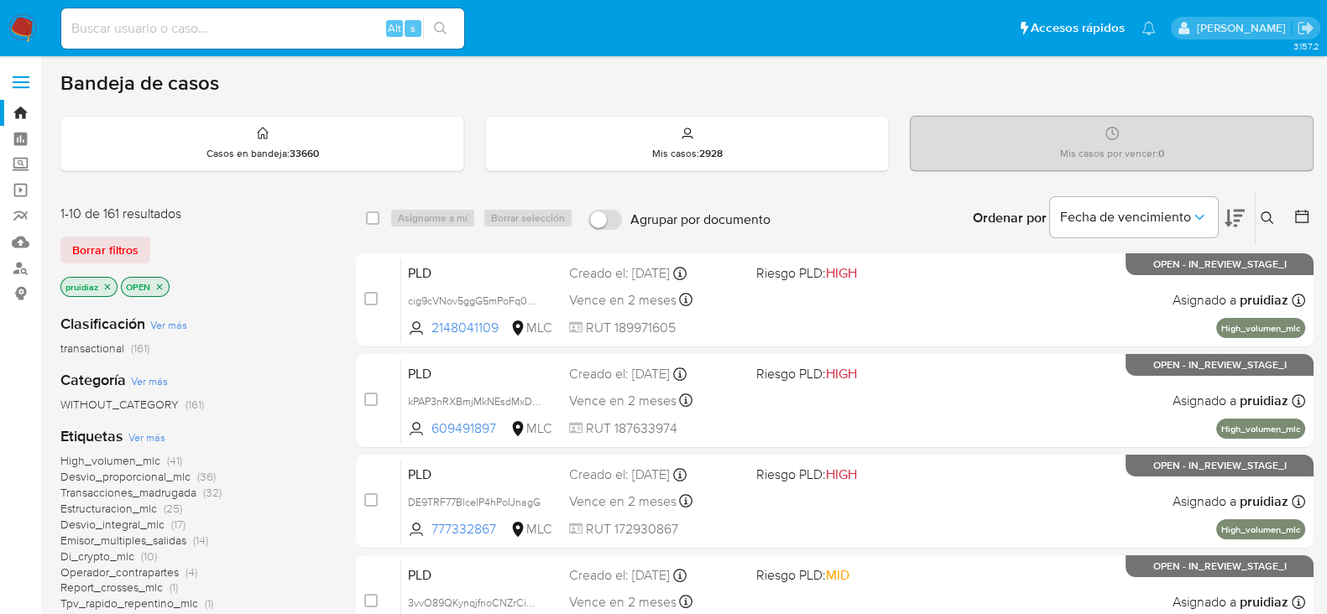
click at [1234, 227] on button at bounding box center [1234, 218] width 20 height 52
